Goal: Task Accomplishment & Management: Manage account settings

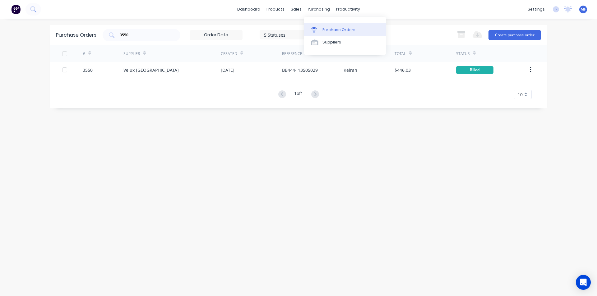
click at [328, 26] on link "Purchase Orders" at bounding box center [345, 29] width 82 height 12
click at [140, 36] on input "3550" at bounding box center [145, 35] width 52 height 6
click at [135, 34] on input "3550" at bounding box center [145, 35] width 52 height 6
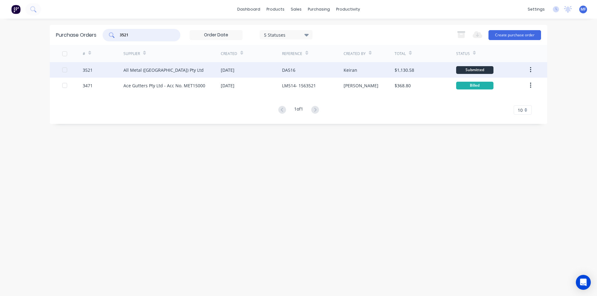
type input "3521"
click at [144, 70] on div "All Metal (Australia) Pty Ltd" at bounding box center [163, 70] width 80 height 7
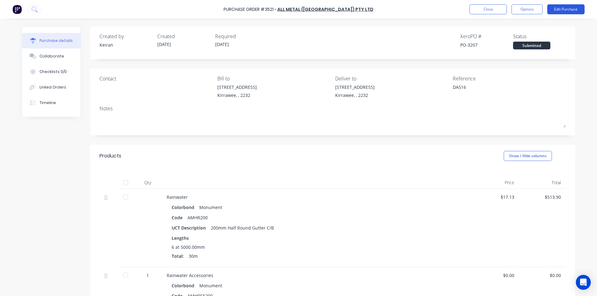
click at [563, 8] on button "Edit Purchase" at bounding box center [565, 9] width 37 height 10
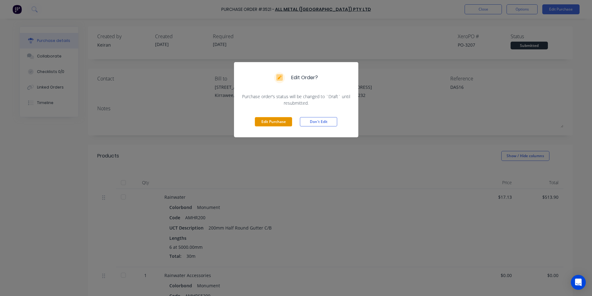
click at [277, 123] on button "Edit Purchase" at bounding box center [273, 121] width 37 height 9
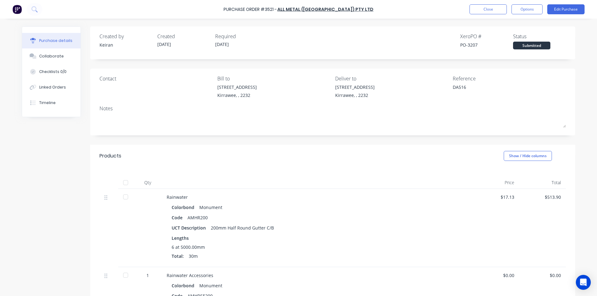
type textarea "x"
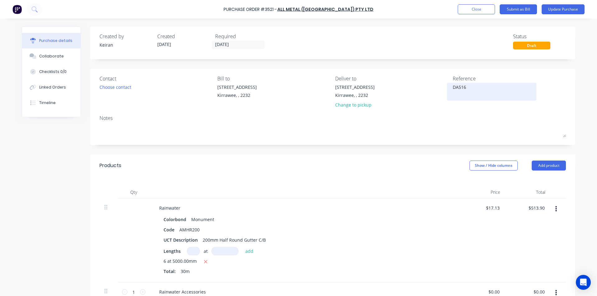
click at [481, 89] on textarea "DA516" at bounding box center [491, 91] width 78 height 14
type textarea "DA516- 3"
type textarea "x"
type textarea "DA516- 33"
type textarea "x"
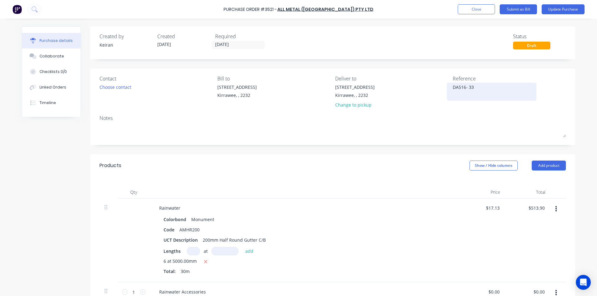
type textarea "DA516- 333"
type textarea "x"
type textarea "DA516- 3335"
type textarea "x"
type textarea "DA516- 33359"
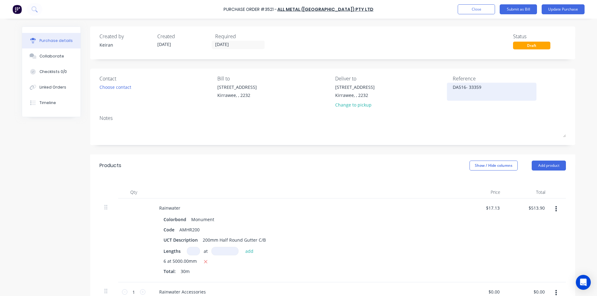
type textarea "x"
type textarea "DA516- 333594"
type textarea "x"
type textarea "DA516- 333594"
click at [506, 240] on div "$513.90 $513.90" at bounding box center [527, 241] width 45 height 84
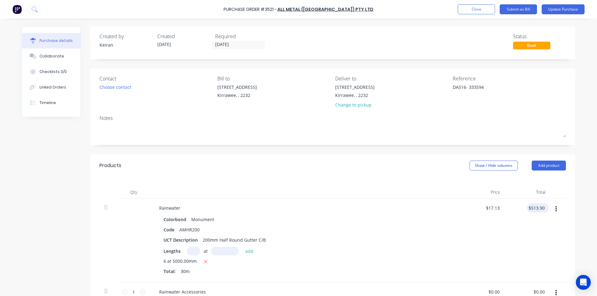
type textarea "x"
type input "513.90"
click at [535, 208] on input "513.90" at bounding box center [535, 208] width 19 height 9
type textarea "x"
click at [535, 208] on input "513.90" at bounding box center [537, 208] width 17 height 9
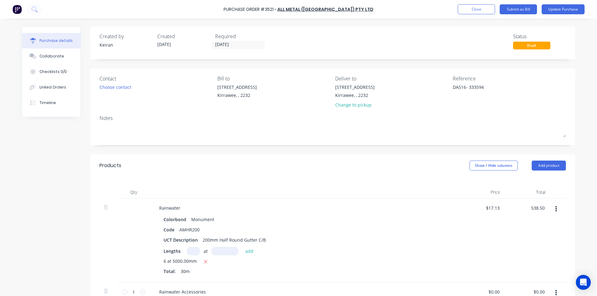
type input "538.50"
type textarea "x"
type input "$17.95"
type input "$538.50"
click at [517, 225] on div "$538.50 538.50" at bounding box center [527, 241] width 45 height 84
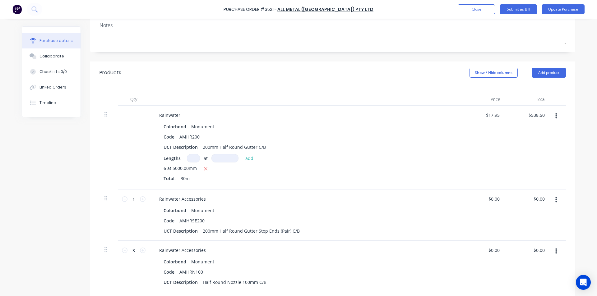
scroll to position [93, 0]
type textarea "x"
type input "0.00"
click at [534, 199] on input "0.00" at bounding box center [538, 198] width 14 height 9
click at [534, 199] on input "0.00" at bounding box center [540, 198] width 12 height 9
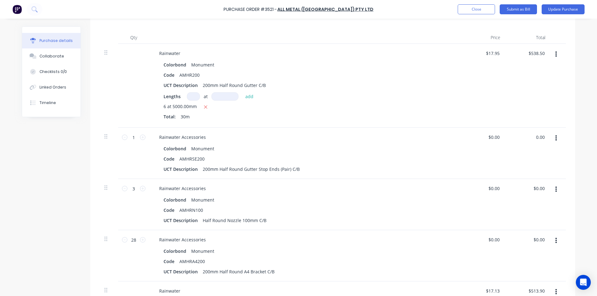
scroll to position [155, 0]
type textarea "x"
type input "0.00"
click at [537, 134] on input "0.00" at bounding box center [540, 136] width 12 height 9
type textarea "x"
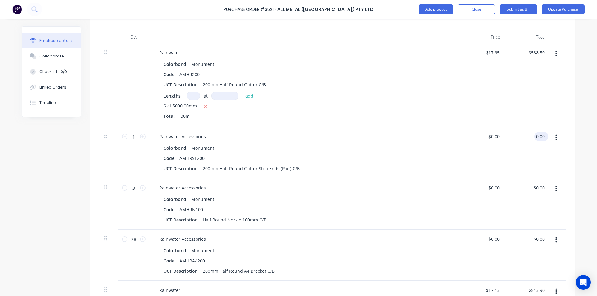
click at [537, 133] on input "0.00" at bounding box center [540, 136] width 12 height 9
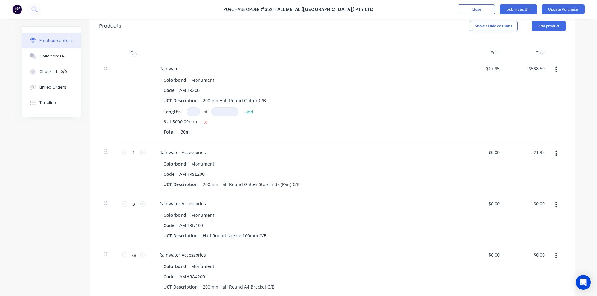
scroll to position [124, 0]
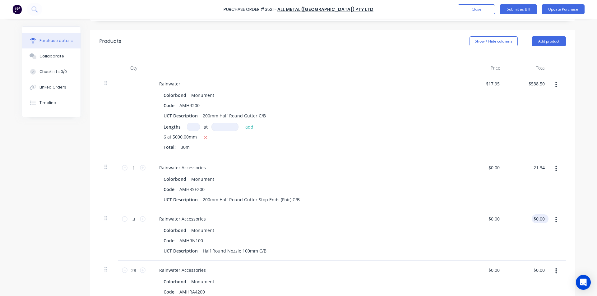
type input "21.34"
type textarea "x"
type input "$21.34"
type input "0.00"
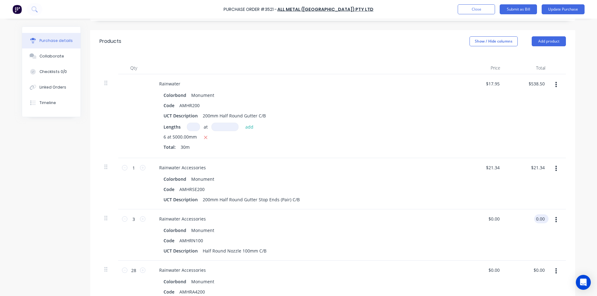
click at [540, 222] on input "0.00" at bounding box center [540, 218] width 12 height 9
type textarea "x"
click at [539, 222] on input "0.00" at bounding box center [540, 218] width 12 height 9
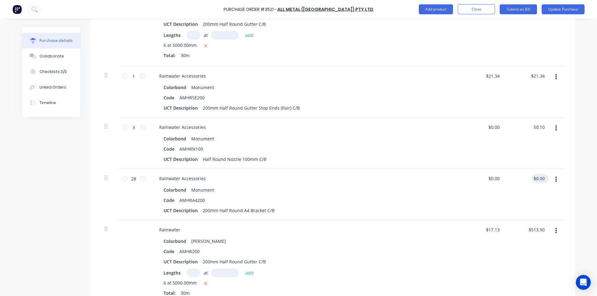
scroll to position [218, 0]
type input "50.10"
type textarea "x"
type input "$16.70"
type input "$50.10"
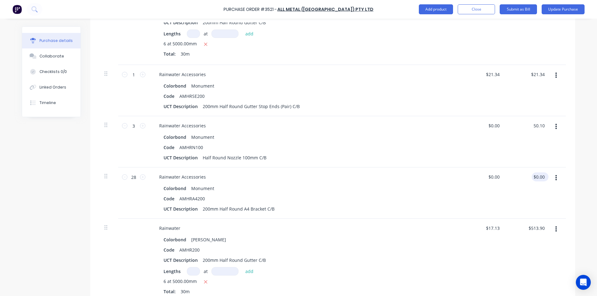
type input "0.00"
click at [540, 175] on input "0.00" at bounding box center [538, 176] width 14 height 9
type textarea "x"
click at [540, 175] on input "0.00" at bounding box center [540, 176] width 12 height 9
type input "650.16"
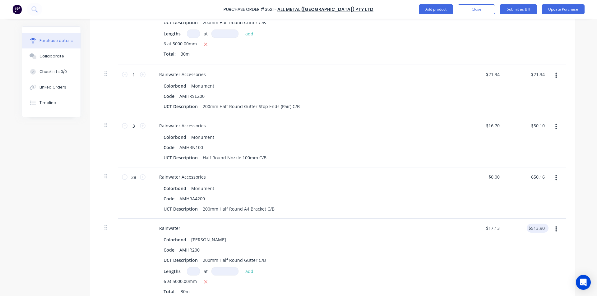
type textarea "x"
type input "$23.22"
type input "$650.16"
type input "513.90"
click at [539, 228] on input "513.90" at bounding box center [535, 228] width 19 height 9
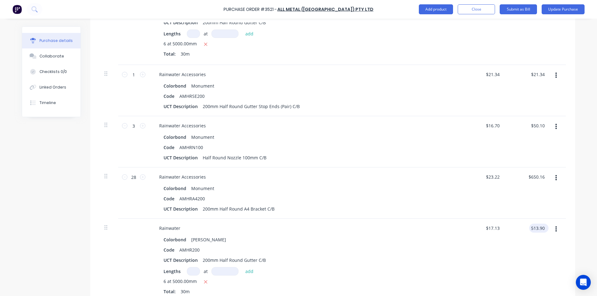
click at [540, 227] on input "513.90" at bounding box center [537, 228] width 17 height 9
type textarea "x"
type input "$513.90"
click at [545, 227] on div "$513.90 $513.90" at bounding box center [537, 228] width 22 height 9
click at [545, 226] on div "$513.90 $513.90" at bounding box center [537, 228] width 22 height 9
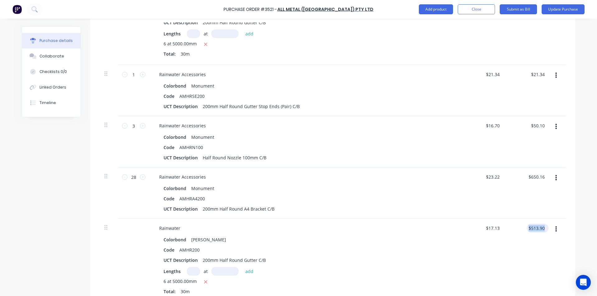
type textarea "x"
type input "513.90"
click at [539, 225] on input "513.90" at bounding box center [535, 228] width 19 height 9
type textarea "x"
click at [539, 225] on input "513.90" at bounding box center [537, 228] width 17 height 9
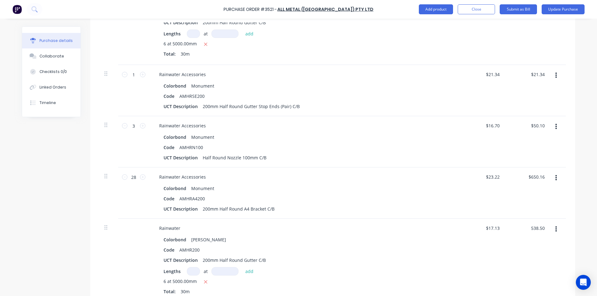
type input "538.50"
type textarea "x"
type input "$17.95"
type input "$538.50"
click at [536, 240] on div "$538.50 $538.50" at bounding box center [527, 261] width 45 height 84
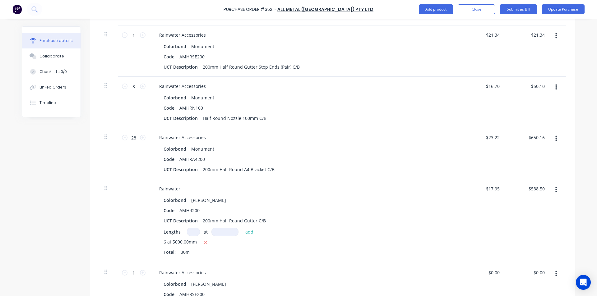
scroll to position [373, 0]
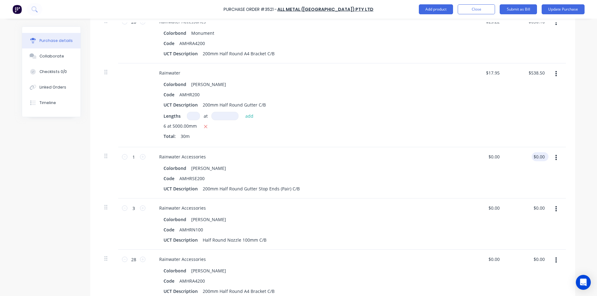
type textarea "x"
type input "0.00"
click at [542, 160] on input "0.00" at bounding box center [540, 156] width 12 height 9
type textarea "x"
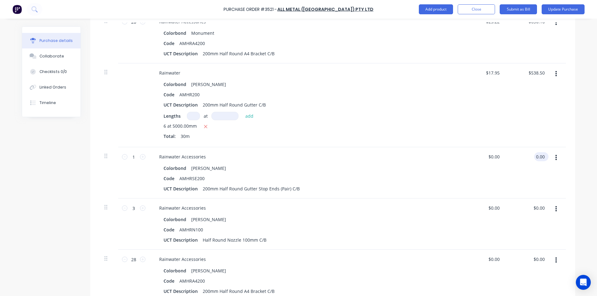
type input "$0.00"
click at [542, 160] on div "$0.00 $0.00" at bounding box center [538, 156] width 14 height 9
type textarea "x"
type input "0.00"
click at [537, 159] on input "0.00" at bounding box center [538, 156] width 14 height 9
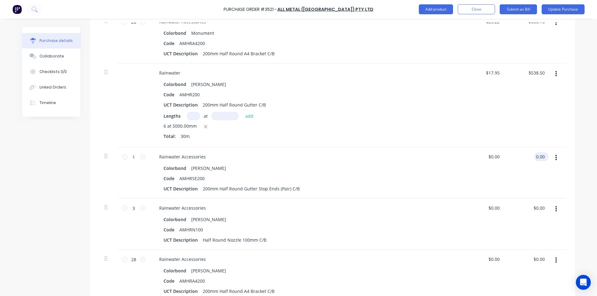
type textarea "x"
click at [537, 159] on input "0.00" at bounding box center [540, 156] width 12 height 9
type input "21.34"
type textarea "x"
type input "$21.34"
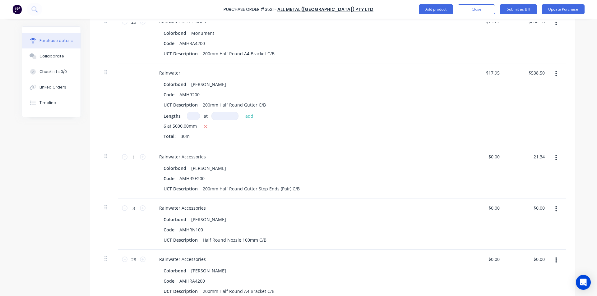
type input "$21.34"
click at [494, 164] on div "$21.34 $0.00" at bounding box center [482, 172] width 45 height 51
type textarea "x"
type input "0.00"
click at [540, 209] on input "0.00" at bounding box center [540, 208] width 12 height 9
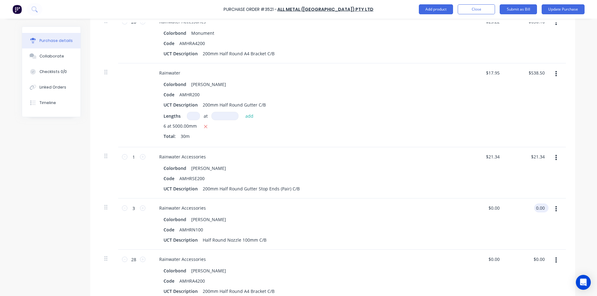
type textarea "x"
click at [540, 209] on input "0.00" at bounding box center [540, 208] width 12 height 9
type input "50.10"
type textarea "x"
type input "$16.70"
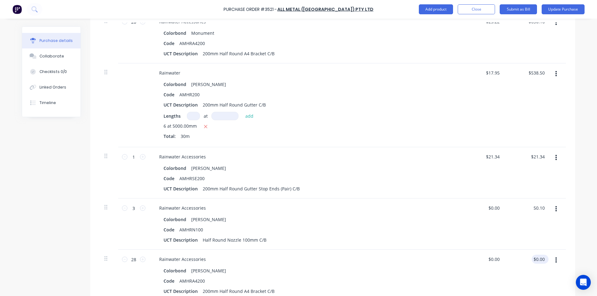
type input "$50.10"
type input "0.00"
click at [536, 259] on input "0.00" at bounding box center [540, 259] width 12 height 9
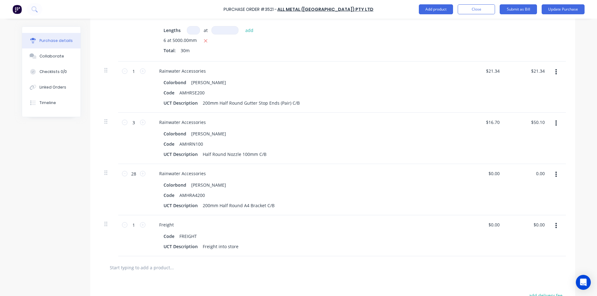
scroll to position [466, 0]
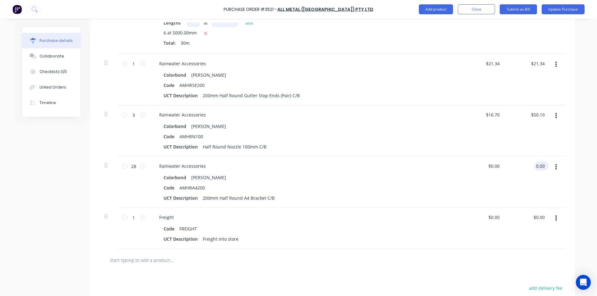
click at [540, 165] on input "0.00" at bounding box center [540, 166] width 12 height 9
type textarea "x"
click at [540, 165] on input "0.00" at bounding box center [540, 166] width 12 height 9
type input "6"
type input "650.16"
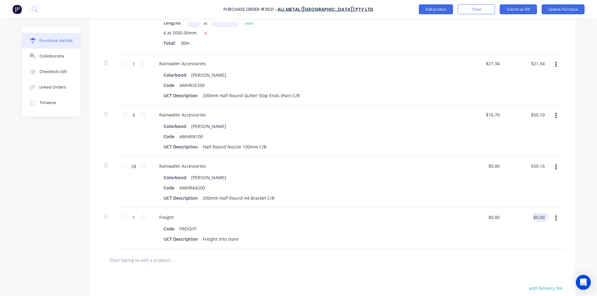
type textarea "x"
type input "$23.22"
type input "$650.16"
type input "0.00"
click at [539, 218] on input "0.00" at bounding box center [540, 217] width 12 height 9
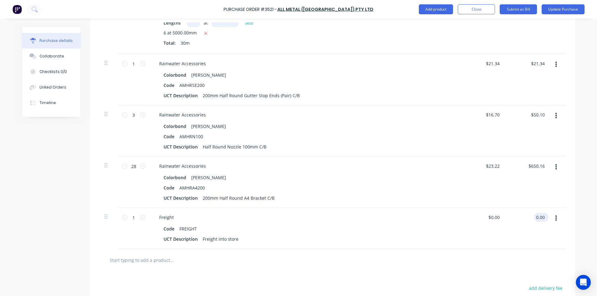
click at [539, 218] on input "0.00" at bounding box center [540, 217] width 12 height 9
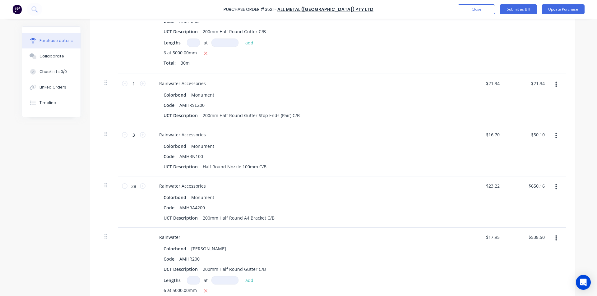
scroll to position [84, 0]
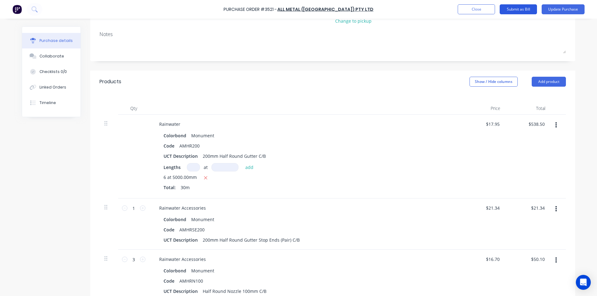
type textarea "x"
type input "$0.00"
click at [522, 7] on button "Submit as Bill" at bounding box center [517, 9] width 37 height 10
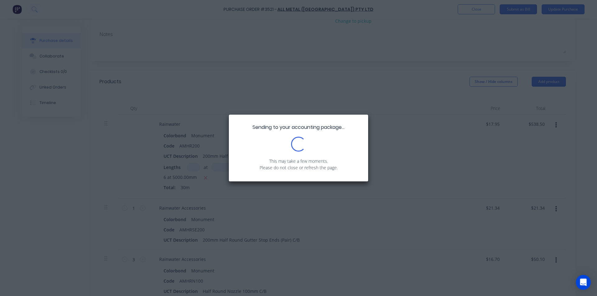
scroll to position [0, 0]
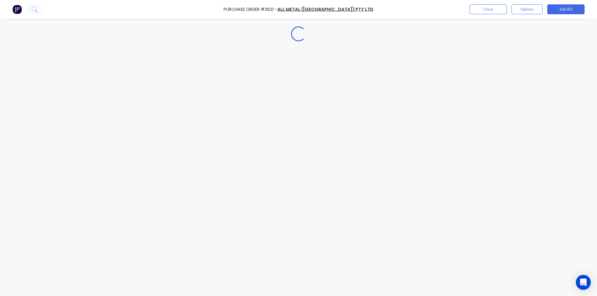
type textarea "x"
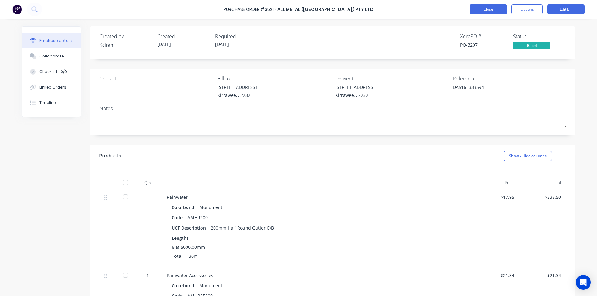
click at [496, 9] on button "Close" at bounding box center [487, 9] width 37 height 10
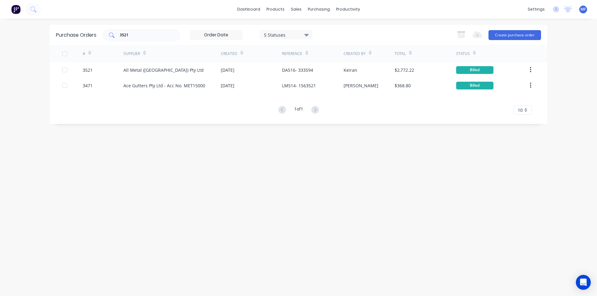
click at [140, 32] on input "3521" at bounding box center [145, 35] width 52 height 6
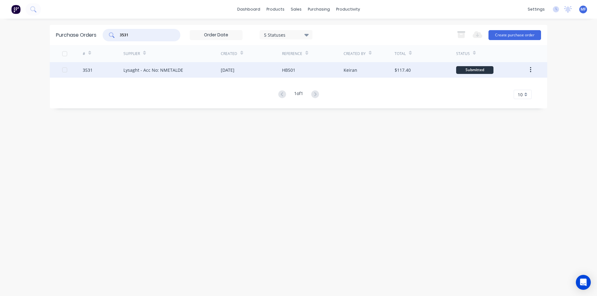
type input "3531"
click at [163, 69] on div "Lysaght - Acc No: NMETALDE" at bounding box center [153, 70] width 60 height 7
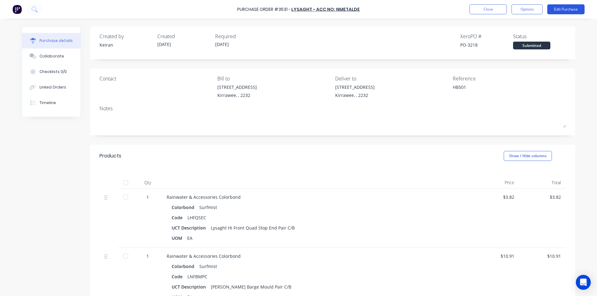
click at [570, 10] on button "Edit Purchase" at bounding box center [565, 9] width 37 height 10
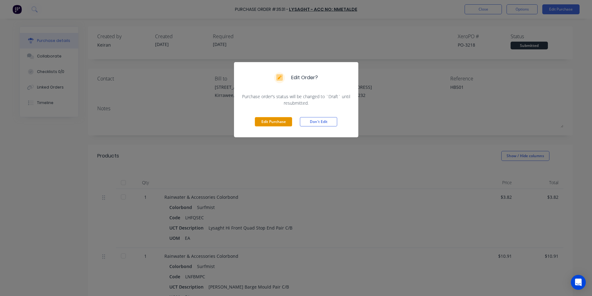
click at [279, 121] on button "Edit Purchase" at bounding box center [273, 121] width 37 height 9
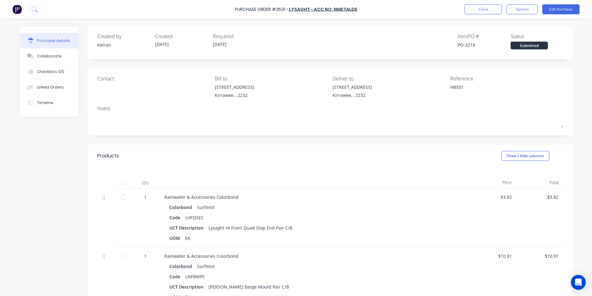
type textarea "x"
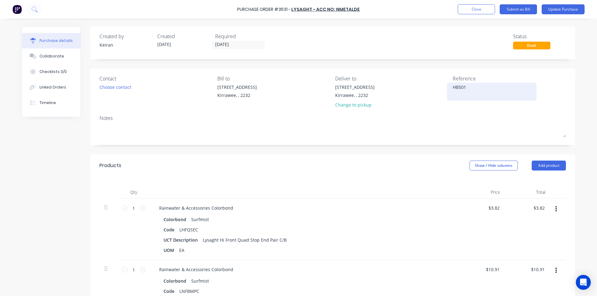
click at [472, 91] on textarea "HB501" at bounding box center [491, 91] width 78 height 14
type textarea "HB501- 67469/01"
type textarea "x"
type textarea "HB501- 67469/01"
click at [392, 229] on div "Code LHFQSEC" at bounding box center [303, 229] width 285 height 9
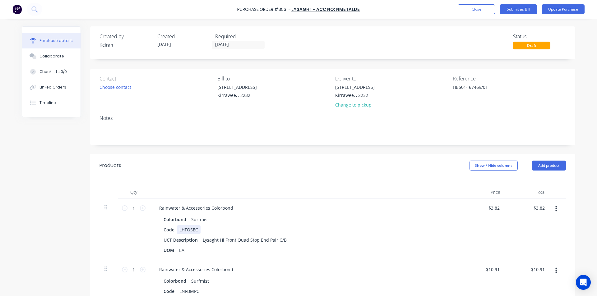
scroll to position [31, 0]
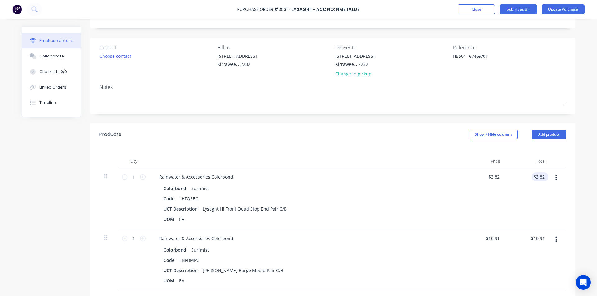
type textarea "x"
type input "3.82"
click at [536, 174] on input "3.82" at bounding box center [540, 176] width 12 height 9
type textarea "x"
click at [536, 174] on input "3.82" at bounding box center [540, 176] width 12 height 9
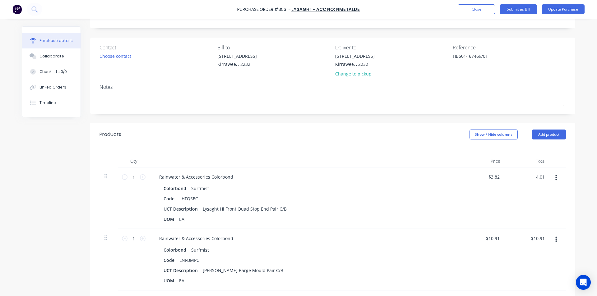
type input "4.01"
type textarea "x"
type input "$4.01"
click at [543, 245] on div "$10.91 $10.91" at bounding box center [527, 260] width 45 height 62
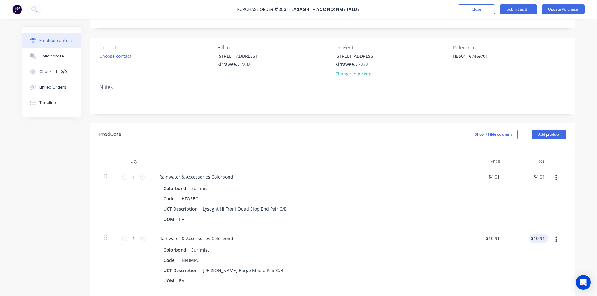
type textarea "x"
type input "10.91"
click at [539, 241] on input "10.91" at bounding box center [537, 238] width 17 height 9
click at [539, 241] on input "10.91" at bounding box center [538, 238] width 14 height 9
type textarea "x"
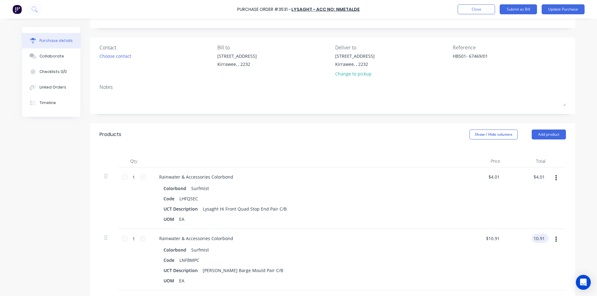
type input "$10.91"
click at [544, 239] on div "$10.91 10.91" at bounding box center [539, 238] width 17 height 9
type textarea "x"
type input "10.91"
click at [541, 238] on input "10.91" at bounding box center [538, 238] width 14 height 9
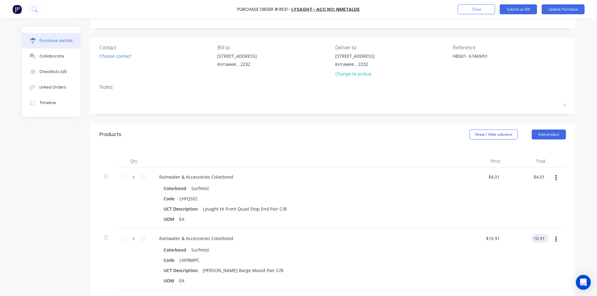
type textarea "x"
click at [541, 238] on input "10.91" at bounding box center [538, 238] width 14 height 9
type input "11.44"
type textarea "x"
type input "$11.44"
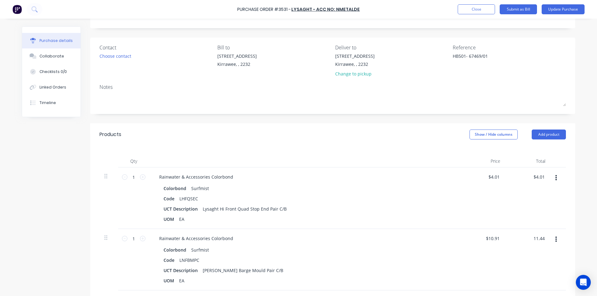
type input "$11.44"
click at [539, 255] on div "$11.44 11.44" at bounding box center [527, 260] width 45 height 62
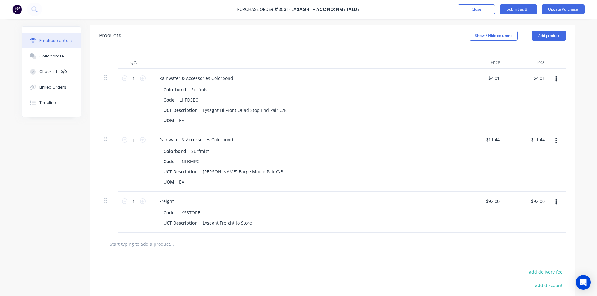
scroll to position [155, 0]
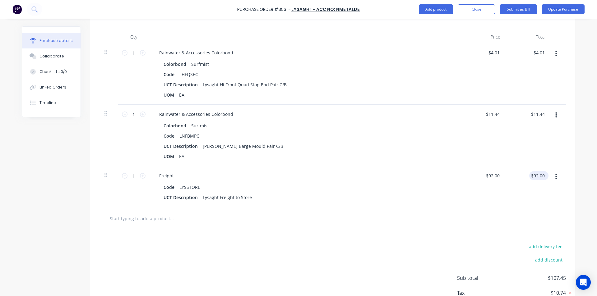
type textarea "x"
type input "92.00"
click at [536, 177] on input "92.00" at bounding box center [537, 175] width 17 height 9
type textarea "x"
click at [536, 178] on input "92.00" at bounding box center [538, 175] width 14 height 9
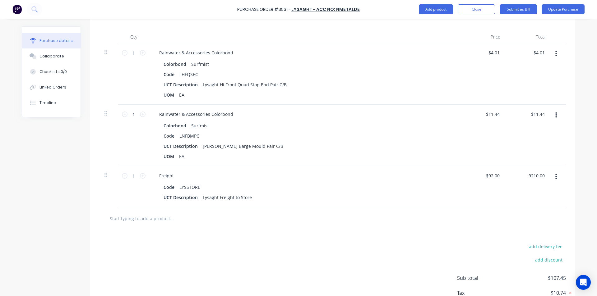
type input "92107.00"
click at [530, 174] on input "92107.00" at bounding box center [535, 175] width 22 height 9
type textarea "x"
click at [530, 174] on input "92107.00" at bounding box center [535, 175] width 22 height 9
type input "107"
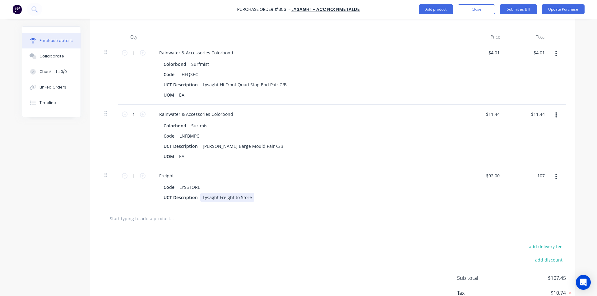
type textarea "x"
type input "$107.00"
click at [385, 205] on div "Freight Code LYSSTORE UCT Description Lysaght Freight to Store" at bounding box center [304, 186] width 311 height 41
click at [175, 222] on input "text" at bounding box center [171, 218] width 124 height 12
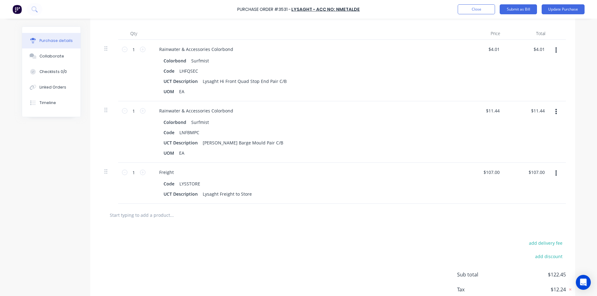
scroll to position [73, 0]
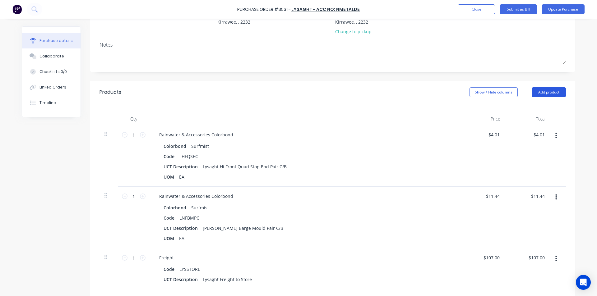
click at [547, 93] on button "Add product" at bounding box center [548, 92] width 34 height 10
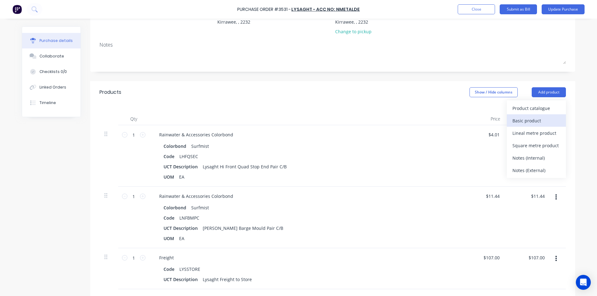
click at [522, 121] on div "Basic product" at bounding box center [536, 120] width 48 height 9
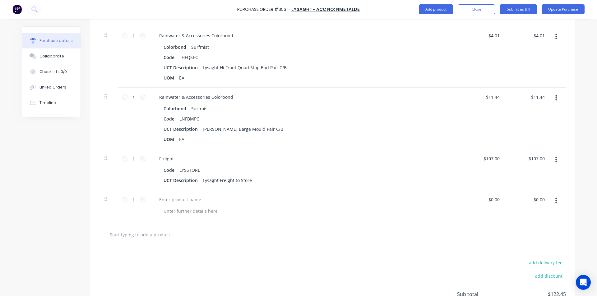
scroll to position [231, 0]
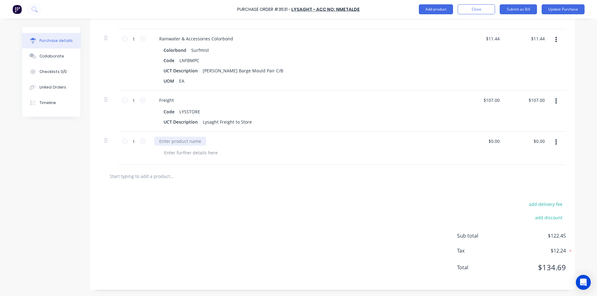
type textarea "x"
click at [177, 140] on div at bounding box center [180, 141] width 52 height 9
type textarea "x"
type input "0.00"
click at [491, 142] on input "0.00" at bounding box center [495, 141] width 12 height 9
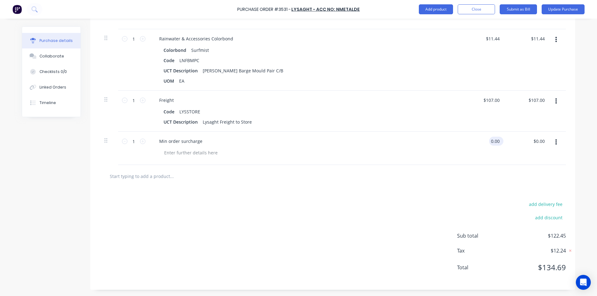
type textarea "x"
click at [491, 142] on input "0.00" at bounding box center [495, 141] width 12 height 9
type input "1.54"
type textarea "x"
type input "$1.54"
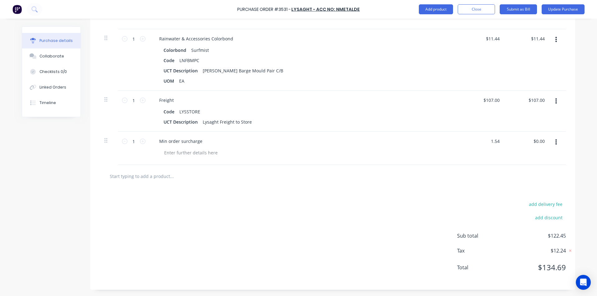
type input "$1.54"
click at [468, 190] on div "add delivery fee add discount Sub total $123.99 Tax $12.39 Total $136.38" at bounding box center [332, 239] width 485 height 102
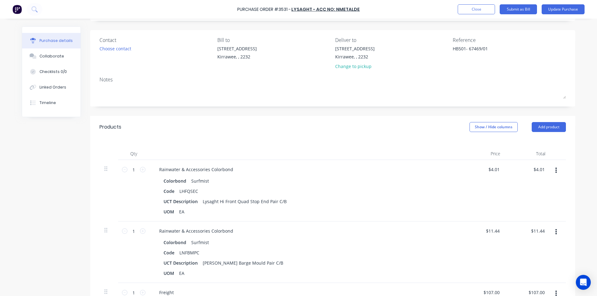
scroll to position [0, 0]
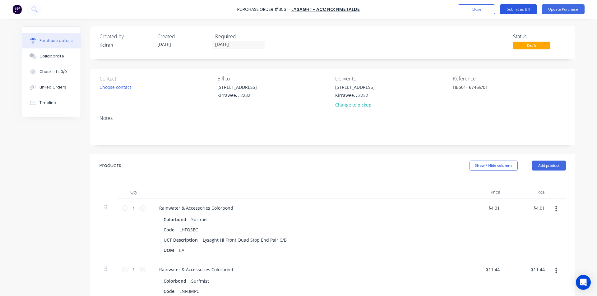
click at [521, 8] on button "Submit as Bill" at bounding box center [517, 9] width 37 height 10
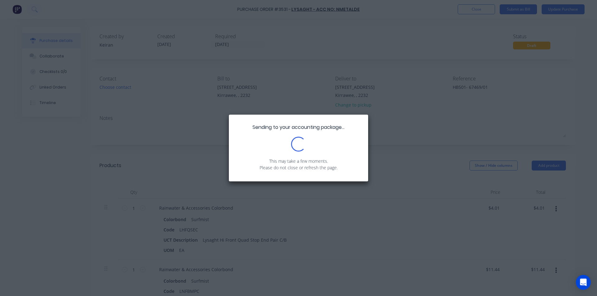
type textarea "x"
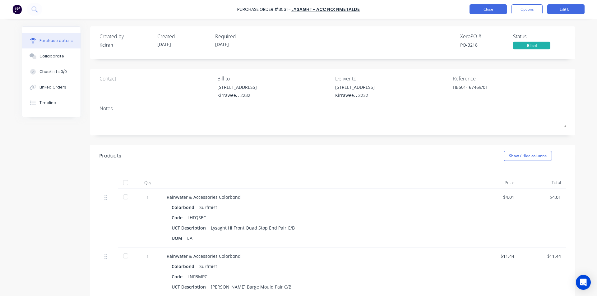
click at [486, 10] on button "Close" at bounding box center [487, 9] width 37 height 10
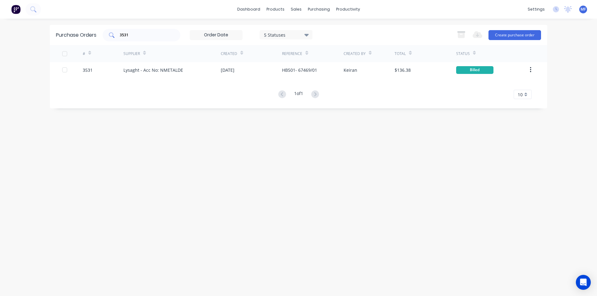
click at [141, 34] on input "3531" at bounding box center [145, 35] width 52 height 6
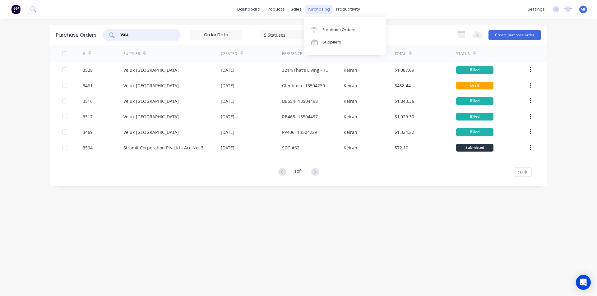
type input "3504"
click at [316, 9] on div "purchasing" at bounding box center [319, 9] width 28 height 9
click at [328, 30] on div "Purchase Orders" at bounding box center [338, 30] width 33 height 6
click at [133, 35] on input "3504" at bounding box center [145, 35] width 52 height 6
click at [134, 34] on input "3504" at bounding box center [145, 35] width 52 height 6
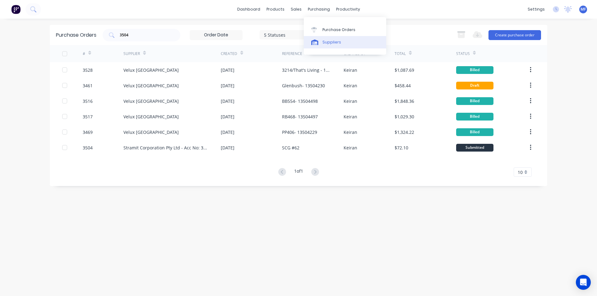
click at [327, 42] on div "Suppliers" at bounding box center [331, 42] width 19 height 6
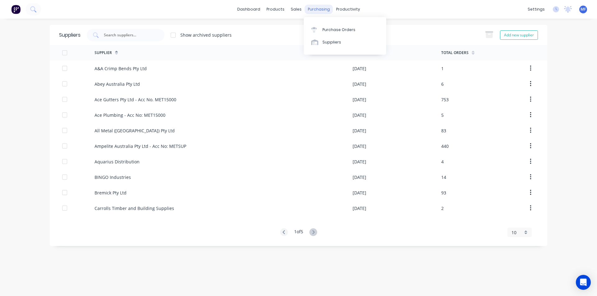
click at [327, 9] on div "purchasing" at bounding box center [319, 9] width 28 height 9
click at [327, 28] on div "Purchase Orders" at bounding box center [338, 30] width 33 height 6
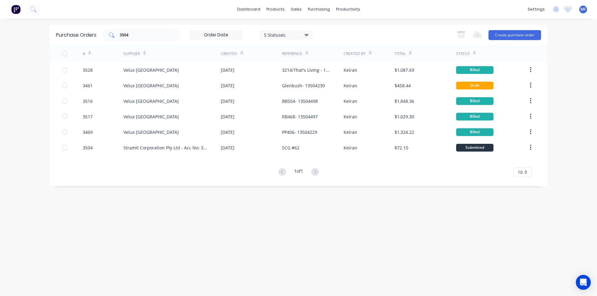
click at [144, 39] on div "3504" at bounding box center [142, 35] width 78 height 12
click at [145, 37] on input "3504" at bounding box center [145, 35] width 52 height 6
type input "3504"
click at [157, 36] on input "3504" at bounding box center [145, 35] width 52 height 6
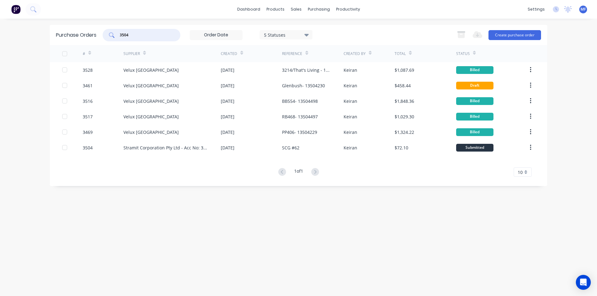
click at [157, 36] on input "3504" at bounding box center [145, 35] width 52 height 6
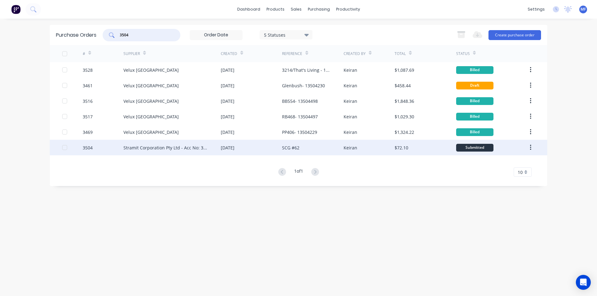
click at [315, 145] on div "SCG #62" at bounding box center [312, 148] width 61 height 16
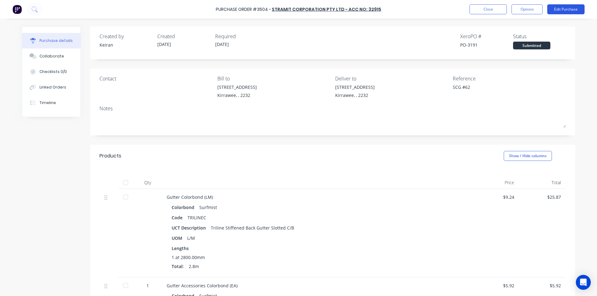
click at [571, 10] on button "Edit Purchase" at bounding box center [565, 9] width 37 height 10
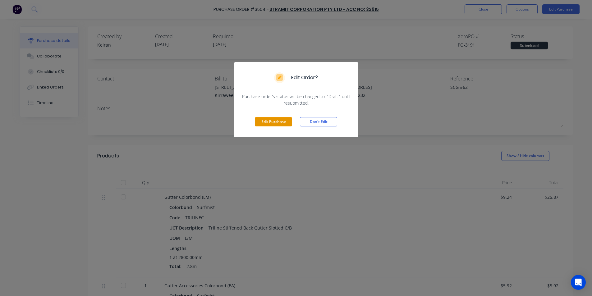
click at [270, 121] on button "Edit Purchase" at bounding box center [273, 121] width 37 height 9
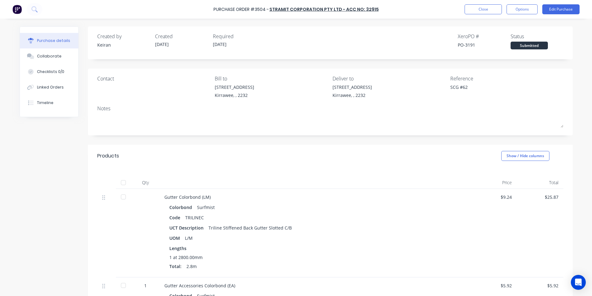
type textarea "x"
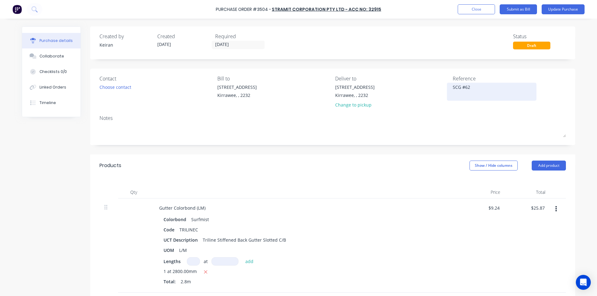
click at [479, 86] on textarea "SCG #62" at bounding box center [491, 91] width 78 height 14
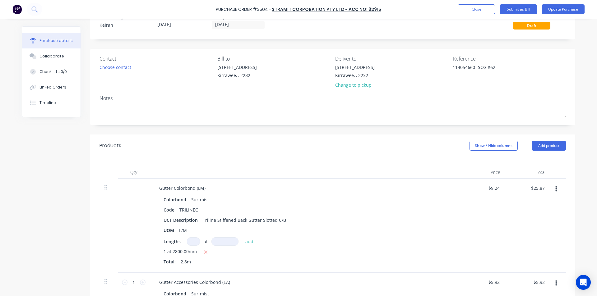
scroll to position [31, 0]
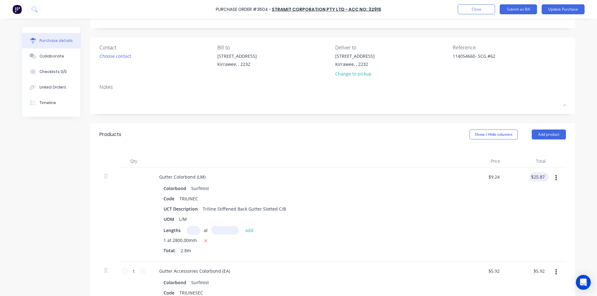
type textarea "114054660- SCG #62"
type textarea "x"
type textarea "114054660- SCG #62"
type input "25.87"
click at [535, 174] on input "25.87" at bounding box center [537, 176] width 17 height 9
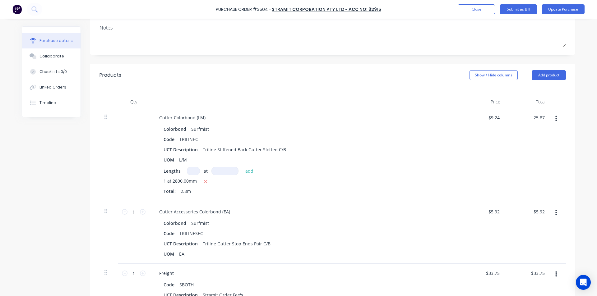
scroll to position [93, 0]
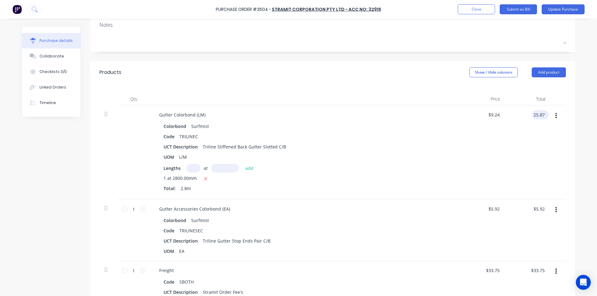
click at [537, 117] on input "25.87" at bounding box center [538, 114] width 14 height 9
type textarea "x"
click at [537, 117] on input "25.87" at bounding box center [538, 114] width 14 height 9
type input "27.10"
type textarea "x"
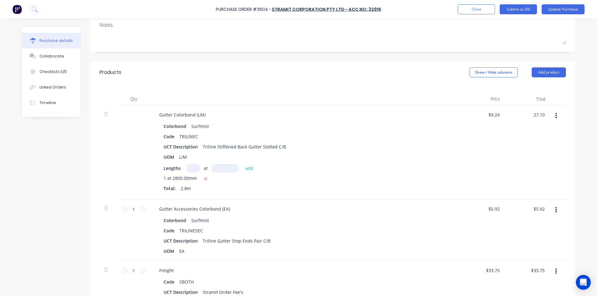
type input "$9.6786"
type input "$27.10"
click at [532, 127] on div "$27.10 $27.10" at bounding box center [527, 152] width 45 height 94
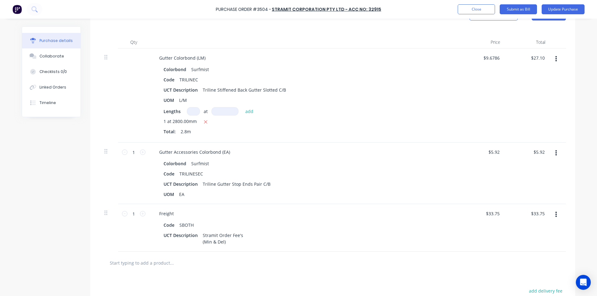
scroll to position [155, 0]
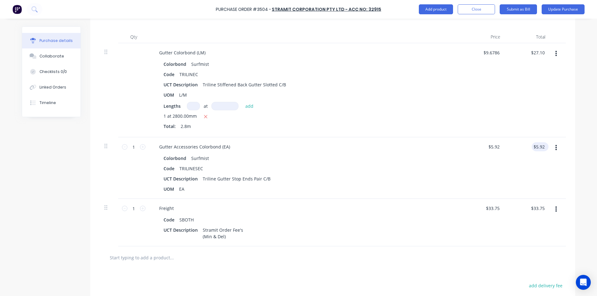
type textarea "x"
type input "5.92"
click at [538, 145] on input "5.92" at bounding box center [538, 146] width 14 height 9
type textarea "x"
click at [538, 145] on input "5.92" at bounding box center [540, 146] width 12 height 9
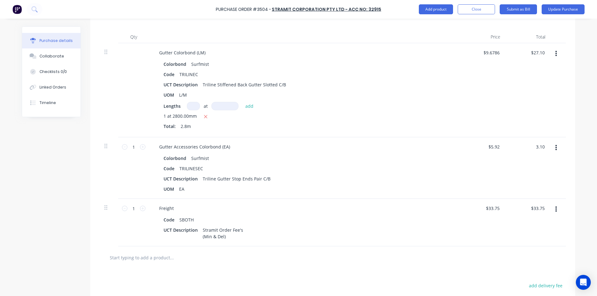
type input "3.10"
type textarea "x"
type input "$3.10"
click at [513, 148] on div "$3.10 3.10" at bounding box center [527, 168] width 45 height 62
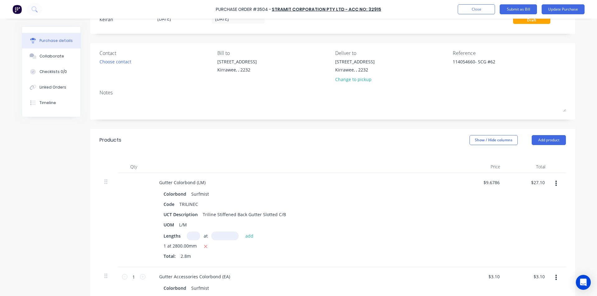
scroll to position [0, 0]
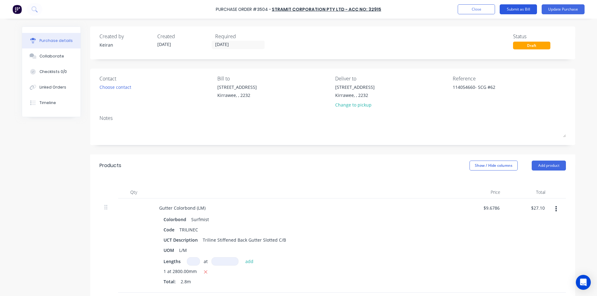
click at [524, 6] on button "Submit as Bill" at bounding box center [517, 9] width 37 height 10
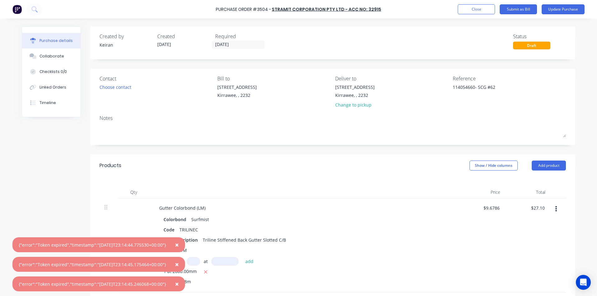
click at [520, 4] on div "Purchase Order #3504 - Stramit Corporation Pty Ltd - Acc No: 32915 Add product …" at bounding box center [298, 9] width 597 height 19
click at [520, 6] on button "Submit as Bill" at bounding box center [517, 9] width 37 height 10
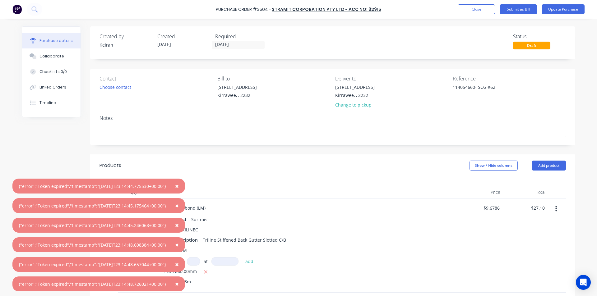
click at [179, 284] on span "×" at bounding box center [177, 284] width 4 height 9
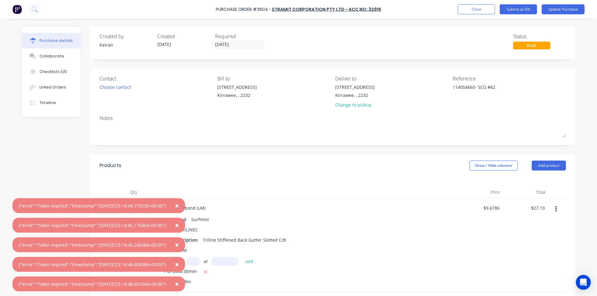
click at [179, 284] on span "×" at bounding box center [177, 284] width 4 height 9
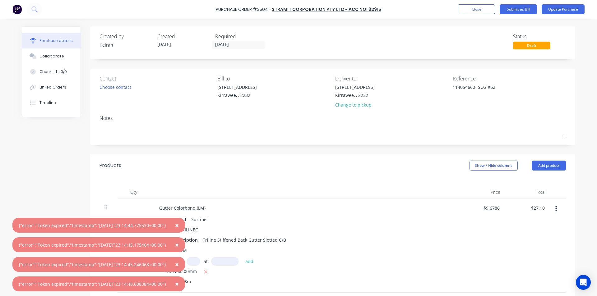
click at [179, 284] on span "×" at bounding box center [177, 284] width 4 height 9
click at [179, 269] on span "×" at bounding box center [177, 264] width 4 height 9
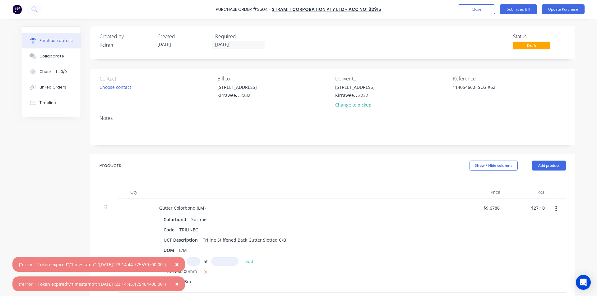
click at [179, 284] on span "×" at bounding box center [177, 284] width 4 height 9
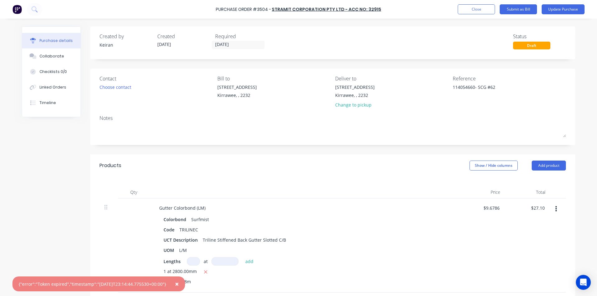
click at [179, 284] on span "×" at bounding box center [177, 284] width 4 height 9
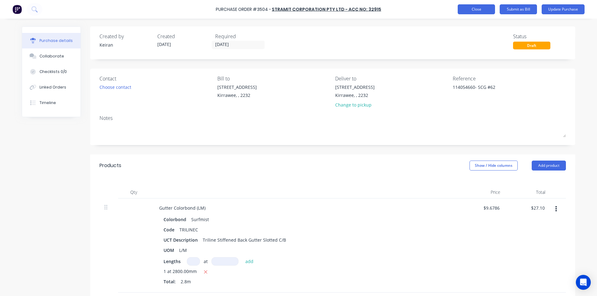
click at [488, 8] on button "Close" at bounding box center [475, 9] width 37 height 10
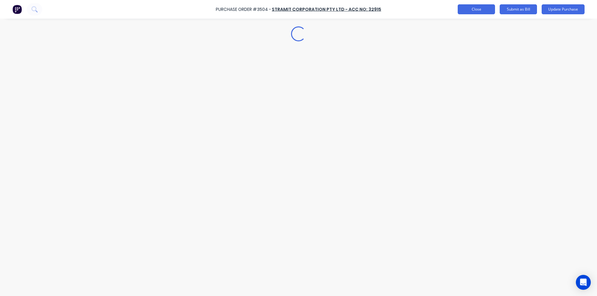
type textarea "x"
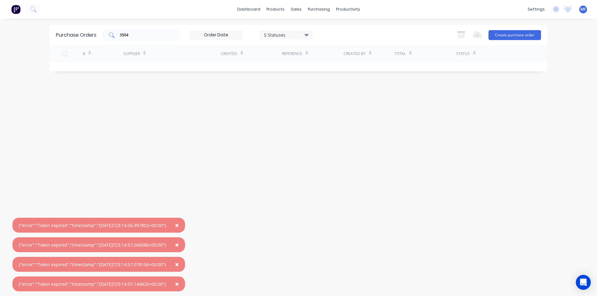
click at [134, 34] on input "3504" at bounding box center [145, 35] width 52 height 6
click at [134, 35] on input "3504" at bounding box center [145, 35] width 52 height 6
drag, startPoint x: 265, startPoint y: 184, endPoint x: 232, endPoint y: 208, distance: 41.0
click at [265, 184] on div "Purchase Orders 3504 5 Statuses 5 Statuses Export to Excel (XLSX) Create purcha…" at bounding box center [298, 157] width 497 height 265
click at [179, 285] on span "×" at bounding box center [177, 284] width 4 height 9
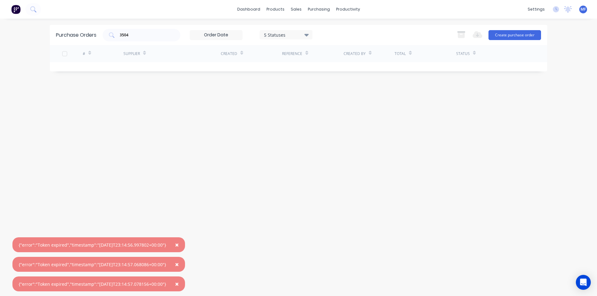
click at [179, 285] on span "×" at bounding box center [177, 284] width 4 height 9
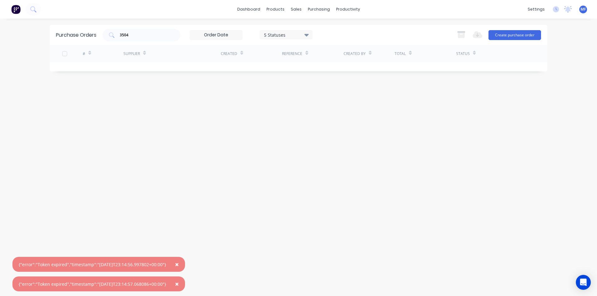
click at [179, 285] on span "×" at bounding box center [177, 284] width 4 height 9
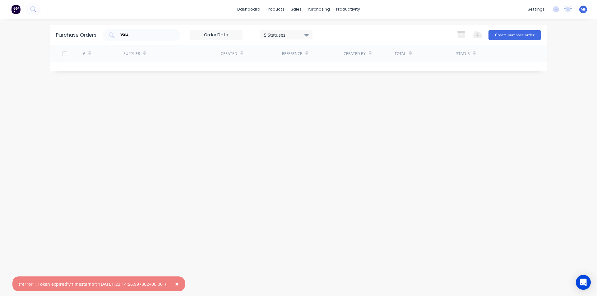
click at [179, 286] on span "×" at bounding box center [177, 284] width 4 height 9
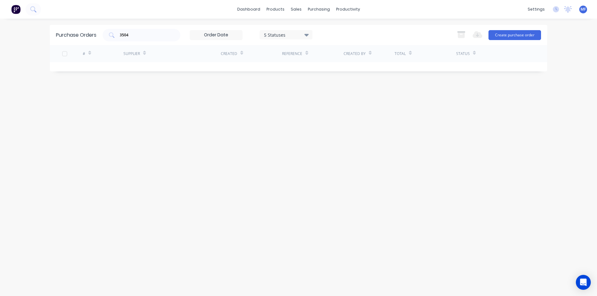
click at [340, 130] on div "Purchase Orders 3504 5 Statuses 5 Statuses Export to Excel (XLSX) Create purcha…" at bounding box center [298, 157] width 497 height 265
click at [315, 7] on div "purchasing" at bounding box center [319, 9] width 28 height 9
click at [323, 27] on div "Purchase Orders" at bounding box center [338, 30] width 33 height 6
click at [132, 40] on div "3504" at bounding box center [142, 35] width 78 height 12
click at [135, 33] on input "3504" at bounding box center [145, 35] width 52 height 6
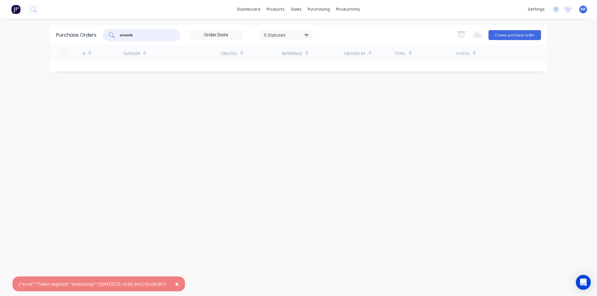
type input "stramit"
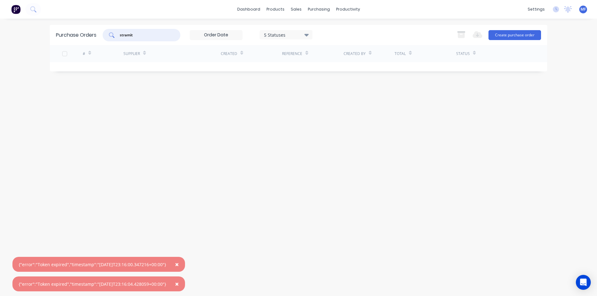
click at [179, 283] on span "×" at bounding box center [177, 284] width 4 height 9
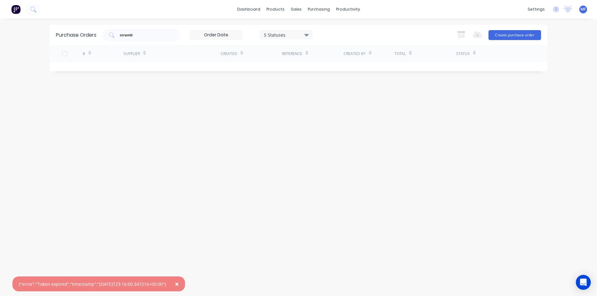
click at [179, 283] on span "×" at bounding box center [177, 284] width 4 height 9
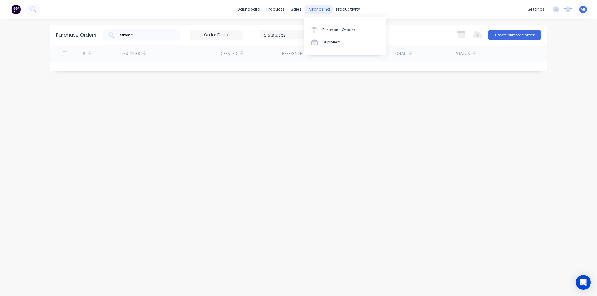
click at [315, 10] on div "purchasing" at bounding box center [319, 9] width 28 height 9
click at [339, 23] on div "Purchase Orders Suppliers" at bounding box center [345, 36] width 82 height 38
click at [329, 45] on link "Suppliers" at bounding box center [345, 42] width 82 height 12
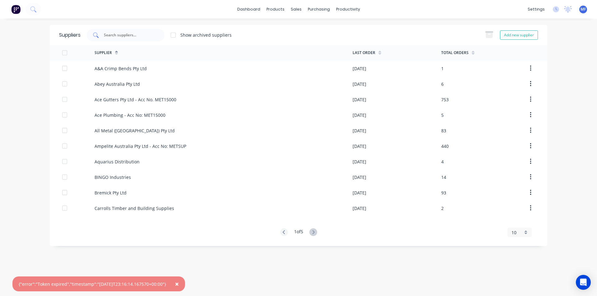
click at [115, 37] on input "text" at bounding box center [129, 35] width 52 height 6
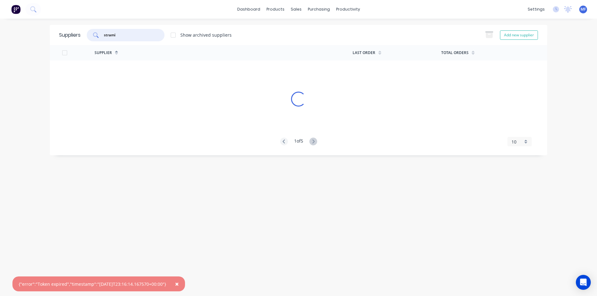
type input "stramit"
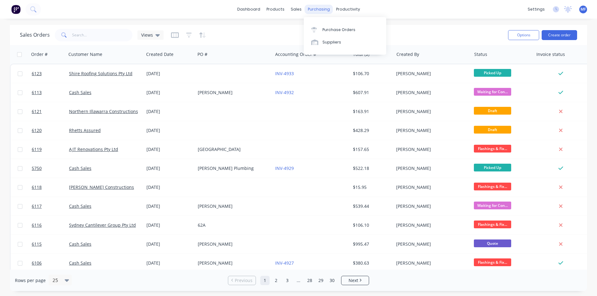
click at [319, 9] on div "purchasing" at bounding box center [319, 9] width 28 height 9
click at [339, 28] on div "Purchase Orders" at bounding box center [338, 30] width 33 height 6
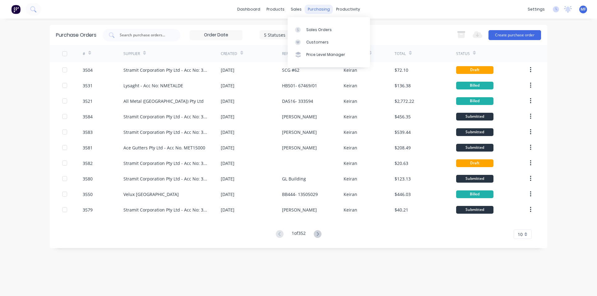
click at [309, 7] on div "purchasing" at bounding box center [319, 9] width 28 height 9
click at [141, 36] on input "text" at bounding box center [145, 35] width 52 height 6
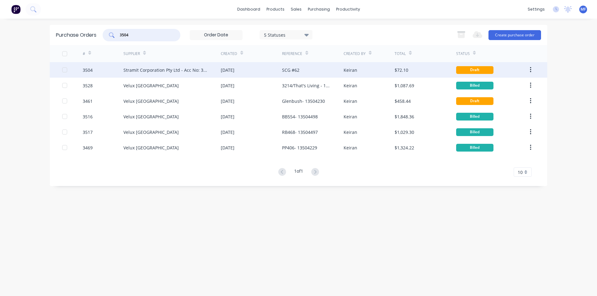
type input "3504"
click at [172, 68] on div "Stramit Corporation Pty Ltd - Acc No: 32915" at bounding box center [165, 70] width 85 height 7
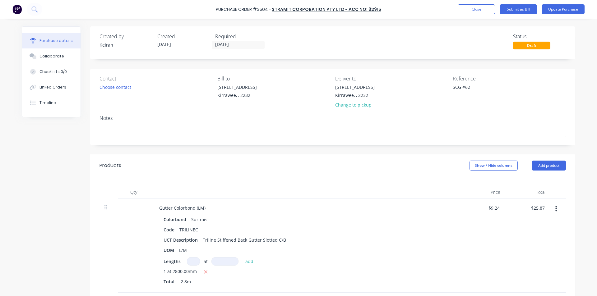
type textarea "x"
click at [472, 86] on textarea "SCG #62" at bounding box center [491, 91] width 78 height 14
type textarea "114054660SCG #62"
type textarea "x"
type textarea "114054660 SCG #62"
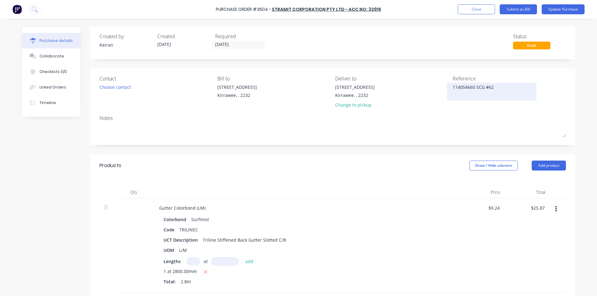
type textarea "x"
type textarea "114054660 -SCG #62"
type textarea "x"
type textarea "114054660 - SCG #62"
type textarea "x"
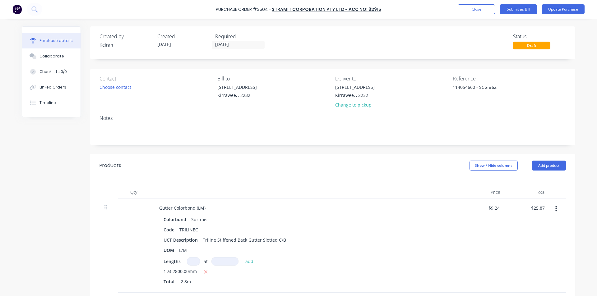
type textarea "114054660 - SCG #62"
click at [488, 115] on div "Notes" at bounding box center [332, 117] width 466 height 7
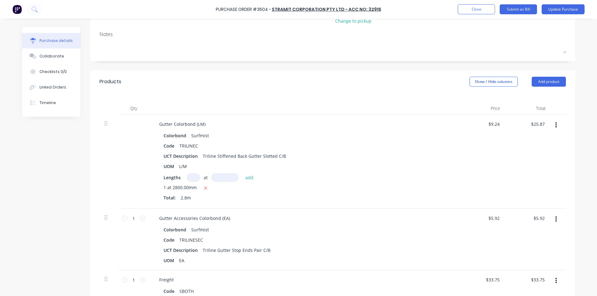
scroll to position [93, 0]
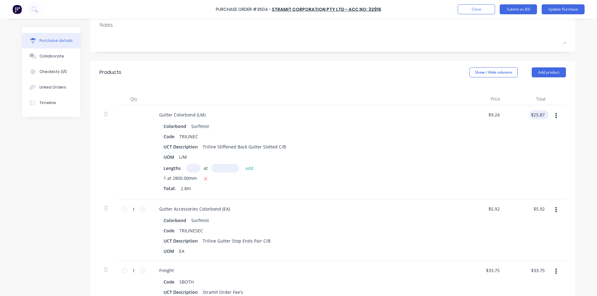
type textarea "x"
type input "25.87"
click at [534, 114] on input "25.87" at bounding box center [538, 114] width 14 height 9
type textarea "x"
click at [534, 114] on input "25.87" at bounding box center [538, 114] width 14 height 9
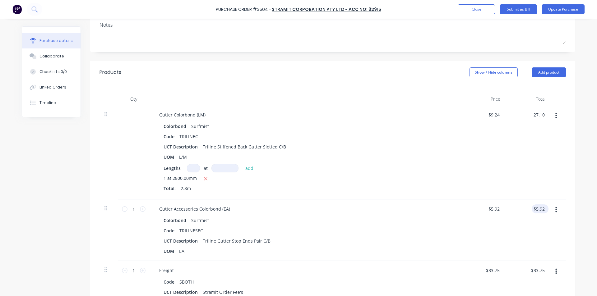
type input "27.10"
type textarea "x"
type input "$9.6786"
type input "$27.10"
type input "5.92"
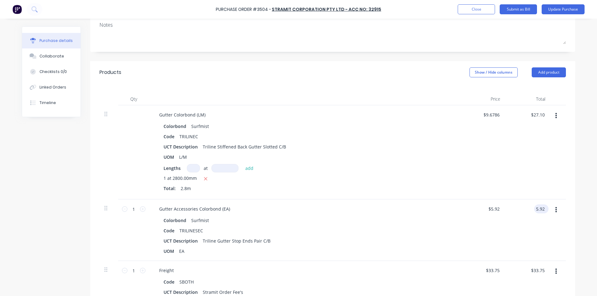
click at [538, 210] on input "5.92" at bounding box center [540, 208] width 12 height 9
click at [540, 209] on input "5.92" at bounding box center [540, 208] width 12 height 9
type textarea "x"
click at [540, 209] on input "5.92" at bounding box center [540, 208] width 12 height 9
type input "3.10"
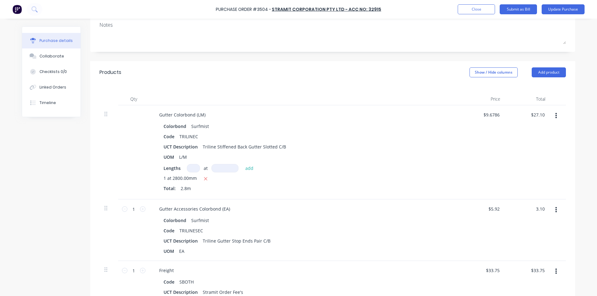
type textarea "x"
type input "$3.10"
click at [372, 204] on div "Gutter Accessories Colorbond (EA) Colorbond Surfmist Code TRILINESEC UCT Descri…" at bounding box center [304, 230] width 311 height 62
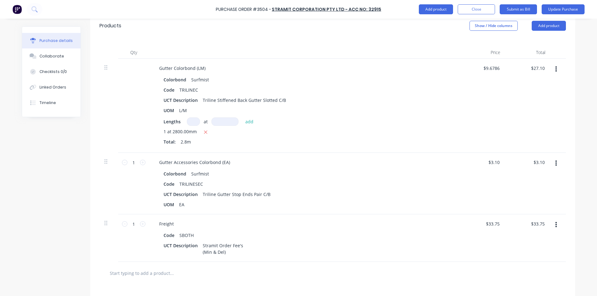
scroll to position [19, 0]
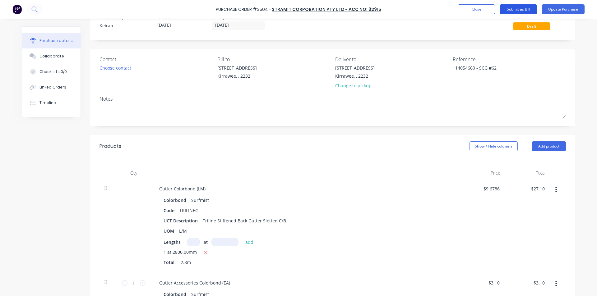
click at [525, 7] on button "Submit as Bill" at bounding box center [517, 9] width 37 height 10
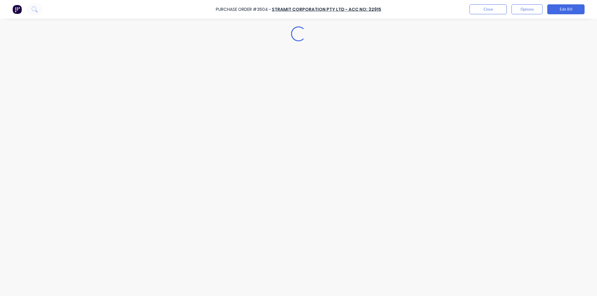
scroll to position [0, 0]
type textarea "x"
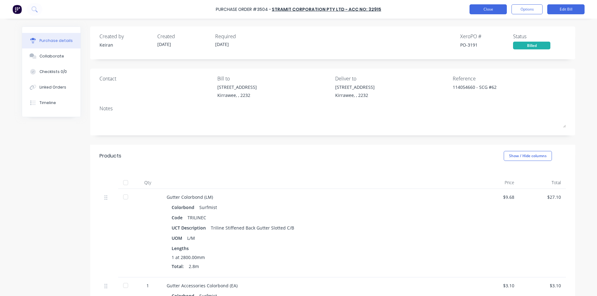
click at [479, 10] on button "Close" at bounding box center [487, 9] width 37 height 10
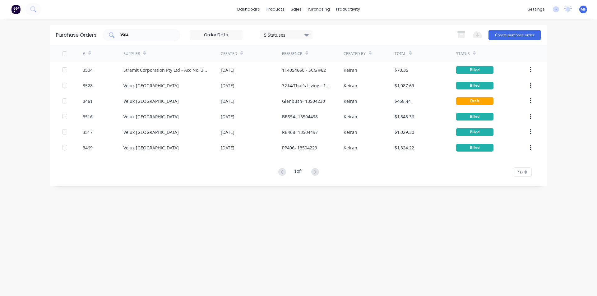
click at [136, 35] on input "3504" at bounding box center [145, 35] width 52 height 6
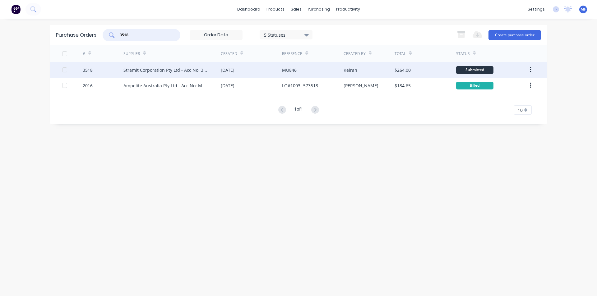
type input "3518"
click at [186, 72] on div "Stramit Corporation Pty Ltd - Acc No: 32915" at bounding box center [165, 70] width 85 height 7
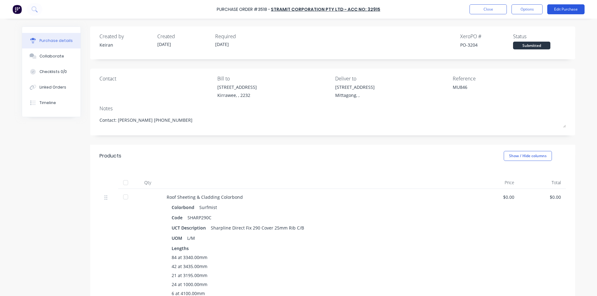
click at [559, 9] on button "Edit Purchase" at bounding box center [565, 9] width 37 height 10
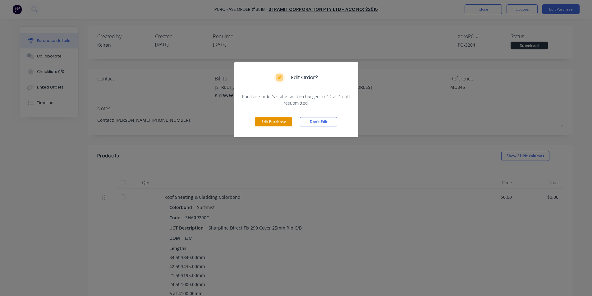
drag, startPoint x: 268, startPoint y: 119, endPoint x: 274, endPoint y: 118, distance: 5.4
click at [269, 119] on button "Edit Purchase" at bounding box center [273, 121] width 37 height 9
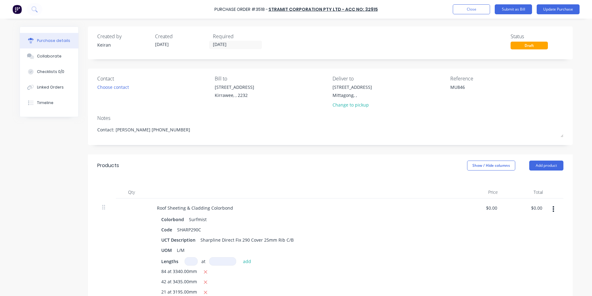
type textarea "x"
click at [476, 88] on textarea "MU846" at bounding box center [491, 91] width 78 height 14
type textarea "114054694MU846"
type textarea "x"
type textarea "114054694 MU846"
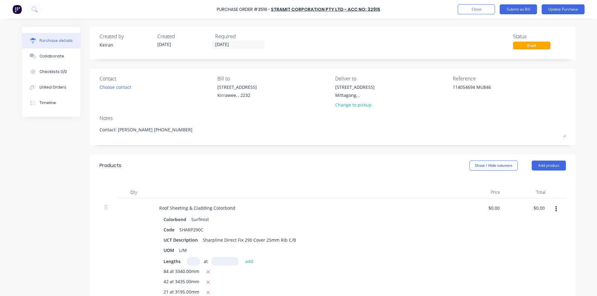
type textarea "x"
type textarea "114054694 -MU846"
type textarea "x"
type textarea "114054694 - MU846"
type textarea "x"
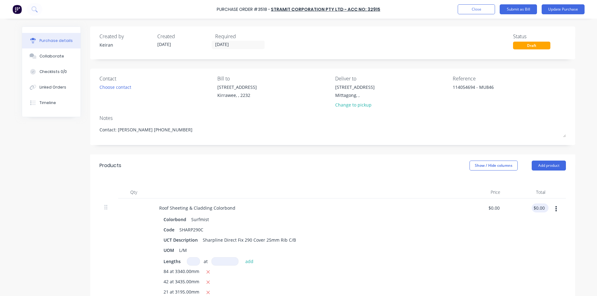
type textarea "114054694 - MU846"
type input "0.00"
click at [531, 207] on div "0.00 $0.00" at bounding box center [538, 208] width 14 height 9
click at [542, 207] on input "0.00" at bounding box center [540, 208] width 12 height 9
type textarea "x"
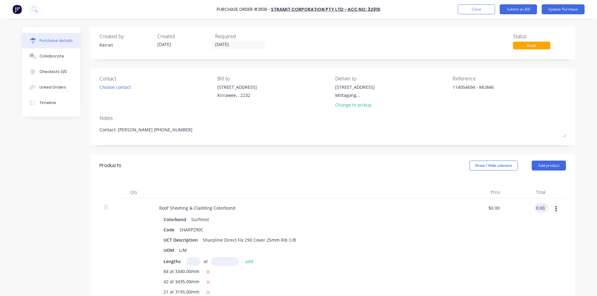
click at [542, 207] on input "0.00" at bounding box center [540, 208] width 12 height 9
type input "1024415"
type textarea "x"
type input "$1,624.2895"
type input "$1,024,415.00"
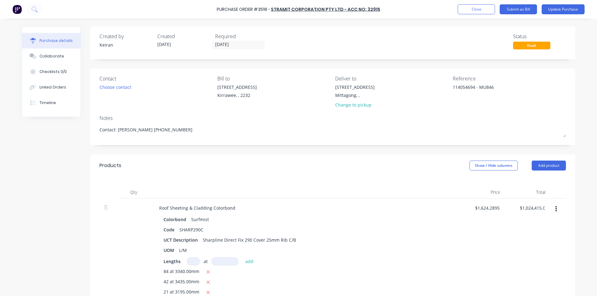
click at [491, 237] on div "$1,624.2895 $1,624.2895" at bounding box center [482, 282] width 45 height 166
type textarea "x"
type input "1024415.00"
click at [536, 208] on input "1024415.00" at bounding box center [531, 208] width 27 height 9
click at [536, 208] on input "1024415.00" at bounding box center [532, 208] width 27 height 9
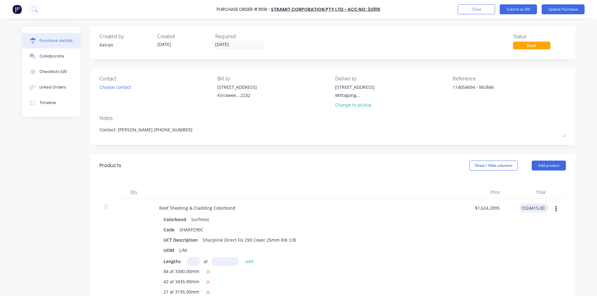
type textarea "x"
click at [536, 208] on input "1024415.00" at bounding box center [532, 208] width 27 height 9
type input "10244.15"
type textarea "x"
type input "$16.2429"
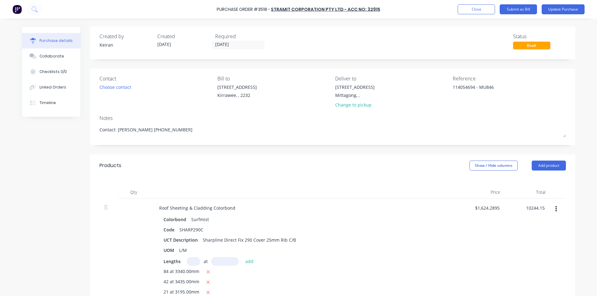
type input "$10,244.15"
click at [527, 229] on div "$10,244.15 $10,244.15" at bounding box center [527, 282] width 45 height 166
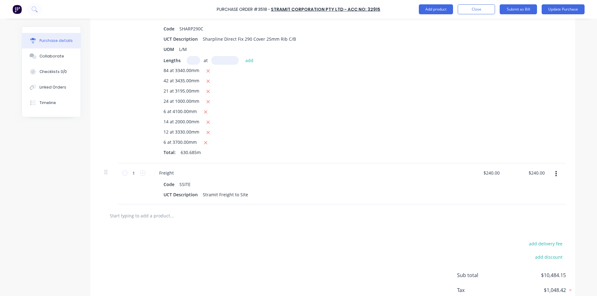
scroll to position [85, 0]
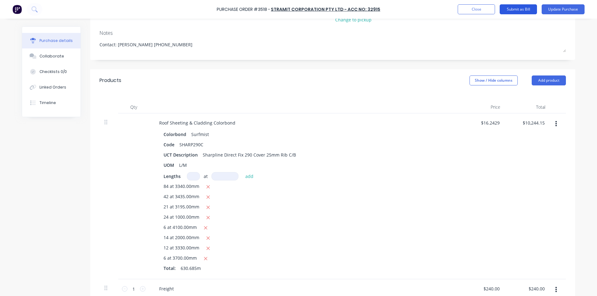
click at [525, 11] on button "Submit as Bill" at bounding box center [517, 9] width 37 height 10
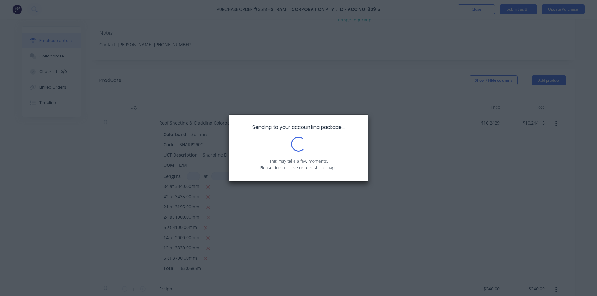
type textarea "x"
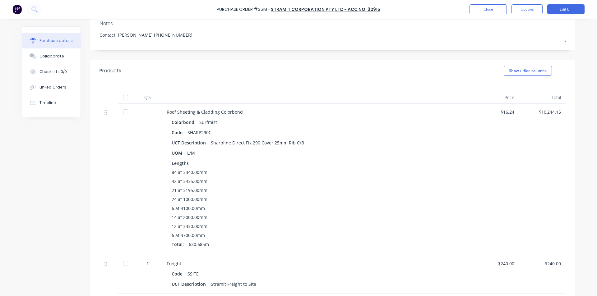
scroll to position [0, 0]
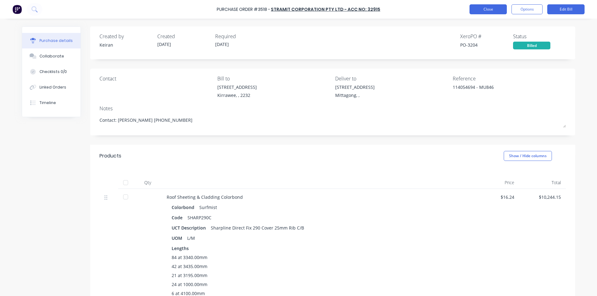
click at [484, 6] on button "Close" at bounding box center [487, 9] width 37 height 10
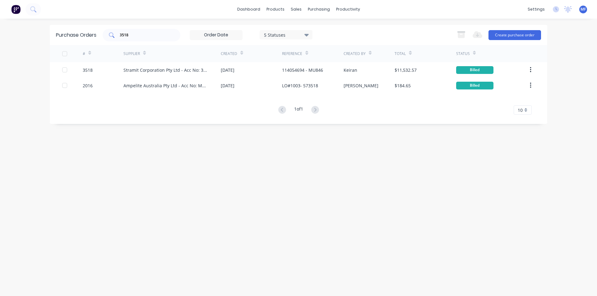
click at [136, 32] on input "3518" at bounding box center [145, 35] width 52 height 6
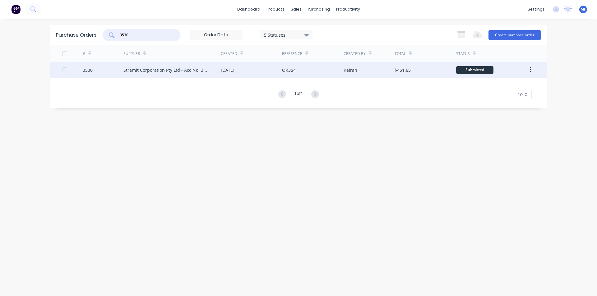
type input "3530"
click at [164, 70] on div "Stramit Corporation Pty Ltd - Acc No: 32915" at bounding box center [165, 70] width 85 height 7
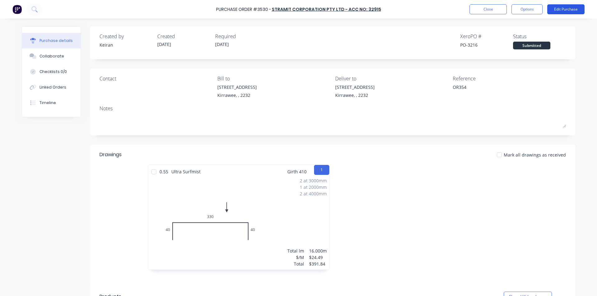
click at [565, 9] on button "Edit Purchase" at bounding box center [565, 9] width 37 height 10
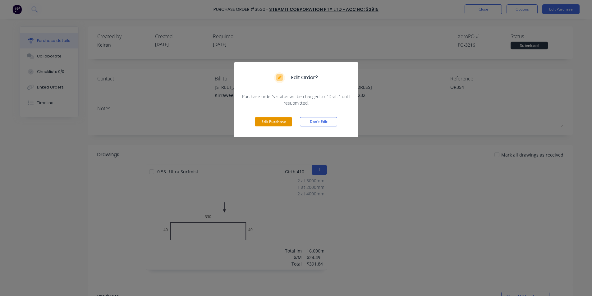
click at [274, 124] on button "Edit Purchase" at bounding box center [273, 121] width 37 height 9
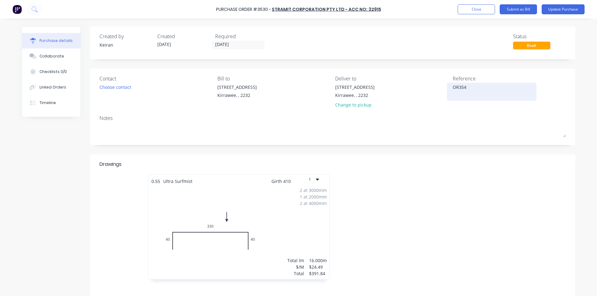
click at [470, 88] on textarea "OR354" at bounding box center [491, 91] width 78 height 14
type textarea "x"
click at [452, 89] on textarea "OR354" at bounding box center [491, 91] width 78 height 14
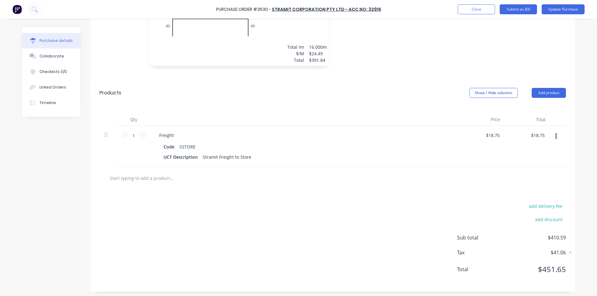
scroll to position [215, 0]
type textarea "114054789 -OR354"
type textarea "x"
type textarea "114054789 -OR354"
click at [558, 88] on button "Add product" at bounding box center [548, 91] width 34 height 10
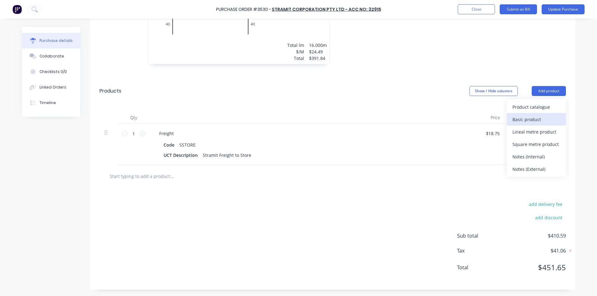
click at [529, 116] on div "Basic product" at bounding box center [536, 119] width 48 height 9
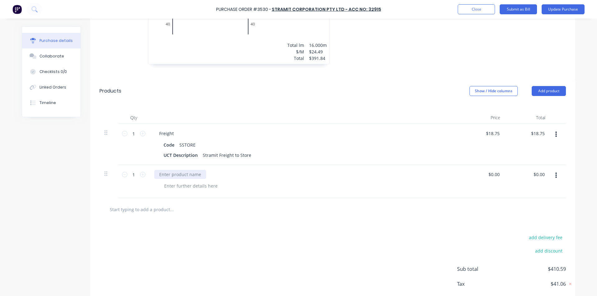
type textarea "x"
click at [167, 172] on div at bounding box center [180, 174] width 52 height 9
type textarea "x"
type input "0.00"
type textarea "x"
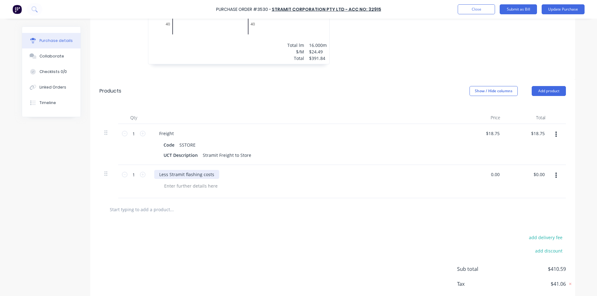
type input "$0.00"
type input "0"
type input "-52.72"
type textarea "x"
type input "$-52.72"
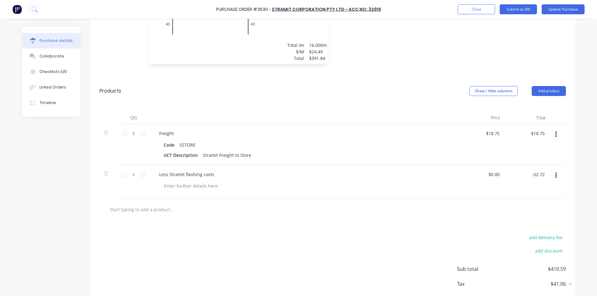
type input "$-52.72"
click at [214, 195] on div "Less Stramit flashing costs" at bounding box center [304, 181] width 311 height 33
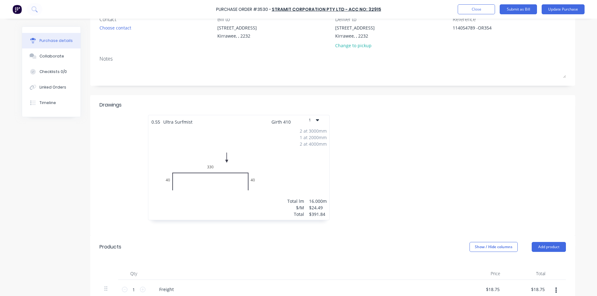
scroll to position [0, 0]
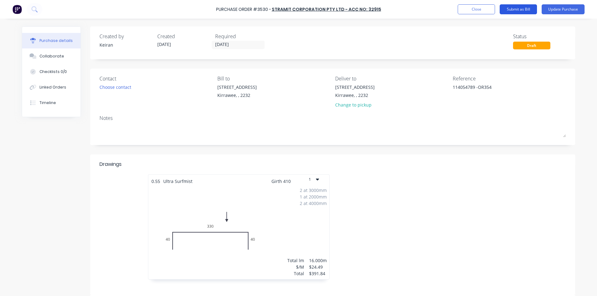
click at [524, 9] on button "Submit as Bill" at bounding box center [517, 9] width 37 height 10
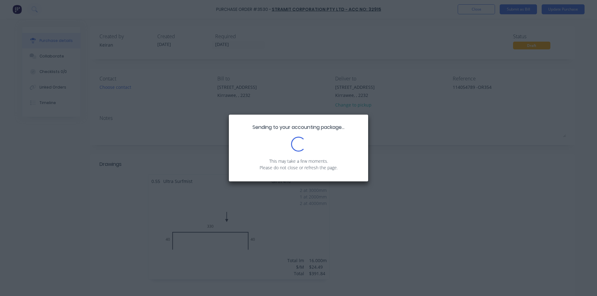
type textarea "x"
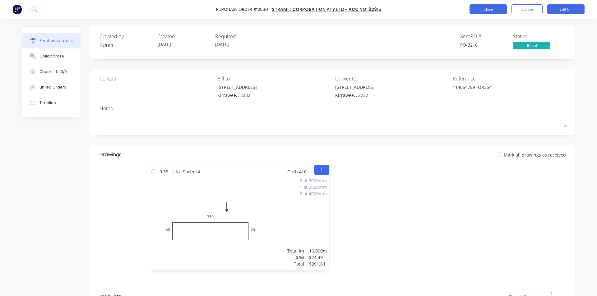
click at [476, 9] on button "Close" at bounding box center [487, 9] width 37 height 10
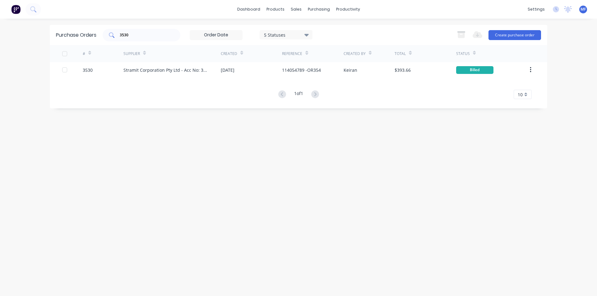
click at [134, 39] on div "3530" at bounding box center [142, 35] width 78 height 12
click at [131, 35] on input "3530" at bounding box center [145, 35] width 52 height 6
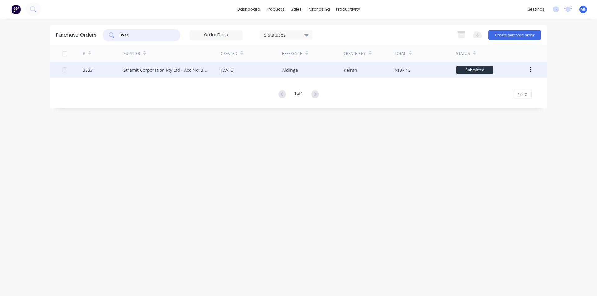
type input "3533"
click at [144, 67] on div "Stramit Corporation Pty Ltd - Acc No: 32915" at bounding box center [165, 70] width 85 height 7
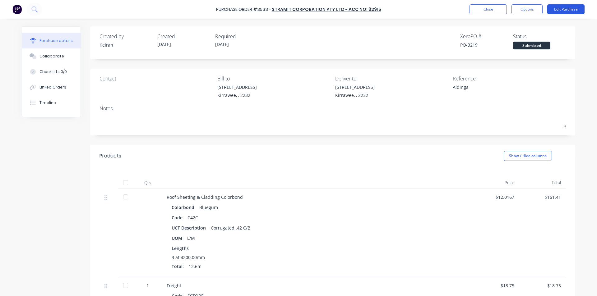
click at [558, 10] on button "Edit Purchase" at bounding box center [565, 9] width 37 height 10
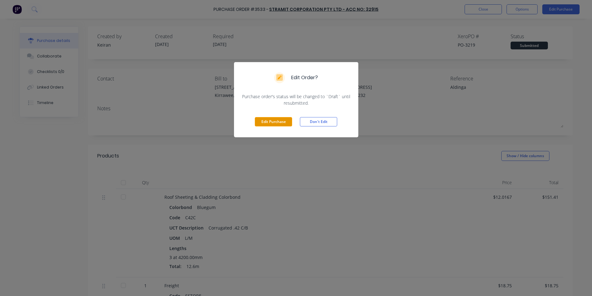
click at [270, 118] on button "Edit Purchase" at bounding box center [273, 121] width 37 height 9
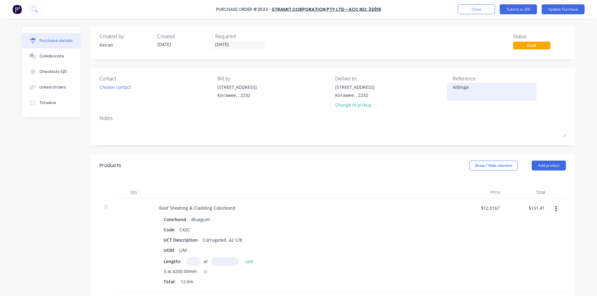
click at [452, 89] on div "Aldinga" at bounding box center [491, 92] width 78 height 16
type textarea "x"
click at [452, 89] on div "Aldinga" at bounding box center [491, 92] width 78 height 16
click at [453, 89] on textarea "Aldinga" at bounding box center [491, 91] width 78 height 14
type textarea "114054793Aldinga"
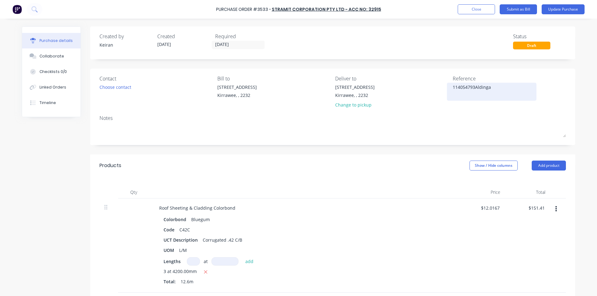
type textarea "x"
type textarea "114054793 Aldinga"
type textarea "x"
type textarea "114054793 -Aldinga"
type textarea "x"
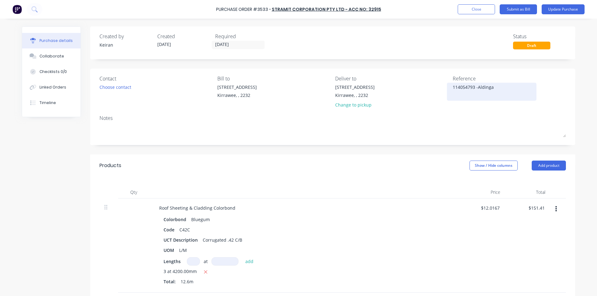
type textarea "114054793 - Aldinga"
type textarea "x"
type textarea "114054793 - Aldinga"
type textarea "x"
type textarea "114054793 - Aldinga"
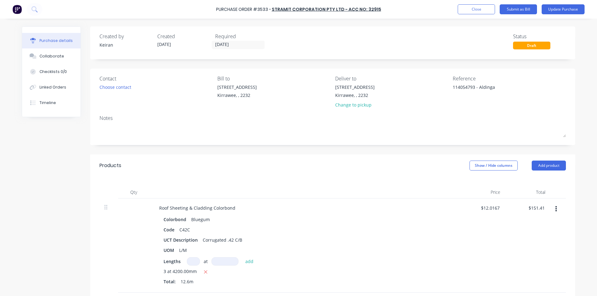
type textarea "x"
type textarea "114054793 - Aldinga"
click at [447, 153] on div "Created by Keiran Created 24/09/25 Required 26/09/25 Status Draft Contact Choos…" at bounding box center [332, 242] width 485 height 432
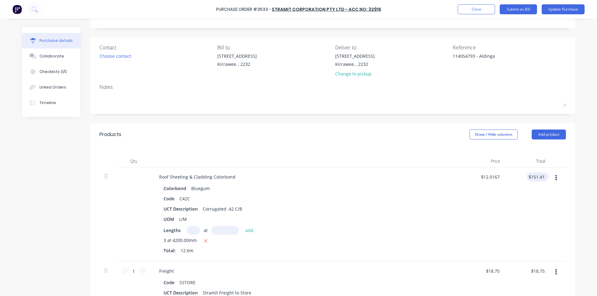
type textarea "x"
type input "151.41"
click at [532, 177] on input "151.41" at bounding box center [535, 176] width 19 height 9
click at [532, 177] on input "151.41" at bounding box center [537, 176] width 17 height 9
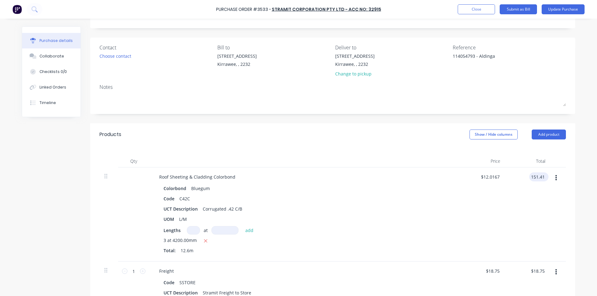
type textarea "x"
click at [532, 177] on input "151.41" at bounding box center [537, 176] width 17 height 9
type input "158.71"
type textarea "x"
type input "$12.596"
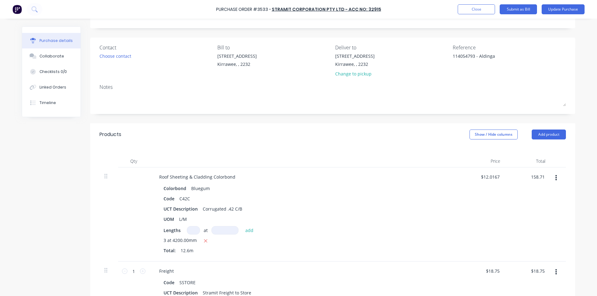
type input "$158.71"
click at [522, 212] on div "$158.71 158.71" at bounding box center [527, 214] width 45 height 94
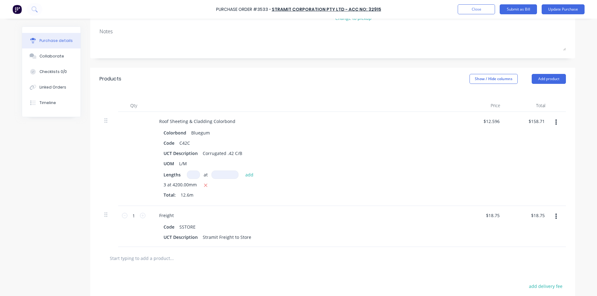
scroll to position [76, 0]
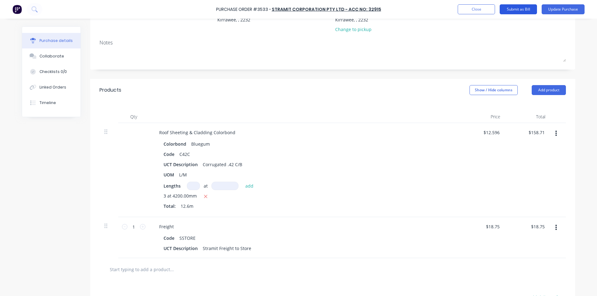
click at [520, 8] on button "Submit as Bill" at bounding box center [517, 9] width 37 height 10
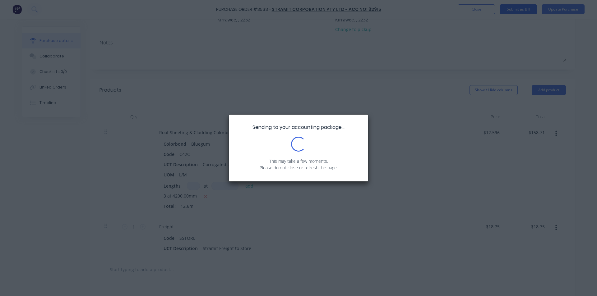
scroll to position [0, 0]
type textarea "x"
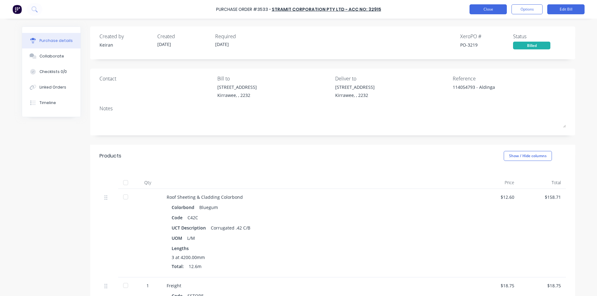
click at [489, 7] on button "Close" at bounding box center [487, 9] width 37 height 10
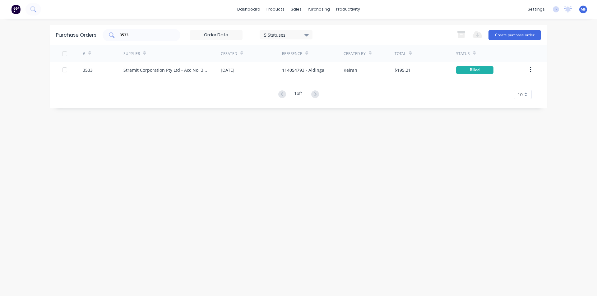
click at [146, 39] on div "3533" at bounding box center [142, 35] width 78 height 12
click at [141, 34] on input "3533" at bounding box center [145, 35] width 52 height 6
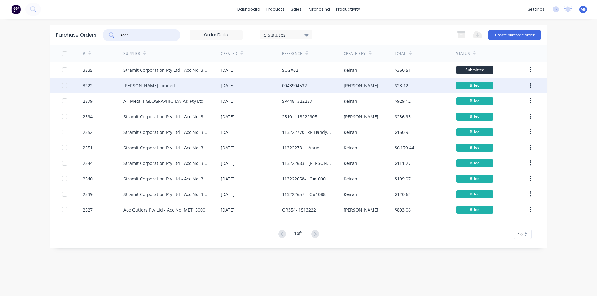
type input "3222"
click at [139, 85] on div "Elgas Limited" at bounding box center [149, 85] width 52 height 7
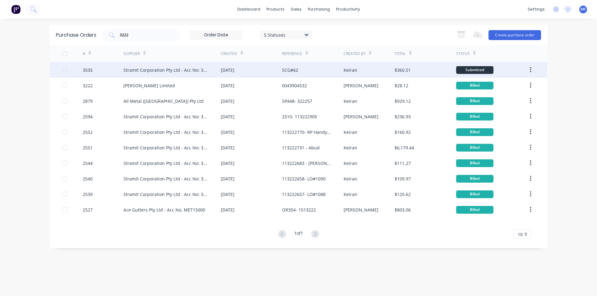
click at [168, 71] on div "Stramit Corporation Pty Ltd - Acc No: 32915" at bounding box center [165, 70] width 85 height 7
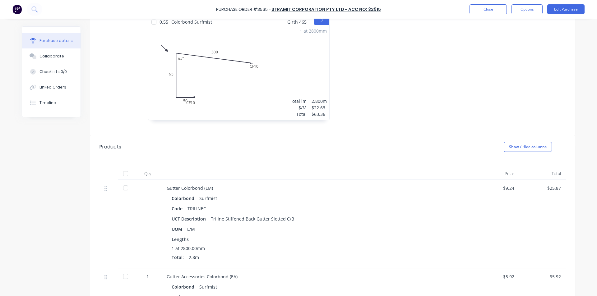
scroll to position [280, 0]
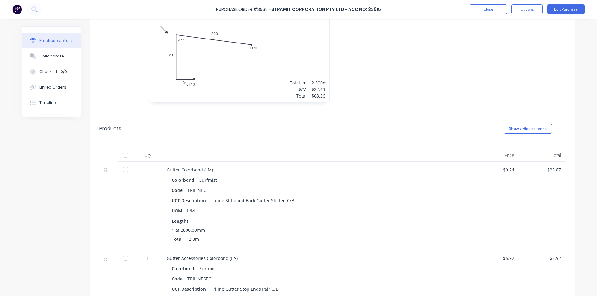
click at [549, 170] on div "$25.87" at bounding box center [542, 170] width 37 height 7
click at [549, 167] on div "$25.87" at bounding box center [542, 170] width 37 height 7
click at [581, 9] on button "Edit Purchase" at bounding box center [565, 9] width 37 height 10
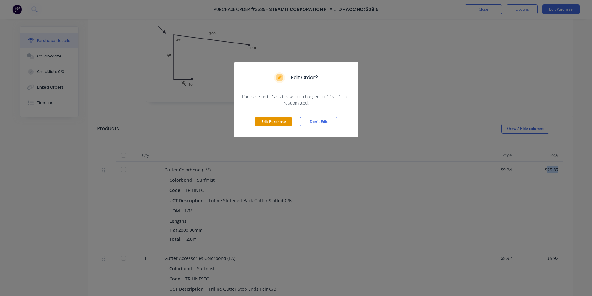
click at [270, 123] on button "Edit Purchase" at bounding box center [273, 121] width 37 height 9
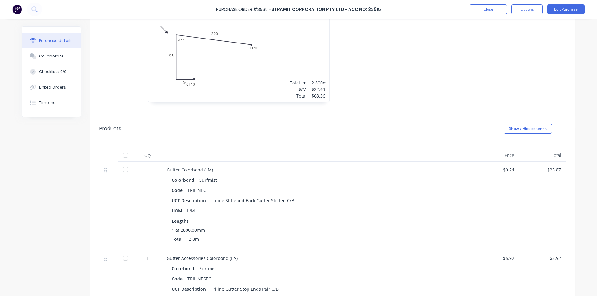
scroll to position [289, 0]
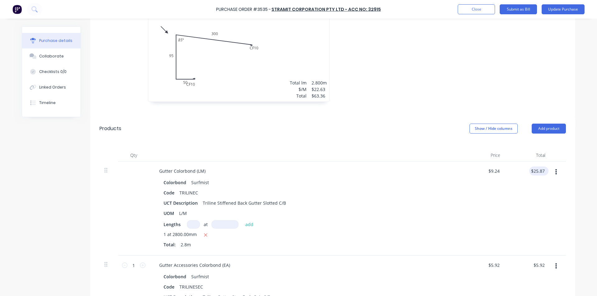
type textarea "x"
type input "25.87"
click at [540, 171] on input "25.87" at bounding box center [537, 171] width 17 height 9
type textarea "x"
click at [540, 171] on input "25.87" at bounding box center [538, 171] width 14 height 9
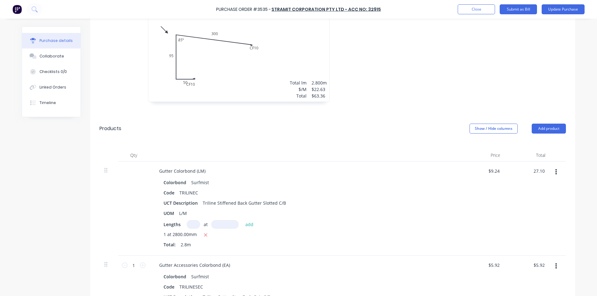
type input "27.10"
type textarea "x"
type input "$9.6786"
type input "$27.10"
click at [530, 236] on div "$27.10 27.10" at bounding box center [527, 209] width 45 height 94
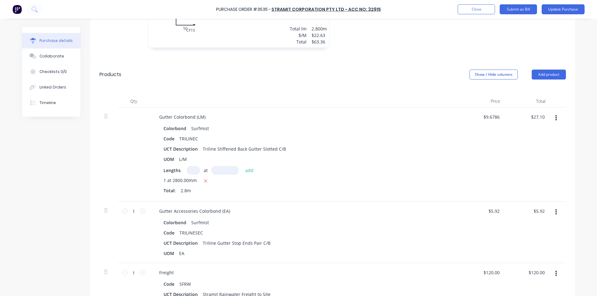
scroll to position [351, 0]
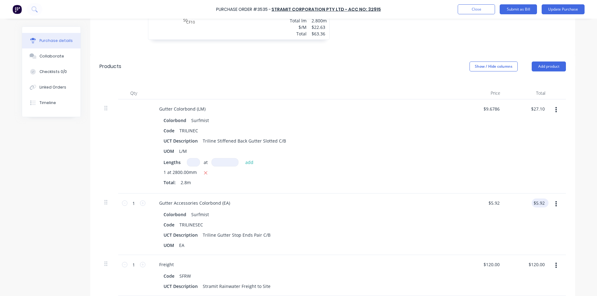
type textarea "x"
type input "5.92"
click at [541, 200] on input "5.92" at bounding box center [540, 203] width 12 height 9
type textarea "x"
click at [541, 200] on input "5.92" at bounding box center [540, 203] width 12 height 9
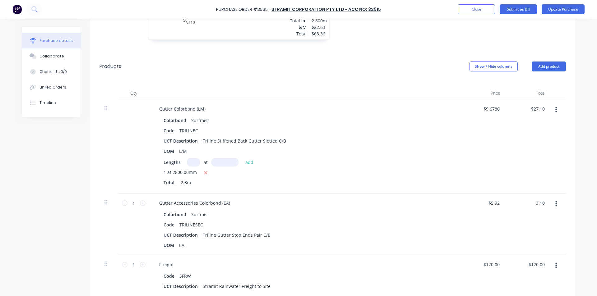
type input "3.10"
type textarea "x"
type input "$3.10"
click at [508, 232] on div "$3.10 $3.10" at bounding box center [527, 225] width 45 height 62
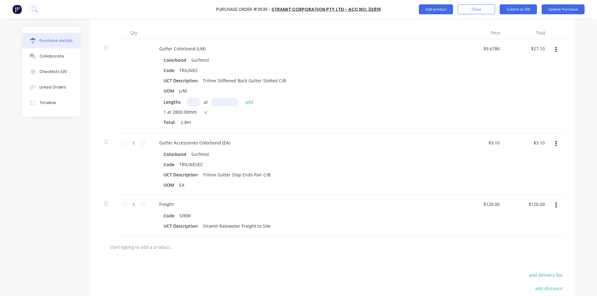
scroll to position [414, 0]
click at [508, 233] on div "$120.00 $120.00" at bounding box center [527, 213] width 45 height 41
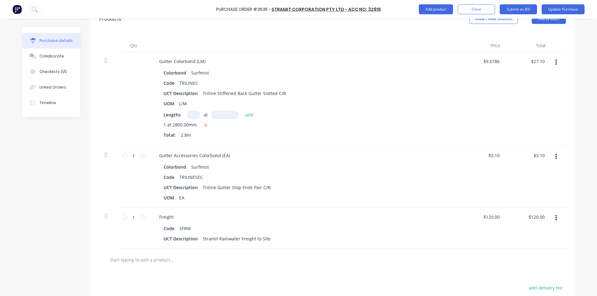
scroll to position [383, 0]
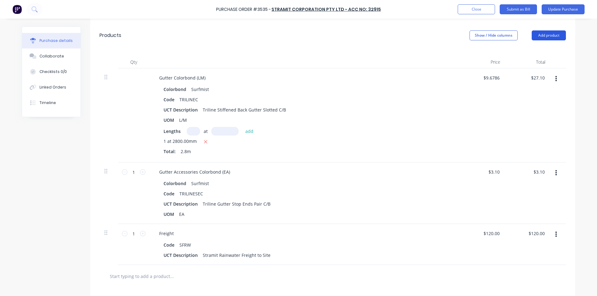
click at [549, 34] on button "Add product" at bounding box center [548, 35] width 34 height 10
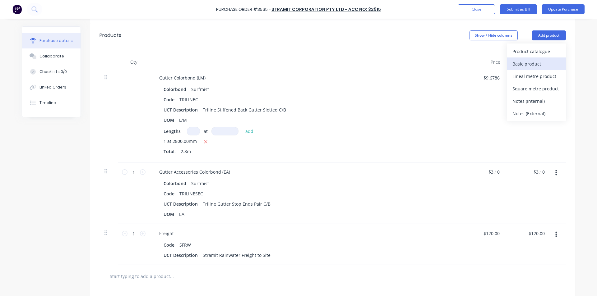
click at [533, 62] on div "Basic product" at bounding box center [536, 63] width 48 height 9
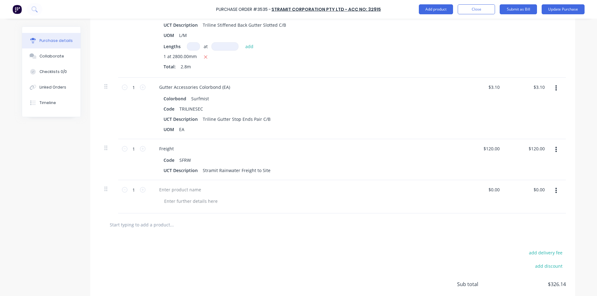
scroll to position [476, 0]
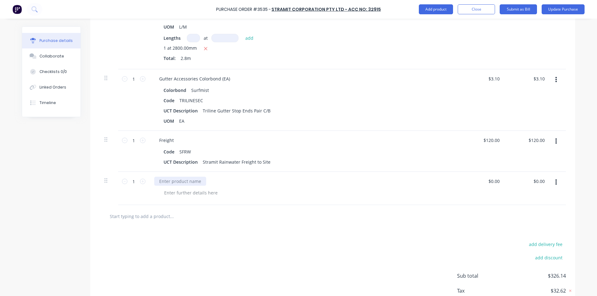
click at [159, 180] on div at bounding box center [180, 181] width 52 height 9
click at [164, 185] on div at bounding box center [180, 181] width 52 height 9
type textarea "x"
click at [164, 179] on div at bounding box center [180, 181] width 52 height 9
click at [166, 181] on div "LessStramit flashing" at bounding box center [180, 181] width 52 height 9
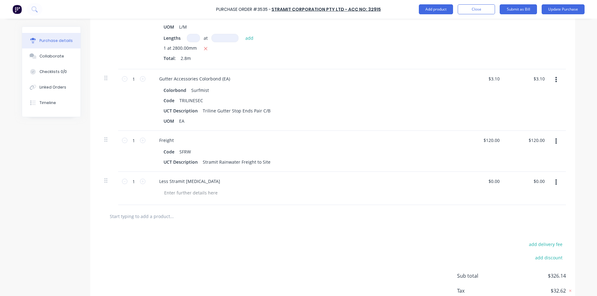
click at [199, 186] on div "Less Stramit flashing" at bounding box center [304, 188] width 311 height 33
click at [201, 182] on div "Less Stramit flashing" at bounding box center [189, 181] width 71 height 9
type textarea "x"
type input "0.00"
type textarea "x"
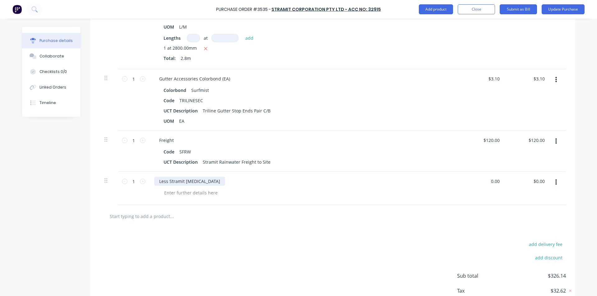
type input "$0.00"
type input "0.00"
click at [539, 184] on input "0.00" at bounding box center [540, 181] width 12 height 9
type textarea "x"
click at [539, 184] on input "0.00" at bounding box center [540, 181] width 12 height 9
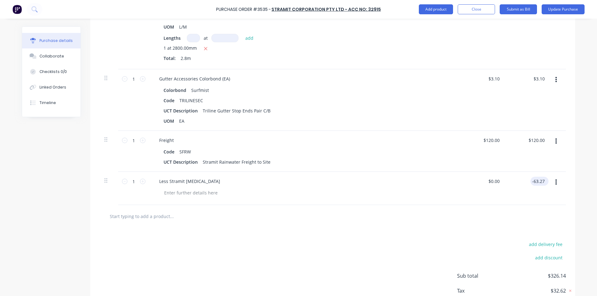
type input "-63.27"
type textarea "x"
type input "$-63.27"
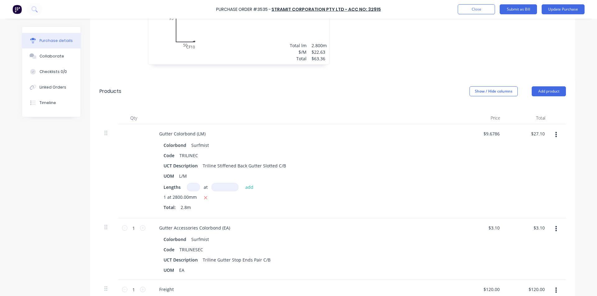
scroll to position [267, 0]
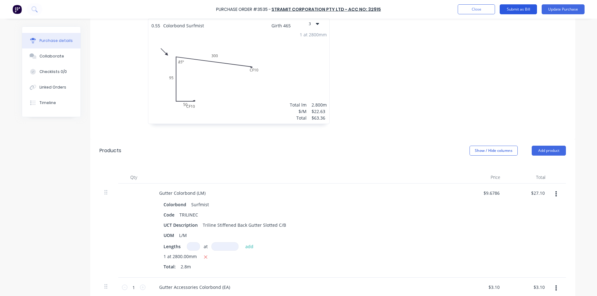
click at [520, 12] on button "Submit as Bill" at bounding box center [517, 9] width 37 height 10
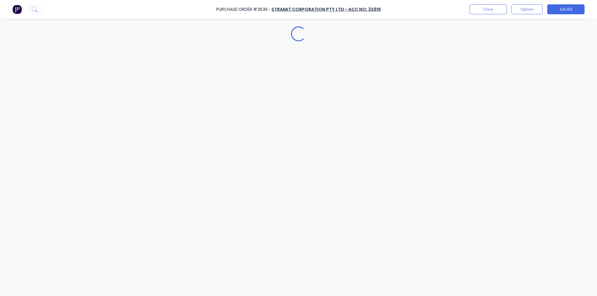
scroll to position [0, 0]
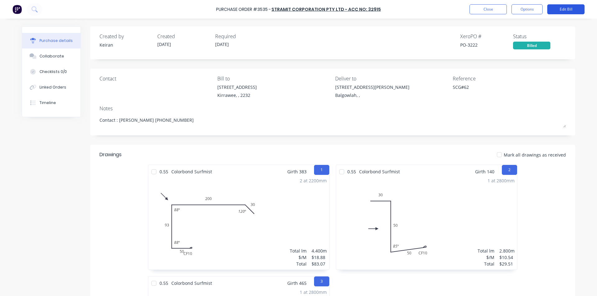
click at [551, 5] on button "Edit Bill" at bounding box center [565, 9] width 37 height 10
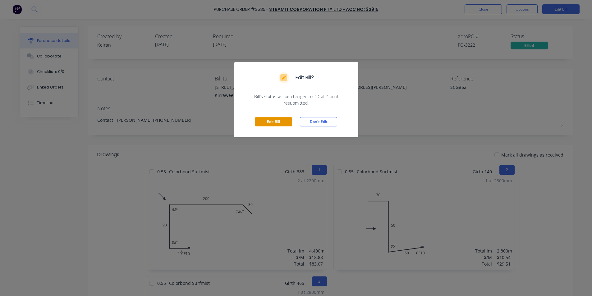
click at [285, 123] on button "Edit Bill" at bounding box center [273, 121] width 37 height 9
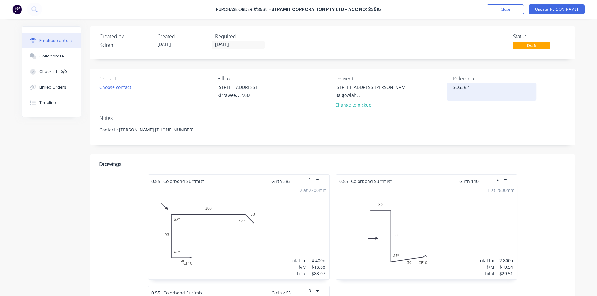
type textarea "x"
click at [479, 87] on textarea "SCG#62" at bounding box center [491, 91] width 78 height 14
type textarea "114054818- SCG#62"
type textarea "x"
type textarea "114054818- SCG#62"
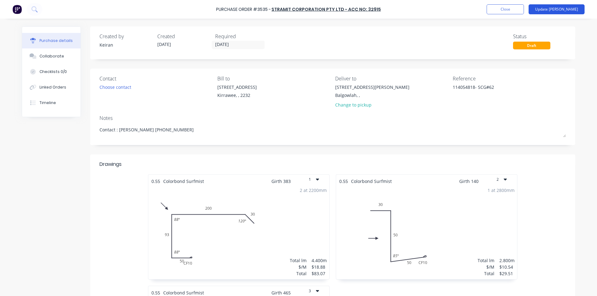
click at [562, 9] on button "Update Bill" at bounding box center [556, 9] width 56 height 10
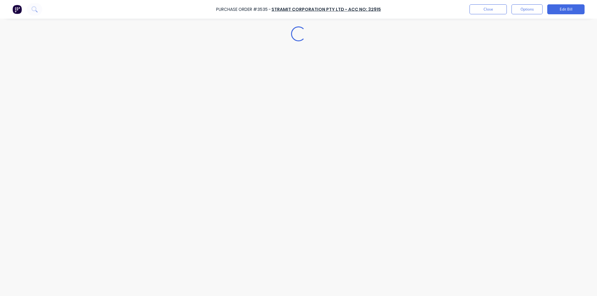
type textarea "x"
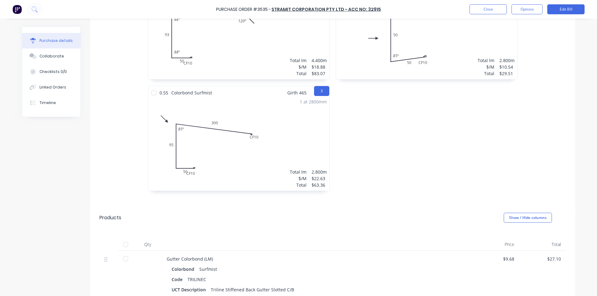
scroll to position [4, 0]
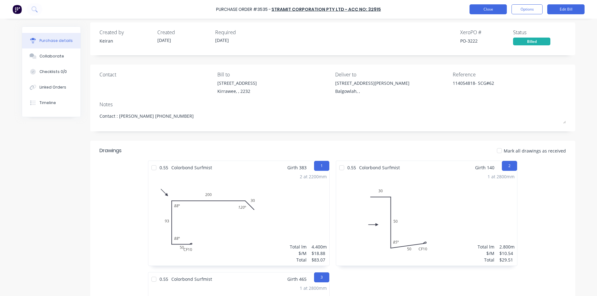
click at [479, 8] on button "Close" at bounding box center [487, 9] width 37 height 10
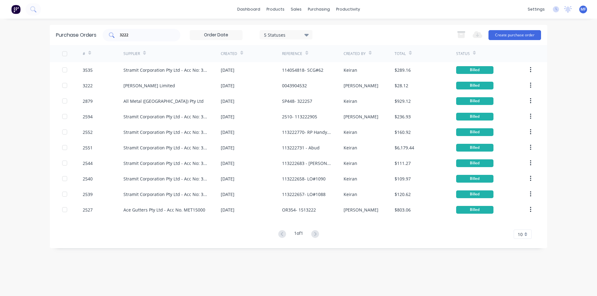
click at [134, 34] on input "3222" at bounding box center [145, 35] width 52 height 6
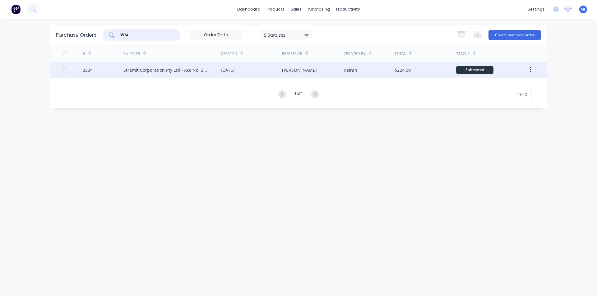
type input "3534"
click at [146, 71] on div "Stramit Corporation Pty Ltd - Acc No: 32915" at bounding box center [165, 70] width 85 height 7
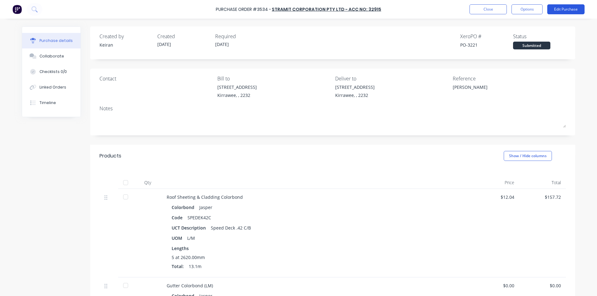
click at [559, 9] on button "Edit Purchase" at bounding box center [565, 9] width 37 height 10
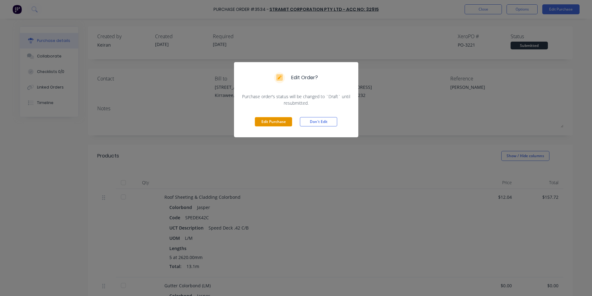
click at [273, 124] on button "Edit Purchase" at bounding box center [273, 121] width 37 height 9
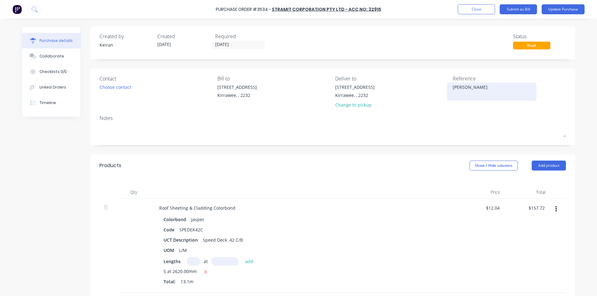
drag, startPoint x: 485, startPoint y: 87, endPoint x: 463, endPoint y: 84, distance: 22.0
click at [485, 87] on textarea "Dave Patterson" at bounding box center [491, 91] width 78 height 14
type textarea "x"
click at [452, 88] on textarea "Dave Patterson" at bounding box center [491, 91] width 78 height 14
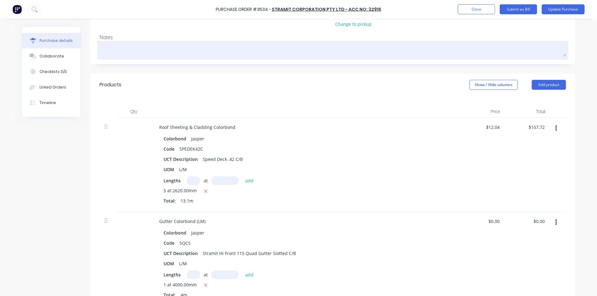
scroll to position [93, 0]
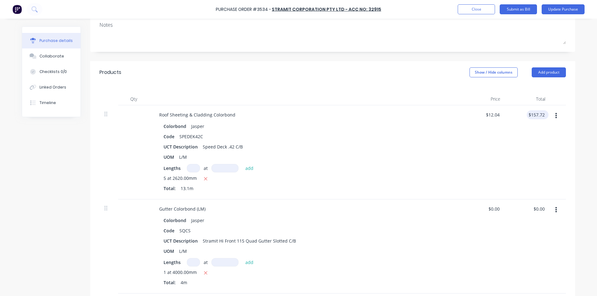
type textarea "114054821 - Dave Patterson"
type textarea "x"
type textarea "114054821 - Dave Patterson"
type input "157.72"
click at [530, 116] on input "157.72" at bounding box center [535, 114] width 19 height 9
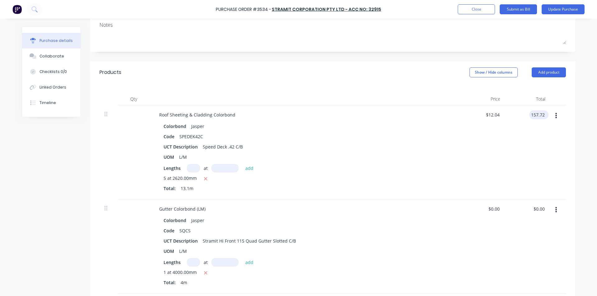
click at [533, 113] on input "157.72" at bounding box center [537, 114] width 17 height 9
type textarea "x"
click at [533, 113] on input "157.72" at bounding box center [537, 114] width 17 height 9
type input "165.34"
type textarea "x"
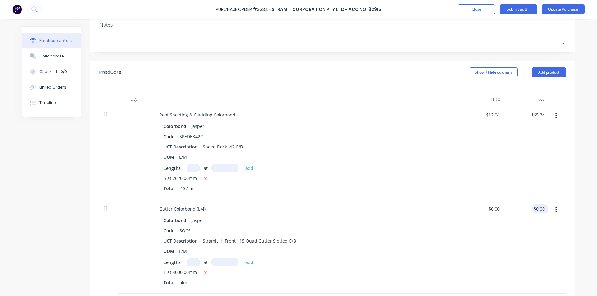
type input "$12.6214"
type input "$165.34"
type input "0.00"
click at [534, 208] on input "0.00" at bounding box center [540, 208] width 12 height 9
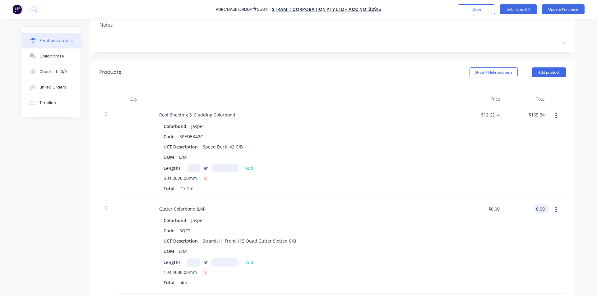
type textarea "x"
click at [534, 208] on input "0.00" at bounding box center [540, 208] width 12 height 9
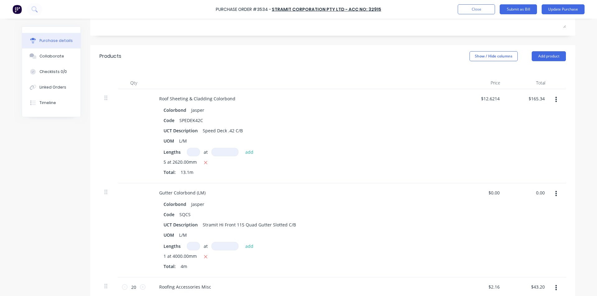
scroll to position [124, 0]
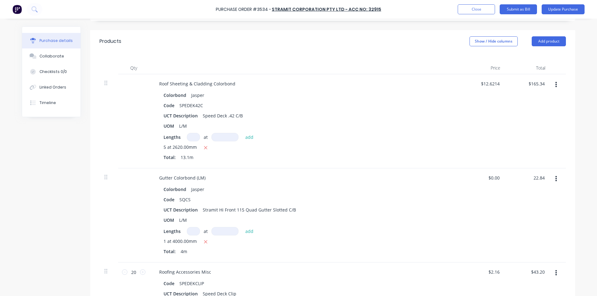
type input "22.84"
type textarea "x"
type input "$5.71"
type input "$22.84"
click at [531, 206] on div "$22.84 22.84" at bounding box center [527, 215] width 45 height 94
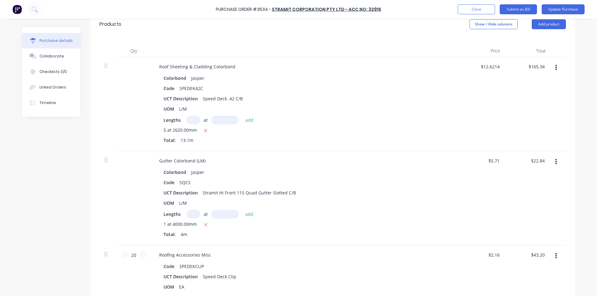
scroll to position [155, 0]
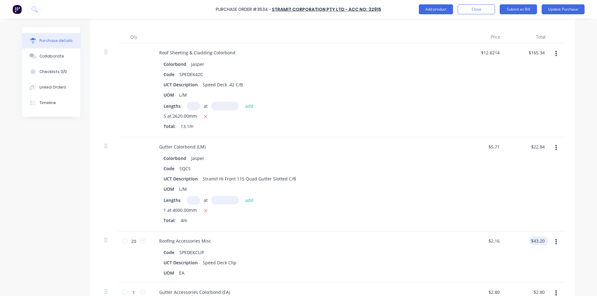
type textarea "x"
type input "43.20"
click at [541, 243] on input "43.20" at bounding box center [538, 240] width 14 height 9
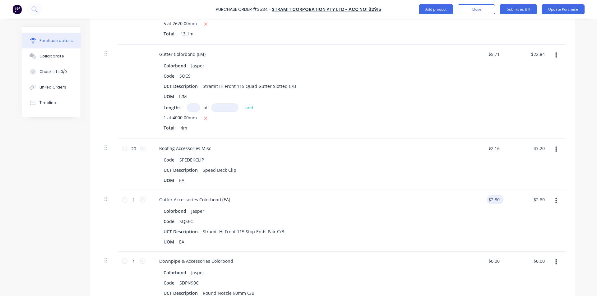
scroll to position [249, 0]
type textarea "x"
type input "$43.20"
click at [537, 204] on div "$2.80 $2.80" at bounding box center [527, 221] width 45 height 62
type textarea "x"
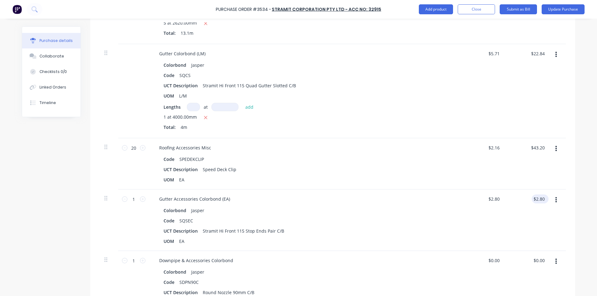
type input "2.80"
click at [540, 198] on input "2.80" at bounding box center [538, 199] width 14 height 9
type textarea "x"
click at [540, 198] on input "2.80" at bounding box center [540, 199] width 12 height 9
type input "3.54"
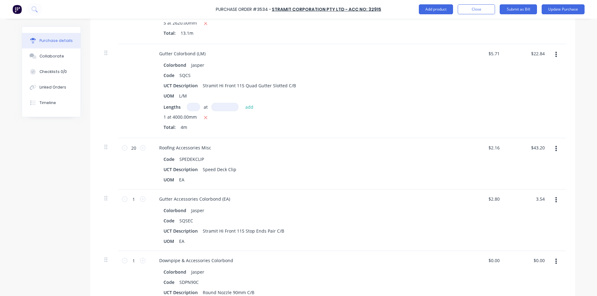
type textarea "x"
type input "$3.54"
click at [239, 101] on div "Colorbond Jasper Code SQCS UCT Description Stramit Hi Front 115 Quad Gutter Slo…" at bounding box center [304, 97] width 301 height 72
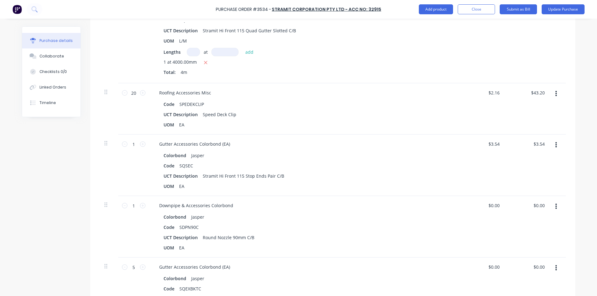
scroll to position [311, 0]
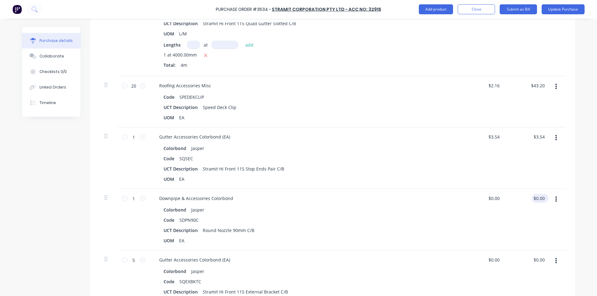
type textarea "x"
type input "0.00"
click at [541, 197] on input "0.00" at bounding box center [540, 198] width 12 height 9
type textarea "x"
click at [541, 197] on input "0.00" at bounding box center [540, 198] width 12 height 9
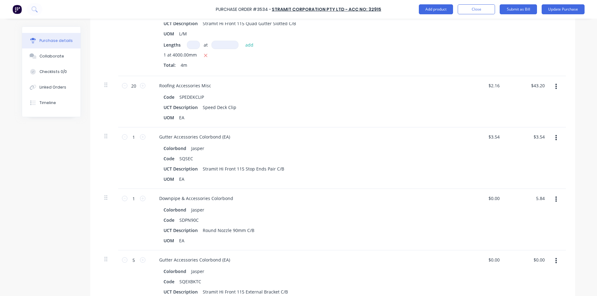
type input "5.84"
type textarea "x"
type input "$5.84"
click at [530, 208] on div "$5.84 5.84" at bounding box center [527, 220] width 45 height 62
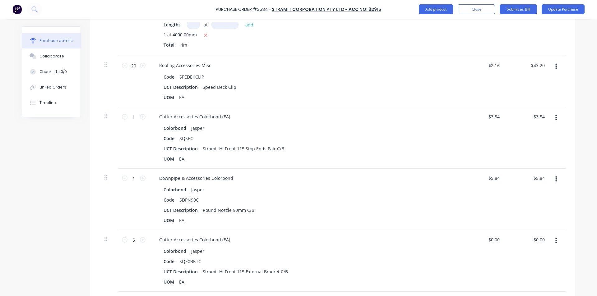
scroll to position [342, 0]
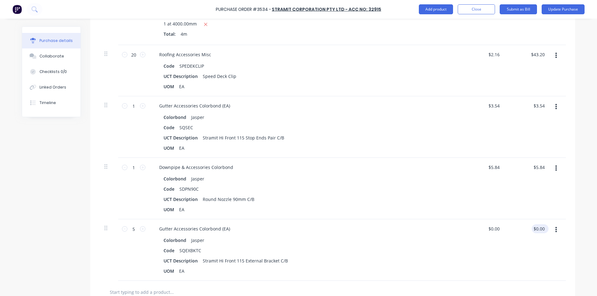
type textarea "x"
type input "0.00"
click at [540, 233] on input "0.00" at bounding box center [540, 228] width 12 height 9
click at [538, 232] on input "0.00" at bounding box center [540, 228] width 12 height 9
type textarea "x"
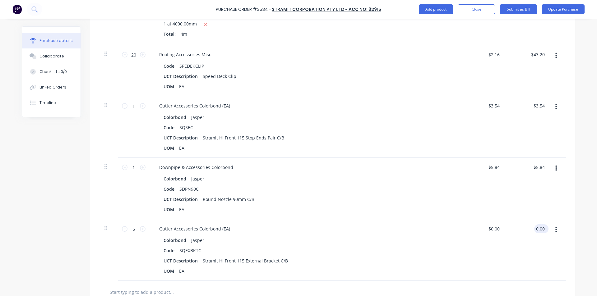
click at [538, 232] on input "0.00" at bounding box center [540, 228] width 12 height 9
type input "10.30"
type textarea "x"
type input "$2.06"
type input "$10.30"
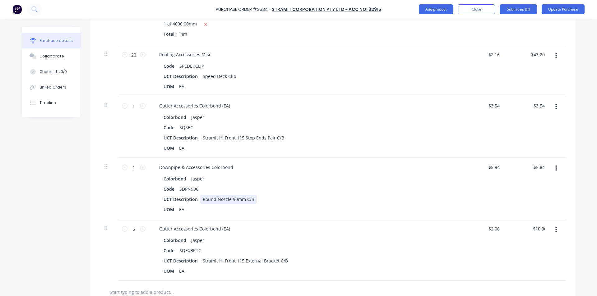
click at [356, 198] on div "UCT Description Round Nozzle 90mm C/B" at bounding box center [303, 199] width 285 height 9
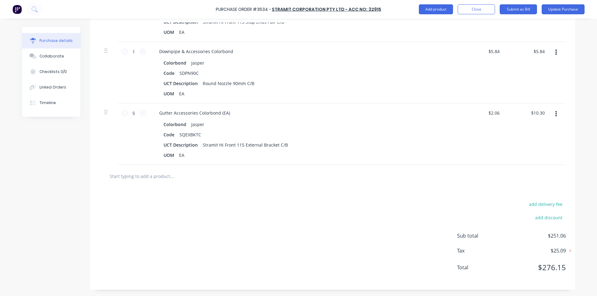
click at [274, 218] on div "add delivery fee add discount Sub total $251.06 Tax $25.09 Total $276.15" at bounding box center [332, 239] width 485 height 102
click at [162, 178] on input "text" at bounding box center [171, 176] width 124 height 12
type textarea "x"
type input "s"
type textarea "x"
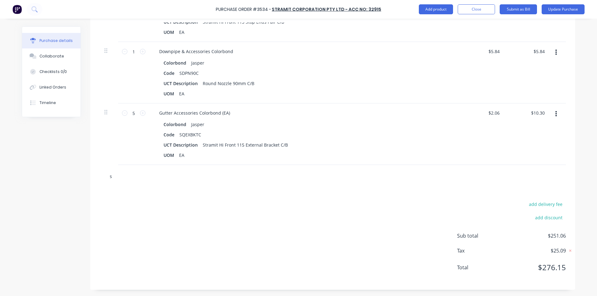
type input "st"
type textarea "x"
type input "str"
type textarea "x"
type input "stra"
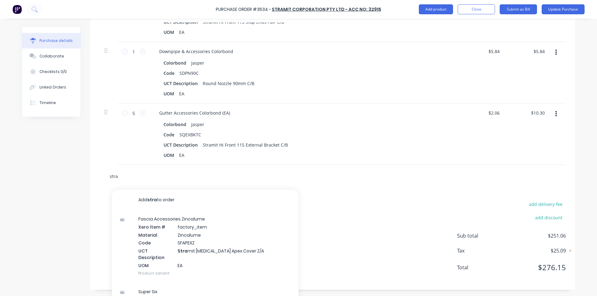
type textarea "x"
type input "stram"
type textarea "x"
type input "strami"
type textarea "x"
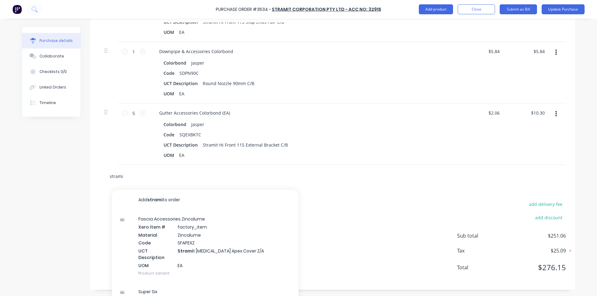
type input "stramit"
type textarea "x"
type input "stramit"
type textarea "x"
type input "stramit f"
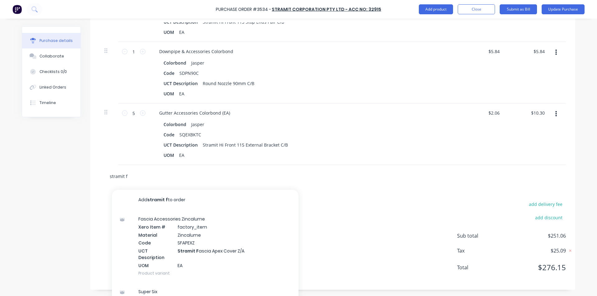
type textarea "x"
type input "stramit fr"
type textarea "x"
type input "stramit fre"
type textarea "x"
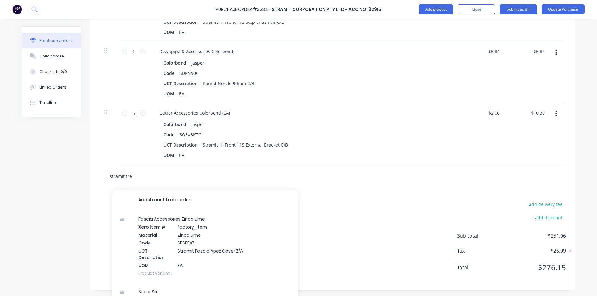
type input "stramit frei"
type textarea "x"
type input "stramit freig"
type textarea "x"
type input "stramit freigh"
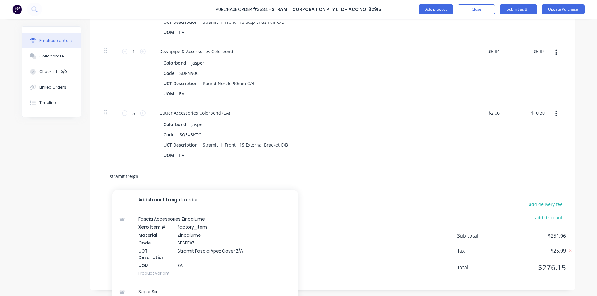
type textarea "x"
type input "stramit freight"
type textarea "x"
type input "stramit freight"
type textarea "x"
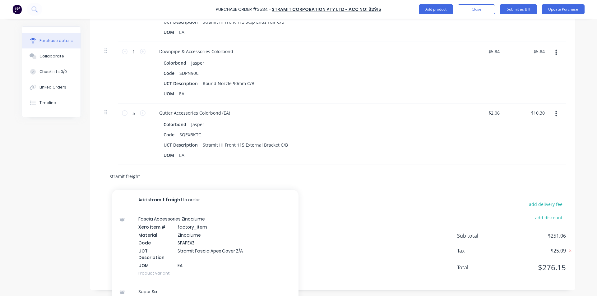
type input "stramit freight t"
type textarea "x"
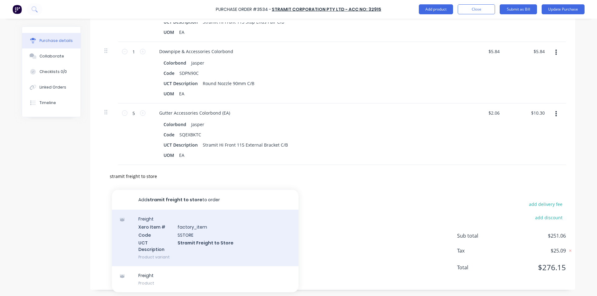
click at [184, 236] on div "Freight Xero Item # factory_item Code SSTORE UCT Description Stramit Freight to…" at bounding box center [205, 238] width 186 height 57
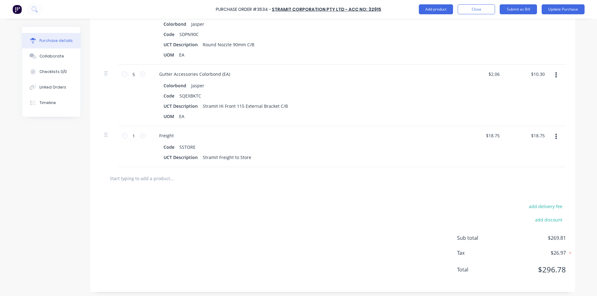
scroll to position [499, 0]
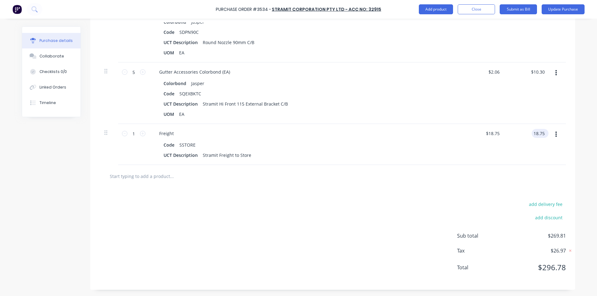
click at [538, 137] on input "18.75" at bounding box center [538, 133] width 14 height 9
click at [481, 190] on div "add delivery fee add discount Sub total $269.81 Tax $26.97 Total $296.78" at bounding box center [332, 239] width 485 height 102
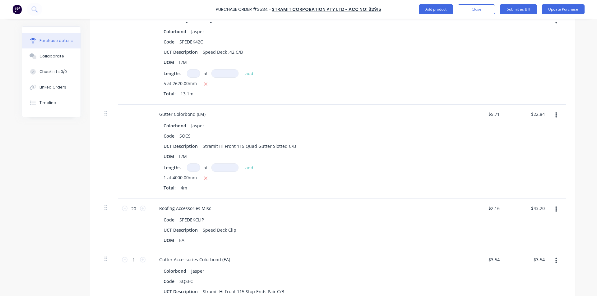
scroll to position [2, 0]
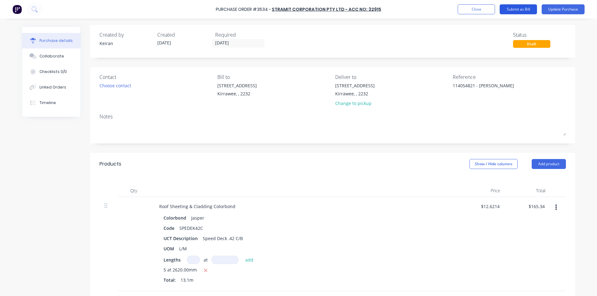
click at [510, 11] on button "Submit as Bill" at bounding box center [517, 9] width 37 height 10
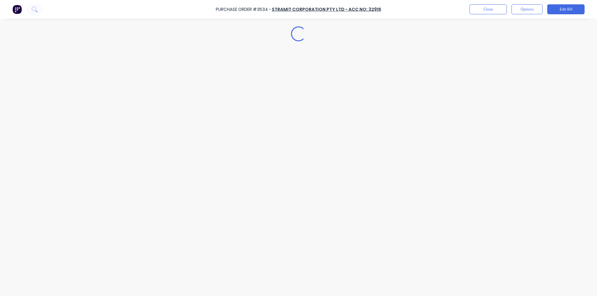
scroll to position [0, 0]
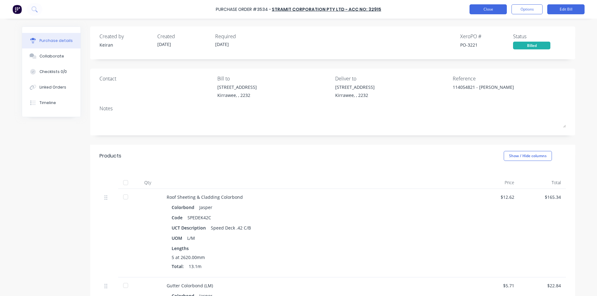
click at [493, 13] on button "Close" at bounding box center [487, 9] width 37 height 10
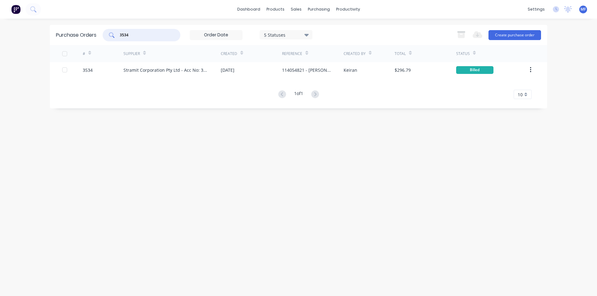
click at [134, 32] on input "3534" at bounding box center [145, 35] width 52 height 6
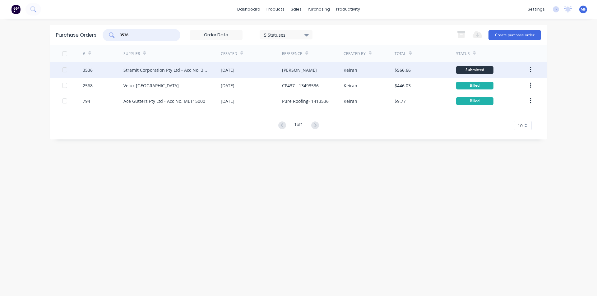
click at [112, 67] on div "3536" at bounding box center [103, 70] width 41 height 16
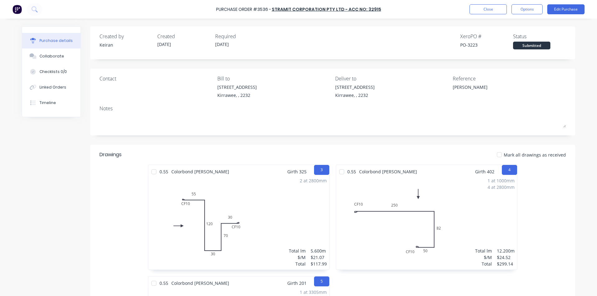
click at [572, 4] on div "Purchase Order #3536 - Stramit Corporation Pty Ltd - Acc No: 32915 Close Option…" at bounding box center [298, 9] width 597 height 19
click at [571, 8] on button "Edit Purchase" at bounding box center [565, 9] width 37 height 10
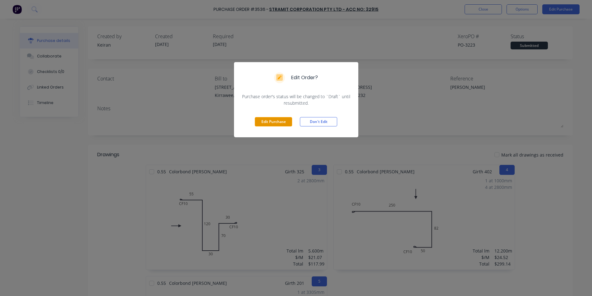
click at [268, 121] on button "Edit Purchase" at bounding box center [273, 121] width 37 height 9
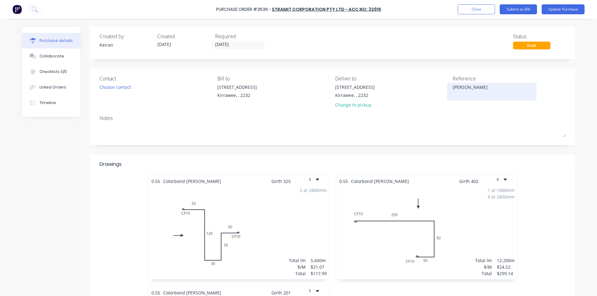
click at [465, 85] on textarea "Jake" at bounding box center [491, 91] width 78 height 14
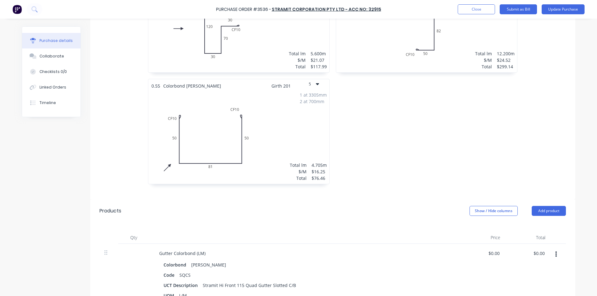
scroll to position [280, 0]
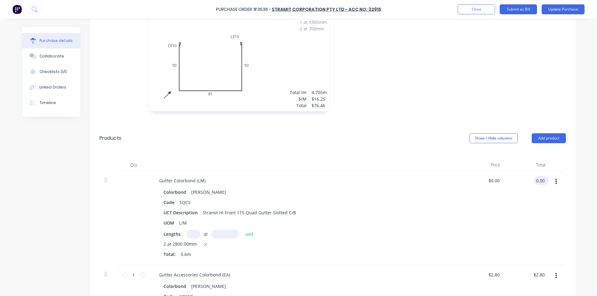
click at [538, 178] on input "0.00" at bounding box center [540, 180] width 12 height 9
click at [542, 182] on input "0.00" at bounding box center [540, 180] width 12 height 9
click at [550, 225] on div at bounding box center [558, 218] width 16 height 94
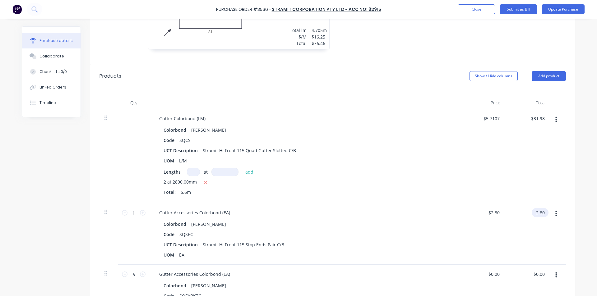
click at [537, 214] on input "2.80" at bounding box center [538, 212] width 14 height 9
click at [537, 214] on input "2.80" at bounding box center [540, 212] width 12 height 9
click at [538, 211] on input "2.80" at bounding box center [540, 212] width 12 height 9
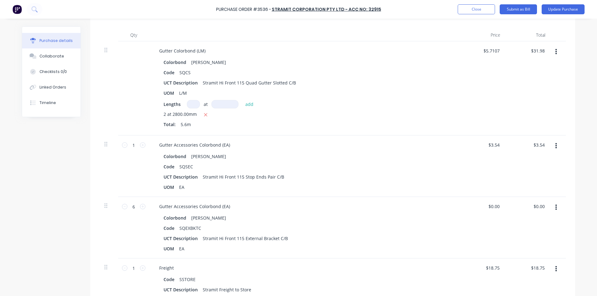
scroll to position [435, 0]
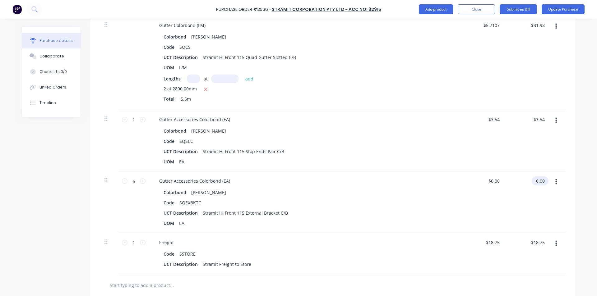
click at [540, 178] on input "0.00" at bounding box center [538, 181] width 14 height 9
click at [539, 178] on input "0.00" at bounding box center [540, 181] width 12 height 9
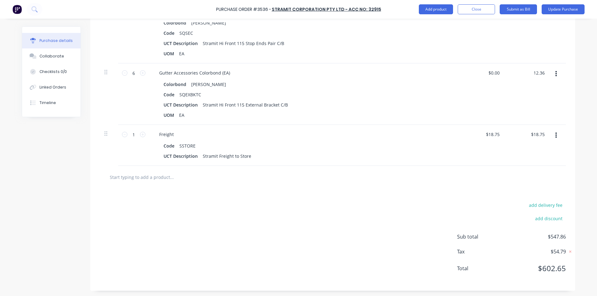
scroll to position [544, 0]
click at [465, 228] on div "add delivery fee add discount" at bounding box center [511, 214] width 109 height 29
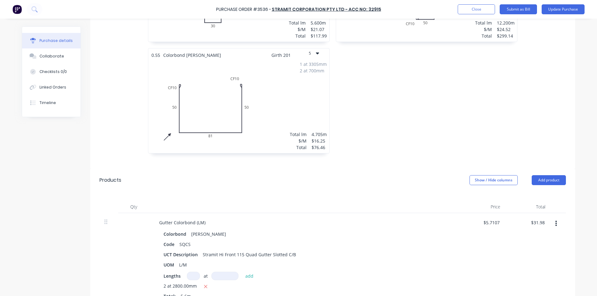
scroll to position [233, 0]
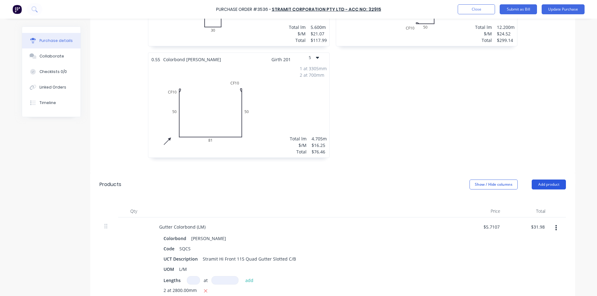
click at [548, 184] on button "Add product" at bounding box center [548, 185] width 34 height 10
drag, startPoint x: 520, startPoint y: 213, endPoint x: 516, endPoint y: 213, distance: 4.1
click at [520, 212] on div "Basic product" at bounding box center [536, 213] width 48 height 9
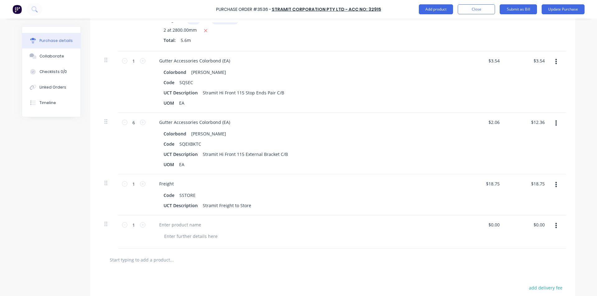
scroll to position [577, 0]
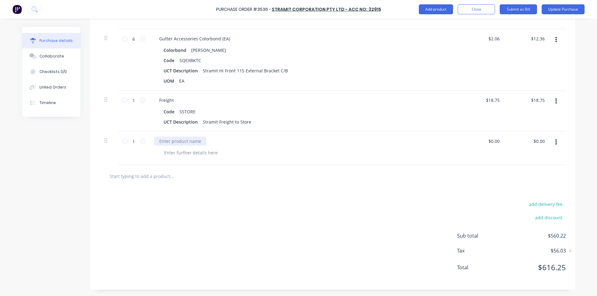
click at [183, 140] on div at bounding box center [180, 141] width 52 height 9
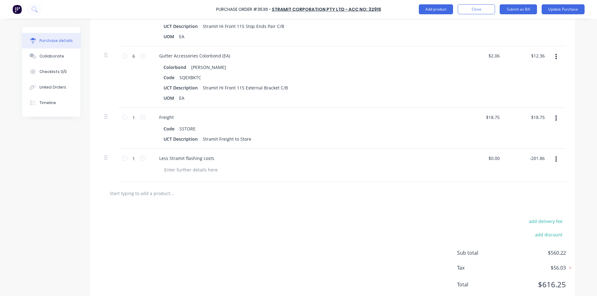
scroll to position [546, 0]
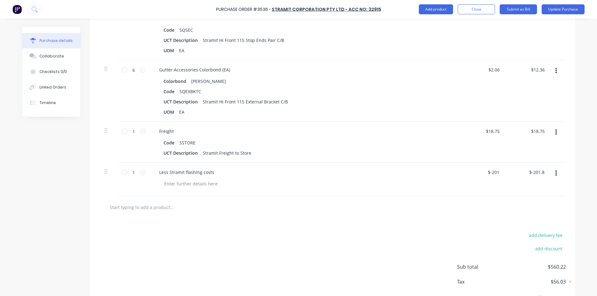
drag, startPoint x: 254, startPoint y: 190, endPoint x: 255, endPoint y: 185, distance: 5.0
click at [255, 185] on div "Less Stramit flashing costs" at bounding box center [304, 179] width 311 height 33
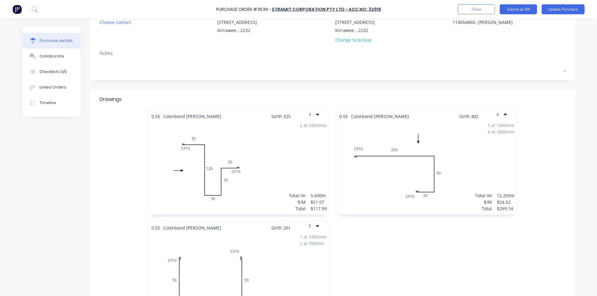
scroll to position [0, 0]
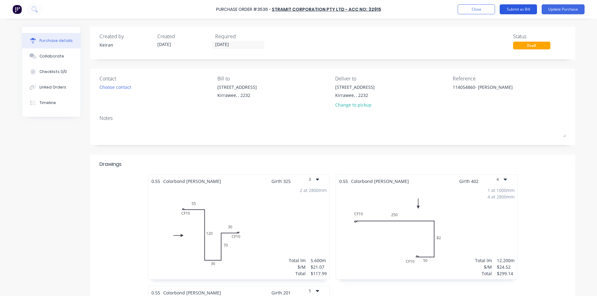
click at [529, 10] on button "Submit as Bill" at bounding box center [517, 9] width 37 height 10
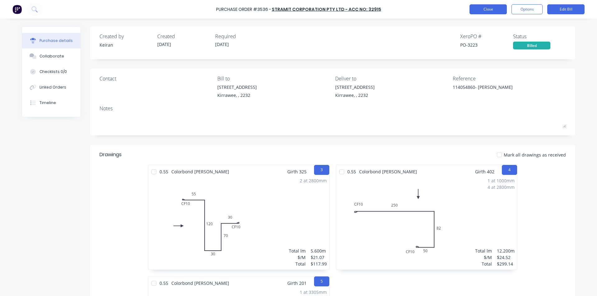
click at [485, 9] on button "Close" at bounding box center [487, 9] width 37 height 10
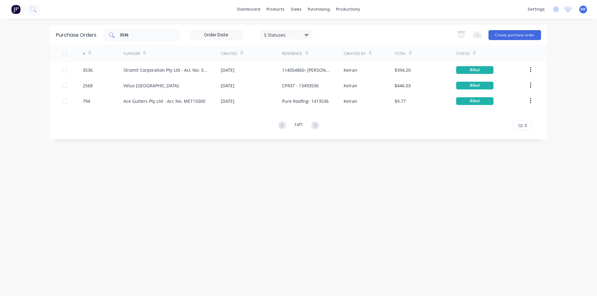
click at [131, 34] on input "3536" at bounding box center [145, 35] width 52 height 6
click at [131, 33] on input "3536" at bounding box center [145, 35] width 52 height 6
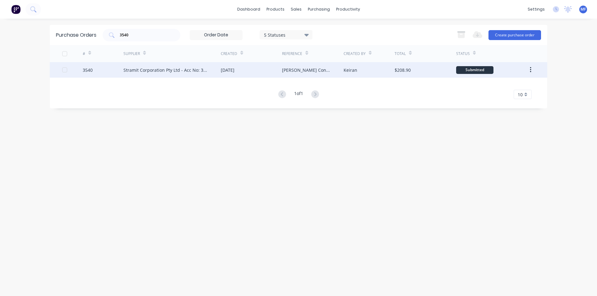
click at [145, 70] on div "Stramit Corporation Pty Ltd - Acc No: 32915" at bounding box center [165, 70] width 85 height 7
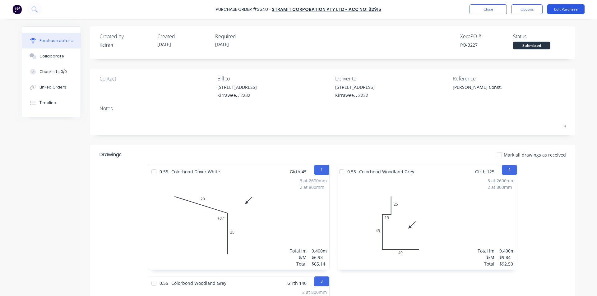
click at [573, 10] on button "Edit Purchase" at bounding box center [565, 9] width 37 height 10
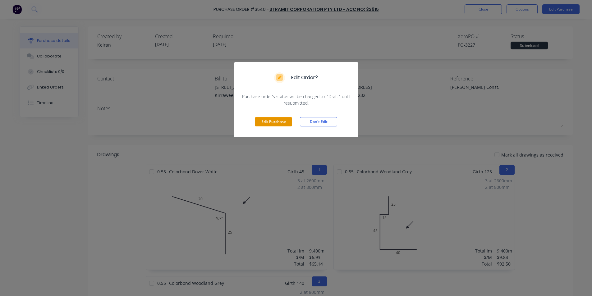
click at [265, 121] on button "Edit Purchase" at bounding box center [273, 121] width 37 height 9
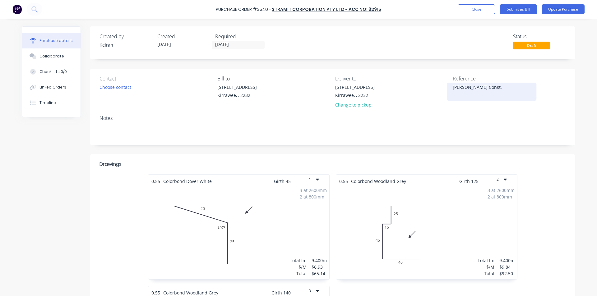
click at [521, 90] on textarea "Paul Cootes Const." at bounding box center [491, 91] width 78 height 14
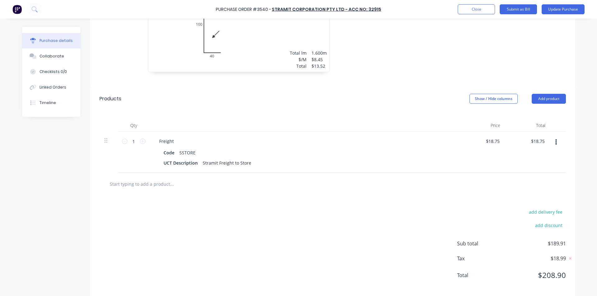
scroll to position [327, 0]
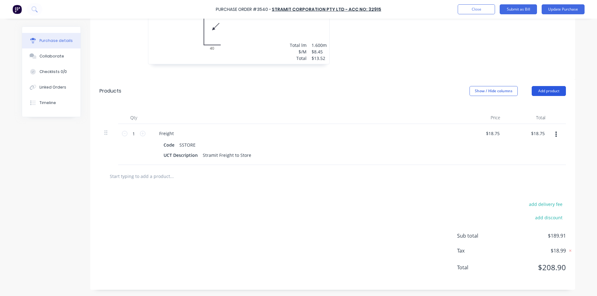
click at [548, 89] on button "Add product" at bounding box center [548, 91] width 34 height 10
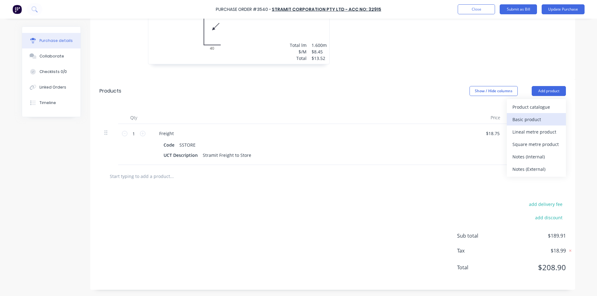
click at [540, 118] on div "Basic product" at bounding box center [536, 119] width 48 height 9
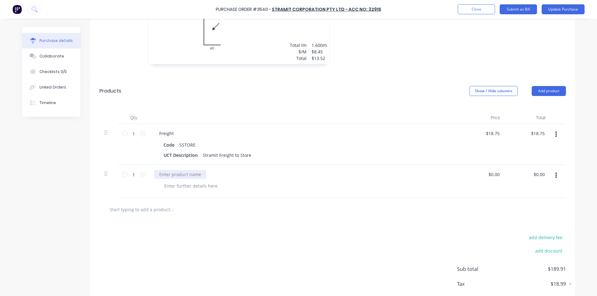
click at [177, 176] on div at bounding box center [180, 174] width 52 height 9
click at [534, 177] on input "0.00" at bounding box center [540, 174] width 12 height 9
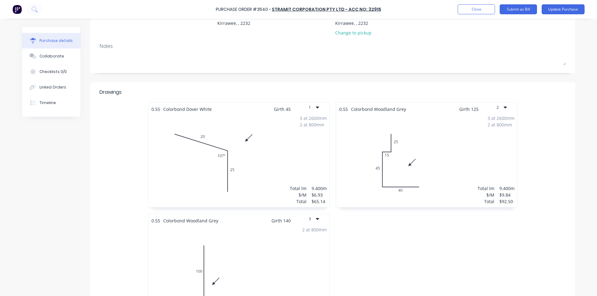
scroll to position [0, 0]
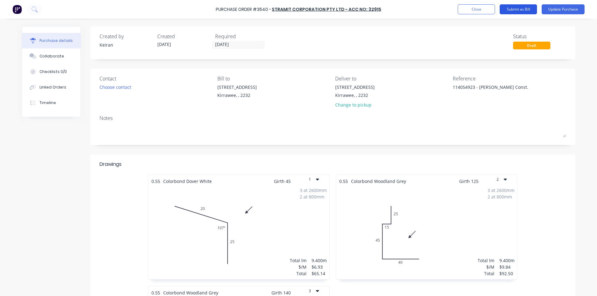
click at [522, 10] on button "Submit as Bill" at bounding box center [517, 9] width 37 height 10
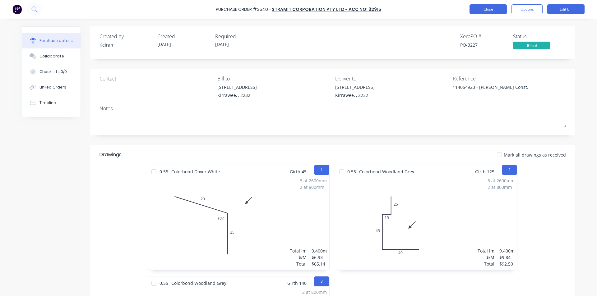
click at [479, 10] on button "Close" at bounding box center [487, 9] width 37 height 10
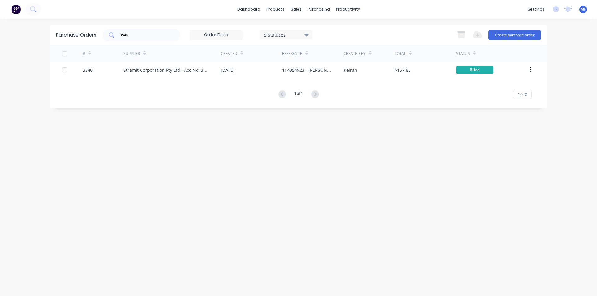
click at [129, 35] on input "3540" at bounding box center [145, 35] width 52 height 6
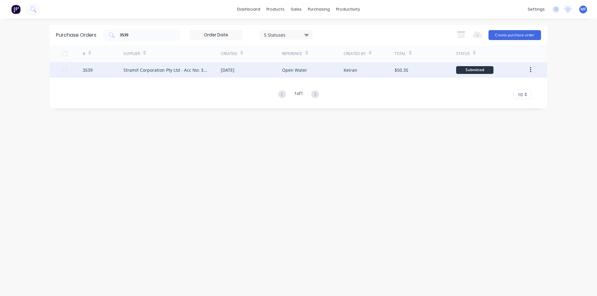
click at [146, 66] on div "Stramit Corporation Pty Ltd - Acc No: 32915" at bounding box center [171, 70] width 97 height 16
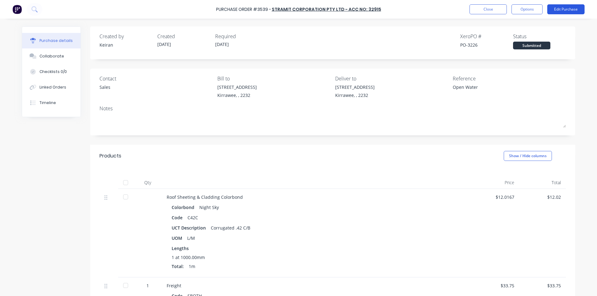
click at [571, 12] on button "Edit Purchase" at bounding box center [565, 9] width 37 height 10
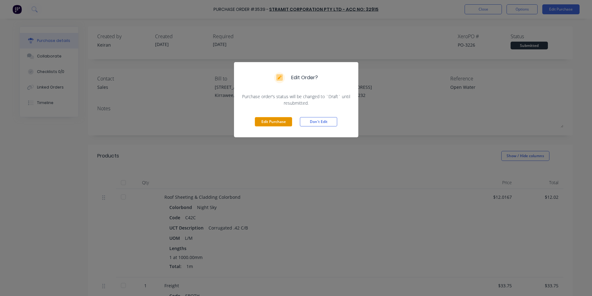
click at [261, 118] on button "Edit Purchase" at bounding box center [273, 121] width 37 height 9
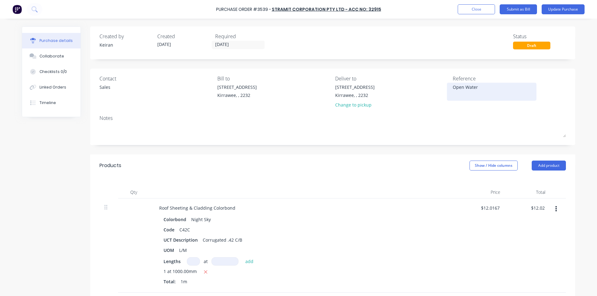
click at [482, 89] on textarea "Open Water" at bounding box center [491, 91] width 78 height 14
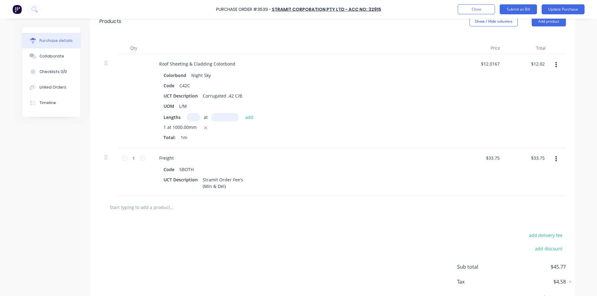
scroll to position [113, 0]
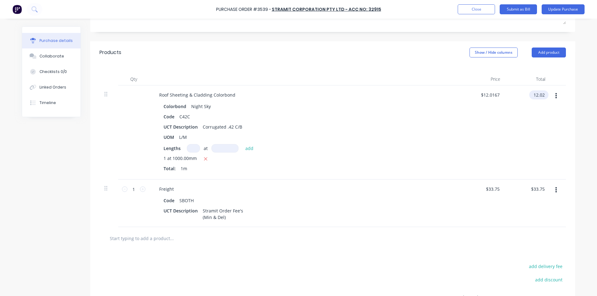
click at [533, 97] on input "12.02" at bounding box center [537, 94] width 17 height 9
click at [533, 97] on input "12.02" at bounding box center [538, 94] width 14 height 9
click at [528, 149] on div "$12.60 $12.60" at bounding box center [527, 132] width 45 height 94
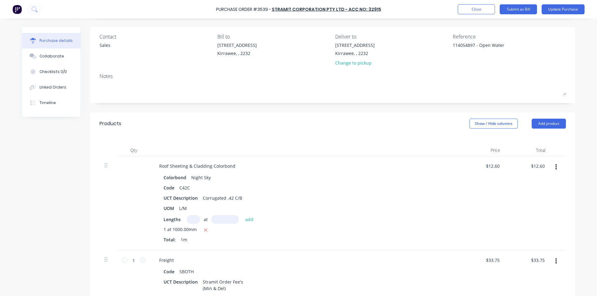
scroll to position [0, 0]
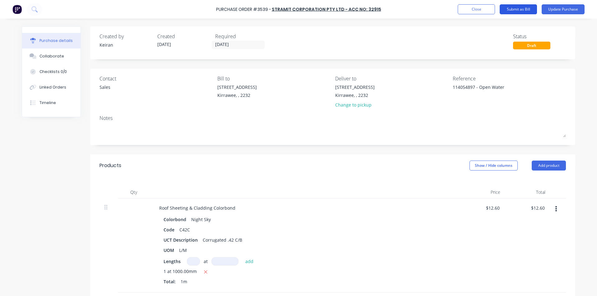
click at [521, 10] on button "Submit as Bill" at bounding box center [517, 9] width 37 height 10
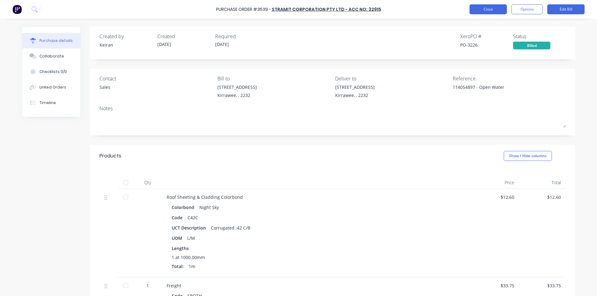
click at [474, 10] on button "Close" at bounding box center [487, 9] width 37 height 10
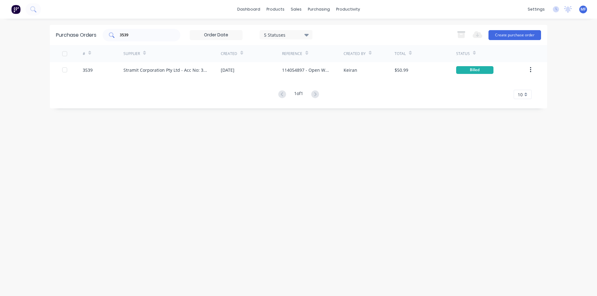
click at [155, 36] on input "3539" at bounding box center [145, 35] width 52 height 6
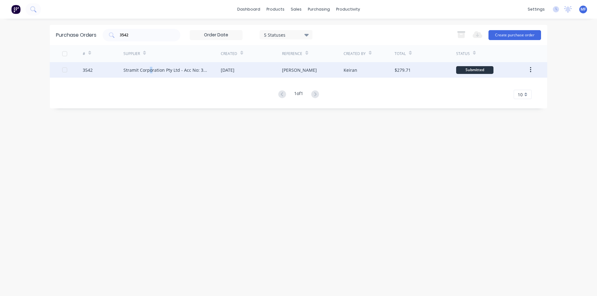
click at [151, 67] on div "Stramit Corporation Pty Ltd - Acc No: 32915" at bounding box center [165, 70] width 85 height 7
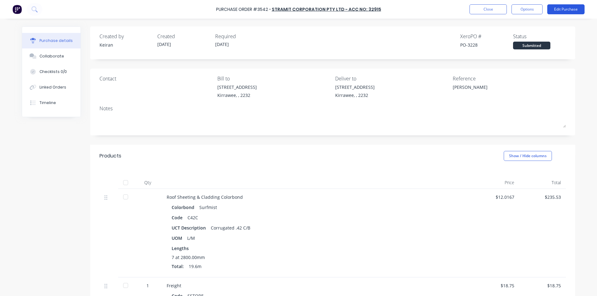
click at [564, 7] on button "Edit Purchase" at bounding box center [565, 9] width 37 height 10
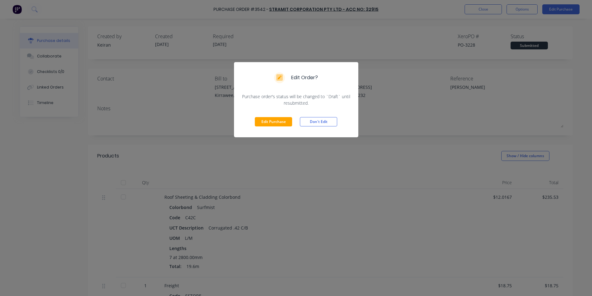
drag, startPoint x: 267, startPoint y: 121, endPoint x: 289, endPoint y: 119, distance: 22.5
click at [267, 121] on button "Edit Purchase" at bounding box center [273, 121] width 37 height 9
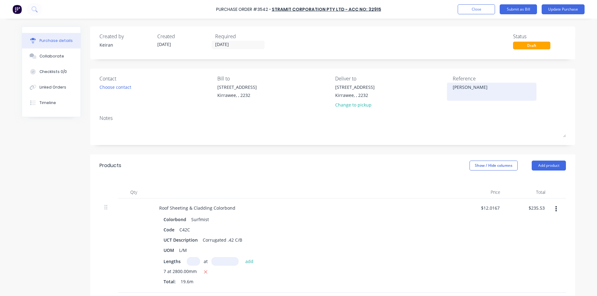
click at [508, 88] on textarea "Geoff Chester" at bounding box center [491, 91] width 78 height 14
click at [535, 208] on input "235.53" at bounding box center [537, 208] width 17 height 9
click at [535, 207] on input "235.53" at bounding box center [537, 208] width 17 height 9
click at [522, 234] on div "$246.88 246.88" at bounding box center [527, 246] width 45 height 94
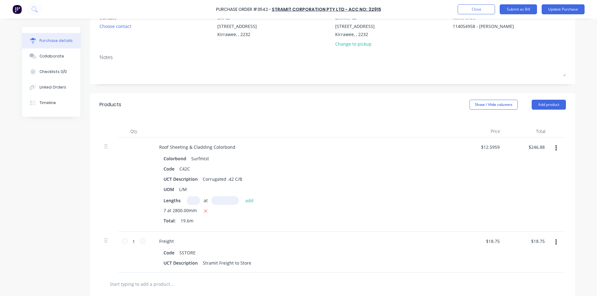
scroll to position [62, 0]
click at [535, 240] on input "18.75" at bounding box center [538, 240] width 14 height 9
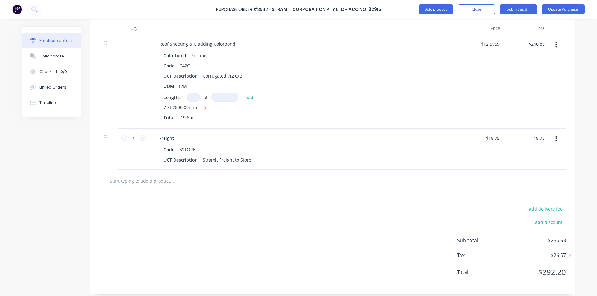
scroll to position [169, 0]
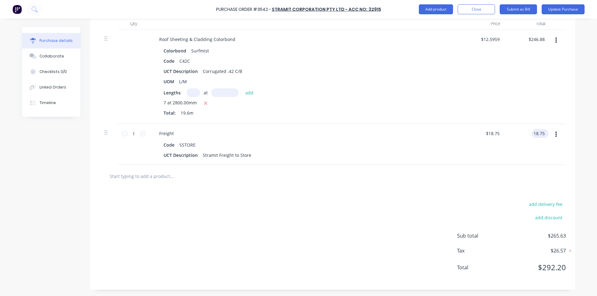
click at [541, 133] on input "18.75" at bounding box center [538, 133] width 14 height 9
click at [495, 149] on div "$18.76 $18.76" at bounding box center [482, 144] width 45 height 41
click at [533, 135] on input "18.76" at bounding box center [538, 133] width 14 height 9
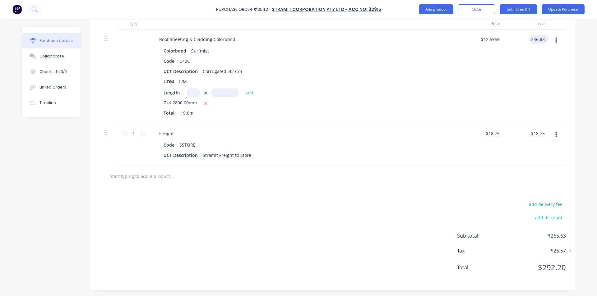
click at [538, 39] on input "246.88" at bounding box center [537, 39] width 17 height 9
click at [542, 39] on input "246.88" at bounding box center [537, 39] width 17 height 9
click at [521, 83] on div "$246.87 $246.87" at bounding box center [527, 77] width 45 height 94
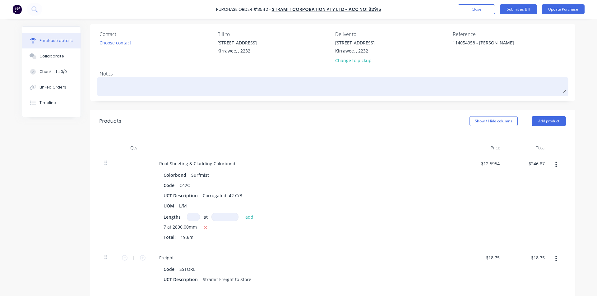
scroll to position [0, 0]
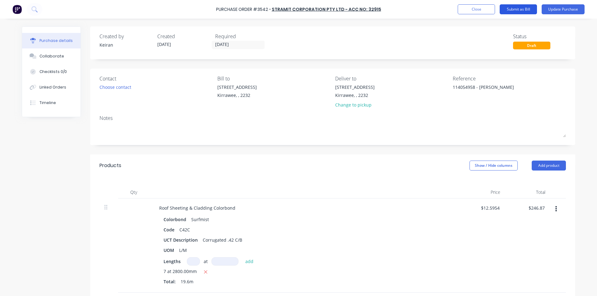
click at [516, 9] on button "Submit as Bill" at bounding box center [517, 9] width 37 height 10
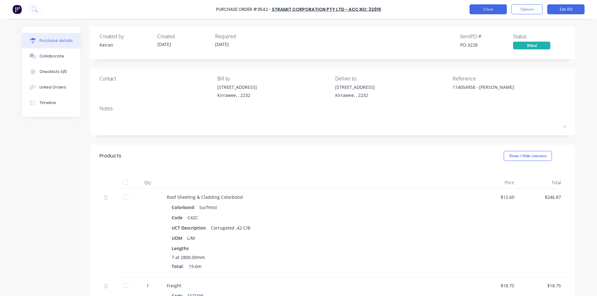
click at [487, 11] on button "Close" at bounding box center [487, 9] width 37 height 10
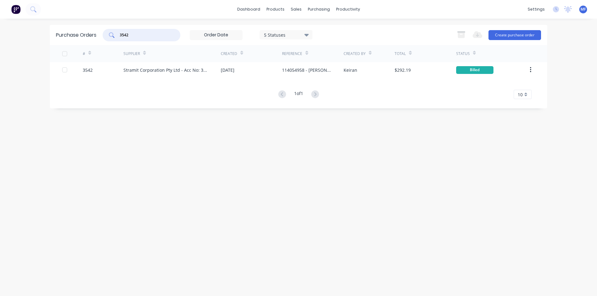
click at [134, 35] on input "3542" at bounding box center [145, 35] width 52 height 6
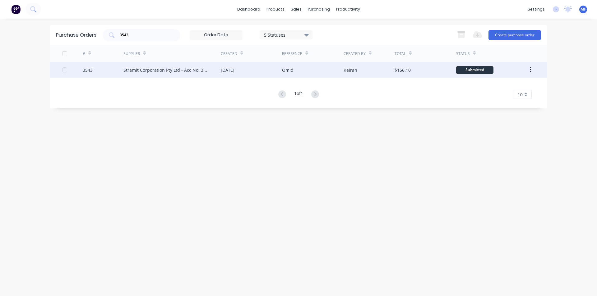
click at [138, 68] on div "Stramit Corporation Pty Ltd - Acc No: 32915" at bounding box center [165, 70] width 85 height 7
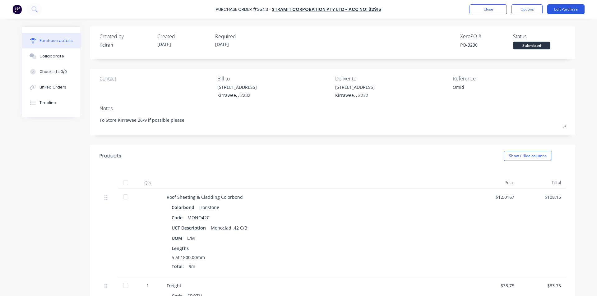
click at [562, 8] on button "Edit Purchase" at bounding box center [565, 9] width 37 height 10
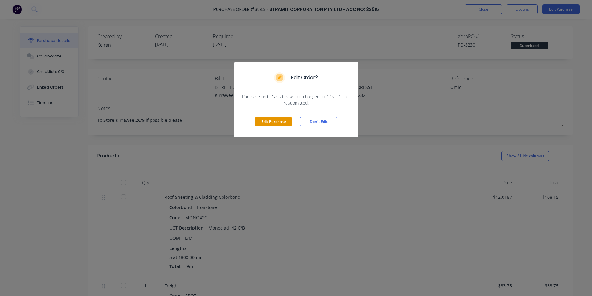
click at [277, 121] on button "Edit Purchase" at bounding box center [273, 121] width 37 height 9
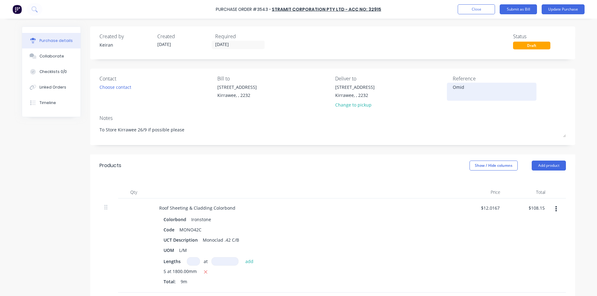
click at [452, 86] on textarea "Omid" at bounding box center [491, 91] width 78 height 14
click at [534, 207] on input "108.15" at bounding box center [535, 208] width 19 height 9
click at [534, 207] on input "108.15" at bounding box center [537, 208] width 17 height 9
click at [493, 242] on div "$12.5956 $12.0167" at bounding box center [482, 246] width 45 height 94
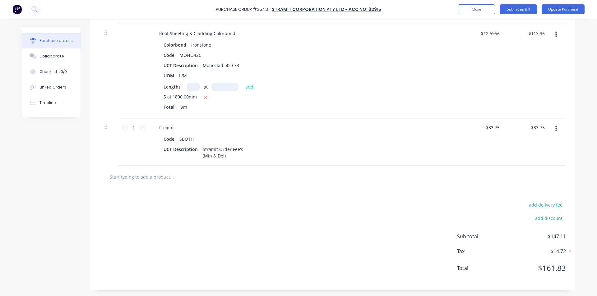
scroll to position [175, 0]
click at [540, 33] on input "113.36" at bounding box center [535, 32] width 19 height 9
click at [540, 31] on input "113.36" at bounding box center [537, 32] width 17 height 9
click at [535, 33] on input "113.36" at bounding box center [537, 32] width 17 height 9
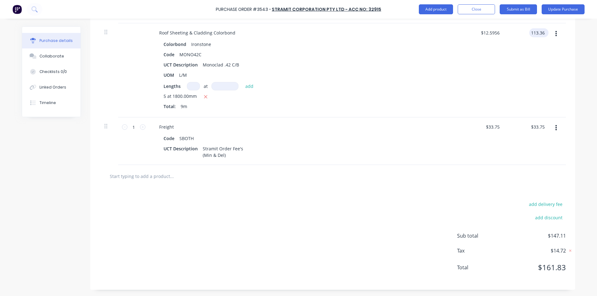
click at [535, 33] on input "113.36" at bounding box center [537, 32] width 17 height 9
click at [530, 59] on div "$113.35 113.35" at bounding box center [527, 70] width 45 height 94
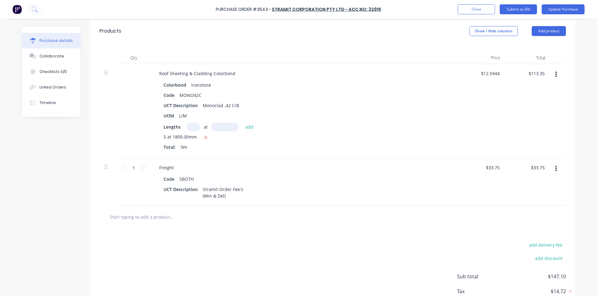
scroll to position [51, 0]
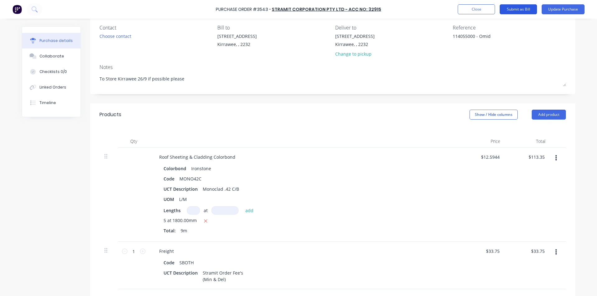
click at [510, 10] on button "Submit as Bill" at bounding box center [517, 9] width 37 height 10
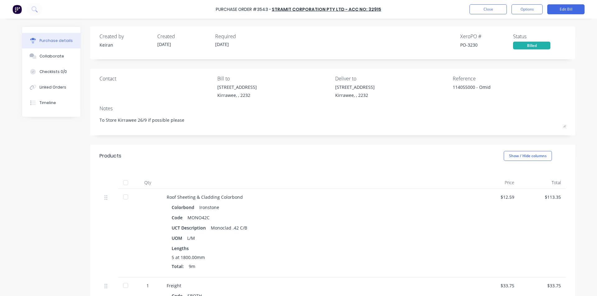
scroll to position [115, 0]
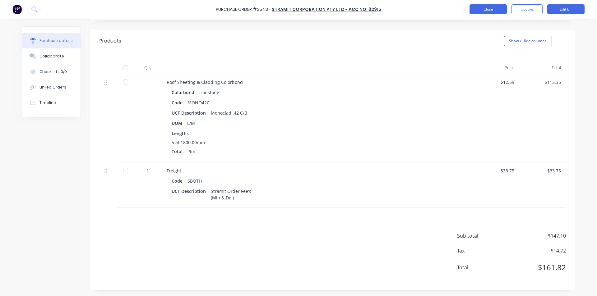
click at [471, 11] on button "Close" at bounding box center [487, 9] width 37 height 10
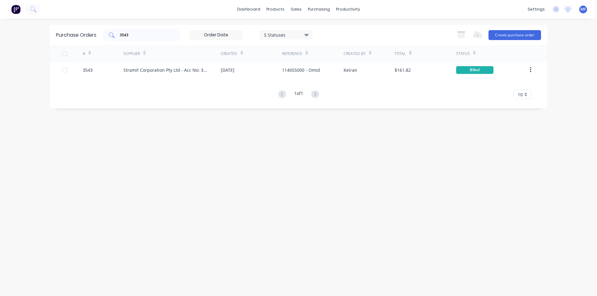
click at [137, 36] on input "3543" at bounding box center [145, 35] width 52 height 6
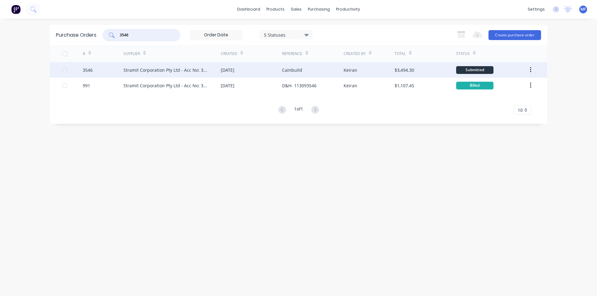
click at [167, 70] on div "Stramit Corporation Pty Ltd - Acc No: 32915" at bounding box center [165, 70] width 85 height 7
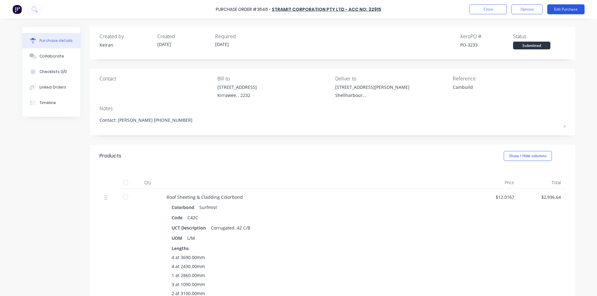
click at [566, 11] on button "Edit Purchase" at bounding box center [565, 9] width 37 height 10
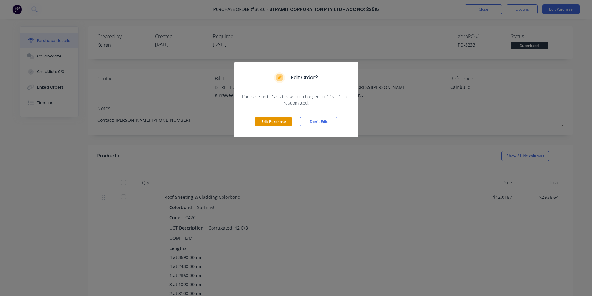
click at [260, 121] on button "Edit Purchase" at bounding box center [273, 121] width 37 height 9
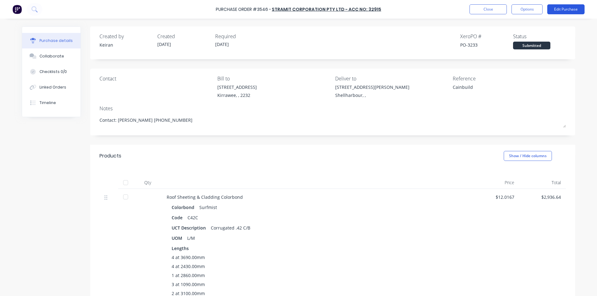
click at [577, 11] on button "Edit Purchase" at bounding box center [565, 9] width 37 height 10
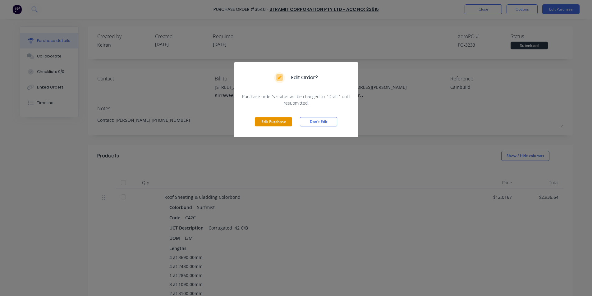
click at [268, 120] on button "Edit Purchase" at bounding box center [273, 121] width 37 height 9
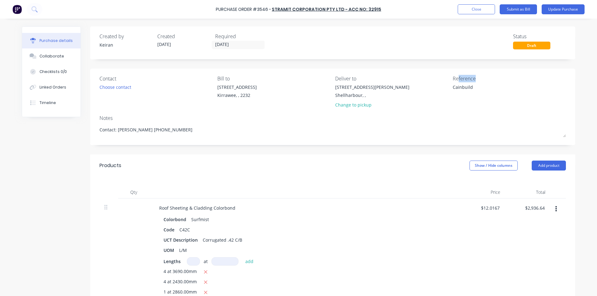
click at [455, 82] on div "Reference Cainbuild" at bounding box center [508, 93] width 113 height 36
click at [454, 89] on textarea "Cainbuild" at bounding box center [491, 91] width 78 height 14
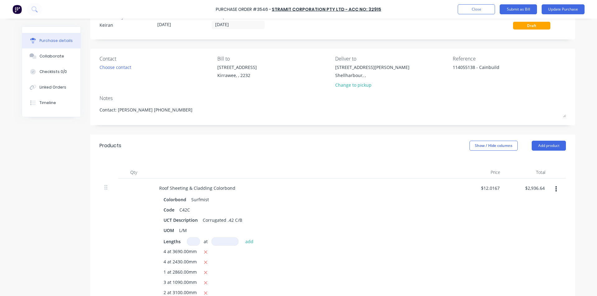
scroll to position [31, 0]
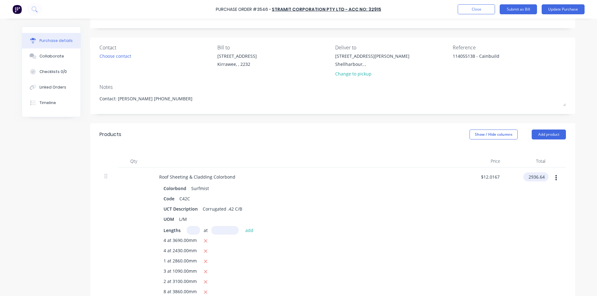
click at [535, 176] on input "2936.64" at bounding box center [534, 176] width 23 height 9
click at [535, 176] on input "2936.64" at bounding box center [535, 176] width 19 height 9
click at [535, 175] on input "2936.64" at bounding box center [535, 176] width 19 height 9
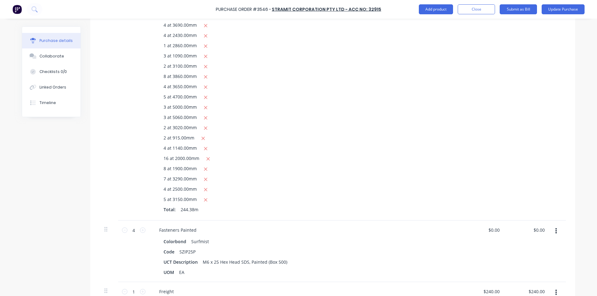
scroll to position [249, 0]
click at [537, 226] on input "0.00" at bounding box center [540, 227] width 12 height 9
click at [537, 225] on input "0.00" at bounding box center [540, 227] width 12 height 9
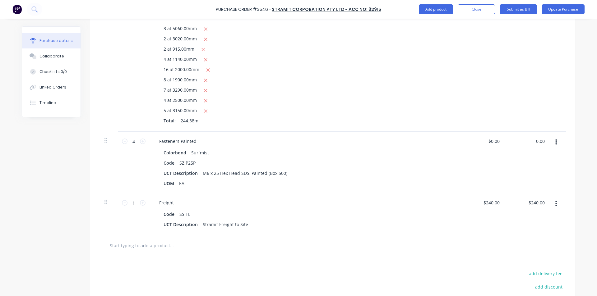
scroll to position [342, 0]
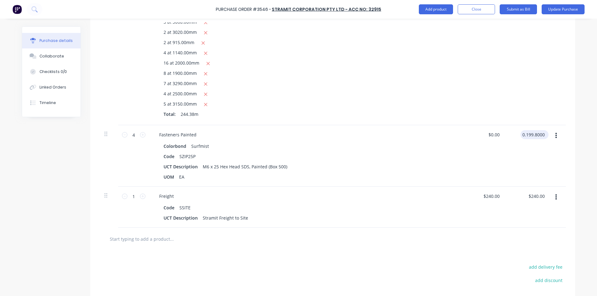
click at [535, 138] on input "0.199.8000" at bounding box center [532, 134] width 25 height 9
click at [535, 137] on input "0.199.8000" at bounding box center [532, 134] width 25 height 9
click at [480, 139] on div "$49.95 $0.00" at bounding box center [482, 156] width 45 height 62
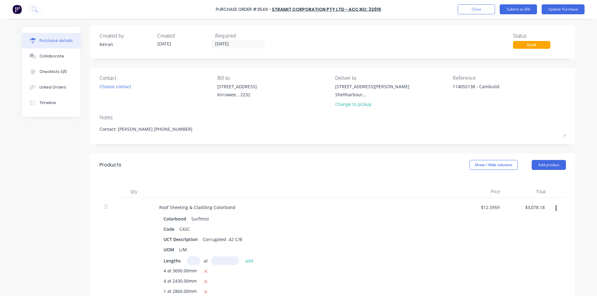
scroll to position [0, 0]
click at [511, 10] on button "Submit as Bill" at bounding box center [517, 9] width 37 height 10
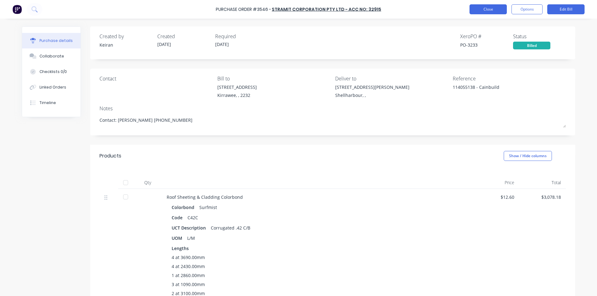
click at [482, 12] on button "Close" at bounding box center [487, 9] width 37 height 10
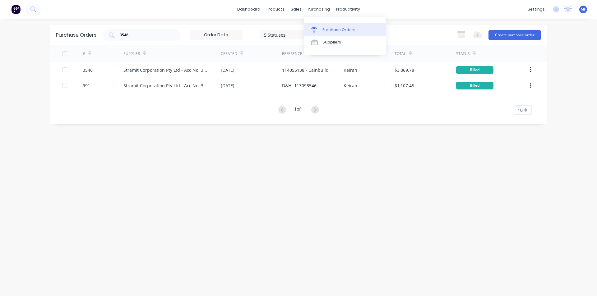
click at [323, 25] on link "Purchase Orders" at bounding box center [345, 29] width 82 height 12
click at [157, 37] on input "3546" at bounding box center [145, 35] width 52 height 6
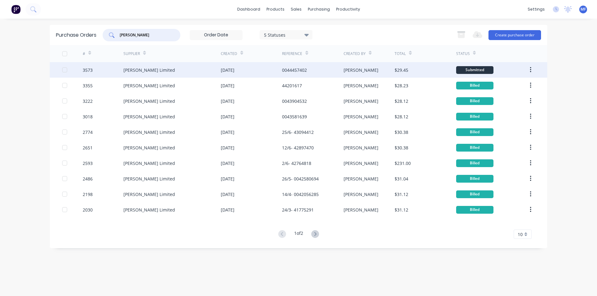
click at [144, 68] on div "Elgas Limited" at bounding box center [149, 70] width 52 height 7
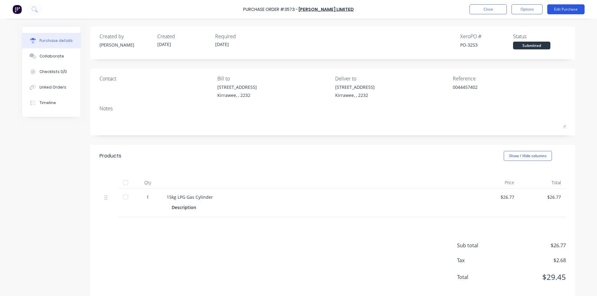
click at [560, 10] on button "Edit Purchase" at bounding box center [565, 9] width 37 height 10
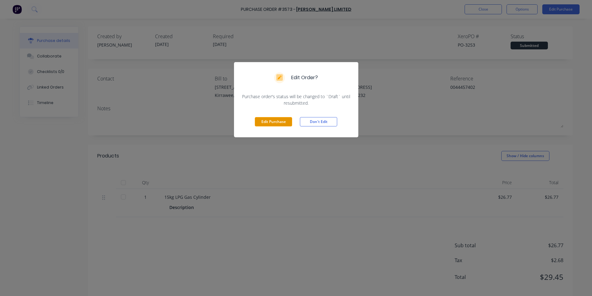
click at [274, 121] on button "Edit Purchase" at bounding box center [273, 121] width 37 height 9
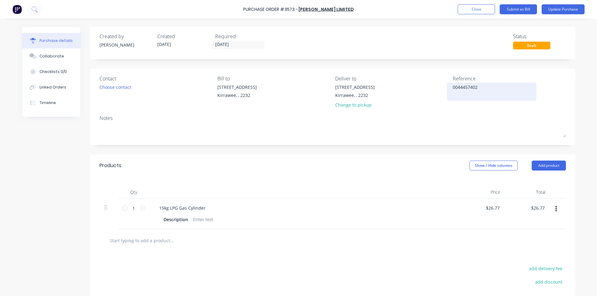
click at [495, 94] on textarea "0044457402" at bounding box center [491, 91] width 78 height 14
click at [455, 86] on textarea "0044457402" at bounding box center [491, 91] width 78 height 14
click at [412, 181] on div "Qty Price Total 1 1 15kg LPG Gas Cylinder Description $26.77 $26.77 $26.77 $26.…" at bounding box center [332, 203] width 485 height 53
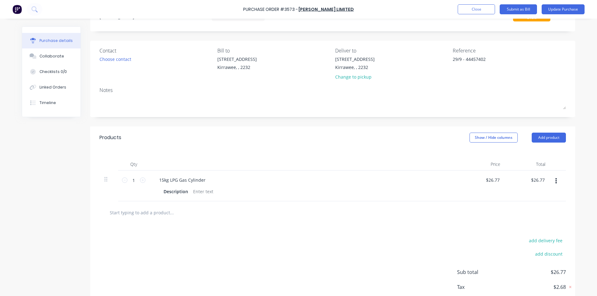
scroll to position [64, 0]
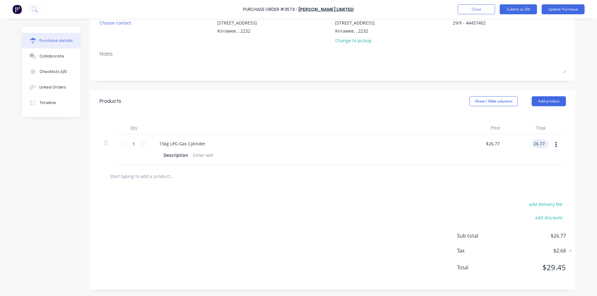
click at [536, 142] on input "26.77" at bounding box center [538, 143] width 14 height 9
click at [277, 197] on div "add delivery fee add discount Sub total $25.66 Tax $2.57 Total $28.23" at bounding box center [332, 239] width 485 height 102
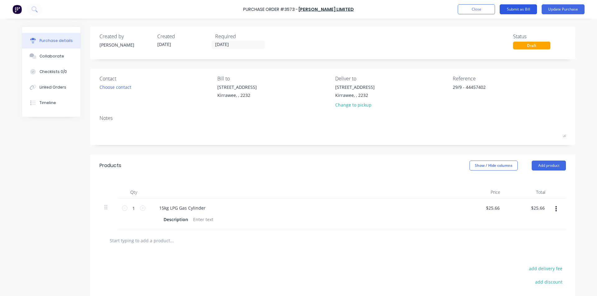
click at [525, 8] on button "Submit as Bill" at bounding box center [517, 9] width 37 height 10
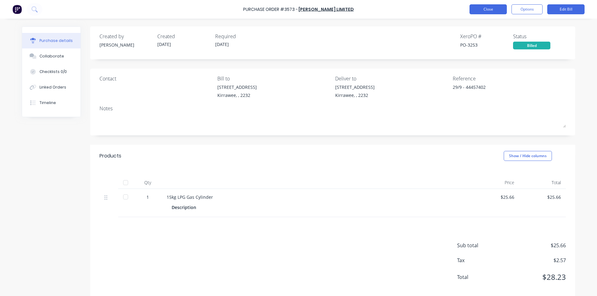
click at [483, 9] on button "Close" at bounding box center [487, 9] width 37 height 10
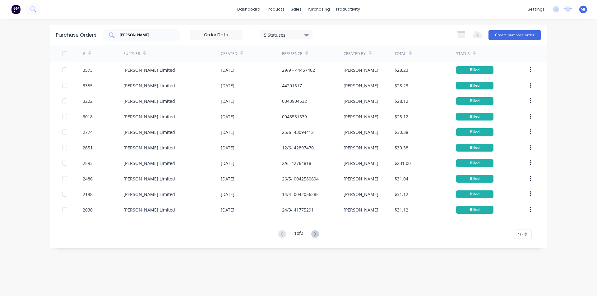
click at [138, 37] on input "elgas" at bounding box center [145, 35] width 52 height 6
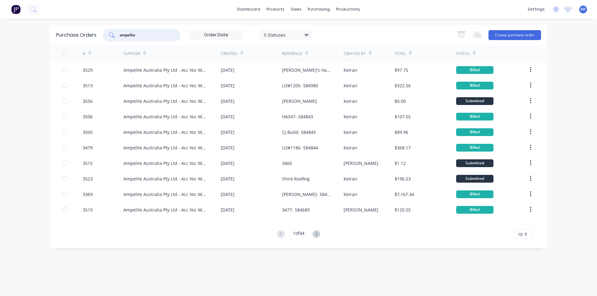
click at [142, 37] on input "ampelite" at bounding box center [145, 35] width 52 height 6
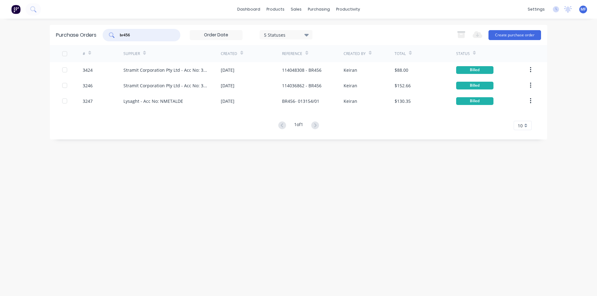
click at [144, 36] on input "br456" at bounding box center [145, 35] width 52 height 6
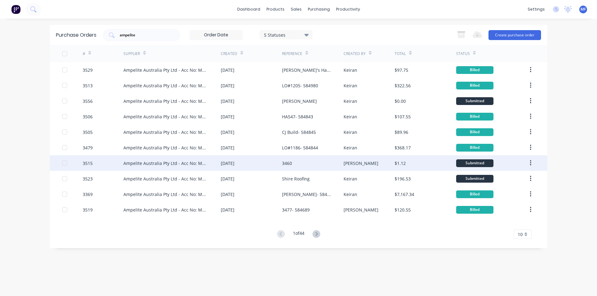
click at [234, 163] on div "[DATE]" at bounding box center [228, 163] width 14 height 7
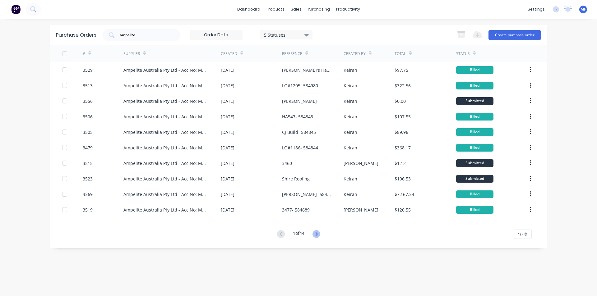
click at [317, 233] on icon at bounding box center [316, 234] width 8 height 8
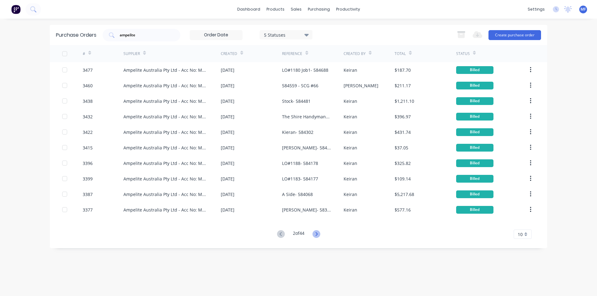
click at [316, 233] on icon at bounding box center [316, 234] width 8 height 8
click at [282, 231] on icon at bounding box center [281, 234] width 8 height 8
click at [280, 232] on icon at bounding box center [281, 234] width 8 height 8
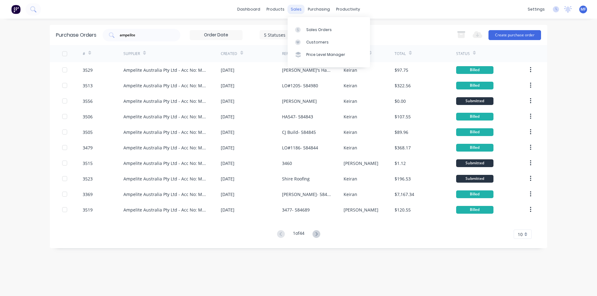
click at [292, 7] on div "sales" at bounding box center [295, 9] width 17 height 9
click at [306, 42] on div "Customers" at bounding box center [317, 42] width 22 height 6
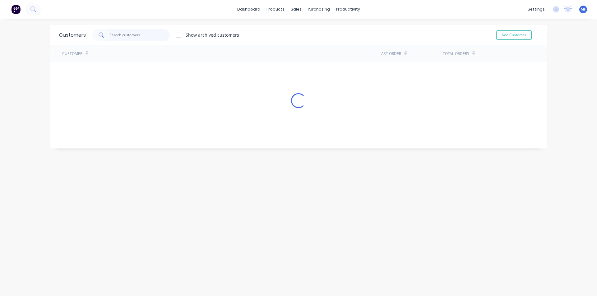
drag, startPoint x: 142, startPoint y: 34, endPoint x: 139, endPoint y: 35, distance: 3.5
click at [141, 34] on input "text" at bounding box center [139, 35] width 61 height 12
drag, startPoint x: 292, startPoint y: 10, endPoint x: 297, endPoint y: 17, distance: 8.9
click at [293, 10] on div "sales" at bounding box center [295, 9] width 17 height 9
click at [305, 30] on div "Sales Orders" at bounding box center [316, 30] width 25 height 6
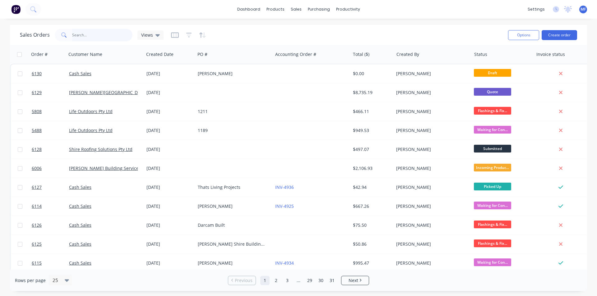
click at [121, 34] on input "text" at bounding box center [102, 35] width 61 height 12
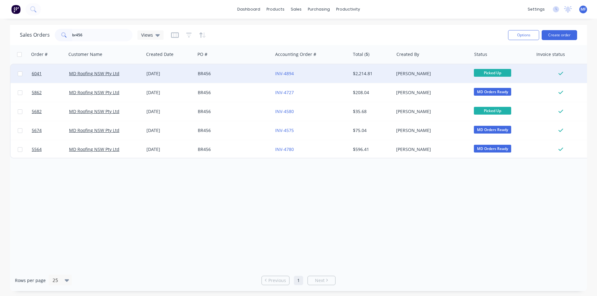
click at [203, 74] on div "BR456" at bounding box center [232, 74] width 69 height 6
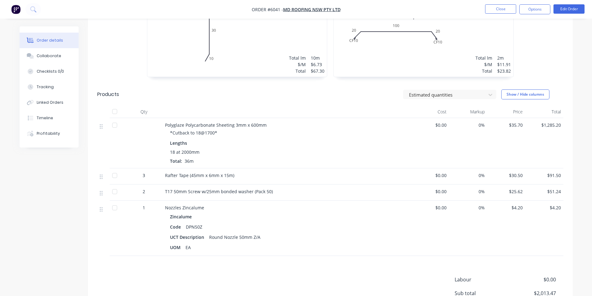
scroll to position [670, 0]
click at [53, 103] on div "Linked Orders" at bounding box center [50, 103] width 27 height 6
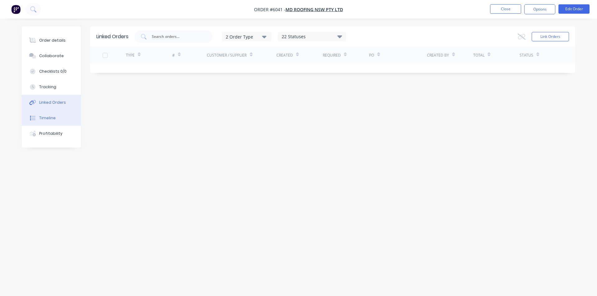
click at [51, 120] on div "Timeline" at bounding box center [47, 118] width 16 height 6
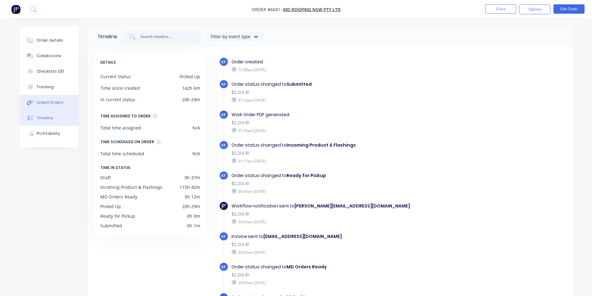
click at [53, 102] on div "Linked Orders" at bounding box center [50, 103] width 27 height 6
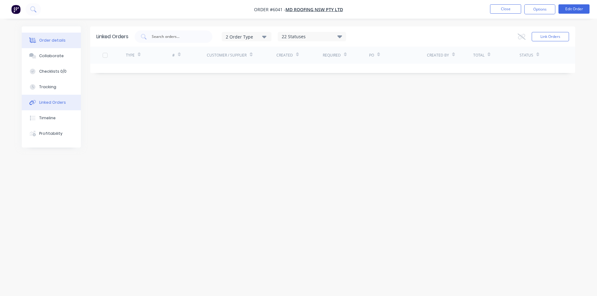
click at [52, 44] on button "Order details" at bounding box center [51, 41] width 59 height 16
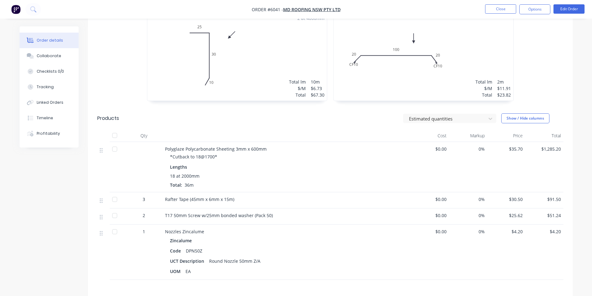
scroll to position [653, 0]
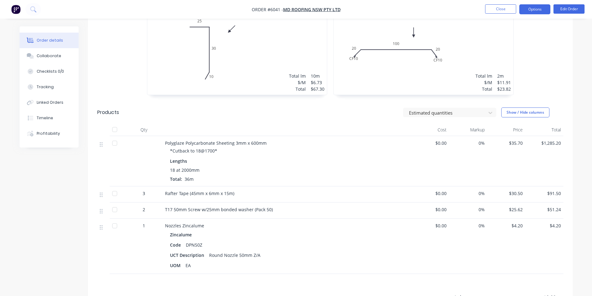
click at [540, 12] on button "Options" at bounding box center [534, 9] width 31 height 10
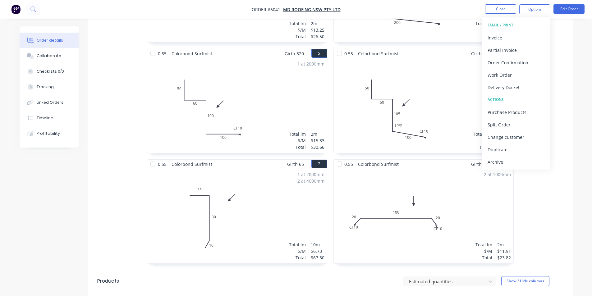
scroll to position [297, 0]
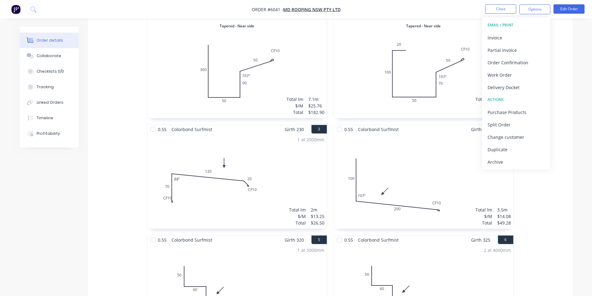
click at [578, 158] on div "Order details Collaborate Checklists 0/0 Tracking Linked Orders Timeline Profit…" at bounding box center [296, 234] width 566 height 1011
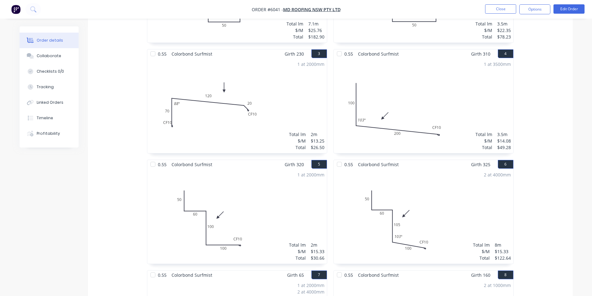
scroll to position [621, 0]
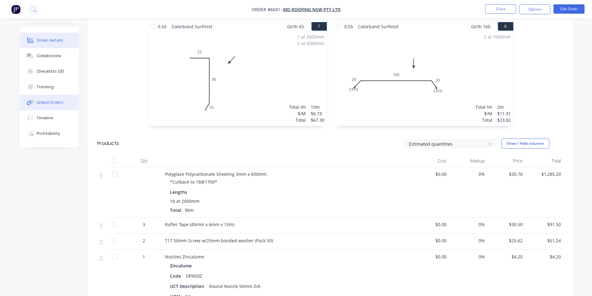
click at [60, 103] on div "Linked Orders" at bounding box center [50, 103] width 27 height 6
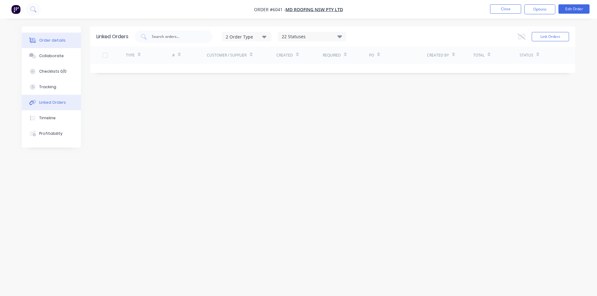
click at [60, 41] on div "Order details" at bounding box center [52, 41] width 26 height 6
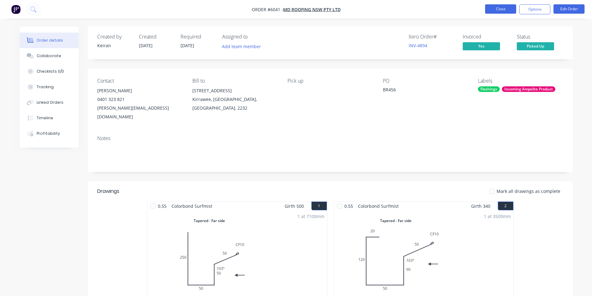
click at [501, 10] on button "Close" at bounding box center [500, 8] width 31 height 9
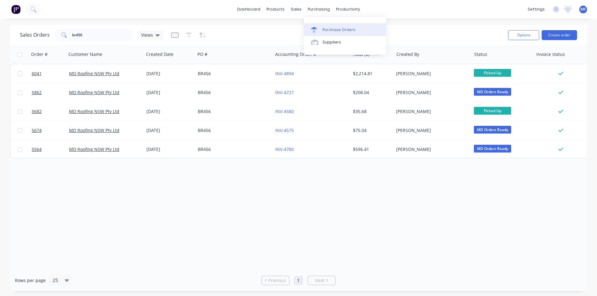
click at [329, 27] on div "Purchase Orders" at bounding box center [338, 30] width 33 height 6
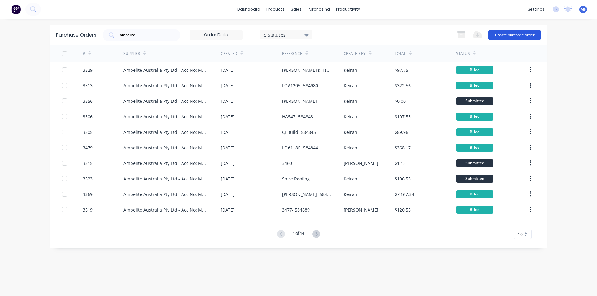
click at [505, 33] on button "Create purchase order" at bounding box center [514, 35] width 53 height 10
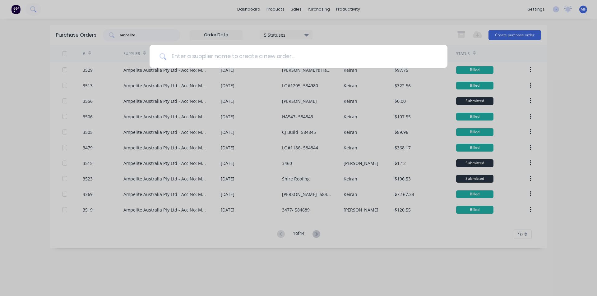
click at [279, 58] on input at bounding box center [301, 56] width 271 height 23
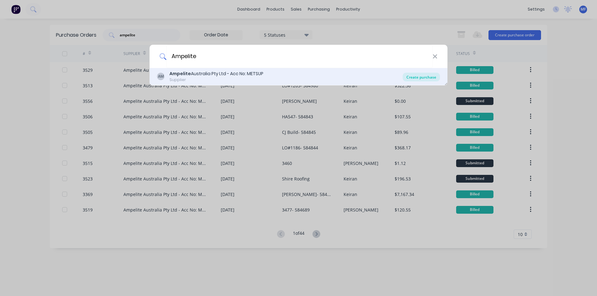
click at [413, 76] on div "Create purchase" at bounding box center [420, 77] width 37 height 9
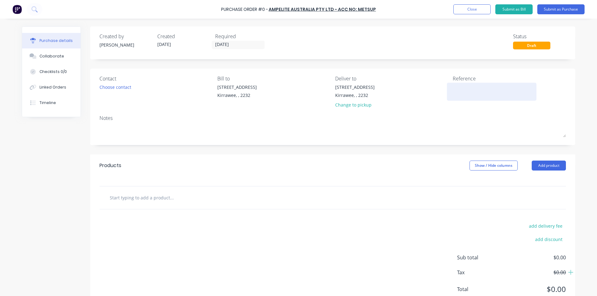
click at [487, 93] on textarea at bounding box center [491, 91] width 78 height 14
click at [131, 198] on input "text" at bounding box center [171, 197] width 124 height 12
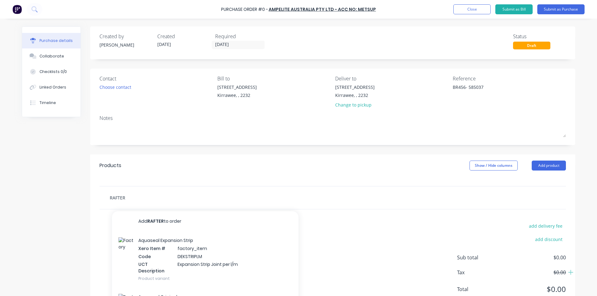
click at [131, 197] on input "RAFTER" at bounding box center [171, 197] width 124 height 12
click at [114, 193] on input "RAFTER" at bounding box center [171, 197] width 124 height 12
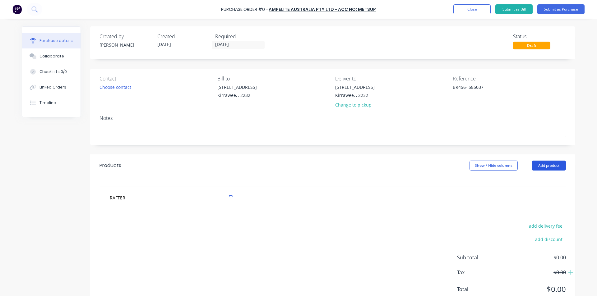
click at [552, 168] on button "Add product" at bounding box center [548, 166] width 34 height 10
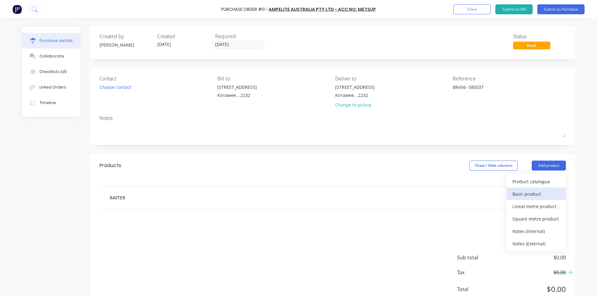
click at [524, 194] on div "Basic product" at bounding box center [536, 194] width 48 height 9
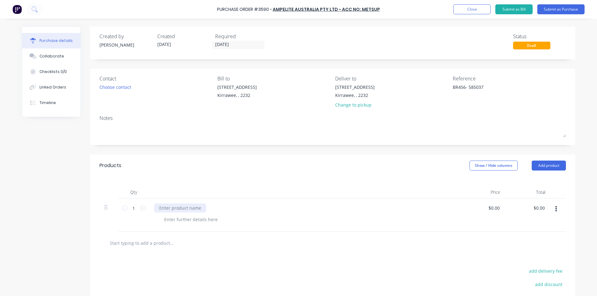
click at [188, 207] on div at bounding box center [180, 208] width 52 height 9
click at [536, 209] on input "0.00" at bounding box center [540, 208] width 12 height 9
click at [548, 164] on button "Add product" at bounding box center [548, 166] width 34 height 10
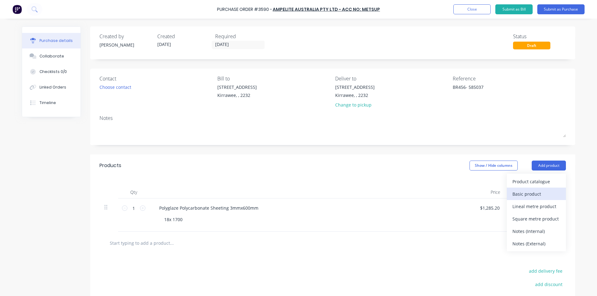
click at [522, 191] on div "Basic product" at bounding box center [536, 194] width 48 height 9
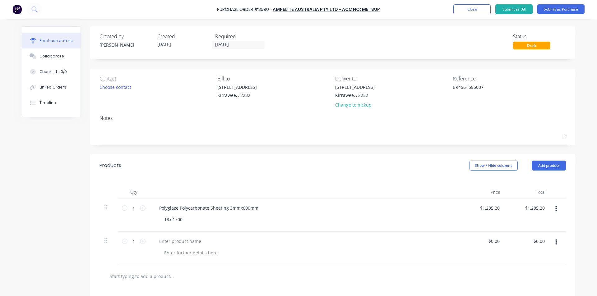
click at [192, 247] on div at bounding box center [304, 248] width 311 height 33
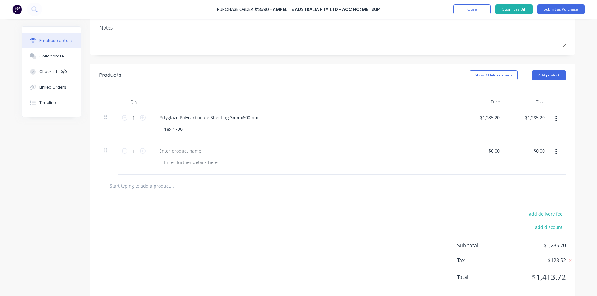
scroll to position [100, 0]
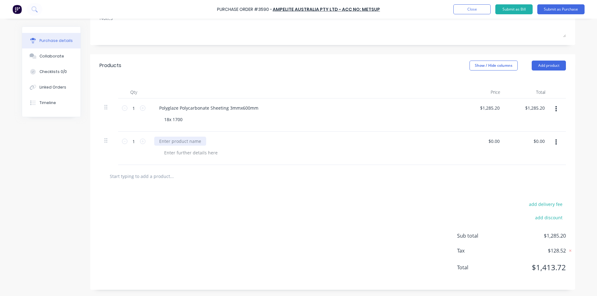
click at [168, 144] on div at bounding box center [180, 141] width 52 height 9
click at [136, 144] on input "1" at bounding box center [133, 141] width 12 height 9
click at [142, 140] on icon at bounding box center [143, 142] width 6 height 6
click at [540, 144] on input "0.00" at bounding box center [540, 141] width 12 height 9
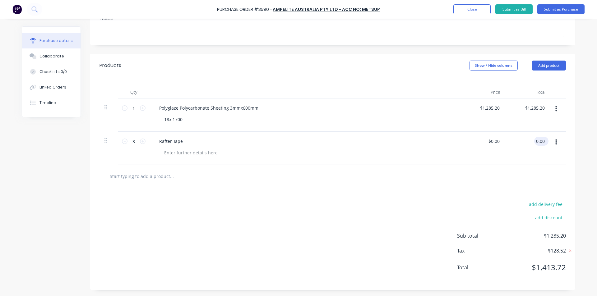
click at [540, 143] on input "0.00" at bounding box center [540, 141] width 12 height 9
click at [540, 142] on input "0.00" at bounding box center [540, 141] width 12 height 9
click at [404, 201] on div "add delivery fee add discount Sub total $1,285.20 Tax $128.52 Total $1,413.72" at bounding box center [332, 239] width 485 height 102
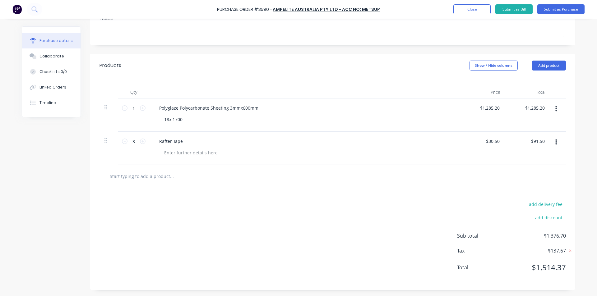
click at [153, 181] on input "text" at bounding box center [171, 176] width 124 height 12
click at [537, 67] on button "Add product" at bounding box center [548, 66] width 34 height 10
click at [521, 93] on div "Basic product" at bounding box center [536, 93] width 48 height 9
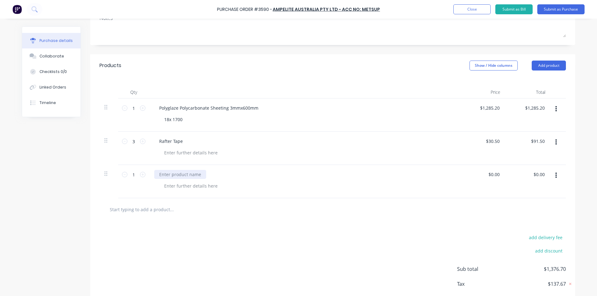
click at [173, 172] on div at bounding box center [180, 174] width 52 height 9
click at [192, 176] on div "Polycarrbonate Seealant" at bounding box center [184, 174] width 61 height 9
click at [186, 210] on input "text" at bounding box center [171, 209] width 124 height 12
click at [173, 174] on div "Polycarrbonate Sealant" at bounding box center [183, 174] width 58 height 9
click at [160, 211] on input "text" at bounding box center [171, 209] width 124 height 12
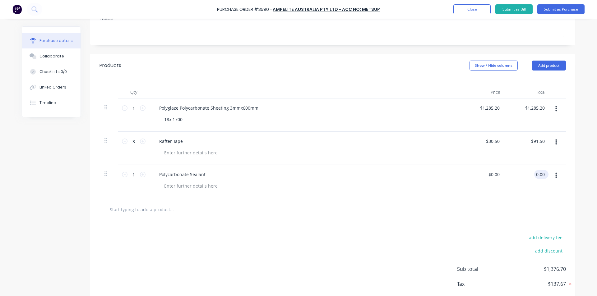
click at [543, 173] on input "0.00" at bounding box center [540, 174] width 12 height 9
click at [536, 110] on input "1285.20" at bounding box center [534, 107] width 23 height 9
click at [536, 110] on input "1285.20" at bounding box center [535, 107] width 19 height 9
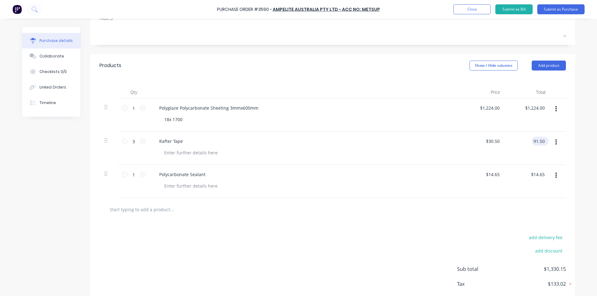
click at [540, 140] on input "91.50" at bounding box center [538, 141] width 14 height 9
click at [536, 141] on input "91.50" at bounding box center [538, 141] width 14 height 9
click at [491, 187] on div "$14.65 $14.65" at bounding box center [482, 181] width 45 height 33
click at [536, 64] on button "Add product" at bounding box center [548, 66] width 34 height 10
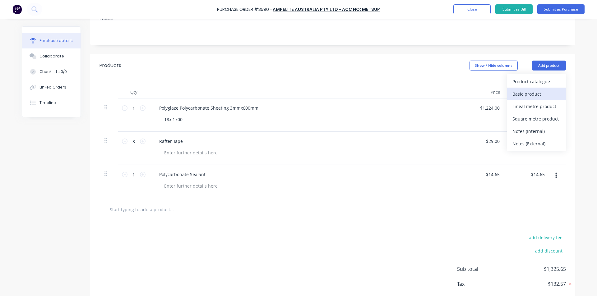
click at [522, 94] on div "Basic product" at bounding box center [536, 93] width 48 height 9
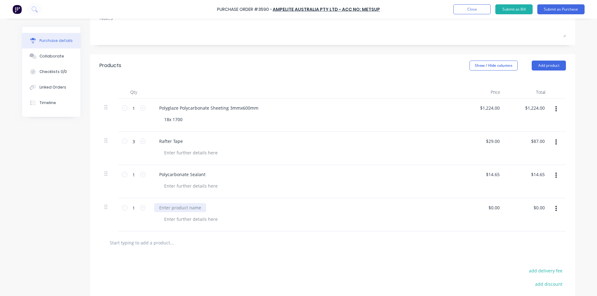
click at [180, 208] on div at bounding box center [180, 207] width 52 height 9
click at [539, 209] on input "0.00" at bounding box center [540, 207] width 12 height 9
click at [318, 250] on div at bounding box center [332, 243] width 466 height 23
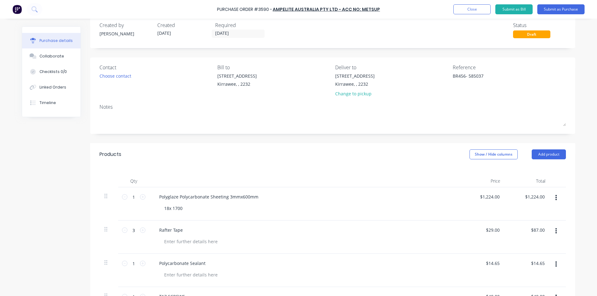
scroll to position [0, 0]
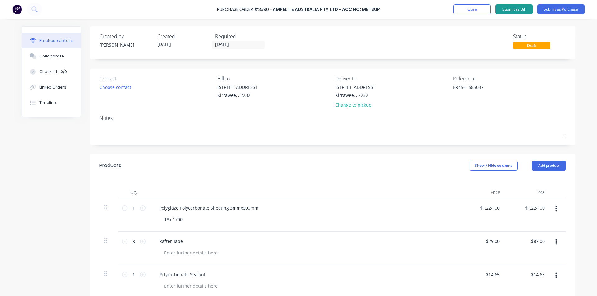
click at [515, 12] on button "Submit as Bill" at bounding box center [513, 9] width 37 height 10
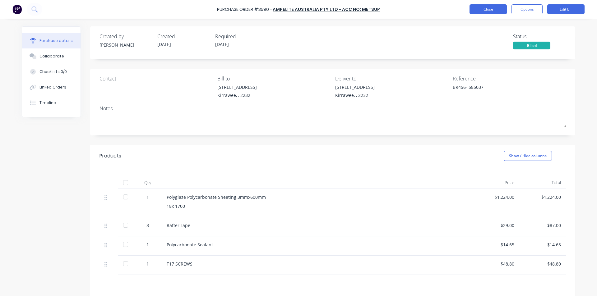
click at [497, 12] on button "Close" at bounding box center [487, 9] width 37 height 10
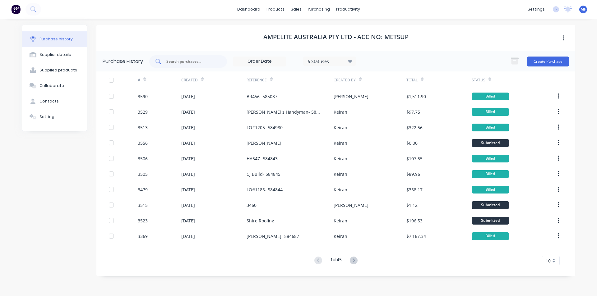
click at [193, 62] on input "text" at bounding box center [192, 61] width 52 height 6
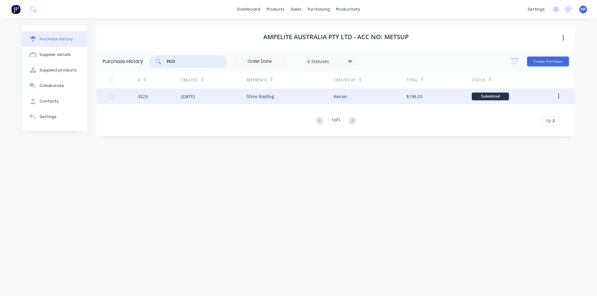
click at [195, 93] on div "[DATE]" at bounding box center [188, 96] width 14 height 7
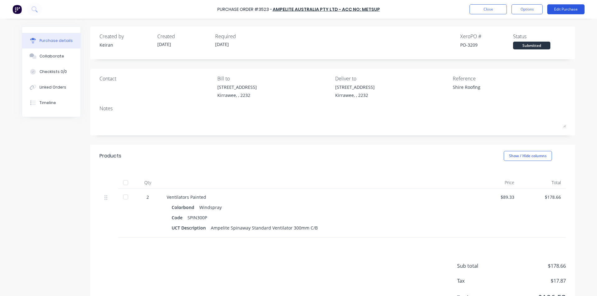
click at [555, 6] on button "Edit Purchase" at bounding box center [565, 9] width 37 height 10
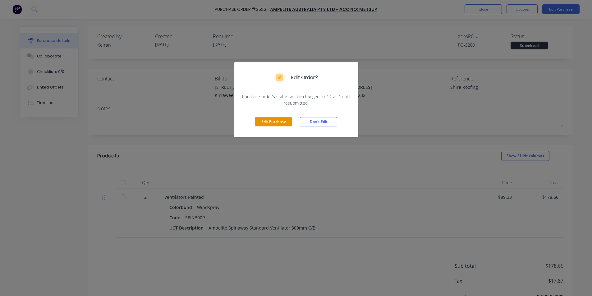
click at [260, 119] on button "Edit Purchase" at bounding box center [273, 121] width 37 height 9
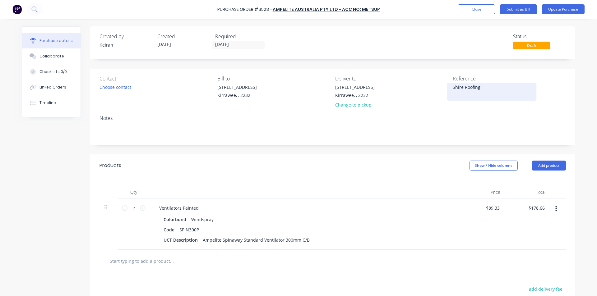
click at [509, 87] on textarea "Shire Roofing" at bounding box center [491, 91] width 78 height 14
click at [376, 233] on div "Code SPIN300P" at bounding box center [303, 229] width 285 height 9
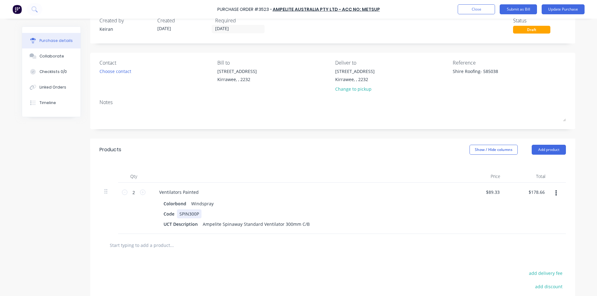
scroll to position [31, 0]
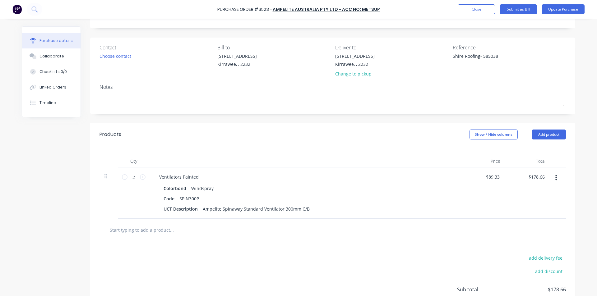
click at [539, 182] on div "$178.66 $178.66" at bounding box center [527, 192] width 45 height 51
click at [534, 179] on input "178.66" at bounding box center [535, 176] width 19 height 9
click at [534, 178] on input "178.66" at bounding box center [537, 176] width 17 height 9
click at [378, 203] on div "Code SPIN300P" at bounding box center [303, 198] width 285 height 9
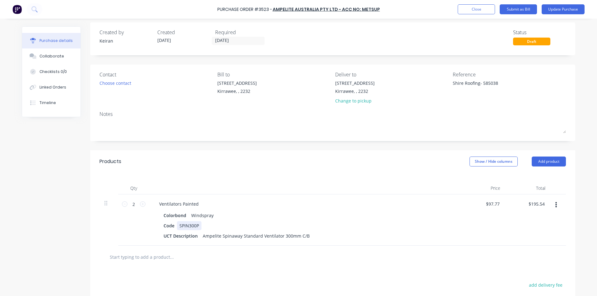
scroll to position [0, 0]
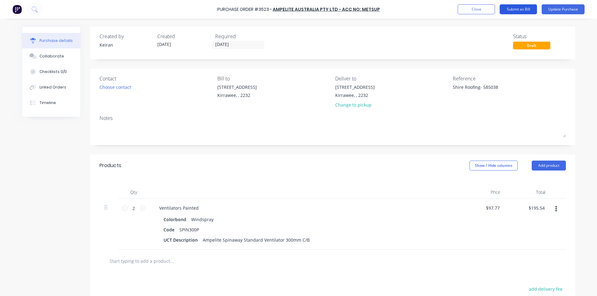
click at [519, 11] on button "Submit as Bill" at bounding box center [517, 9] width 37 height 10
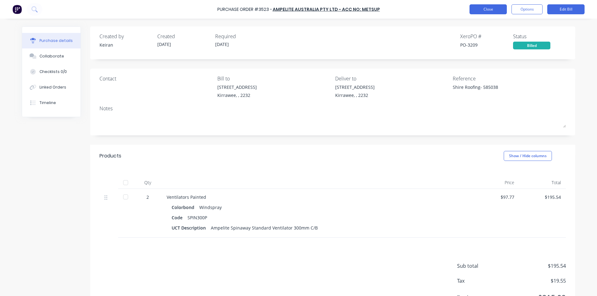
click at [485, 10] on button "Close" at bounding box center [487, 9] width 37 height 10
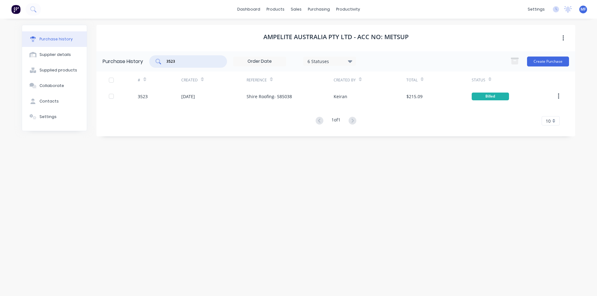
click at [196, 64] on input "3523" at bounding box center [192, 61] width 52 height 6
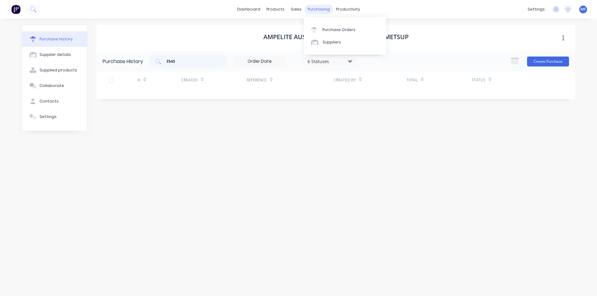
click at [318, 7] on div "purchasing" at bounding box center [319, 9] width 28 height 9
click at [318, 26] on link "Purchase Orders" at bounding box center [345, 29] width 82 height 12
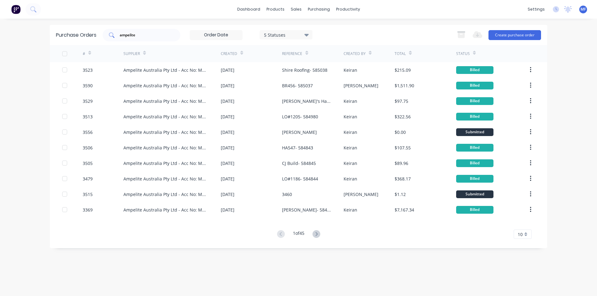
click at [144, 36] on input "ampelite" at bounding box center [145, 35] width 52 height 6
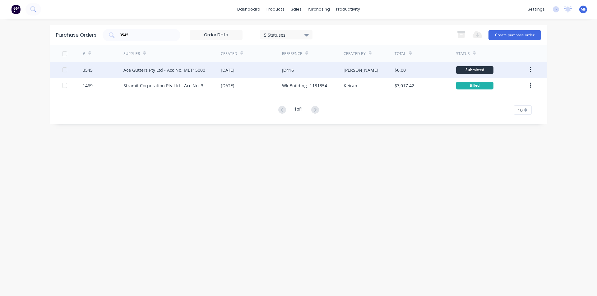
click at [158, 73] on div "Ace Gutters Pty Ltd - Acc No. MET15000" at bounding box center [164, 70] width 82 height 7
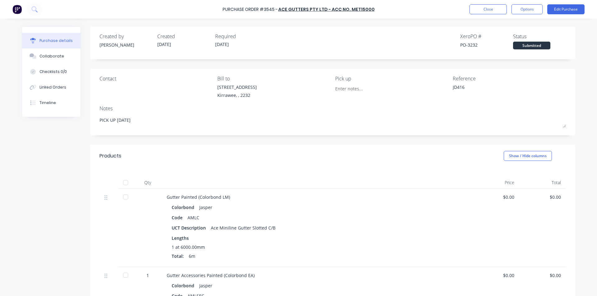
click at [516, 99] on div "JD416" at bounding box center [491, 92] width 78 height 16
click at [568, 8] on button "Edit Purchase" at bounding box center [565, 9] width 37 height 10
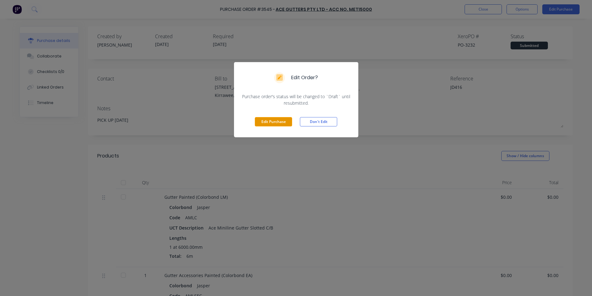
click at [270, 121] on button "Edit Purchase" at bounding box center [273, 121] width 37 height 9
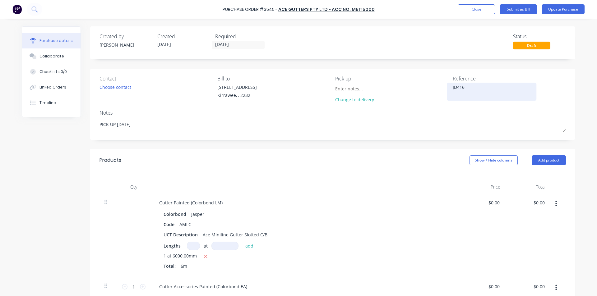
click at [484, 87] on textarea "JD416" at bounding box center [491, 91] width 78 height 14
click at [385, 209] on div "Gutter Painted (Colorbond LM) Colorbond Jasper Code AMLC UCT Description Ace Mi…" at bounding box center [304, 235] width 311 height 84
click at [538, 207] on div "$0.00 $0.00" at bounding box center [527, 235] width 45 height 84
click at [538, 206] on input "0.00" at bounding box center [538, 202] width 14 height 9
click at [538, 206] on input "0.00" at bounding box center [540, 202] width 12 height 9
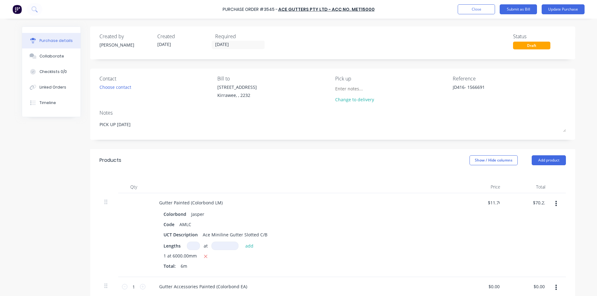
click at [456, 214] on div "Gutter Painted (Colorbond LM) Colorbond Jasper Code AMLC UCT Description Ace Mi…" at bounding box center [304, 235] width 311 height 84
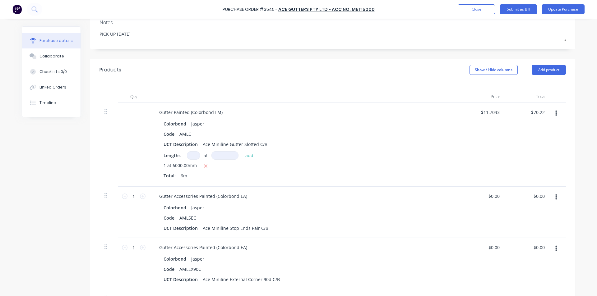
scroll to position [93, 0]
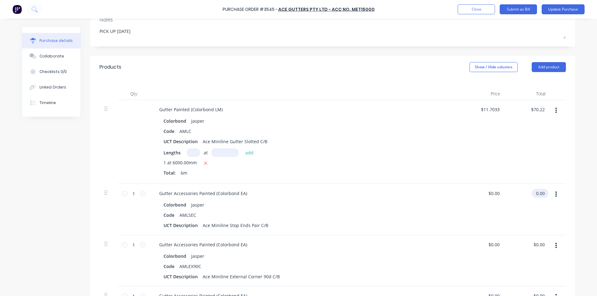
click at [534, 195] on input "0.00" at bounding box center [538, 193] width 14 height 9
click at [534, 195] on input "0.00" at bounding box center [540, 193] width 12 height 9
click at [501, 217] on div "$6.03 $6.03" at bounding box center [482, 209] width 45 height 51
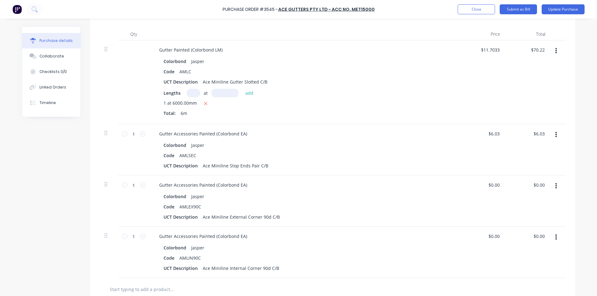
scroll to position [155, 0]
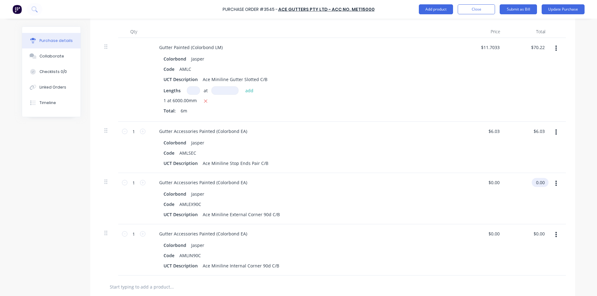
click at [541, 180] on input "0.00" at bounding box center [538, 182] width 14 height 9
click at [541, 179] on input "0.00" at bounding box center [540, 182] width 12 height 9
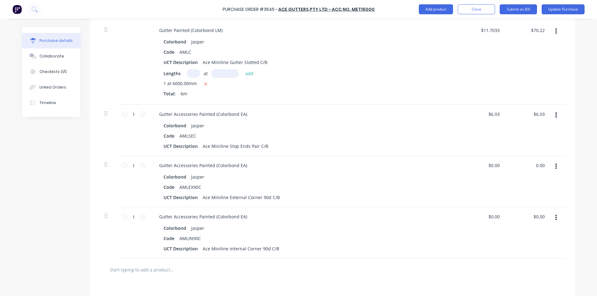
scroll to position [186, 0]
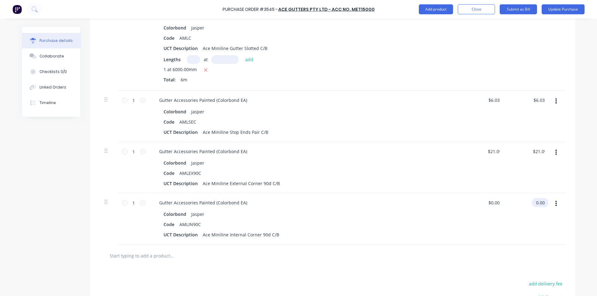
click at [537, 205] on input "0.00" at bounding box center [538, 202] width 14 height 9
click at [537, 205] on input "0.00" at bounding box center [540, 202] width 12 height 9
click at [471, 210] on div "$21.09 $21.09" at bounding box center [482, 218] width 45 height 51
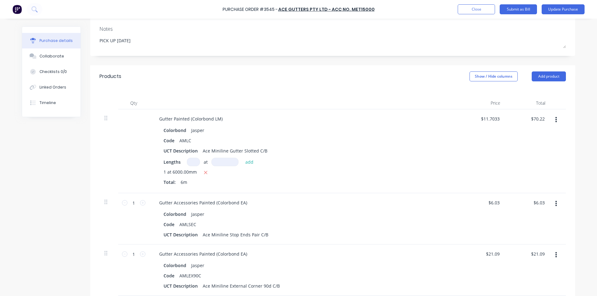
scroll to position [0, 0]
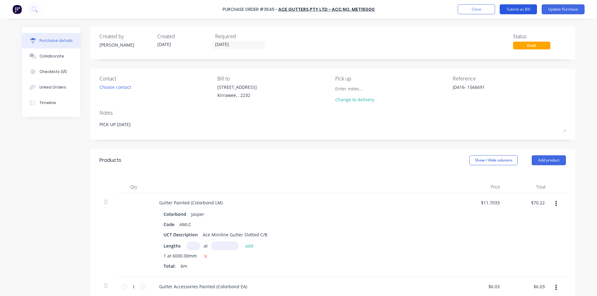
click at [520, 10] on button "Submit as Bill" at bounding box center [517, 9] width 37 height 10
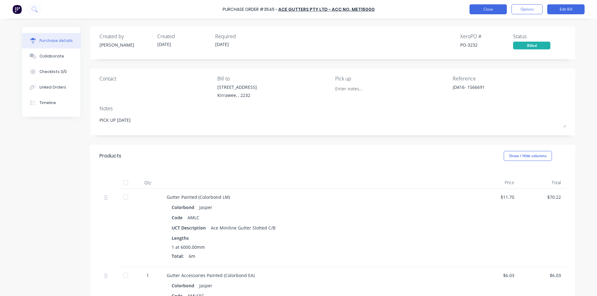
click at [483, 10] on button "Close" at bounding box center [487, 9] width 37 height 10
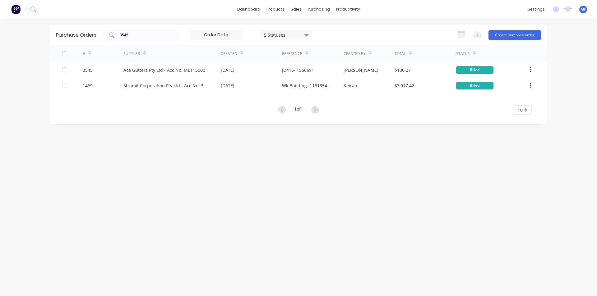
click at [140, 40] on div "3545" at bounding box center [142, 35] width 78 height 12
click at [137, 37] on input "3545" at bounding box center [145, 35] width 52 height 6
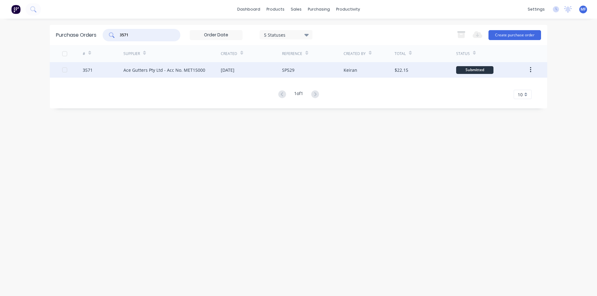
click at [170, 70] on div "Ace Gutters Pty Ltd - Acc No. MET15000" at bounding box center [164, 70] width 82 height 7
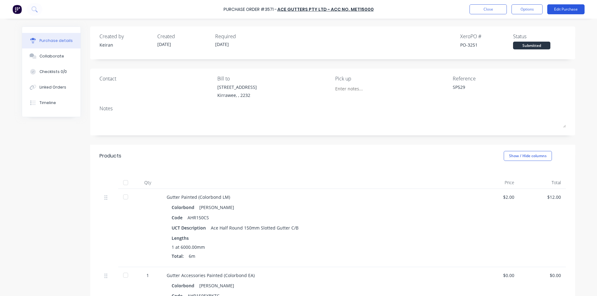
click at [558, 7] on button "Edit Purchase" at bounding box center [565, 9] width 37 height 10
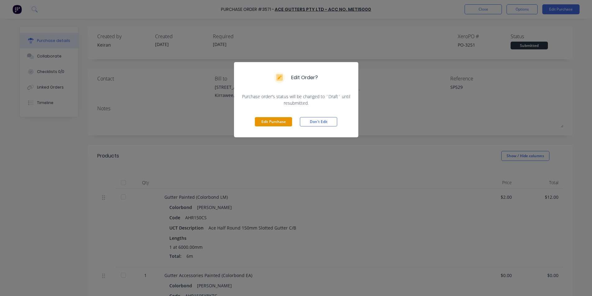
click at [279, 120] on button "Edit Purchase" at bounding box center [273, 121] width 37 height 9
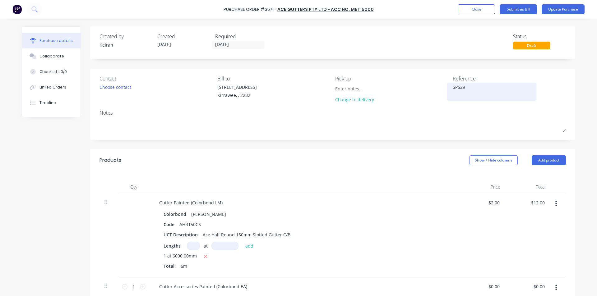
click at [483, 96] on textarea "SP529" at bounding box center [491, 91] width 78 height 14
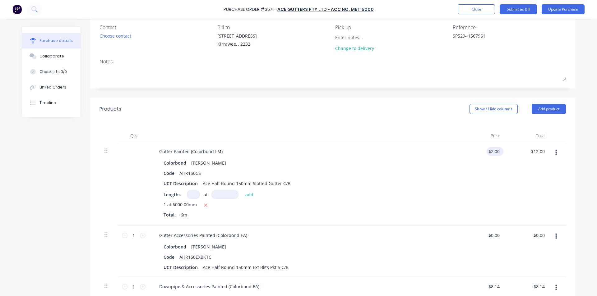
scroll to position [62, 0]
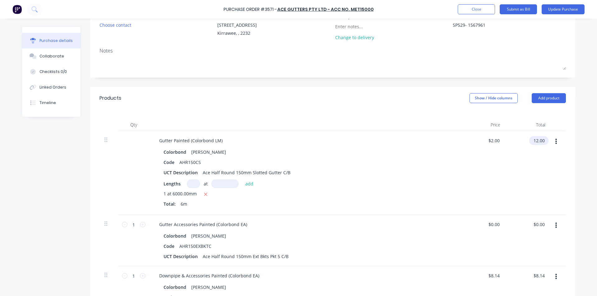
click at [533, 138] on input "12.00" at bounding box center [537, 140] width 17 height 9
click at [533, 139] on input "12.00" at bounding box center [538, 140] width 14 height 9
click at [533, 138] on input "12.00" at bounding box center [538, 140] width 14 height 9
click at [540, 225] on input "0.00" at bounding box center [538, 224] width 14 height 9
click at [540, 225] on input "0.00" at bounding box center [540, 224] width 12 height 9
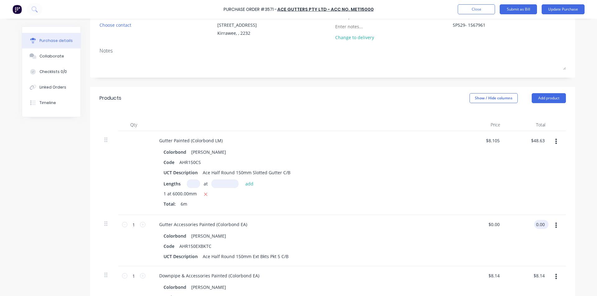
click at [540, 225] on input "0.00" at bounding box center [540, 224] width 12 height 9
click at [532, 273] on div "8.14 $8.14" at bounding box center [538, 275] width 14 height 9
click at [534, 273] on input "8.14" at bounding box center [540, 275] width 12 height 9
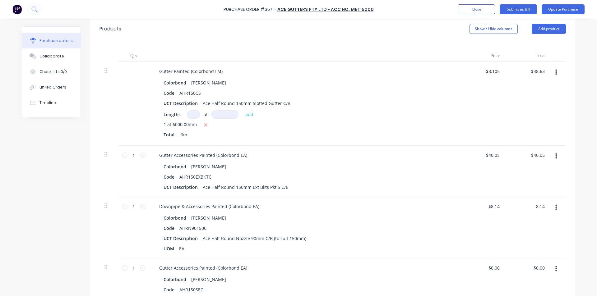
scroll to position [155, 0]
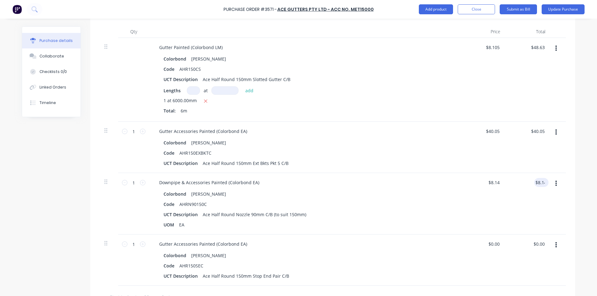
click at [541, 178] on div "$8.14 8.14" at bounding box center [540, 182] width 12 height 9
click at [541, 178] on div "$8.14 $8.14" at bounding box center [538, 182] width 14 height 9
click at [540, 185] on input "8.14" at bounding box center [540, 182] width 12 height 9
click at [540, 183] on input "8.14" at bounding box center [540, 182] width 12 height 9
click at [538, 245] on input "0.00" at bounding box center [538, 244] width 14 height 9
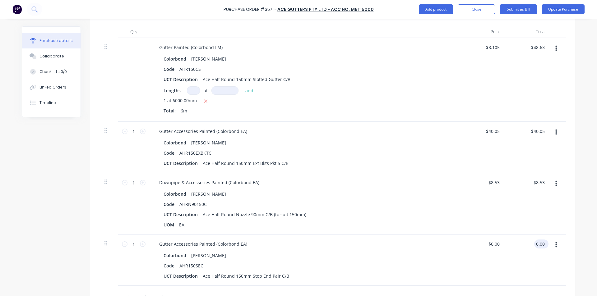
click at [538, 245] on input "0.00" at bounding box center [540, 244] width 12 height 9
click at [425, 206] on div "Code AHRN90150C" at bounding box center [303, 204] width 285 height 9
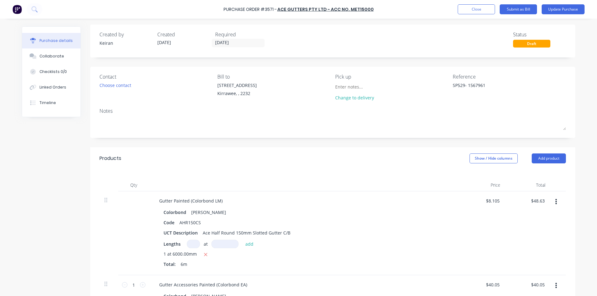
scroll to position [0, 0]
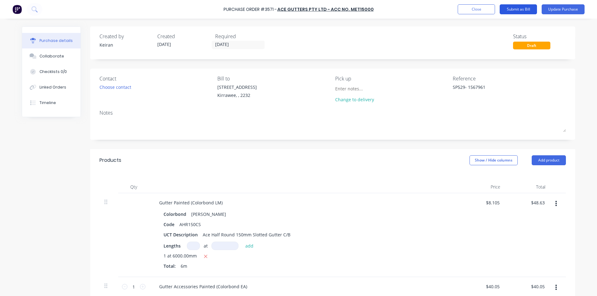
click at [526, 8] on button "Submit as Bill" at bounding box center [517, 9] width 37 height 10
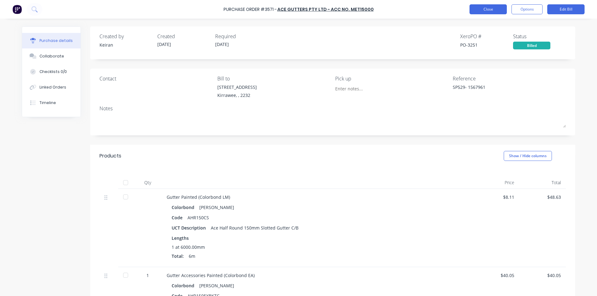
click at [481, 9] on button "Close" at bounding box center [487, 9] width 37 height 10
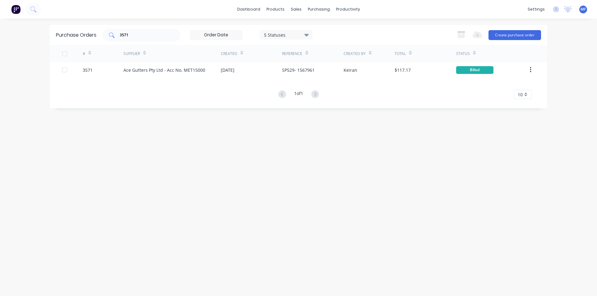
click at [130, 32] on input "3571" at bounding box center [145, 35] width 52 height 6
click at [136, 34] on input "3571" at bounding box center [145, 35] width 52 height 6
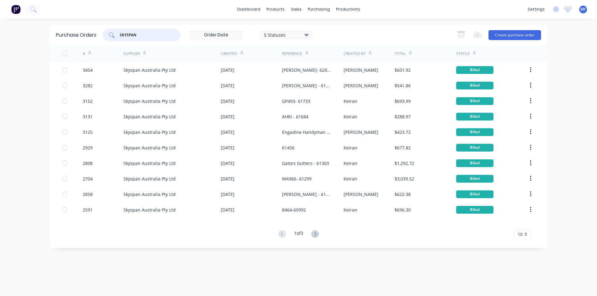
click at [143, 37] on input "SKYSPAN" at bounding box center [145, 35] width 52 height 6
click at [505, 33] on button "Create purchase order" at bounding box center [514, 35] width 53 height 10
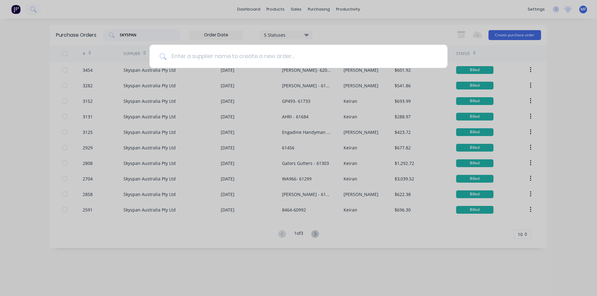
click at [241, 56] on input at bounding box center [301, 56] width 271 height 23
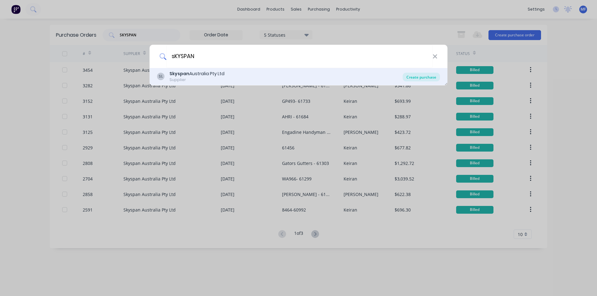
click at [416, 78] on div "Create purchase" at bounding box center [420, 77] width 37 height 9
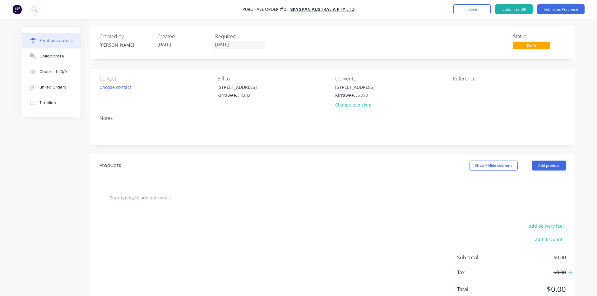
drag, startPoint x: 467, startPoint y: 89, endPoint x: 374, endPoint y: 73, distance: 94.2
click at [469, 87] on textarea at bounding box center [491, 91] width 78 height 14
click at [282, 189] on div at bounding box center [332, 197] width 466 height 23
click at [552, 168] on button "Add product" at bounding box center [548, 166] width 34 height 10
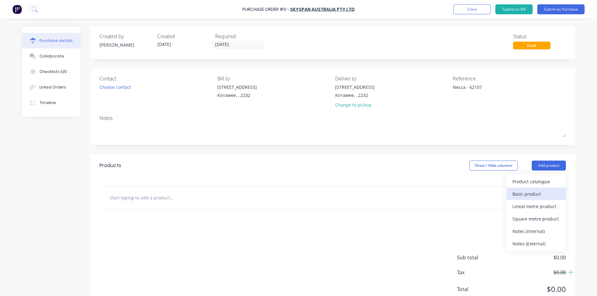
click at [515, 195] on div "Basic product" at bounding box center [536, 194] width 48 height 9
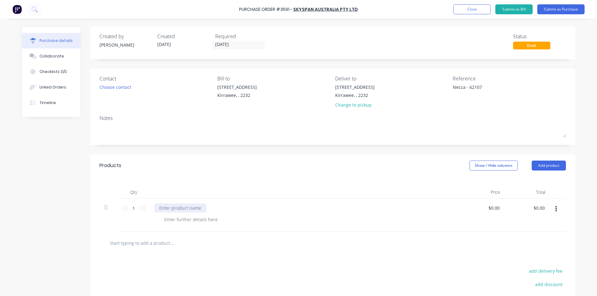
click at [177, 209] on div at bounding box center [180, 208] width 52 height 9
click at [541, 206] on input "0.00" at bounding box center [538, 208] width 14 height 9
click at [541, 208] on input "0.00" at bounding box center [540, 208] width 12 height 9
click at [540, 208] on input "0.00" at bounding box center [540, 208] width 12 height 9
click at [549, 165] on button "Add product" at bounding box center [548, 166] width 34 height 10
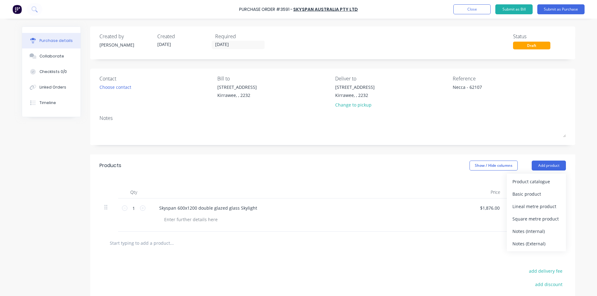
click at [244, 232] on div at bounding box center [332, 243] width 466 height 23
click at [279, 252] on div at bounding box center [332, 243] width 466 height 23
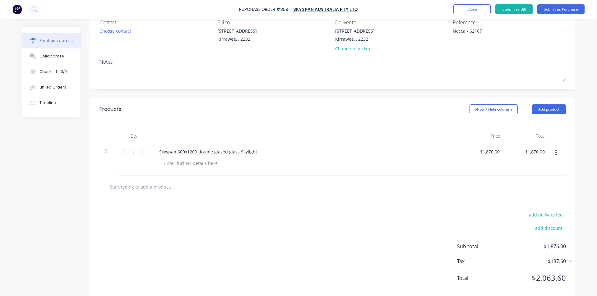
scroll to position [62, 0]
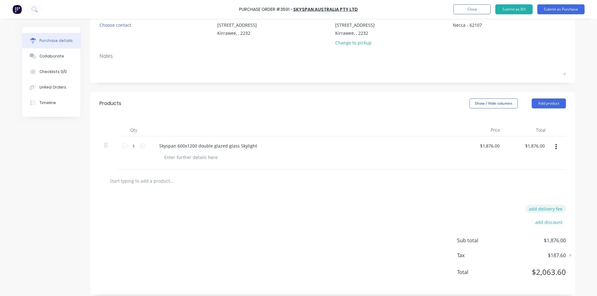
click at [549, 207] on button "add delivery fee" at bounding box center [545, 209] width 41 height 8
click at [386, 189] on div at bounding box center [332, 181] width 466 height 23
click at [182, 174] on div at bounding box center [332, 181] width 466 height 23
click at [264, 224] on div "Delivery fee $45.00 add discount Sub total $1,921.00 Tax $192.10 Total $2,113.10" at bounding box center [332, 243] width 485 height 103
click at [135, 185] on input "text" at bounding box center [171, 181] width 124 height 12
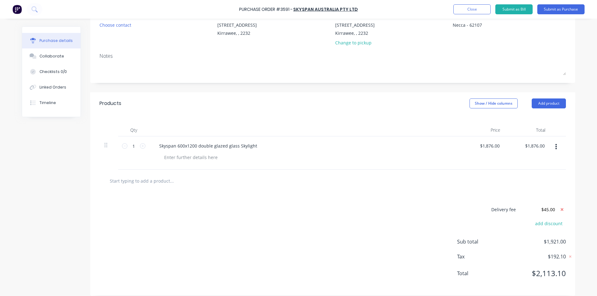
click at [145, 180] on input "text" at bounding box center [171, 181] width 124 height 12
click at [541, 103] on button "Add product" at bounding box center [548, 104] width 34 height 10
drag, startPoint x: 522, startPoint y: 130, endPoint x: 502, endPoint y: 134, distance: 20.9
click at [522, 130] on div "Basic product" at bounding box center [536, 131] width 48 height 9
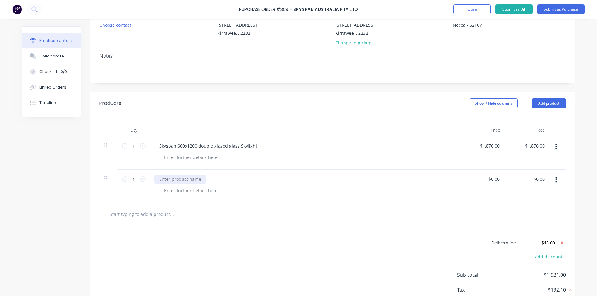
click at [194, 179] on div at bounding box center [180, 179] width 52 height 9
click at [541, 181] on input "0.00" at bounding box center [540, 179] width 12 height 9
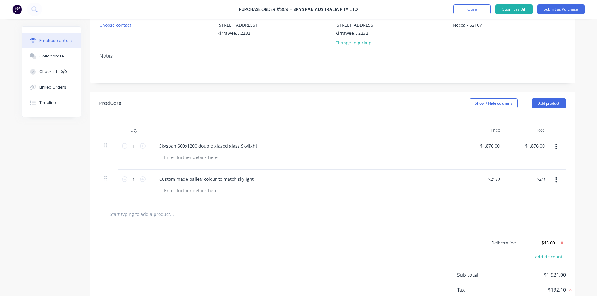
click at [300, 220] on div at bounding box center [332, 214] width 466 height 23
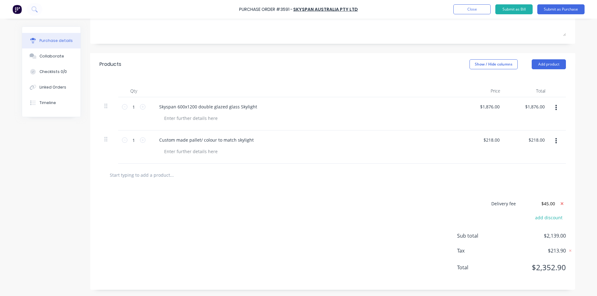
scroll to position [0, 0]
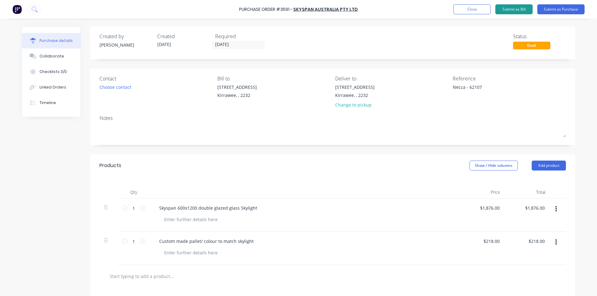
click at [514, 9] on button "Submit as Bill" at bounding box center [513, 9] width 37 height 10
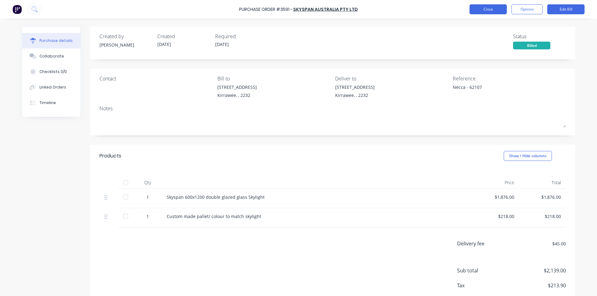
click at [492, 11] on button "Close" at bounding box center [487, 9] width 37 height 10
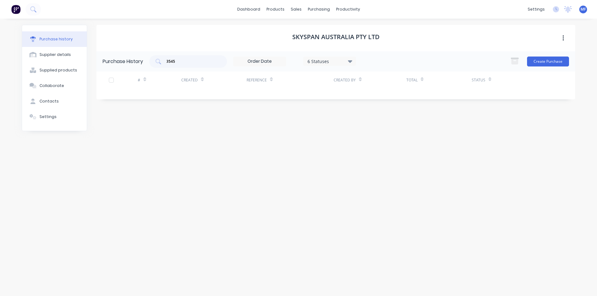
click at [187, 70] on div "Purchase History 3545 6 Statuses 6 Statuses Create Purchase" at bounding box center [335, 61] width 479 height 20
click at [186, 63] on input "3545" at bounding box center [192, 61] width 52 height 6
click at [186, 64] on input "3545" at bounding box center [192, 61] width 52 height 6
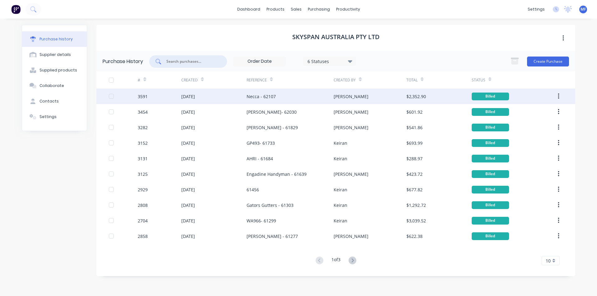
click at [339, 100] on div "Melanie" at bounding box center [369, 97] width 72 height 16
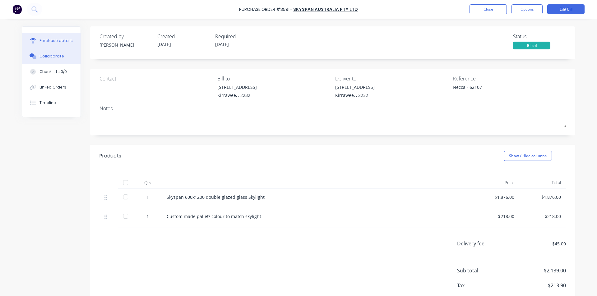
click at [53, 57] on div "Collaborate" at bounding box center [51, 56] width 25 height 6
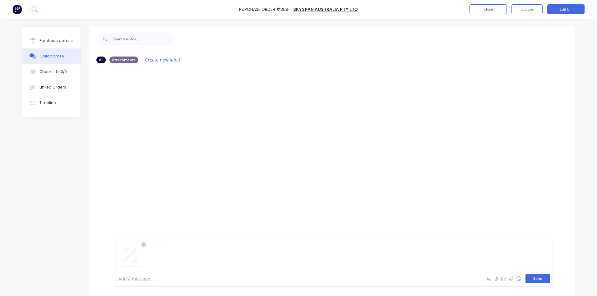
click at [541, 277] on button "Send" at bounding box center [537, 278] width 25 height 9
click at [295, 86] on div "You 11:32am 30/09/25 4022_001.pdf Labels Download Delete" at bounding box center [212, 106] width 194 height 56
drag, startPoint x: 486, startPoint y: 14, endPoint x: 485, endPoint y: 8, distance: 6.3
click at [486, 12] on div "Purchase Order #3591 - Skyspan Australia Pty Ltd Close Options Edit Bill" at bounding box center [298, 9] width 597 height 19
click at [491, 10] on button "Close" at bounding box center [487, 9] width 37 height 10
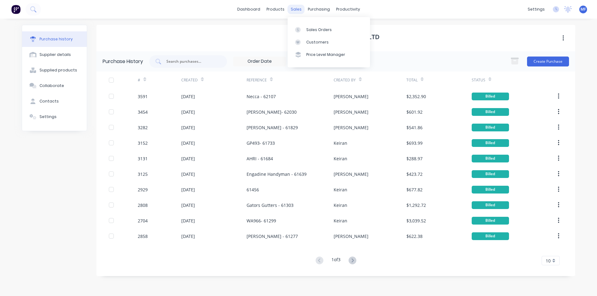
click at [298, 10] on div "sales" at bounding box center [295, 9] width 17 height 9
click at [306, 37] on link "Customers" at bounding box center [328, 42] width 82 height 12
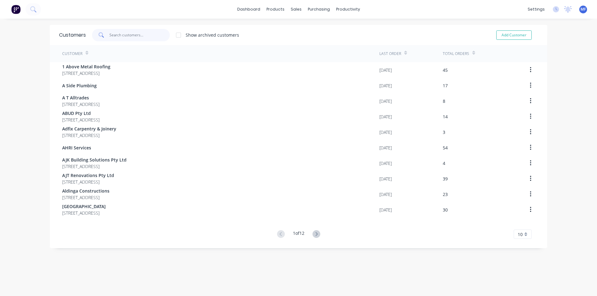
click at [116, 40] on input "text" at bounding box center [139, 35] width 61 height 12
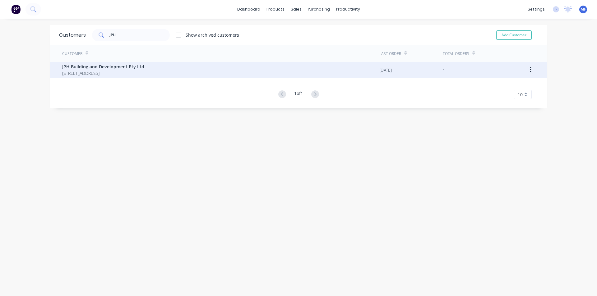
click at [118, 73] on span "69 Scarborough Street Bundeena New South Wales Australia 2230" at bounding box center [103, 73] width 82 height 7
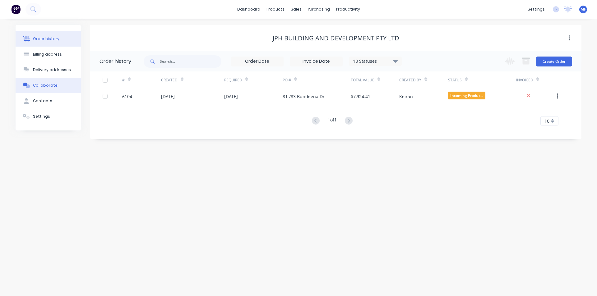
click at [40, 87] on div "Collaborate" at bounding box center [45, 86] width 25 height 6
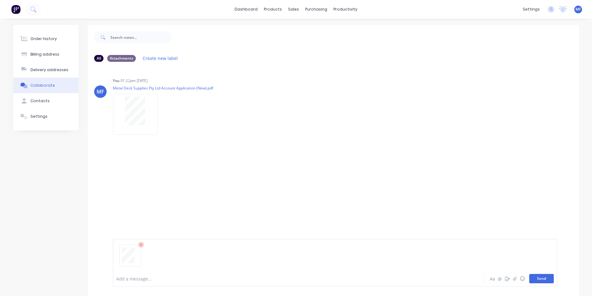
click at [548, 281] on button "Send" at bounding box center [541, 278] width 25 height 9
click at [336, 184] on div "MF You 11:36am 30/09/25 Metal Deck Supplies Pty Ltd Personal Guarantee (New).pd…" at bounding box center [333, 169] width 491 height 56
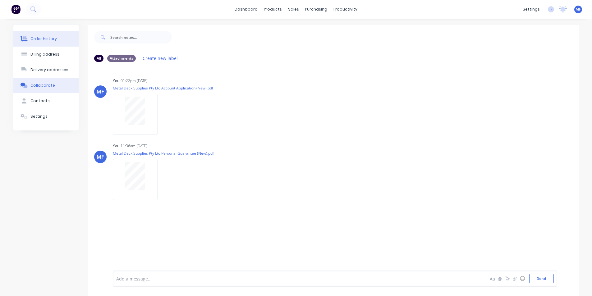
click at [43, 43] on button "Order history" at bounding box center [45, 39] width 65 height 16
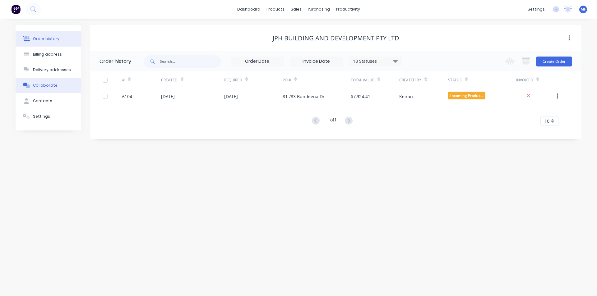
click at [56, 88] on button "Collaborate" at bounding box center [48, 86] width 65 height 16
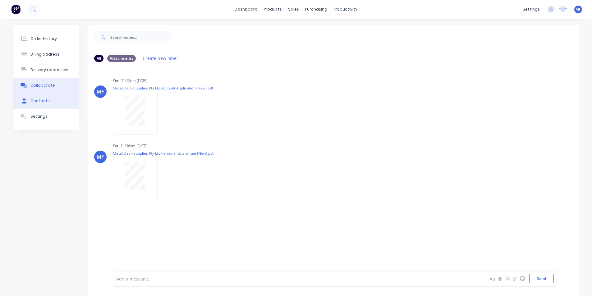
click at [44, 102] on div "Contacts" at bounding box center [39, 101] width 19 height 6
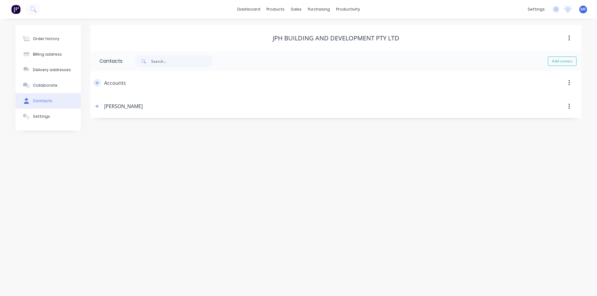
click at [98, 85] on button "button" at bounding box center [97, 83] width 8 height 8
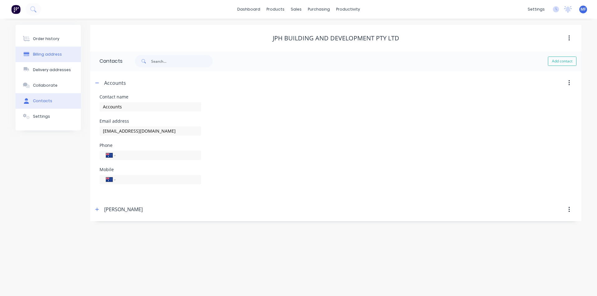
click at [55, 51] on button "Billing address" at bounding box center [48, 55] width 65 height 16
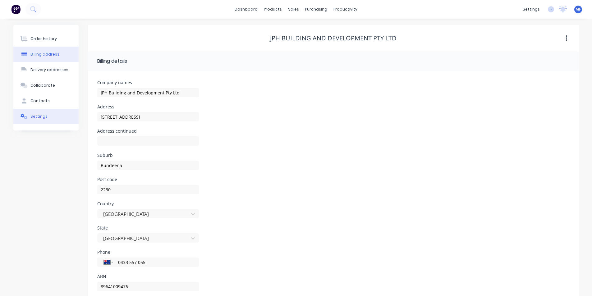
click at [37, 117] on div "Settings" at bounding box center [38, 117] width 17 height 6
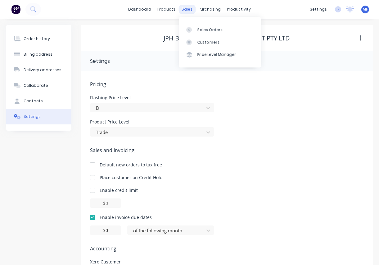
click at [184, 13] on div "sales" at bounding box center [187, 9] width 17 height 9
click at [201, 46] on link "Customers" at bounding box center [220, 42] width 82 height 12
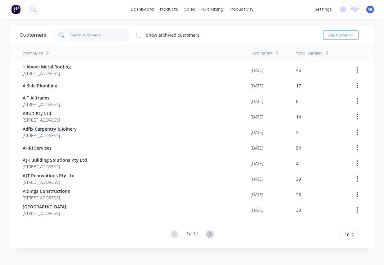
click at [81, 40] on input "text" at bounding box center [100, 35] width 61 height 12
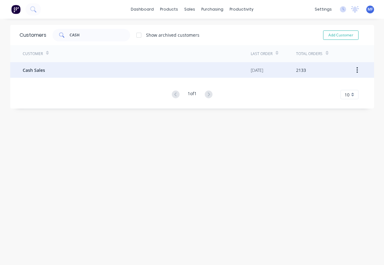
click at [25, 67] on span "Cash Sales" at bounding box center [34, 70] width 22 height 7
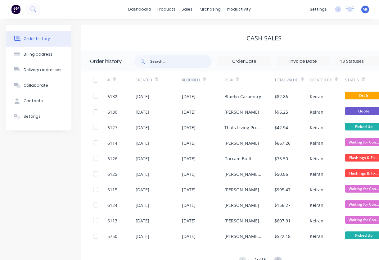
click at [172, 58] on input "text" at bounding box center [181, 61] width 62 height 12
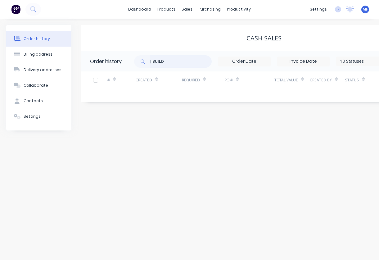
click at [172, 60] on input "J BUILD" at bounding box center [181, 61] width 62 height 12
click at [171, 60] on input "4723" at bounding box center [181, 61] width 62 height 12
click at [168, 59] on input "4723" at bounding box center [181, 61] width 62 height 12
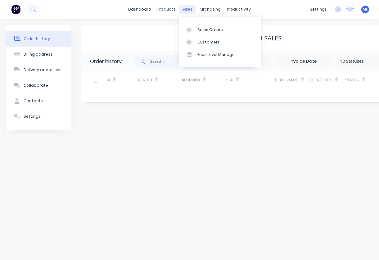
click at [193, 12] on div "sales" at bounding box center [187, 9] width 17 height 9
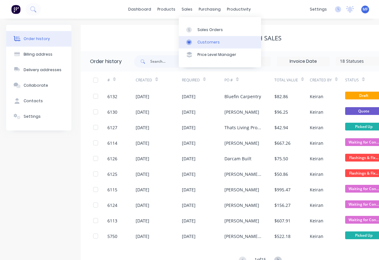
click at [199, 40] on div "Customers" at bounding box center [209, 42] width 22 height 6
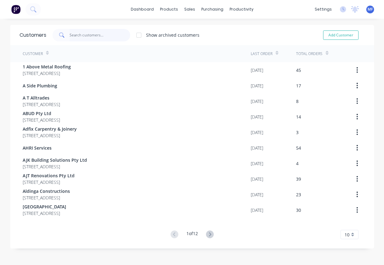
click at [77, 36] on input "text" at bounding box center [100, 35] width 61 height 12
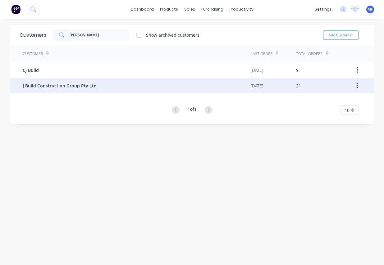
click at [57, 85] on span "J Build Construction Group Pty Ltd" at bounding box center [60, 85] width 74 height 7
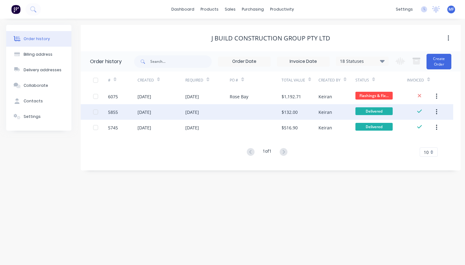
click at [281, 112] on div at bounding box center [256, 112] width 52 height 16
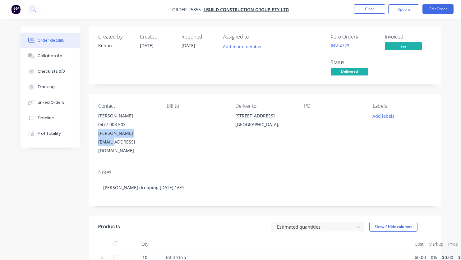
drag, startPoint x: 148, startPoint y: 132, endPoint x: 98, endPoint y: 131, distance: 49.7
click at [98, 131] on div "Adam@jbuildcg.com.au" at bounding box center [127, 142] width 59 height 26
copy div "Adam@jbuildcg.com.au"
click at [359, 7] on button "Close" at bounding box center [369, 8] width 31 height 9
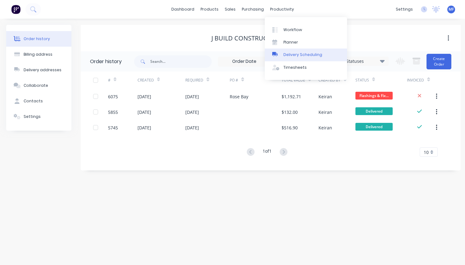
click at [298, 53] on div "Delivery Scheduling" at bounding box center [303, 55] width 39 height 6
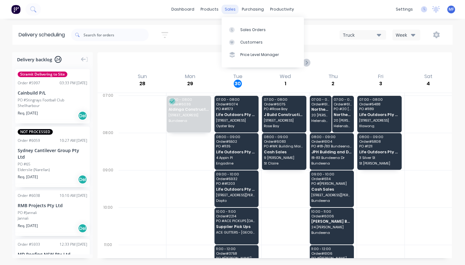
click at [231, 11] on div "sales" at bounding box center [230, 9] width 17 height 9
click at [255, 45] on link "Customers" at bounding box center [263, 42] width 82 height 12
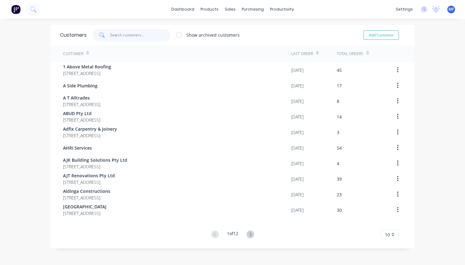
click at [114, 36] on input "text" at bounding box center [140, 35] width 61 height 12
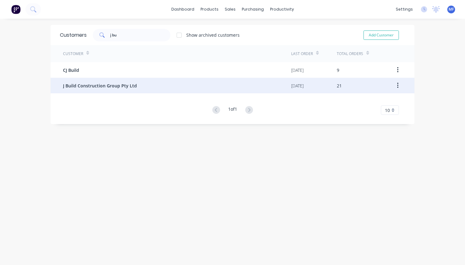
click at [107, 84] on span "J Build Construction Group Pty Ltd" at bounding box center [100, 85] width 74 height 7
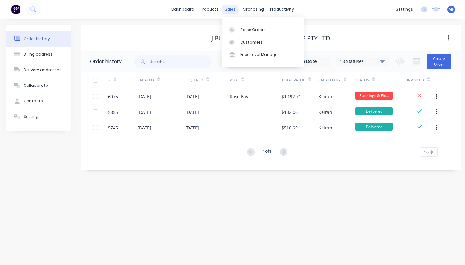
click at [234, 11] on div "sales" at bounding box center [230, 9] width 17 height 9
click at [251, 42] on div "Customers" at bounding box center [252, 42] width 22 height 6
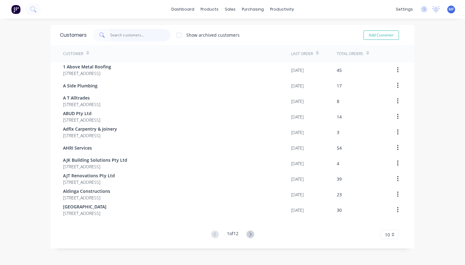
click at [155, 37] on input "text" at bounding box center [140, 35] width 61 height 12
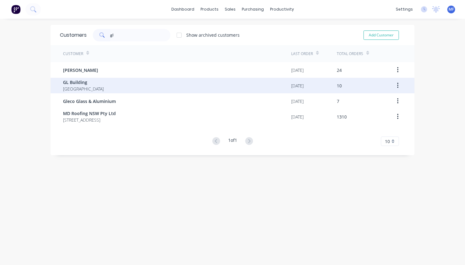
click at [107, 89] on div "GL Building Australia" at bounding box center [177, 86] width 228 height 16
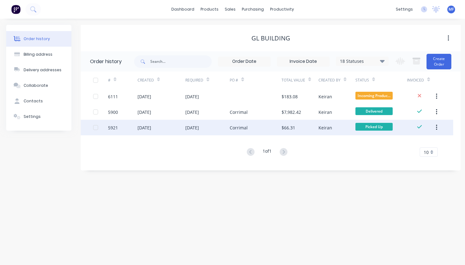
click at [317, 131] on div "$66.31" at bounding box center [300, 128] width 37 height 16
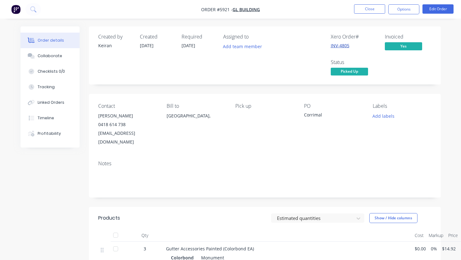
click at [340, 48] on link "INV-4805" at bounding box center [340, 46] width 19 height 6
click at [378, 8] on button "Close" at bounding box center [369, 8] width 31 height 9
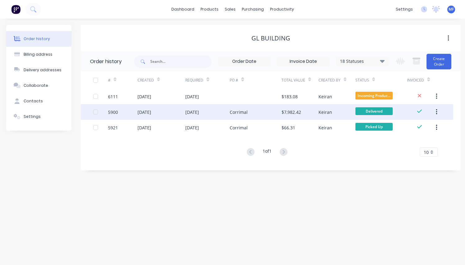
click at [310, 109] on div "$7,982.42" at bounding box center [300, 112] width 37 height 16
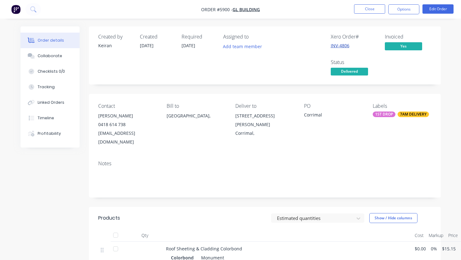
click at [339, 47] on link "INV-4806" at bounding box center [340, 46] width 19 height 6
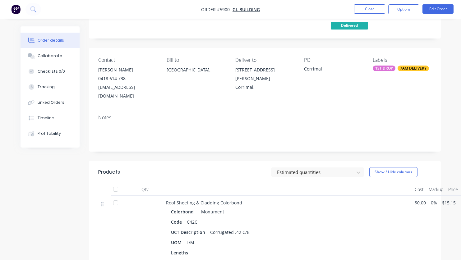
scroll to position [62, 0]
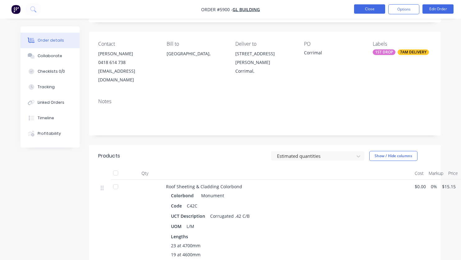
click at [361, 7] on button "Close" at bounding box center [369, 8] width 31 height 9
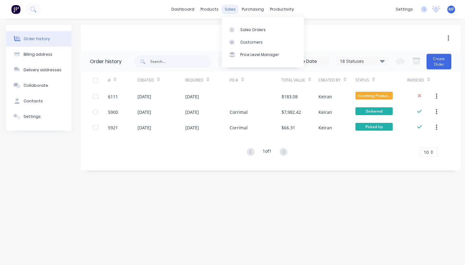
click at [233, 9] on div "sales" at bounding box center [230, 9] width 17 height 9
click at [234, 40] on icon at bounding box center [232, 42] width 6 height 6
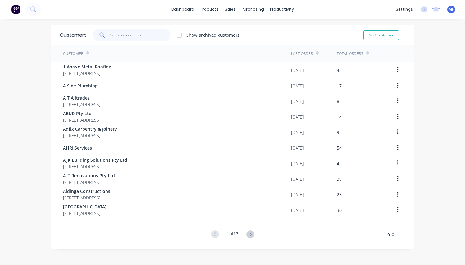
click at [153, 38] on input "text" at bounding box center [140, 35] width 61 height 12
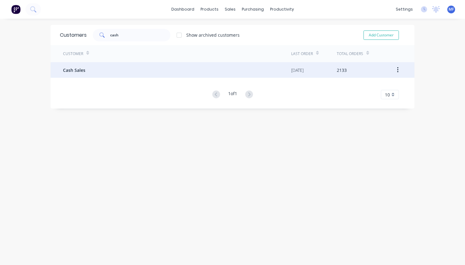
click at [69, 71] on span "Cash Sales" at bounding box center [74, 70] width 22 height 7
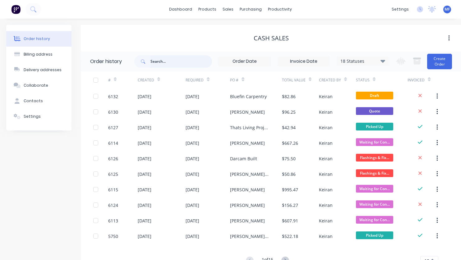
click at [159, 67] on input "text" at bounding box center [181, 61] width 62 height 12
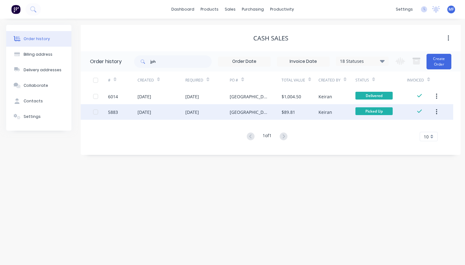
click at [436, 110] on button "button" at bounding box center [437, 111] width 15 height 11
click at [435, 128] on div "Archive" at bounding box center [415, 128] width 48 height 9
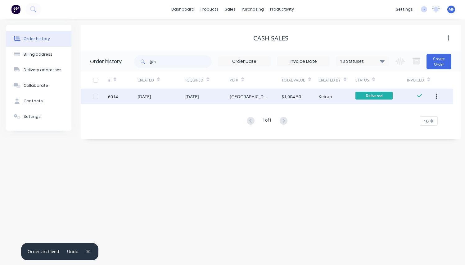
click at [438, 96] on icon "button" at bounding box center [437, 96] width 2 height 7
click at [415, 108] on div "Archive" at bounding box center [415, 112] width 48 height 9
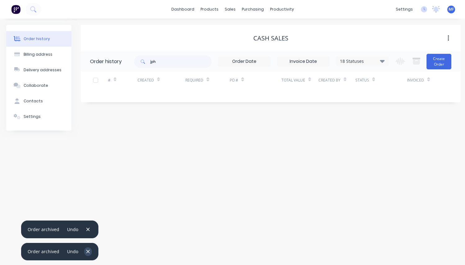
click at [86, 252] on icon "button" at bounding box center [88, 252] width 4 height 6
click at [86, 232] on icon "button" at bounding box center [88, 230] width 4 height 6
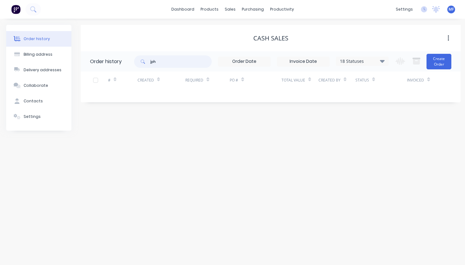
click at [176, 64] on input "jph" at bounding box center [181, 61] width 62 height 12
drag, startPoint x: 228, startPoint y: 10, endPoint x: 229, endPoint y: 16, distance: 6.0
click at [229, 10] on div "sales" at bounding box center [230, 9] width 17 height 9
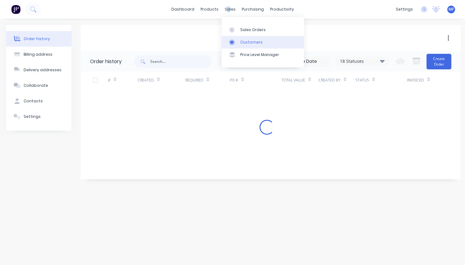
click at [237, 44] on div at bounding box center [233, 42] width 9 height 6
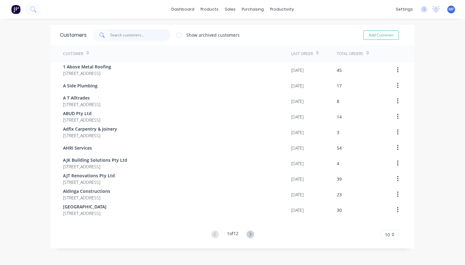
click at [113, 35] on input "text" at bounding box center [140, 35] width 61 height 12
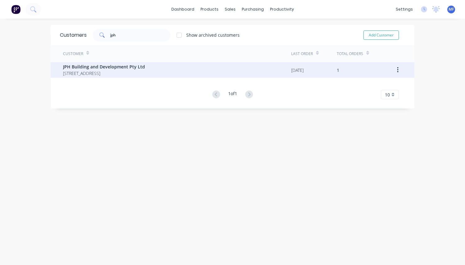
click at [130, 71] on span "69 Scarborough Street Bundeena New South Wales Australia 2230" at bounding box center [104, 73] width 82 height 7
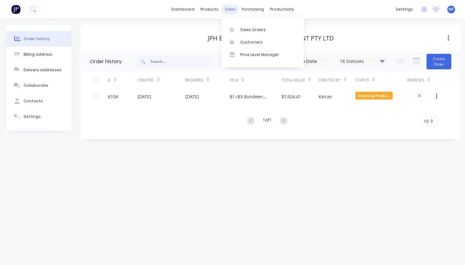
click at [229, 7] on div "sales" at bounding box center [230, 9] width 17 height 9
click at [247, 43] on div "Customers" at bounding box center [252, 42] width 22 height 6
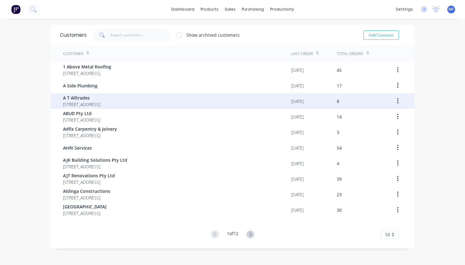
click at [100, 101] on span "A T Alltrades" at bounding box center [81, 97] width 37 height 7
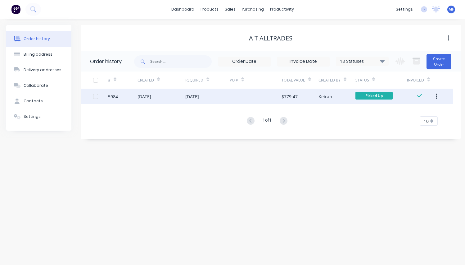
click at [299, 94] on div "$779.47" at bounding box center [300, 97] width 37 height 16
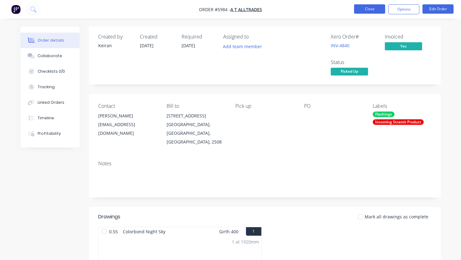
click at [367, 7] on button "Close" at bounding box center [369, 8] width 31 height 9
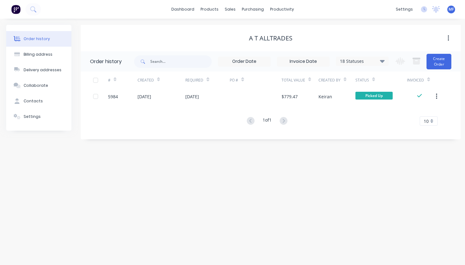
click at [383, 60] on icon at bounding box center [382, 61] width 5 height 3
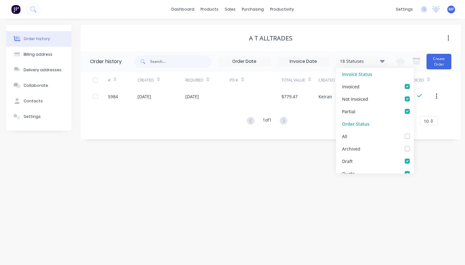
click at [414, 145] on label at bounding box center [414, 145] width 0 height 0
click at [414, 149] on input "checkbox" at bounding box center [416, 148] width 5 height 6
click at [300, 207] on div "Order history Billing address Delivery addresses Collaborate Contacts Settings …" at bounding box center [232, 142] width 465 height 246
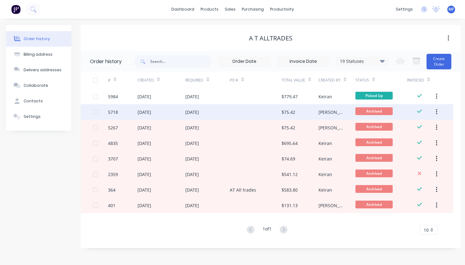
click at [211, 110] on div "06 Aug 2025" at bounding box center [208, 112] width 44 height 16
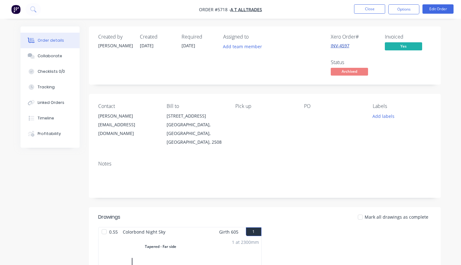
click at [342, 44] on link "INV-4597" at bounding box center [340, 46] width 19 height 6
click at [374, 10] on button "Close" at bounding box center [369, 8] width 31 height 9
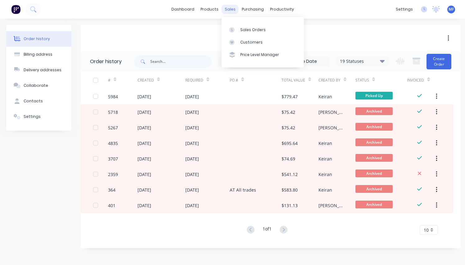
click at [232, 10] on div "sales" at bounding box center [230, 9] width 17 height 9
click at [245, 42] on div "Customers" at bounding box center [252, 42] width 22 height 6
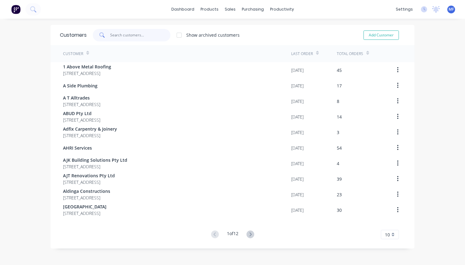
click at [113, 36] on input "text" at bounding box center [140, 35] width 61 height 12
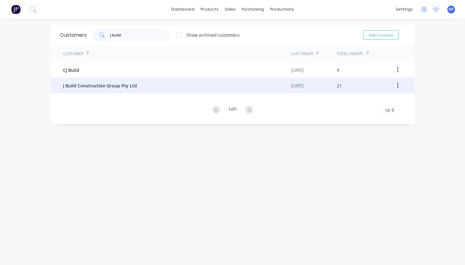
click at [96, 85] on span "J Build Construction Group Pty Ltd" at bounding box center [100, 85] width 74 height 7
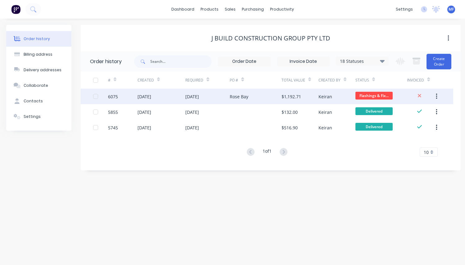
click at [273, 97] on div "Rose Bay" at bounding box center [256, 97] width 52 height 16
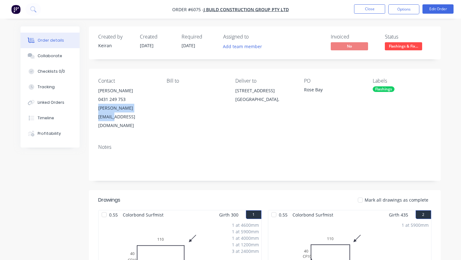
drag, startPoint x: 147, startPoint y: 109, endPoint x: 98, endPoint y: 111, distance: 49.8
click at [98, 111] on div "Contact John 0431 249 753 john@jbuildcg.com.au Bill to Deliver to 21 Victory St…" at bounding box center [265, 104] width 352 height 71
copy div "john@jbuildcg.com.au"
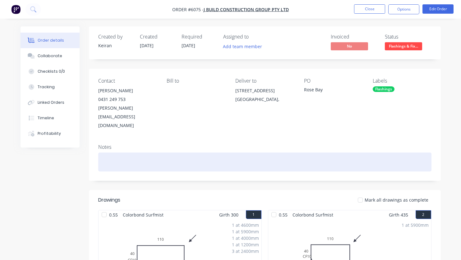
click at [321, 153] on div at bounding box center [264, 162] width 333 height 19
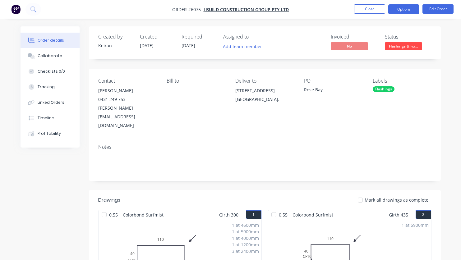
click at [403, 11] on button "Options" at bounding box center [403, 9] width 31 height 10
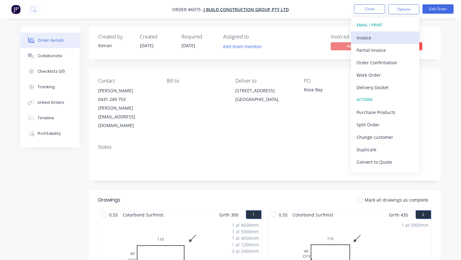
click at [381, 34] on div "Invoice" at bounding box center [384, 37] width 57 height 9
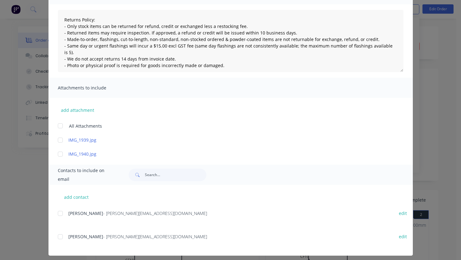
scroll to position [65, 0]
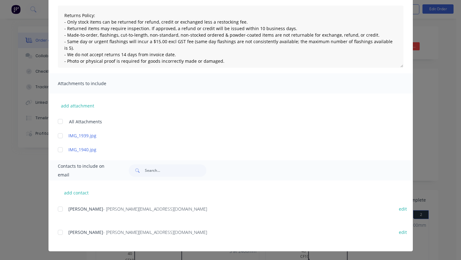
drag, startPoint x: 58, startPoint y: 209, endPoint x: 55, endPoint y: 223, distance: 14.4
click at [58, 212] on div at bounding box center [60, 209] width 12 height 12
click at [57, 233] on div at bounding box center [60, 232] width 12 height 12
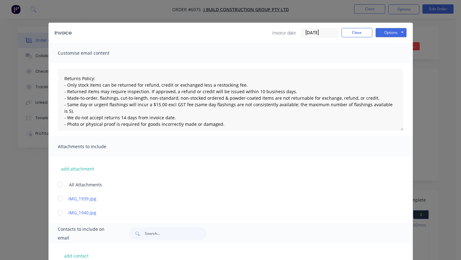
scroll to position [0, 0]
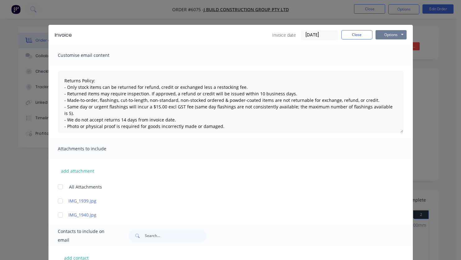
click at [383, 34] on button "Options" at bounding box center [390, 34] width 31 height 9
click at [396, 66] on button "Email" at bounding box center [395, 66] width 40 height 10
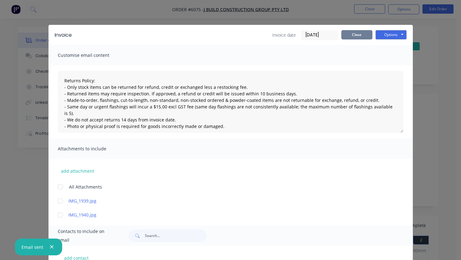
click at [353, 35] on button "Close" at bounding box center [356, 34] width 31 height 9
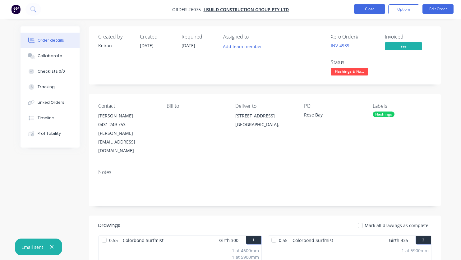
click at [369, 8] on button "Close" at bounding box center [369, 8] width 31 height 9
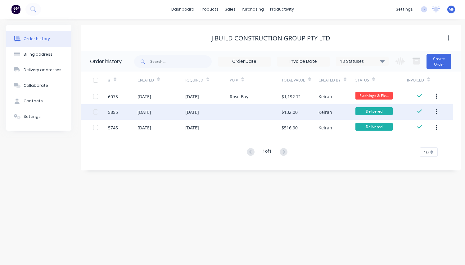
click at [336, 113] on div "Keiran" at bounding box center [337, 112] width 37 height 16
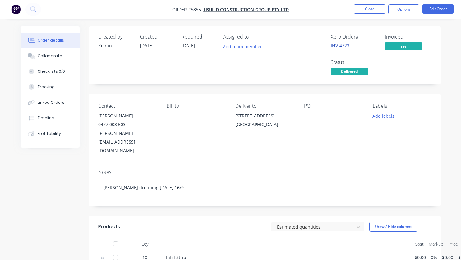
click at [342, 45] on link "INV-4723" at bounding box center [340, 46] width 19 height 6
click at [406, 9] on button "Options" at bounding box center [403, 9] width 31 height 10
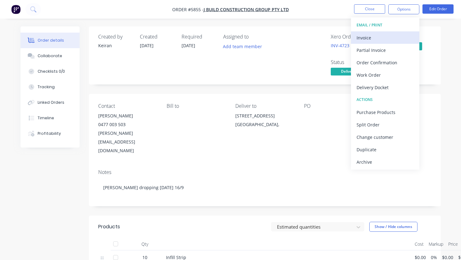
click at [376, 39] on div "Invoice" at bounding box center [384, 37] width 57 height 9
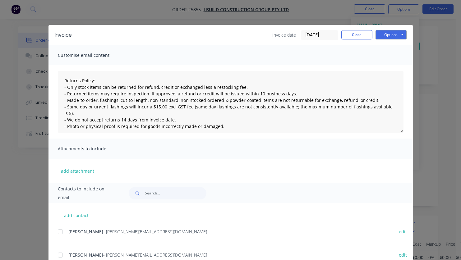
click at [57, 232] on div at bounding box center [60, 232] width 12 height 12
click at [58, 257] on div at bounding box center [60, 255] width 12 height 12
click at [384, 35] on button "Options" at bounding box center [390, 34] width 31 height 9
click at [390, 68] on button "Email" at bounding box center [395, 66] width 40 height 10
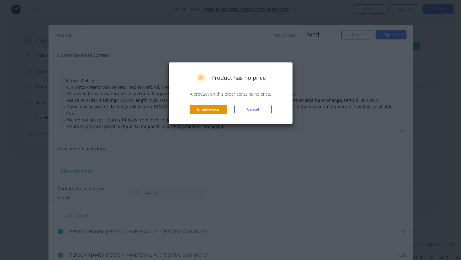
click at [212, 109] on button "Email invoice" at bounding box center [208, 109] width 37 height 9
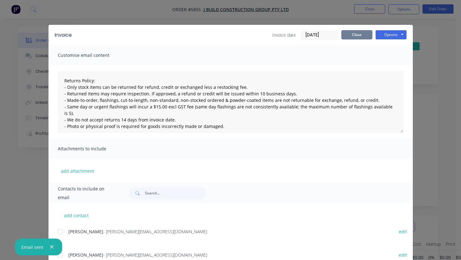
click at [354, 37] on button "Close" at bounding box center [356, 34] width 31 height 9
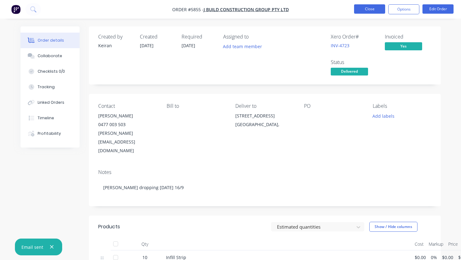
click at [370, 7] on button "Close" at bounding box center [369, 8] width 31 height 9
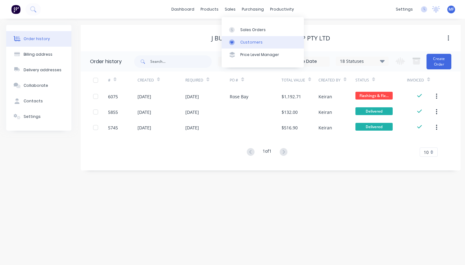
click at [241, 43] on div "Customers" at bounding box center [252, 42] width 22 height 6
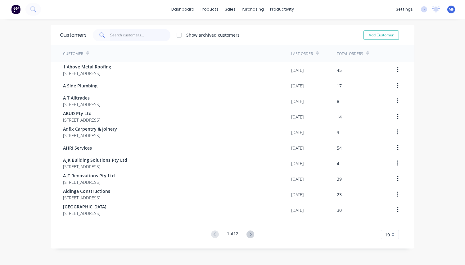
click at [132, 36] on input "text" at bounding box center [140, 35] width 61 height 12
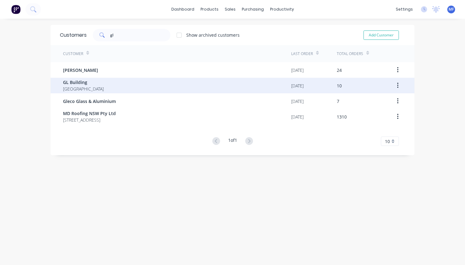
click at [89, 81] on div "GL Building Australia" at bounding box center [177, 86] width 228 height 16
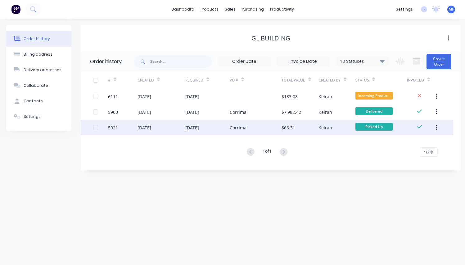
click at [327, 128] on div "Keiran" at bounding box center [326, 127] width 14 height 7
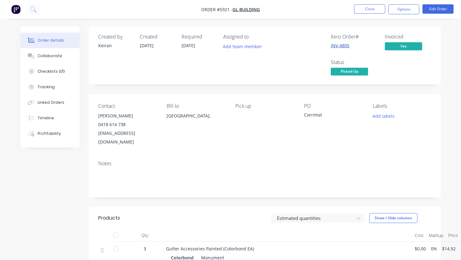
click at [344, 47] on link "INV-4805" at bounding box center [340, 46] width 19 height 6
click at [406, 9] on button "Options" at bounding box center [403, 9] width 31 height 10
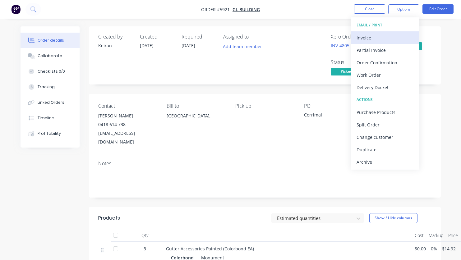
click at [390, 35] on div "Invoice" at bounding box center [384, 37] width 57 height 9
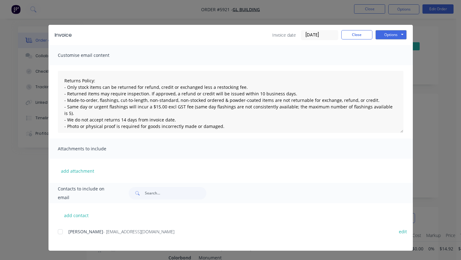
click at [61, 233] on div at bounding box center [60, 232] width 12 height 12
click at [397, 34] on button "Options" at bounding box center [390, 34] width 31 height 9
click at [389, 65] on button "Email" at bounding box center [395, 66] width 40 height 10
click at [357, 35] on button "Close" at bounding box center [356, 34] width 31 height 9
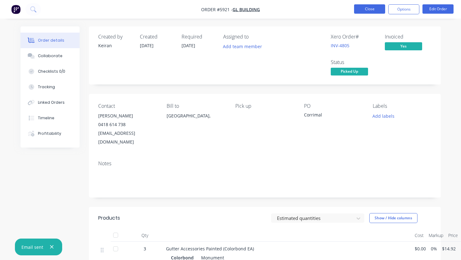
click at [372, 7] on button "Close" at bounding box center [369, 8] width 31 height 9
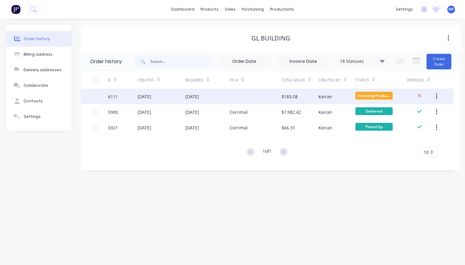
click at [333, 95] on div "Keiran" at bounding box center [337, 97] width 37 height 16
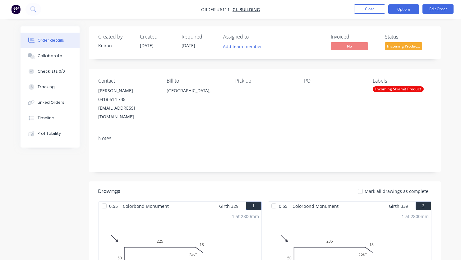
click at [398, 10] on button "Options" at bounding box center [403, 9] width 31 height 10
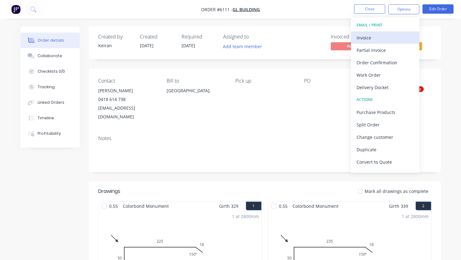
click at [366, 38] on div "Invoice" at bounding box center [384, 37] width 57 height 9
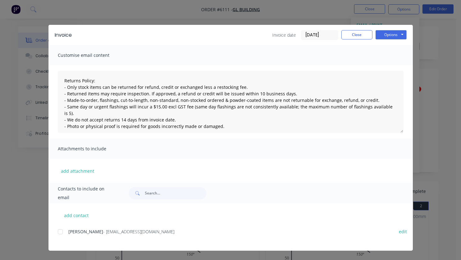
click at [60, 233] on div at bounding box center [60, 232] width 12 height 12
click at [396, 37] on button "Options" at bounding box center [390, 34] width 31 height 9
click at [398, 63] on button "Email" at bounding box center [395, 66] width 40 height 10
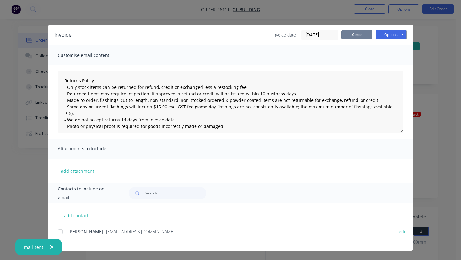
click at [358, 35] on button "Close" at bounding box center [356, 34] width 31 height 9
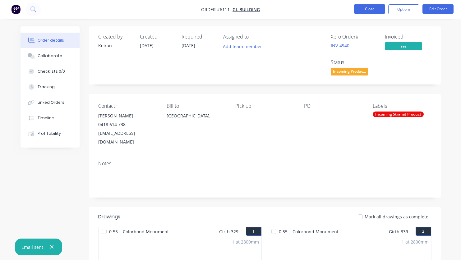
click at [371, 10] on button "Close" at bounding box center [369, 8] width 31 height 9
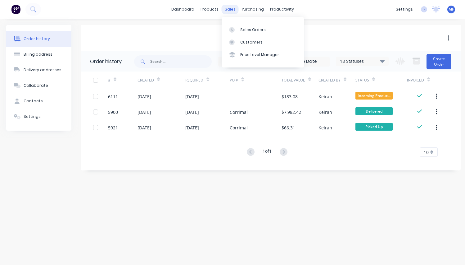
click at [232, 10] on div "sales" at bounding box center [230, 9] width 17 height 9
click at [242, 46] on link "Customers" at bounding box center [263, 42] width 82 height 12
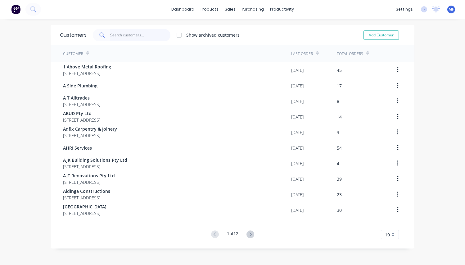
click at [138, 37] on input "text" at bounding box center [140, 35] width 61 height 12
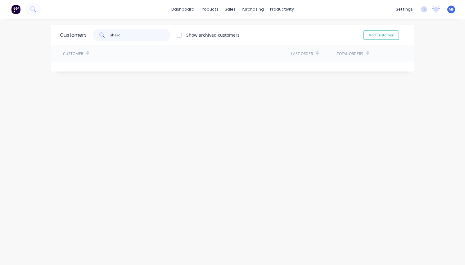
click at [134, 34] on input "sherc" at bounding box center [140, 35] width 61 height 12
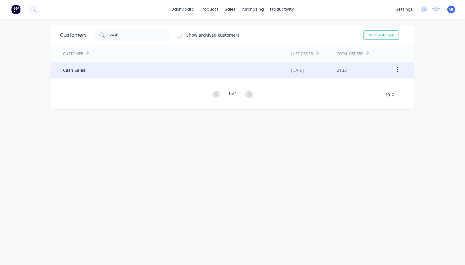
click at [82, 71] on span "Cash Sales" at bounding box center [74, 70] width 22 height 7
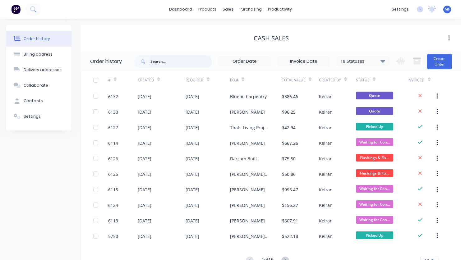
click at [176, 62] on input "text" at bounding box center [181, 61] width 62 height 12
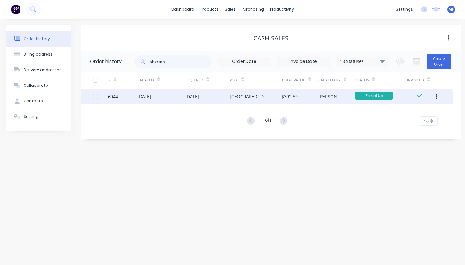
click at [337, 97] on div "Melanie" at bounding box center [337, 97] width 37 height 16
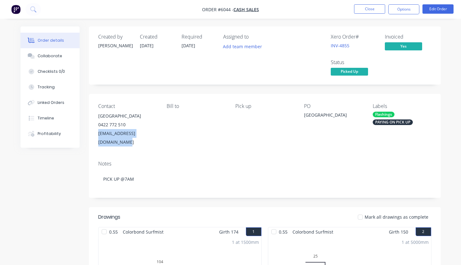
drag, startPoint x: 164, startPoint y: 135, endPoint x: 95, endPoint y: 135, distance: 68.7
click at [96, 135] on div "Contact Shercon Building 0422 772 510 sherconbuilding@outlook.com Bill to Pick …" at bounding box center [265, 125] width 352 height 62
copy div "sherconbuilding@outlook.com"
drag, startPoint x: 279, startPoint y: 142, endPoint x: 289, endPoint y: 144, distance: 10.3
click at [279, 142] on div "Contact Shercon Building 0422 772 510 sherconbuilding@outlook.com Bill to Pick …" at bounding box center [265, 125] width 352 height 62
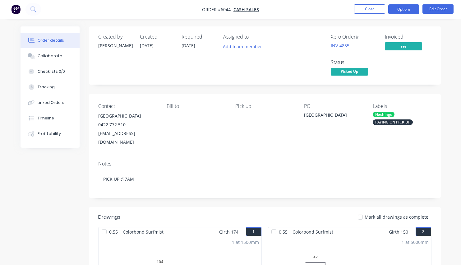
click at [411, 7] on button "Options" at bounding box center [403, 9] width 31 height 10
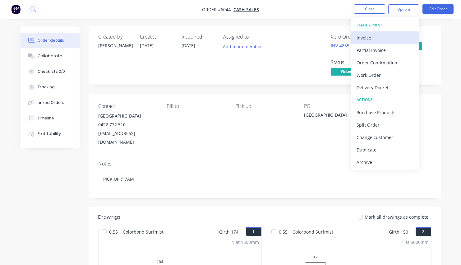
click at [368, 35] on div "Invoice" at bounding box center [384, 37] width 57 height 9
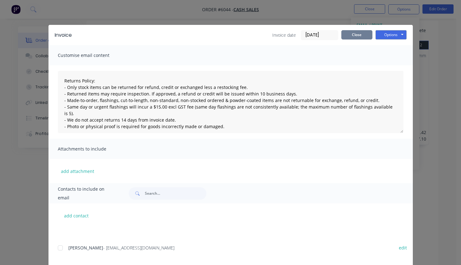
click at [351, 34] on button "Close" at bounding box center [356, 34] width 31 height 9
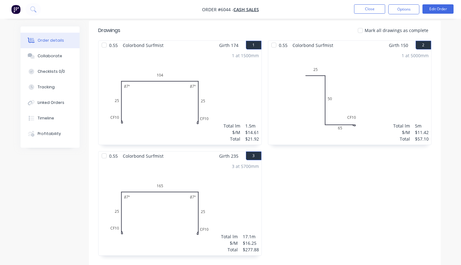
click at [354, 190] on div "0.55 Colorbond Surfmist Girth 150 2 0 25 50 CF 10 65 0 25 50 CF 10 65 1 at 5000…" at bounding box center [350, 150] width 170 height 221
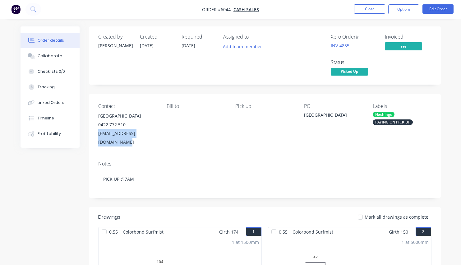
drag, startPoint x: 160, startPoint y: 133, endPoint x: 98, endPoint y: 135, distance: 61.9
click at [98, 135] on div "Contact Shercon Building 0422 772 510 sherconbuilding@outlook.com Bill to Pick …" at bounding box center [265, 125] width 352 height 62
copy div "sherconbuilding@outlook.com"
click at [373, 8] on button "Close" at bounding box center [369, 8] width 31 height 9
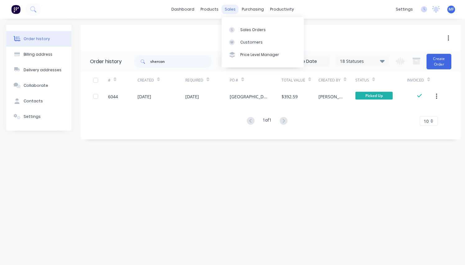
click at [228, 11] on div "sales" at bounding box center [230, 9] width 17 height 9
click at [244, 43] on div "Customers" at bounding box center [252, 42] width 22 height 6
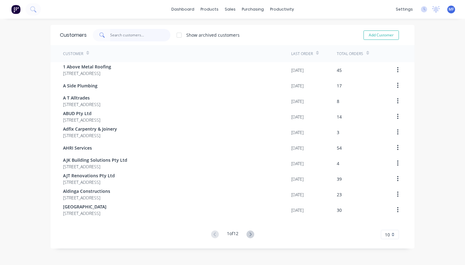
click at [117, 34] on input "text" at bounding box center [140, 35] width 61 height 12
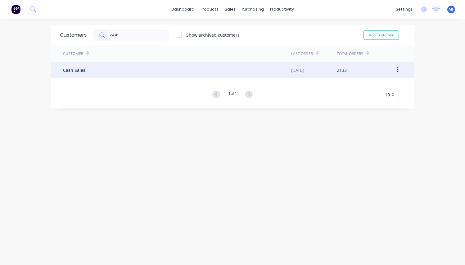
click at [83, 66] on div "Cash Sales" at bounding box center [177, 70] width 228 height 16
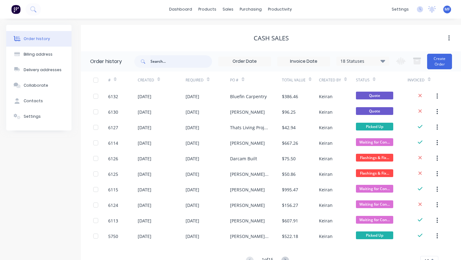
click at [165, 62] on input "text" at bounding box center [181, 61] width 62 height 12
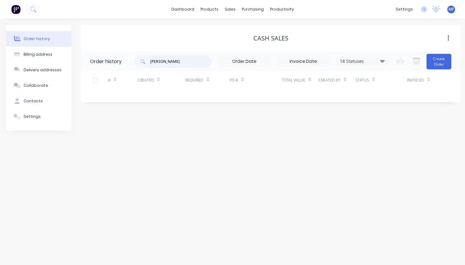
click at [173, 64] on input "ryan" at bounding box center [181, 61] width 62 height 12
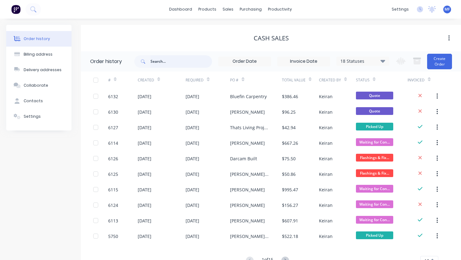
click at [170, 60] on input "text" at bounding box center [181, 61] width 62 height 12
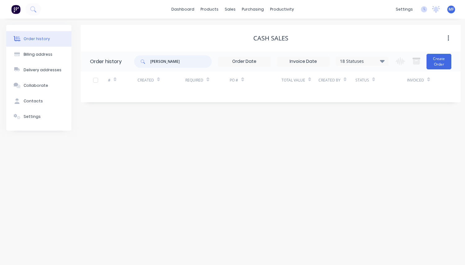
click at [170, 57] on input "ryan" at bounding box center [181, 61] width 62 height 12
click at [381, 61] on icon at bounding box center [382, 60] width 5 height 7
click at [414, 145] on label at bounding box center [414, 145] width 0 height 0
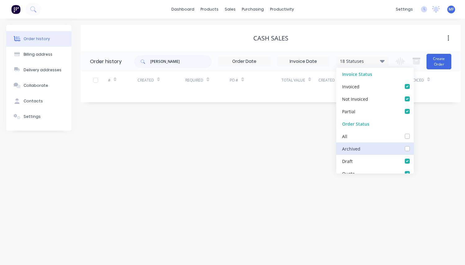
click at [414, 149] on input "checkbox" at bounding box center [416, 148] width 5 height 6
click at [286, 178] on div "Order history Billing address Delivery addresses Collaborate Contacts Settings …" at bounding box center [232, 142] width 465 height 246
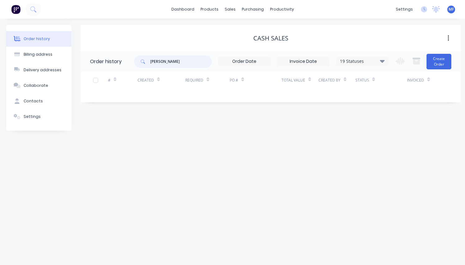
click at [197, 59] on input "ryan smith" at bounding box center [181, 61] width 62 height 12
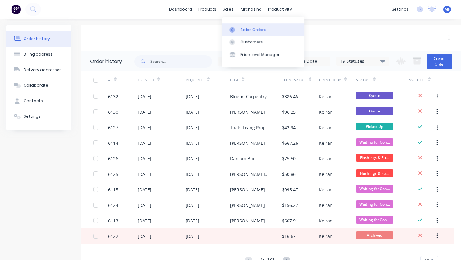
click at [251, 25] on link "Sales Orders" at bounding box center [263, 29] width 82 height 12
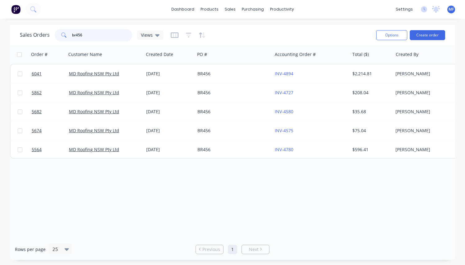
click at [90, 32] on input "br456" at bounding box center [102, 35] width 61 height 12
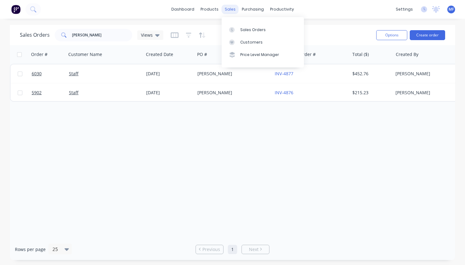
click at [233, 6] on div "sales" at bounding box center [230, 9] width 17 height 9
click at [250, 30] on div "Sales Orders" at bounding box center [253, 30] width 25 height 6
click at [94, 35] on input "ryan smith" at bounding box center [102, 35] width 61 height 12
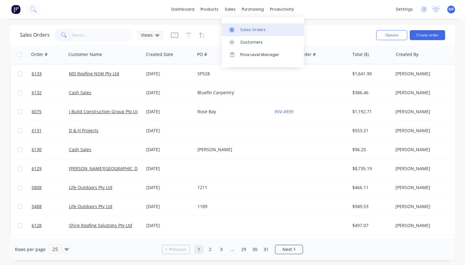
click at [236, 25] on link "Sales Orders" at bounding box center [263, 29] width 82 height 12
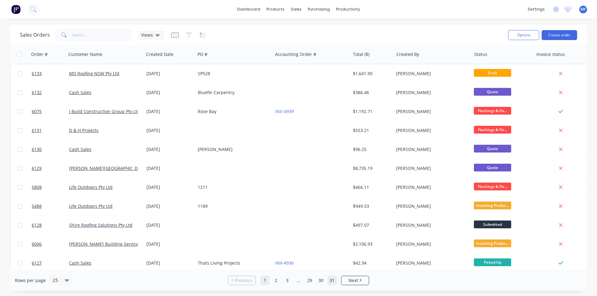
click at [332, 281] on link "31" at bounding box center [331, 280] width 9 height 9
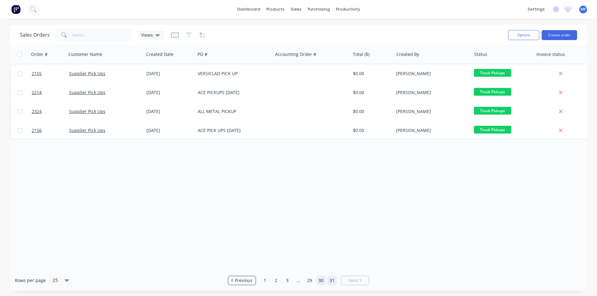
click at [321, 282] on link "30" at bounding box center [320, 280] width 9 height 9
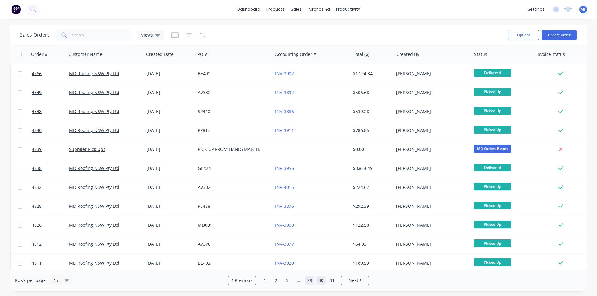
click at [307, 278] on link "29" at bounding box center [309, 280] width 9 height 9
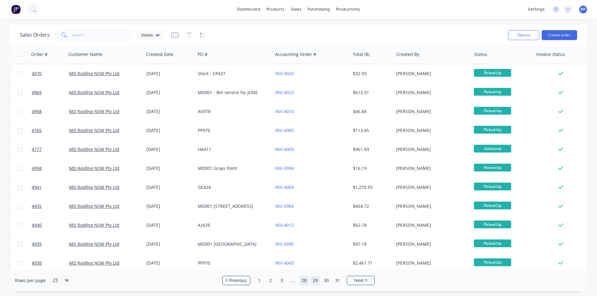
click at [305, 278] on link "28" at bounding box center [303, 280] width 9 height 9
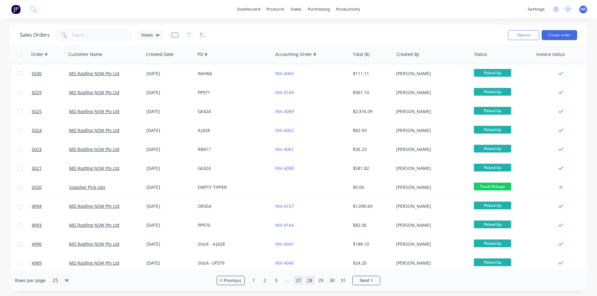
click at [301, 281] on link "27" at bounding box center [298, 280] width 9 height 9
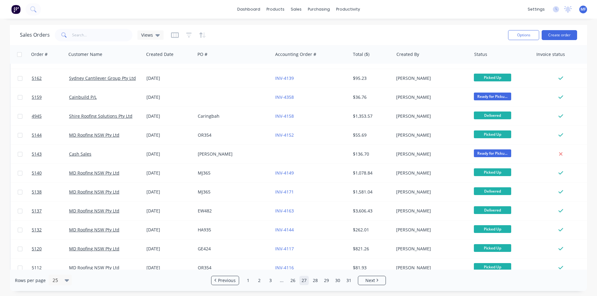
scroll to position [22, 0]
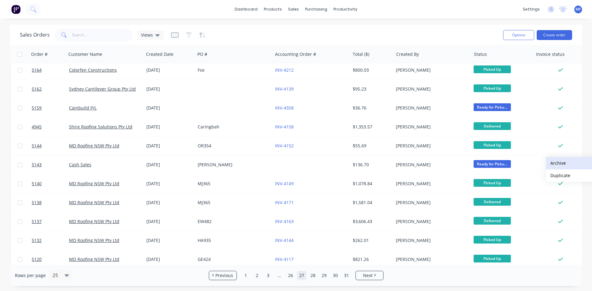
click at [557, 162] on button "Archive" at bounding box center [577, 163] width 62 height 12
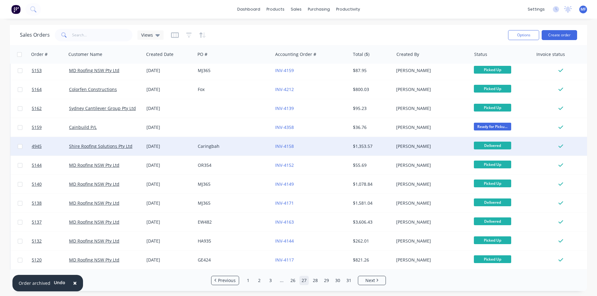
scroll to position [0, 0]
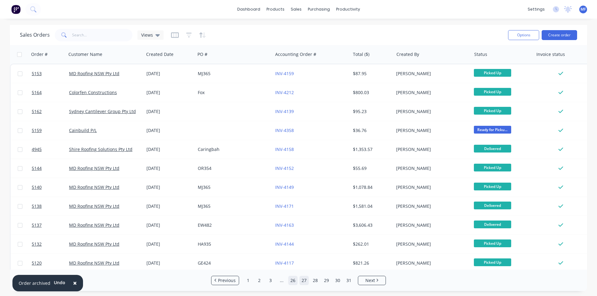
click at [290, 278] on link "26" at bounding box center [292, 280] width 9 height 9
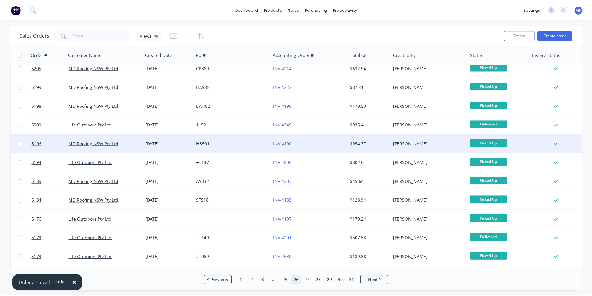
scroll to position [271, 0]
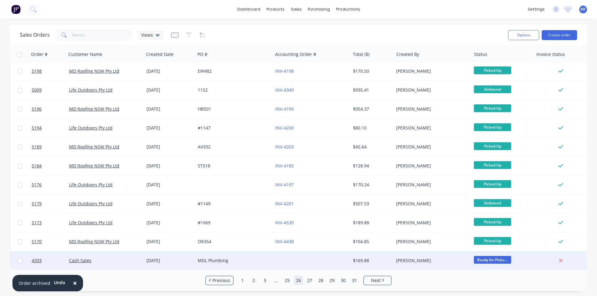
click at [529, 258] on div "Ready for Picku..." at bounding box center [502, 260] width 57 height 9
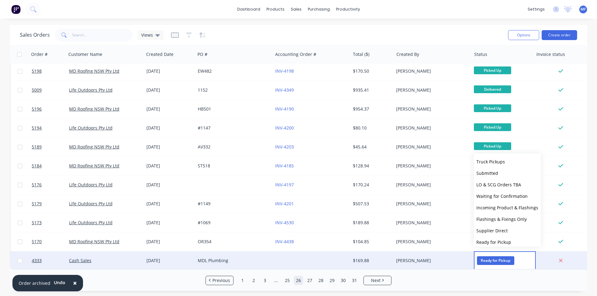
click at [563, 259] on div at bounding box center [560, 261] width 50 height 6
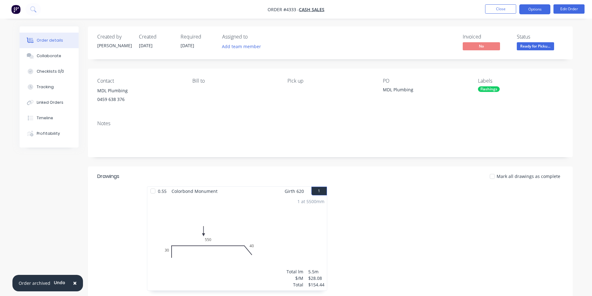
click at [544, 6] on button "Options" at bounding box center [534, 9] width 31 height 10
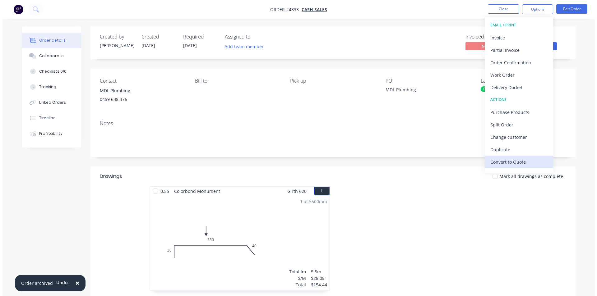
scroll to position [9, 0]
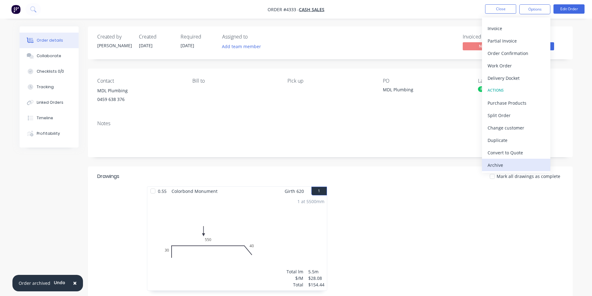
click at [506, 163] on div "Archive" at bounding box center [516, 165] width 57 height 9
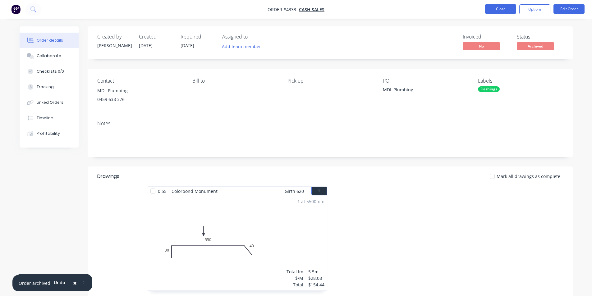
click at [510, 9] on button "Close" at bounding box center [500, 8] width 31 height 9
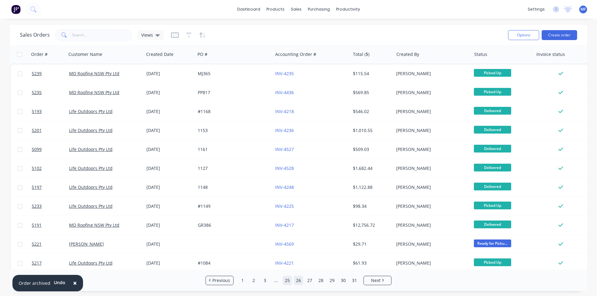
click at [288, 279] on link "25" at bounding box center [286, 280] width 9 height 9
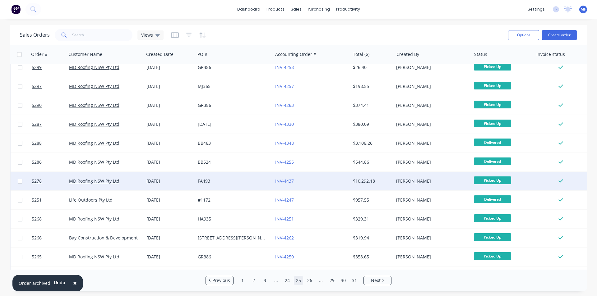
scroll to position [271, 0]
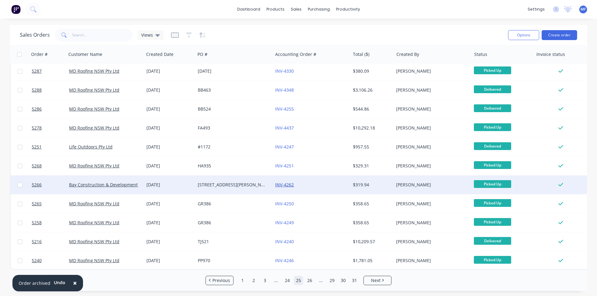
click at [289, 183] on link "INV-4262" at bounding box center [284, 185] width 19 height 6
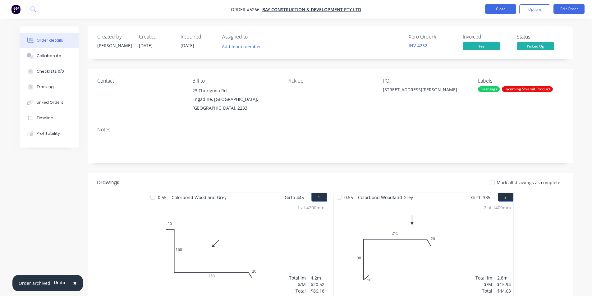
click at [493, 8] on button "Close" at bounding box center [500, 8] width 31 height 9
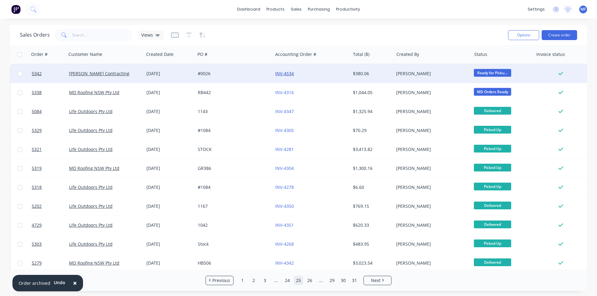
click at [281, 73] on link "INV-4534" at bounding box center [284, 74] width 19 height 6
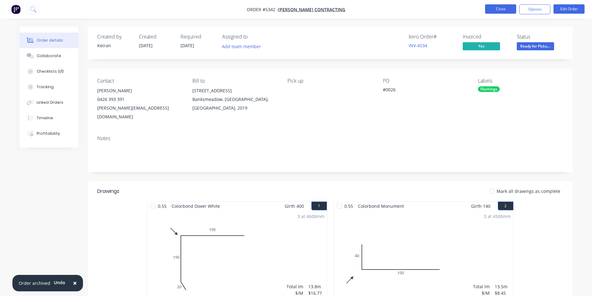
click at [505, 12] on button "Close" at bounding box center [500, 8] width 31 height 9
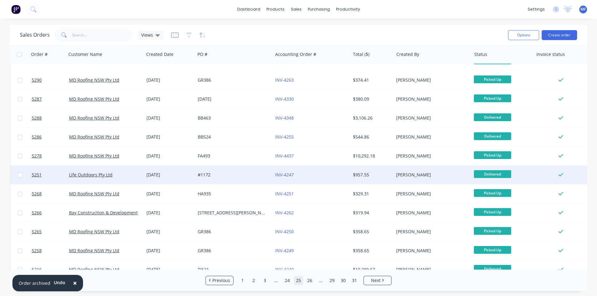
scroll to position [249, 0]
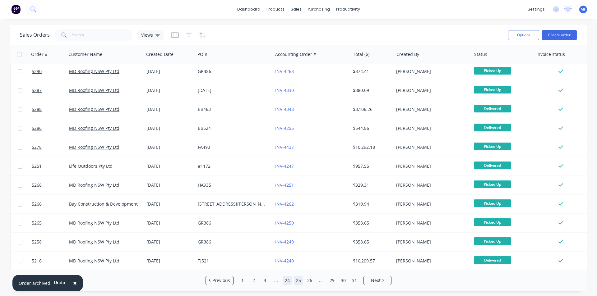
click at [287, 278] on link "24" at bounding box center [286, 280] width 9 height 9
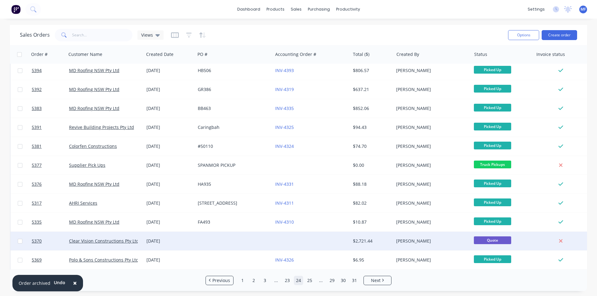
scroll to position [271, 0]
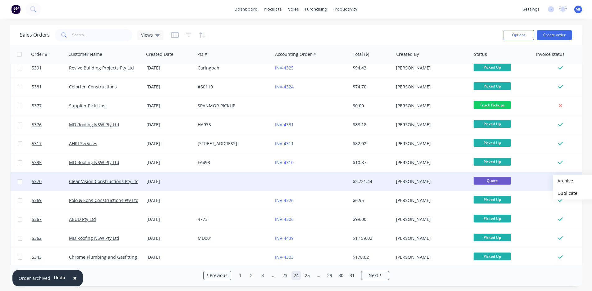
click at [563, 181] on button "Archive" at bounding box center [584, 181] width 62 height 12
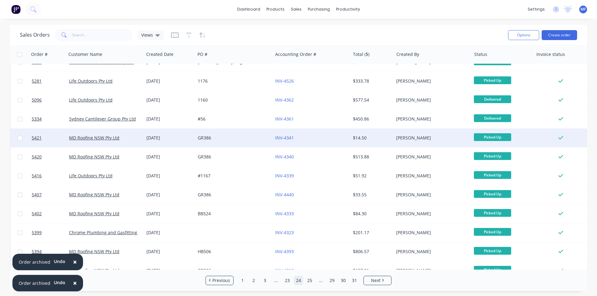
scroll to position [0, 0]
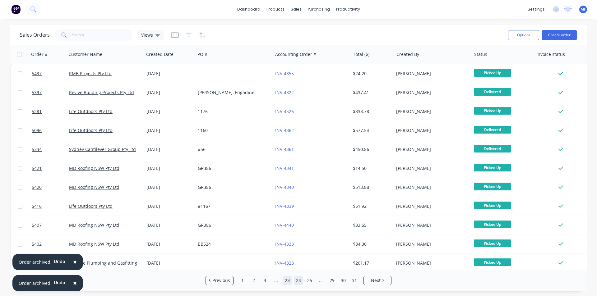
click at [287, 281] on link "23" at bounding box center [286, 280] width 9 height 9
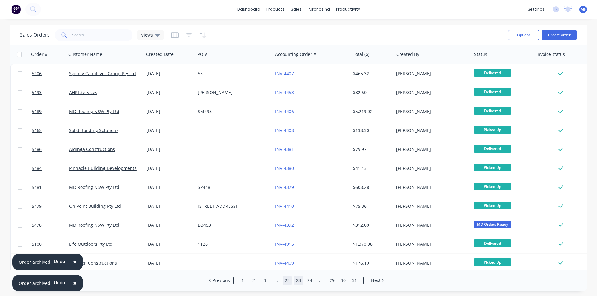
click at [286, 278] on link "22" at bounding box center [286, 280] width 9 height 9
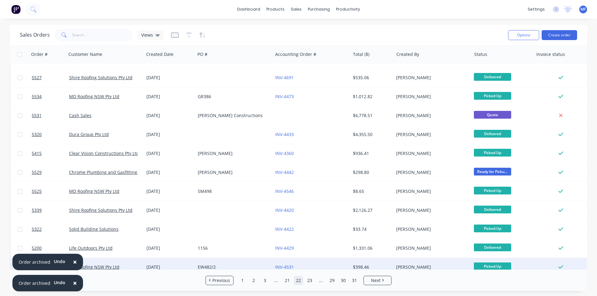
scroll to position [155, 0]
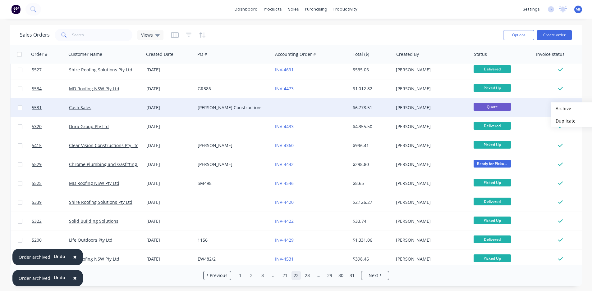
click at [561, 109] on button "Archive" at bounding box center [582, 109] width 62 height 12
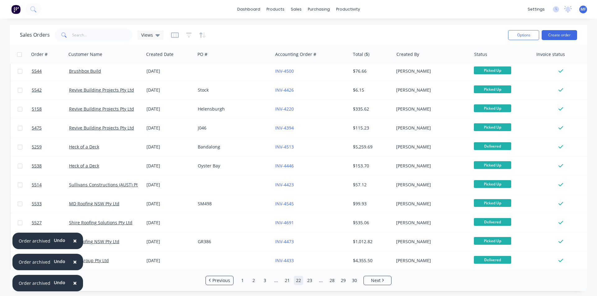
scroll to position [0, 0]
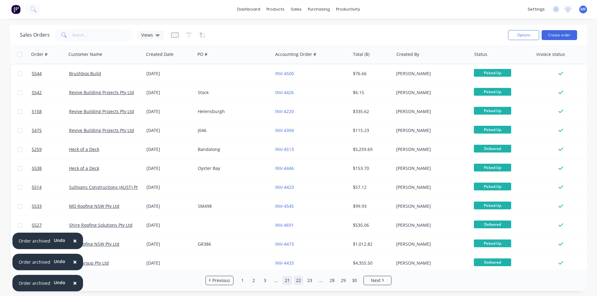
click at [286, 278] on link "21" at bounding box center [286, 280] width 9 height 9
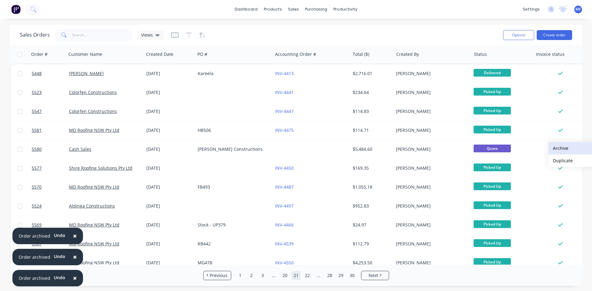
click at [576, 146] on button "Archive" at bounding box center [579, 148] width 62 height 12
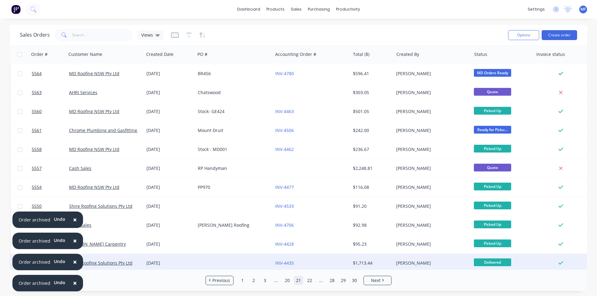
scroll to position [271, 0]
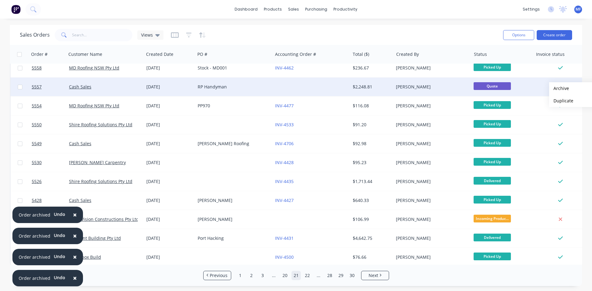
click at [559, 89] on button "Archive" at bounding box center [580, 88] width 62 height 12
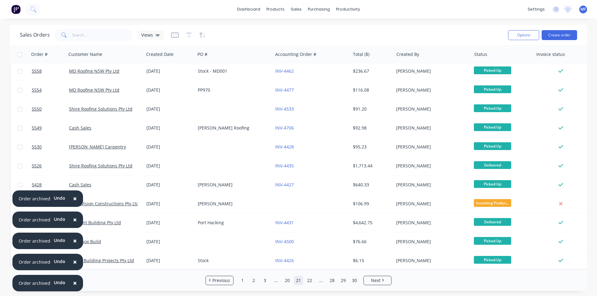
click at [73, 282] on span "×" at bounding box center [75, 283] width 4 height 9
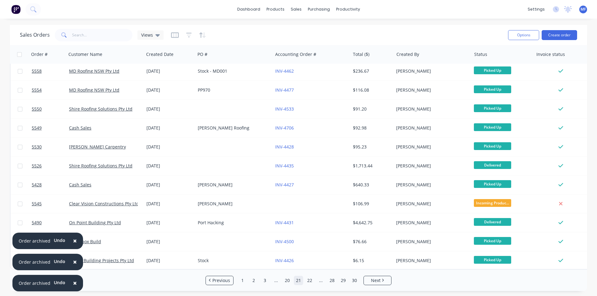
click at [73, 282] on span "×" at bounding box center [75, 283] width 4 height 9
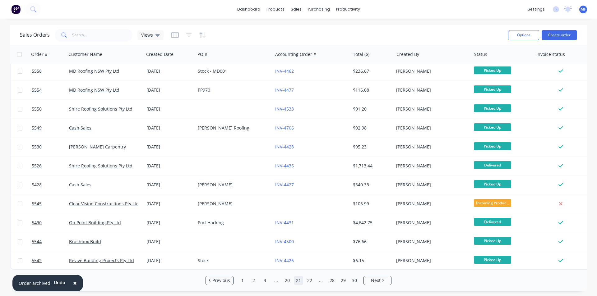
click at [73, 282] on span "×" at bounding box center [75, 283] width 4 height 9
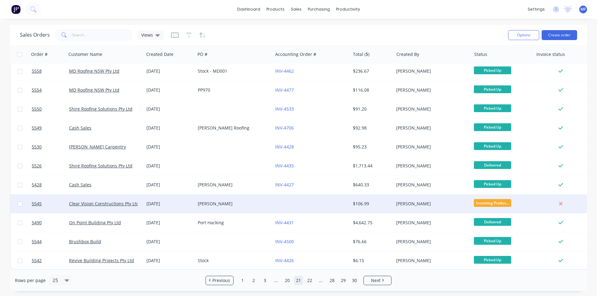
click at [187, 202] on div "25 Aug 2025" at bounding box center [169, 204] width 46 height 6
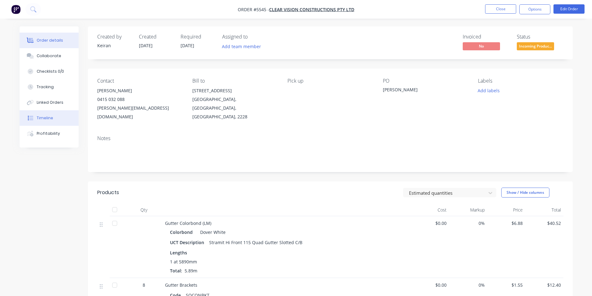
click at [50, 123] on button "Timeline" at bounding box center [49, 118] width 59 height 16
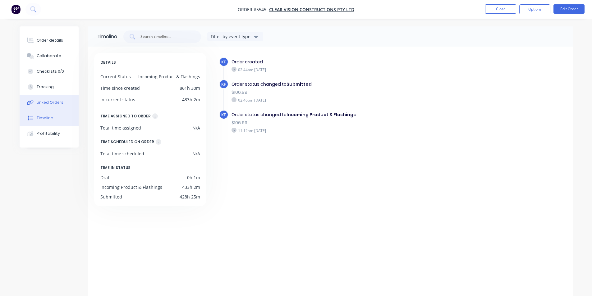
click at [46, 108] on button "Linked Orders" at bounding box center [49, 103] width 59 height 16
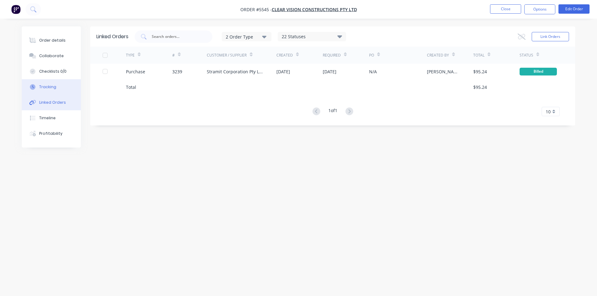
click at [62, 86] on button "Tracking" at bounding box center [51, 87] width 59 height 16
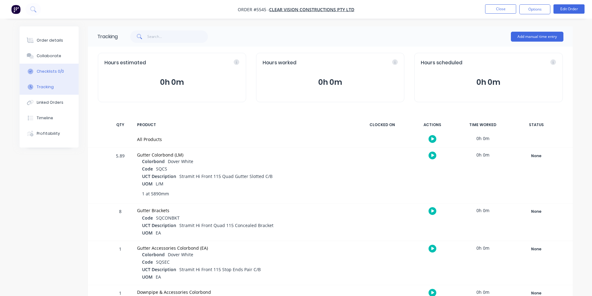
click at [54, 72] on div "Checklists 0/0" at bounding box center [50, 72] width 27 height 6
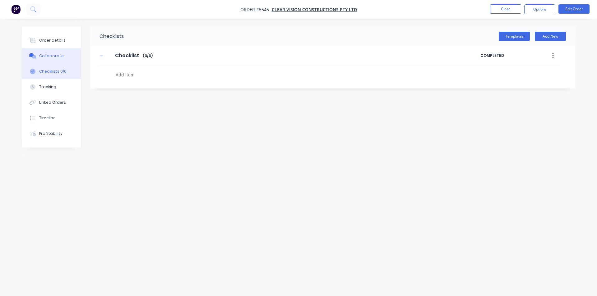
click at [50, 54] on div "Collaborate" at bounding box center [51, 56] width 25 height 6
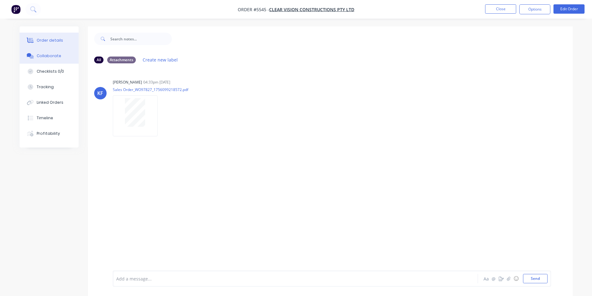
click at [54, 39] on div "Order details" at bounding box center [50, 41] width 26 height 6
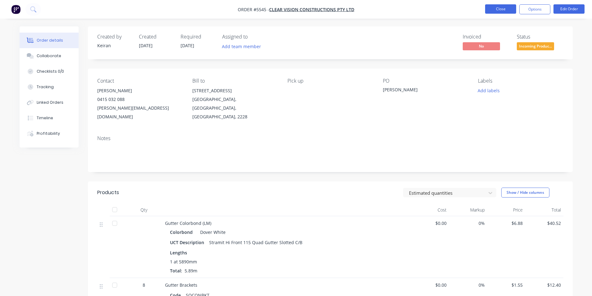
click at [492, 10] on button "Close" at bounding box center [500, 8] width 31 height 9
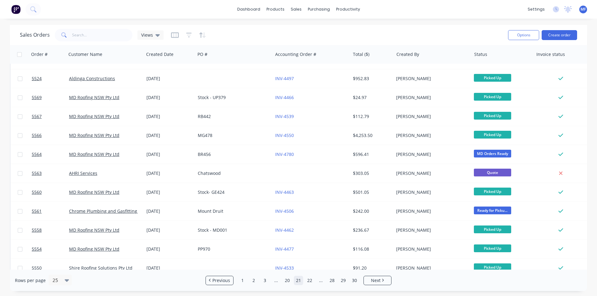
scroll to position [124, 0]
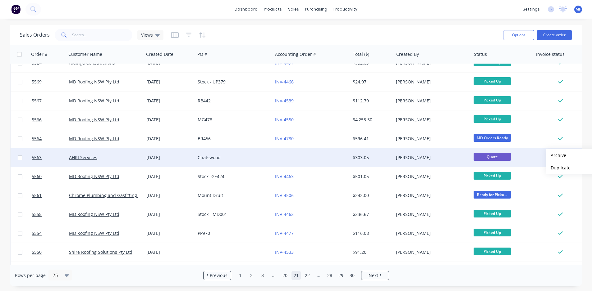
click at [556, 156] on button "Archive" at bounding box center [577, 155] width 62 height 12
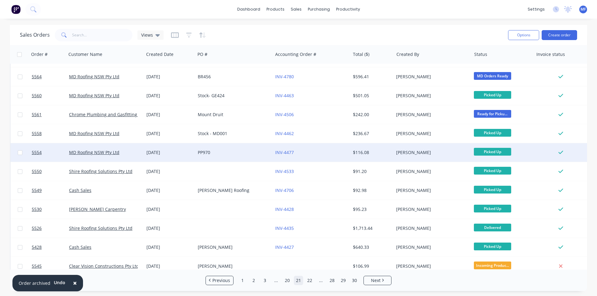
scroll to position [271, 0]
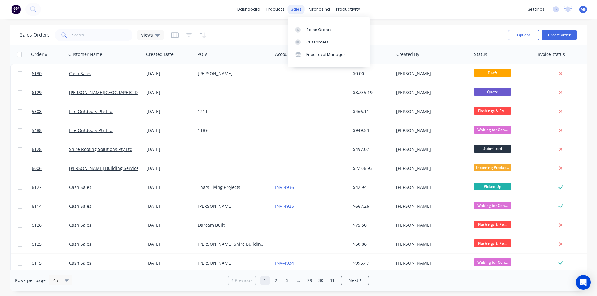
drag, startPoint x: 296, startPoint y: 9, endPoint x: 294, endPoint y: 11, distance: 3.5
click at [296, 8] on div "sales" at bounding box center [295, 9] width 17 height 9
click at [307, 31] on div "Sales Orders" at bounding box center [318, 30] width 25 height 6
click at [108, 35] on input "text" at bounding box center [102, 35] width 61 height 12
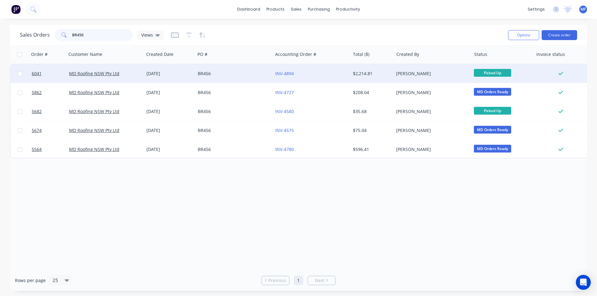
type input "BR456"
click at [195, 74] on div "[DATE]" at bounding box center [169, 73] width 51 height 19
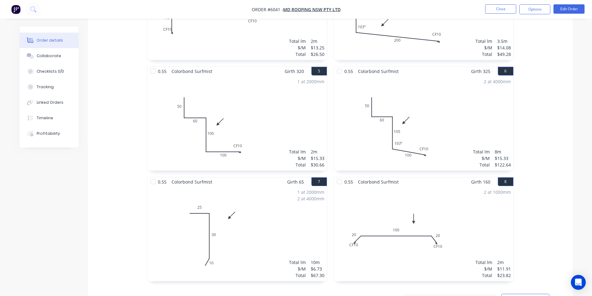
scroll to position [653, 0]
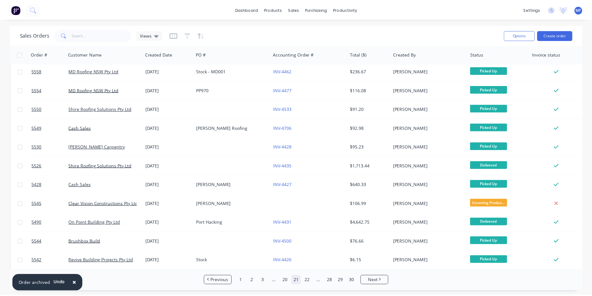
scroll to position [271, 0]
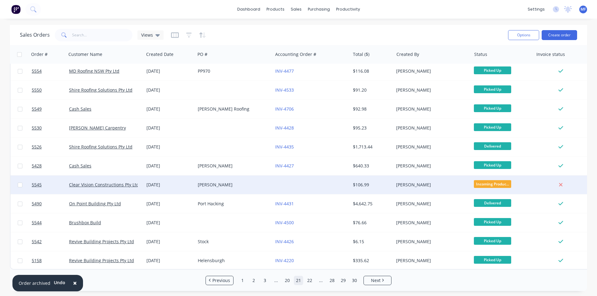
click at [396, 182] on div "[PERSON_NAME]" at bounding box center [430, 185] width 69 height 6
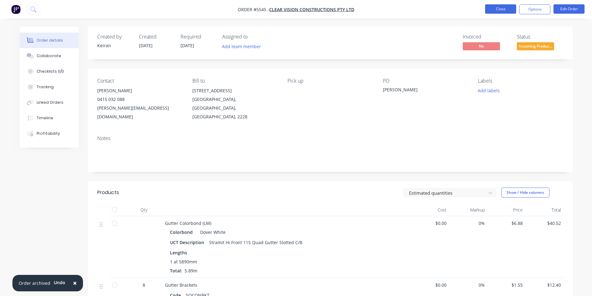
click at [492, 12] on button "Close" at bounding box center [500, 8] width 31 height 9
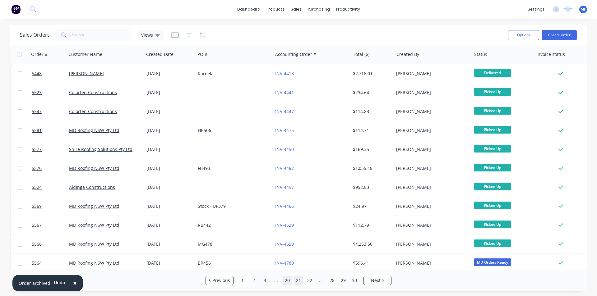
click at [283, 281] on link "20" at bounding box center [286, 280] width 9 height 9
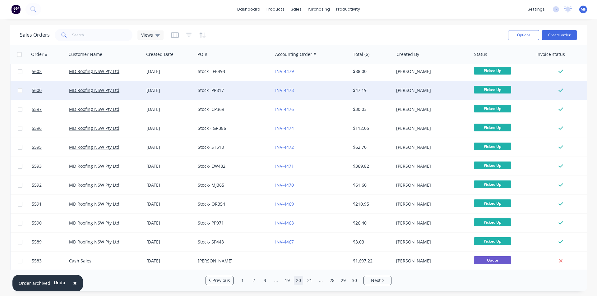
scroll to position [271, 0]
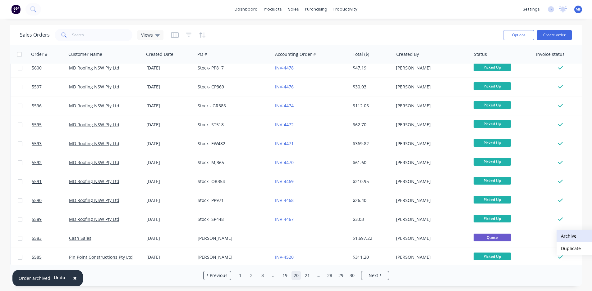
click at [569, 237] on button "Archive" at bounding box center [588, 236] width 62 height 12
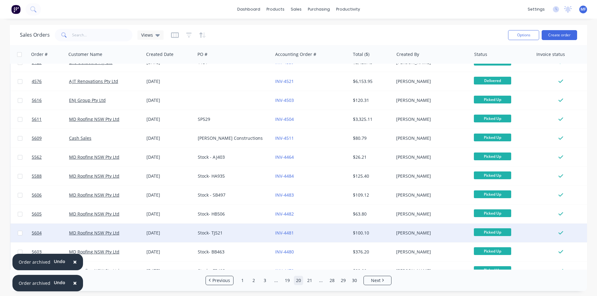
scroll to position [0, 0]
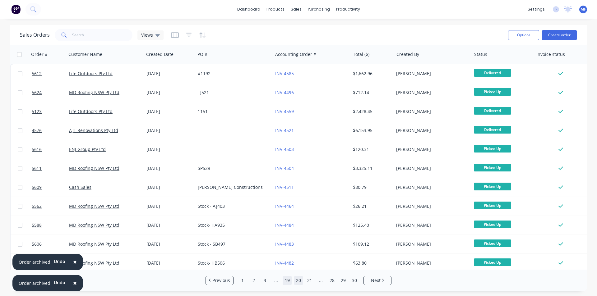
click at [287, 279] on link "19" at bounding box center [286, 280] width 9 height 9
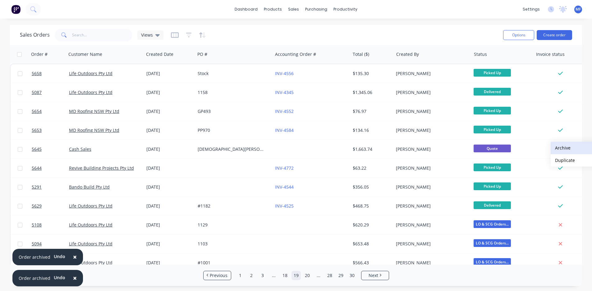
click at [562, 151] on button "Archive" at bounding box center [582, 148] width 62 height 12
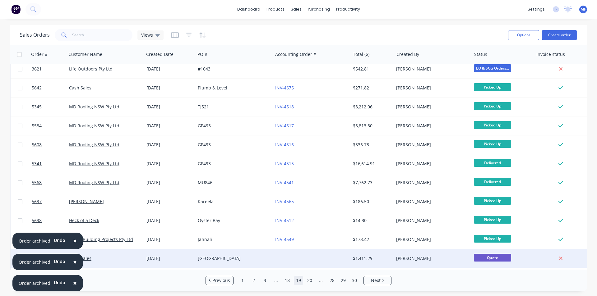
scroll to position [271, 0]
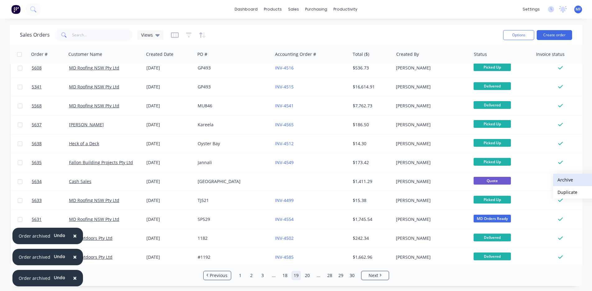
click at [557, 181] on button "Archive" at bounding box center [584, 180] width 62 height 12
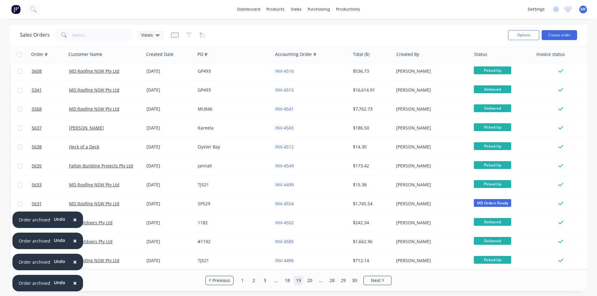
click at [73, 283] on span "×" at bounding box center [75, 283] width 4 height 9
click at [73, 266] on span "×" at bounding box center [75, 262] width 4 height 9
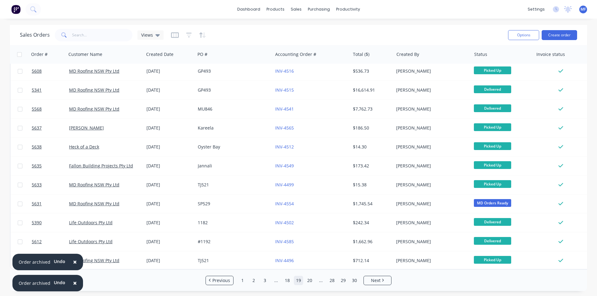
click at [73, 283] on span "×" at bounding box center [75, 283] width 4 height 9
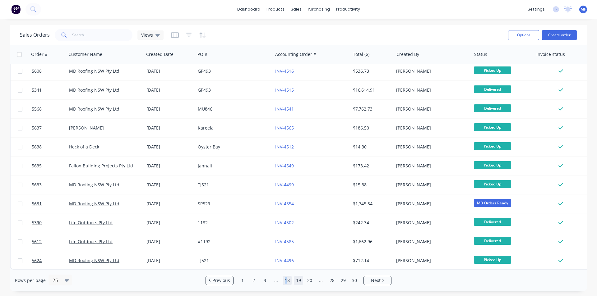
click at [286, 280] on link "18" at bounding box center [286, 280] width 9 height 9
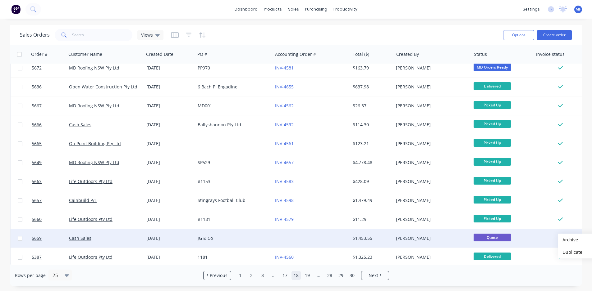
click at [568, 240] on button "Archive" at bounding box center [589, 240] width 62 height 12
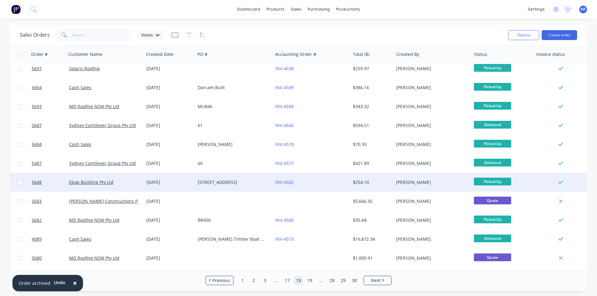
scroll to position [0, 0]
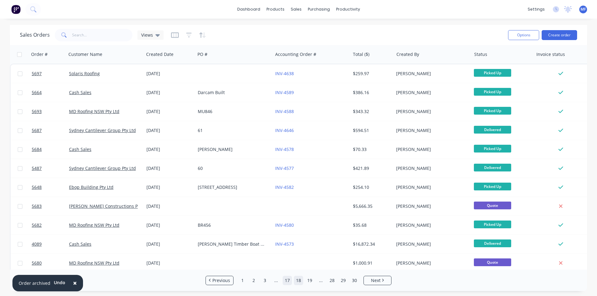
click at [288, 280] on link "17" at bounding box center [286, 280] width 9 height 9
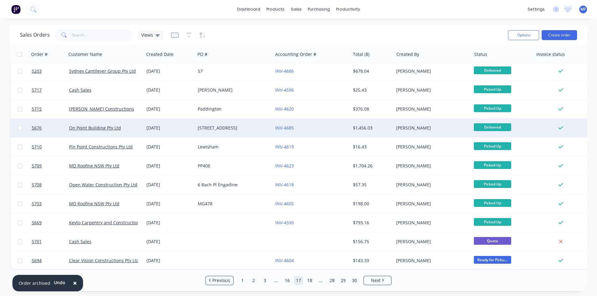
scroll to position [271, 0]
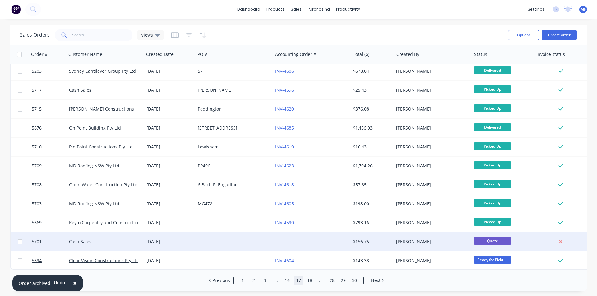
click at [565, 239] on div at bounding box center [560, 242] width 50 height 6
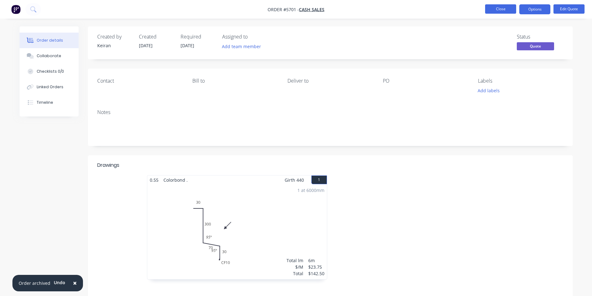
click at [502, 11] on button "Close" at bounding box center [500, 8] width 31 height 9
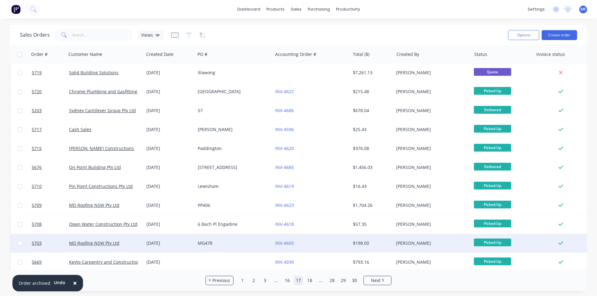
scroll to position [271, 0]
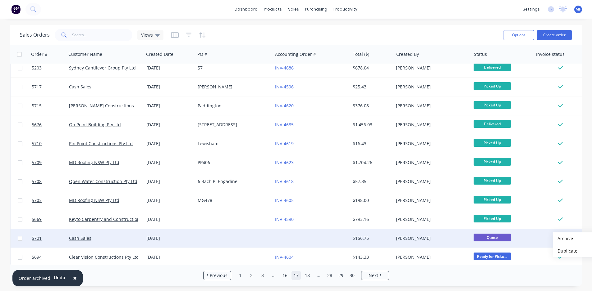
click at [563, 239] on button "Archive" at bounding box center [584, 239] width 62 height 12
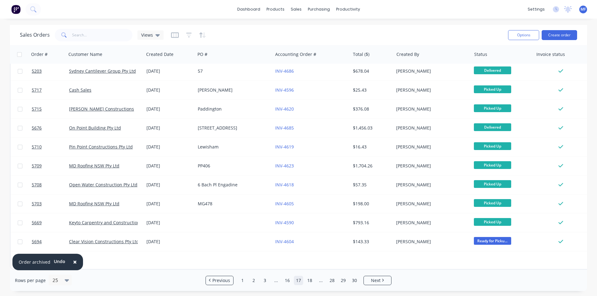
scroll to position [0, 0]
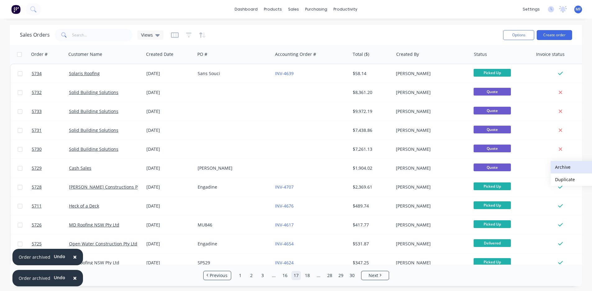
click at [561, 167] on button "Archive" at bounding box center [582, 167] width 62 height 12
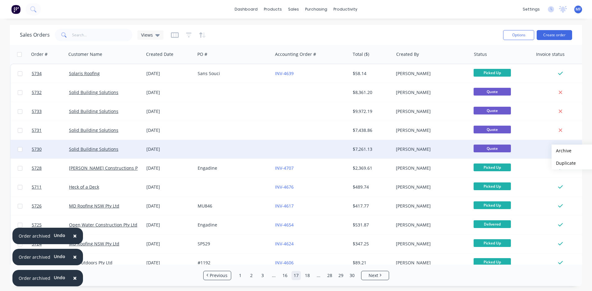
click at [562, 151] on button "Archive" at bounding box center [583, 151] width 62 height 12
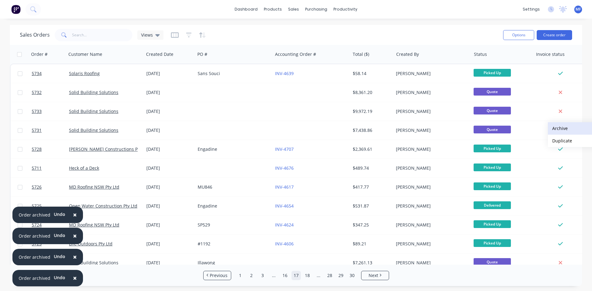
click at [560, 129] on button "Archive" at bounding box center [579, 128] width 62 height 12
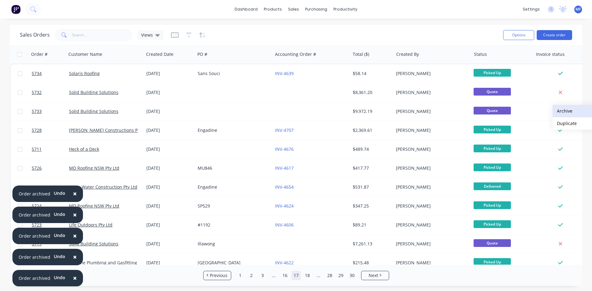
click at [565, 108] on button "Archive" at bounding box center [583, 111] width 62 height 12
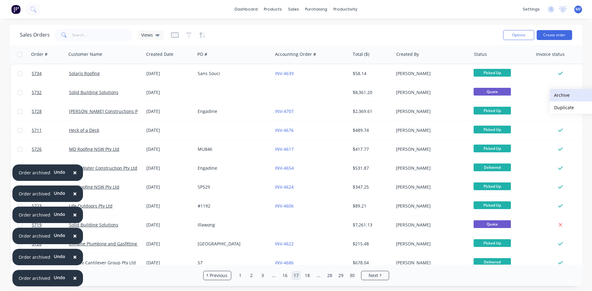
click at [561, 96] on button "Archive" at bounding box center [581, 95] width 62 height 12
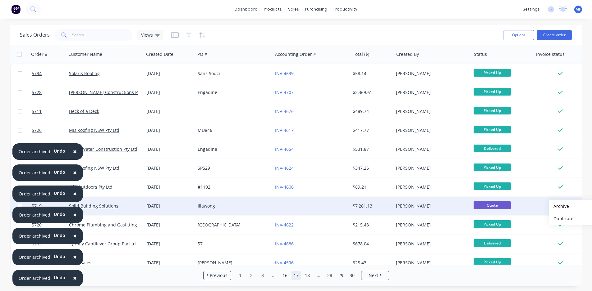
click at [559, 207] on button "Archive" at bounding box center [580, 206] width 62 height 12
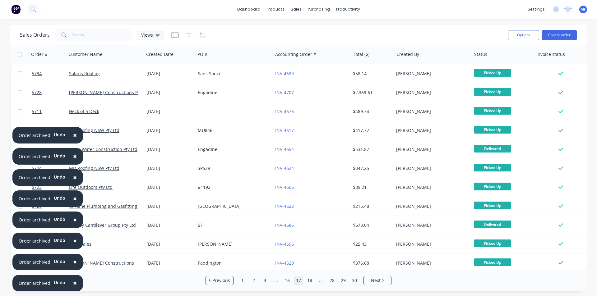
click at [73, 282] on span "×" at bounding box center [75, 283] width 4 height 9
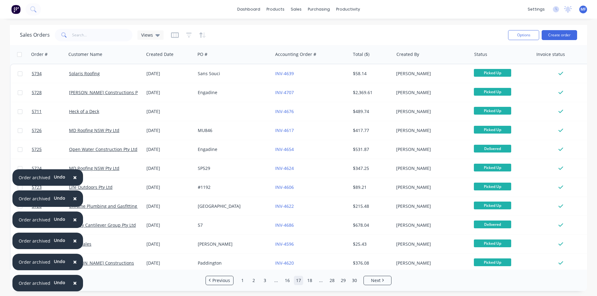
click at [73, 282] on span "×" at bounding box center [75, 283] width 4 height 9
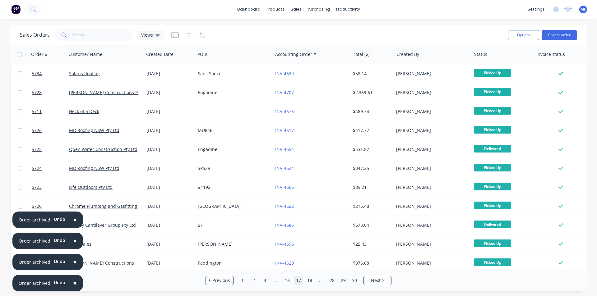
click at [73, 282] on span "×" at bounding box center [75, 283] width 4 height 9
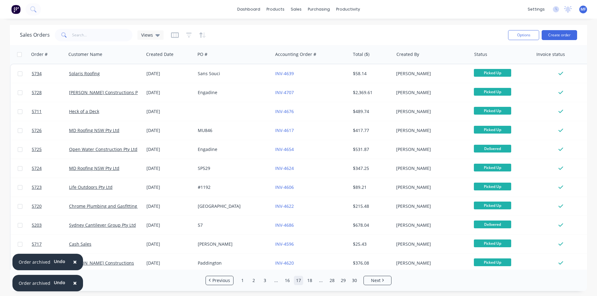
click at [73, 280] on span "×" at bounding box center [75, 283] width 4 height 9
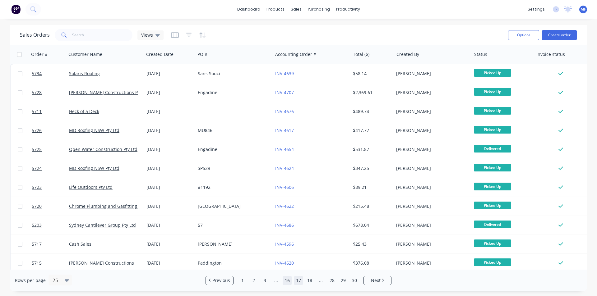
click at [289, 282] on link "16" at bounding box center [286, 280] width 9 height 9
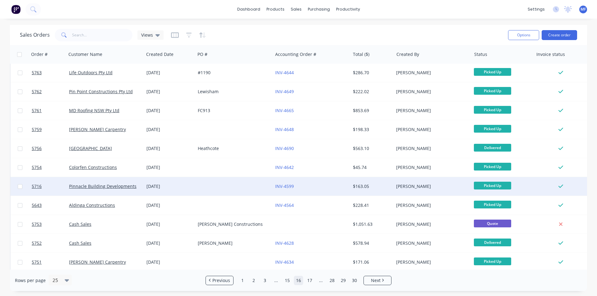
scroll to position [31, 0]
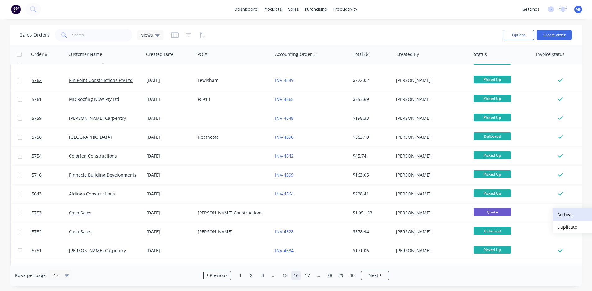
click at [564, 215] on button "Archive" at bounding box center [584, 215] width 62 height 12
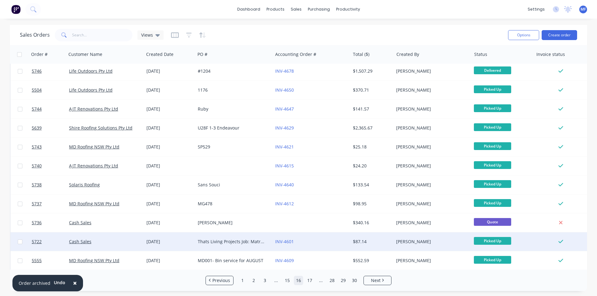
scroll to position [271, 0]
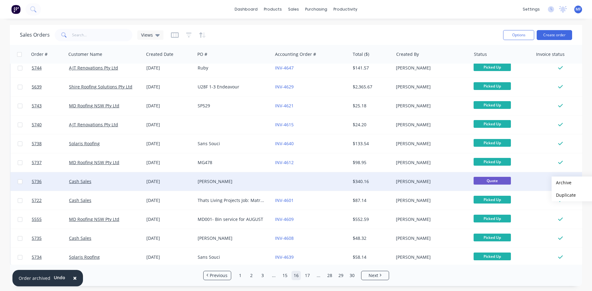
click at [562, 183] on button "Archive" at bounding box center [583, 183] width 62 height 12
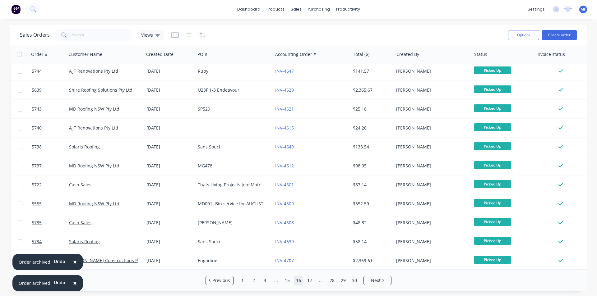
click at [73, 282] on span "×" at bounding box center [75, 283] width 4 height 9
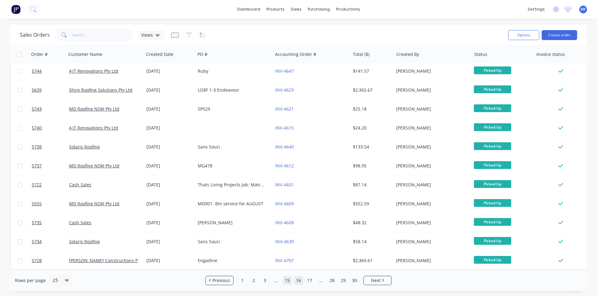
click at [288, 281] on link "15" at bounding box center [286, 280] width 9 height 9
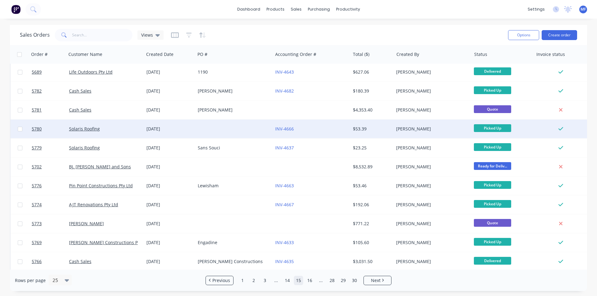
scroll to position [218, 0]
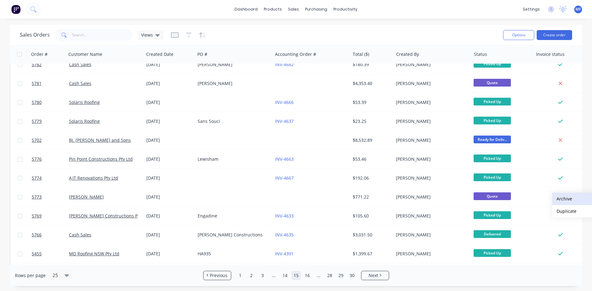
click at [562, 200] on button "Archive" at bounding box center [583, 199] width 62 height 12
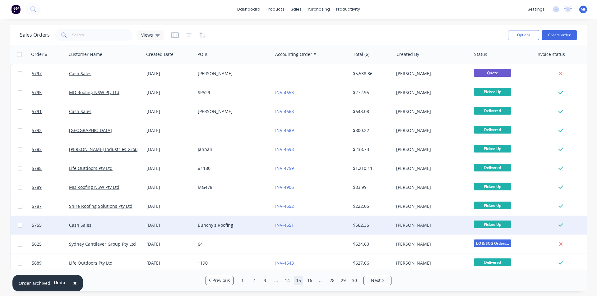
scroll to position [155, 0]
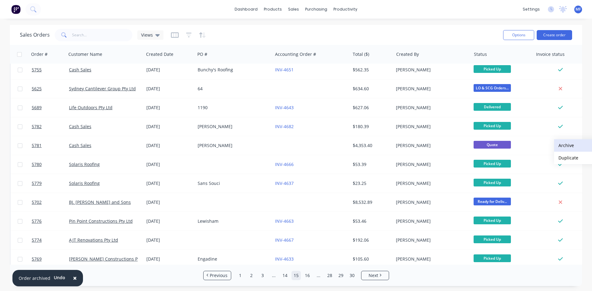
click at [567, 145] on button "Archive" at bounding box center [585, 146] width 62 height 12
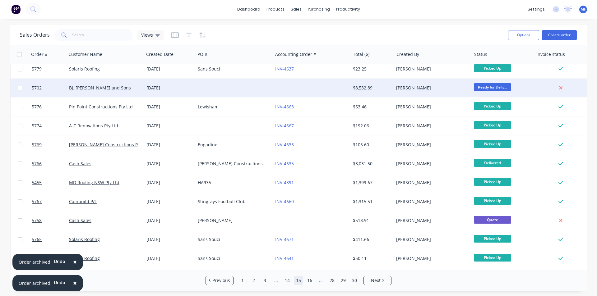
scroll to position [271, 0]
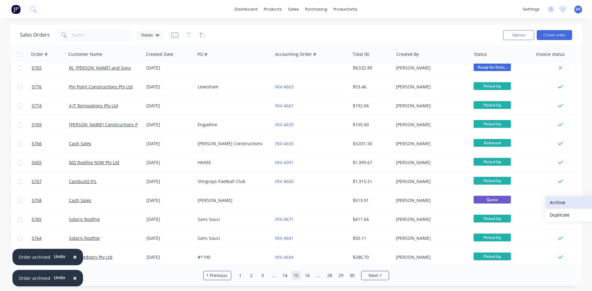
click at [556, 203] on button "Archive" at bounding box center [576, 203] width 62 height 12
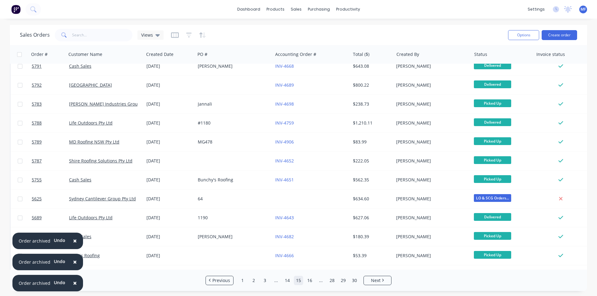
scroll to position [0, 0]
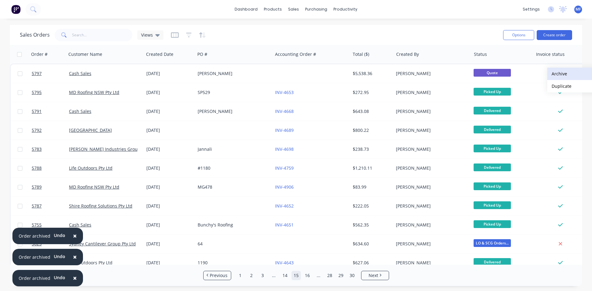
click at [559, 74] on button "Archive" at bounding box center [578, 74] width 62 height 12
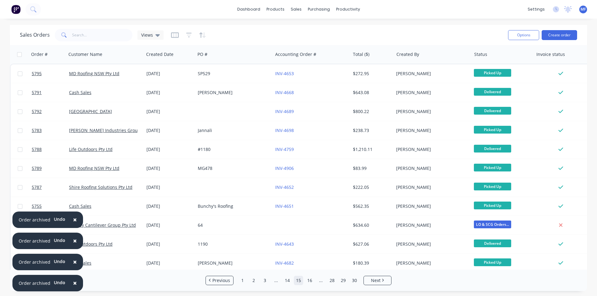
click at [73, 285] on span "×" at bounding box center [75, 283] width 4 height 9
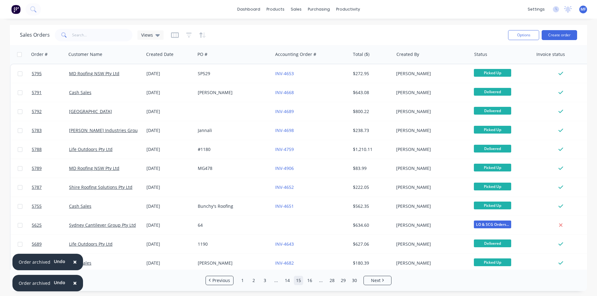
click at [73, 285] on span "×" at bounding box center [75, 283] width 4 height 9
click at [73, 266] on span "×" at bounding box center [75, 262] width 4 height 9
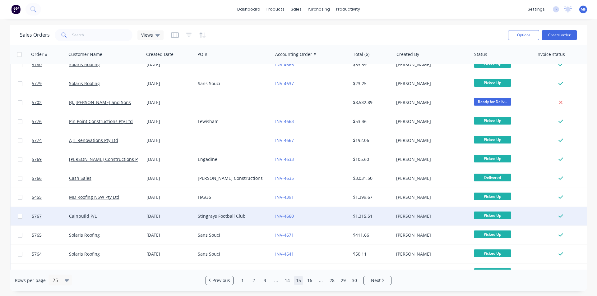
scroll to position [271, 0]
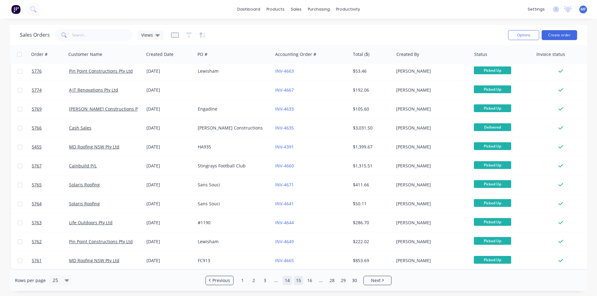
click at [287, 281] on link "14" at bounding box center [286, 280] width 9 height 9
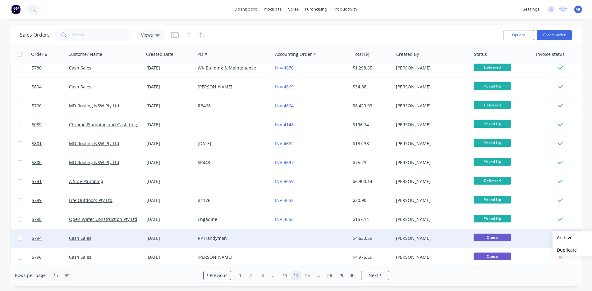
click at [562, 238] on button "Archive" at bounding box center [583, 238] width 62 height 12
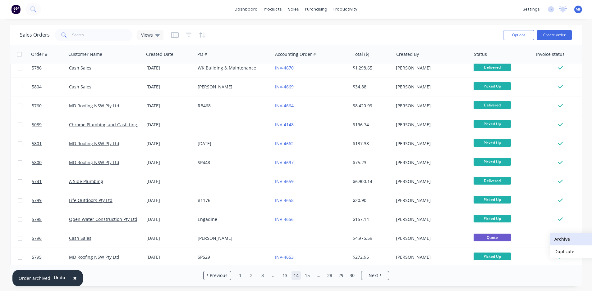
click at [561, 239] on button "Archive" at bounding box center [581, 239] width 62 height 12
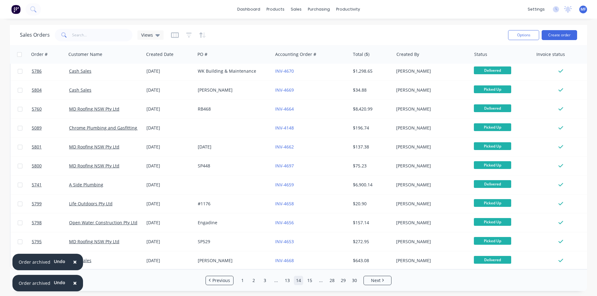
click at [73, 282] on span "×" at bounding box center [75, 283] width 4 height 9
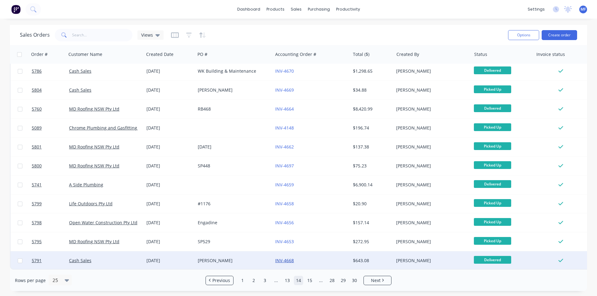
click at [290, 258] on link "INV-4668" at bounding box center [284, 261] width 19 height 6
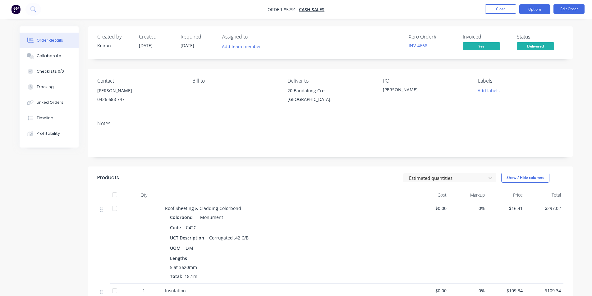
click at [535, 12] on button "Options" at bounding box center [534, 9] width 31 height 10
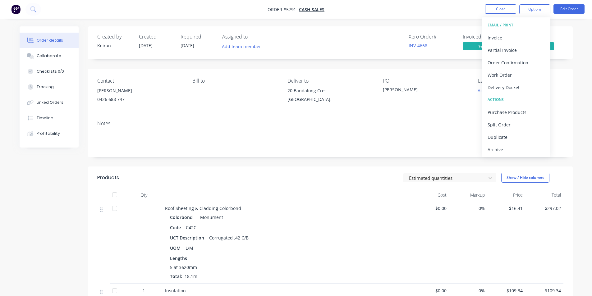
click at [505, 149] on div "Archive" at bounding box center [516, 149] width 57 height 9
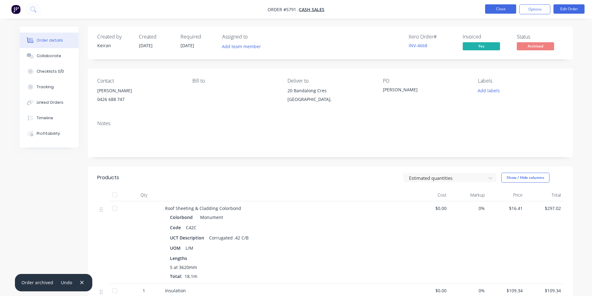
click at [503, 7] on button "Close" at bounding box center [500, 8] width 31 height 9
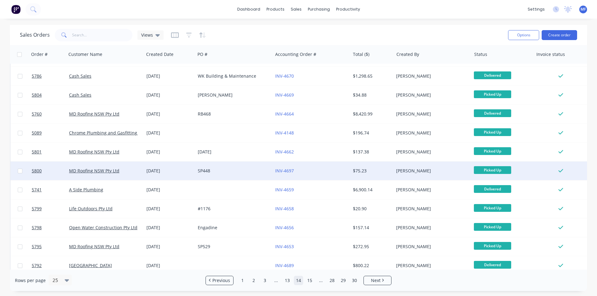
scroll to position [271, 0]
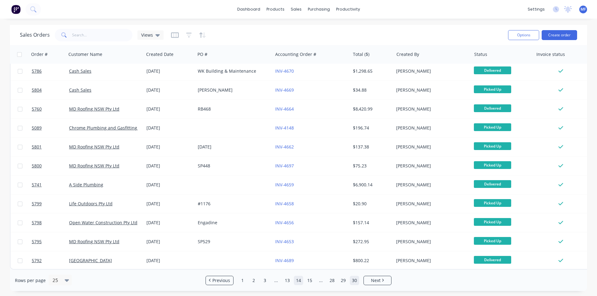
click at [355, 283] on link "30" at bounding box center [354, 280] width 9 height 9
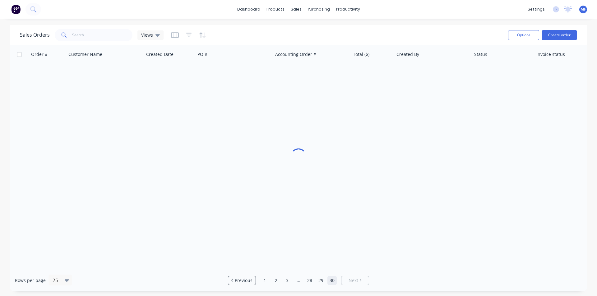
scroll to position [0, 0]
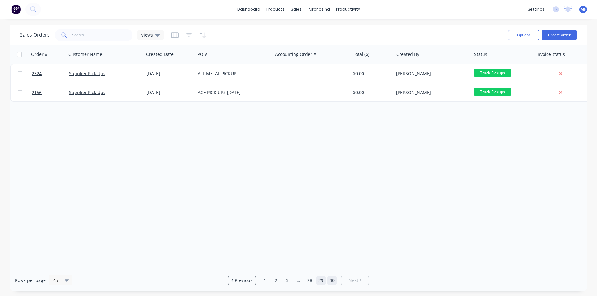
click at [321, 280] on link "29" at bounding box center [320, 280] width 9 height 9
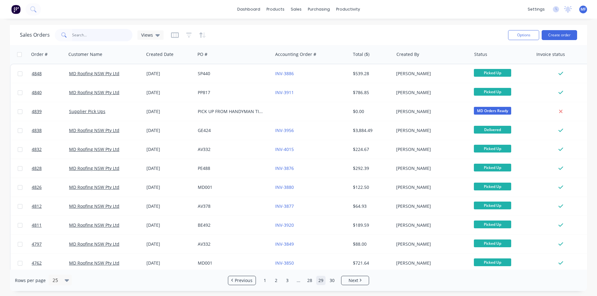
click at [97, 32] on input "text" at bounding box center [102, 35] width 61 height 12
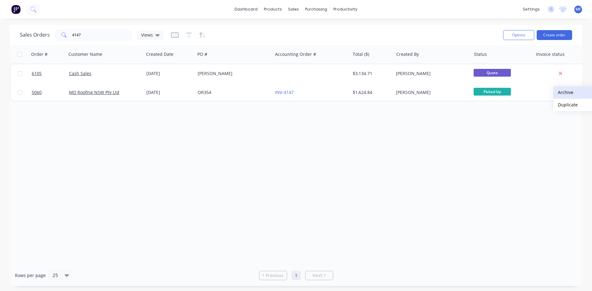
click at [564, 92] on button "Archive" at bounding box center [584, 92] width 62 height 12
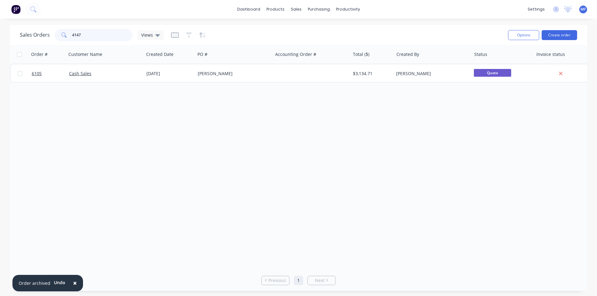
click at [94, 34] on input "4147" at bounding box center [102, 35] width 61 height 12
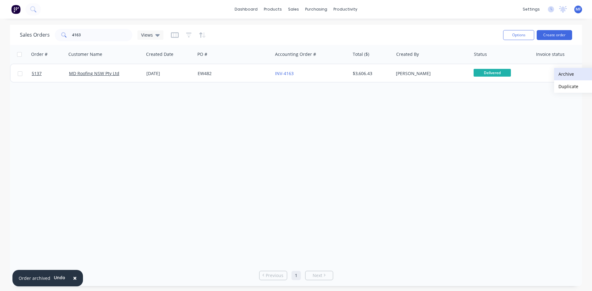
click at [576, 71] on button "Archive" at bounding box center [585, 74] width 62 height 12
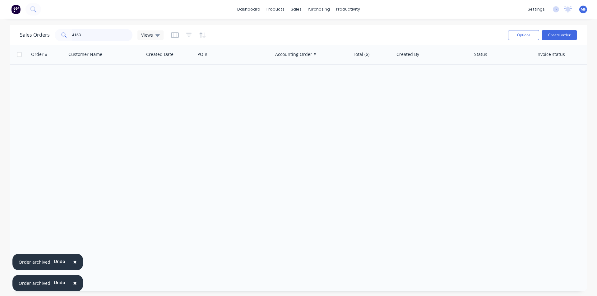
click at [101, 35] on input "4163" at bounding box center [102, 35] width 61 height 12
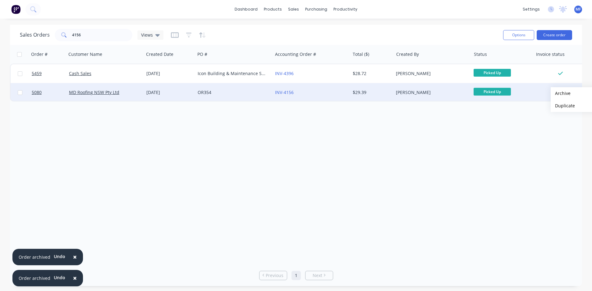
click at [561, 94] on button "Archive" at bounding box center [582, 93] width 62 height 12
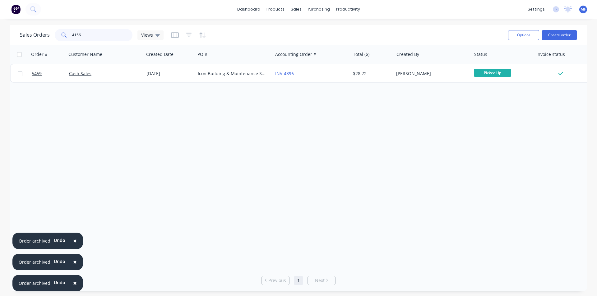
click at [98, 37] on input "4156" at bounding box center [102, 35] width 61 height 12
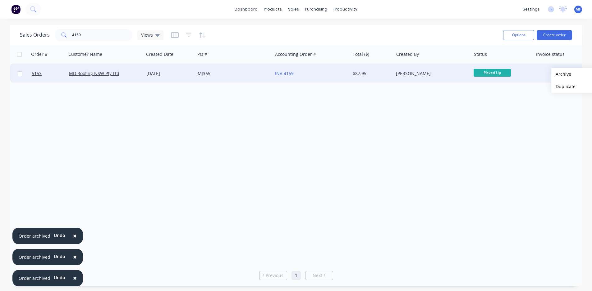
click at [562, 74] on button "Archive" at bounding box center [582, 74] width 62 height 12
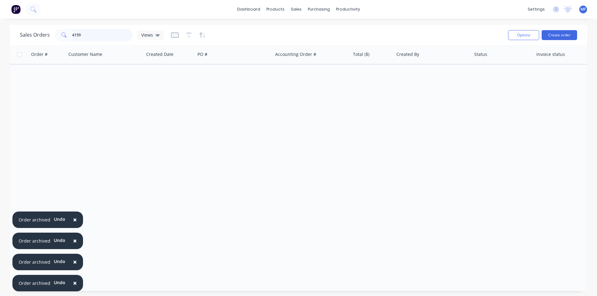
click at [89, 34] on input "4159" at bounding box center [102, 35] width 61 height 12
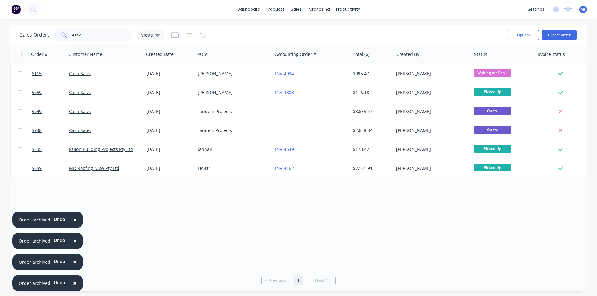
click at [74, 284] on span "×" at bounding box center [75, 283] width 4 height 9
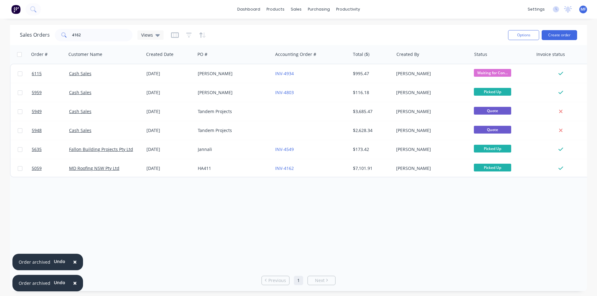
click at [74, 284] on span "×" at bounding box center [75, 283] width 4 height 9
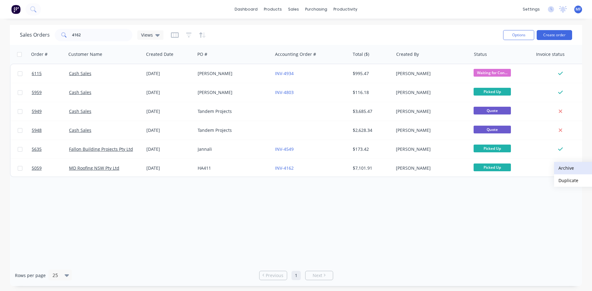
click at [568, 170] on button "Archive" at bounding box center [585, 168] width 62 height 12
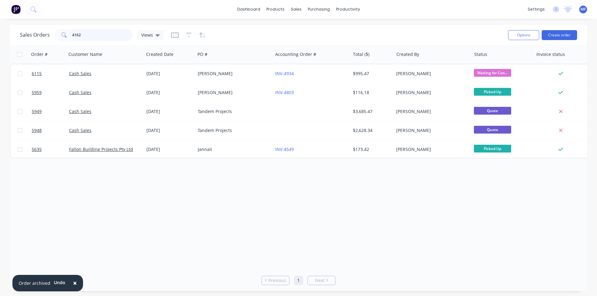
click at [93, 39] on input "4162" at bounding box center [102, 35] width 61 height 12
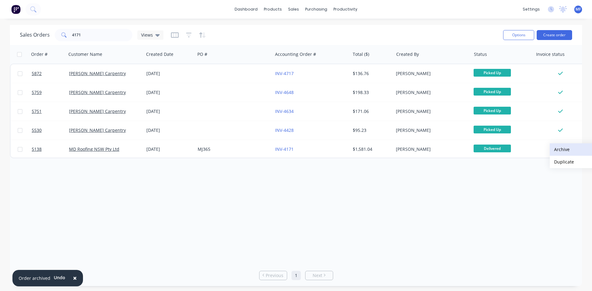
click at [562, 150] on button "Archive" at bounding box center [581, 150] width 62 height 12
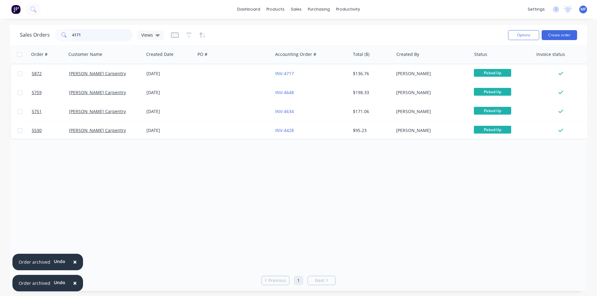
click at [86, 37] on input "4171" at bounding box center [102, 35] width 61 height 12
click at [87, 37] on input "4171" at bounding box center [102, 35] width 61 height 12
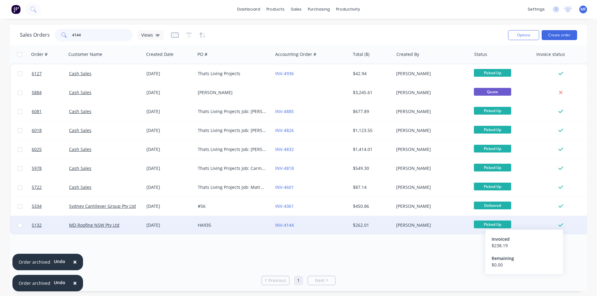
type input "4144"
click at [560, 224] on icon at bounding box center [560, 225] width 5 height 6
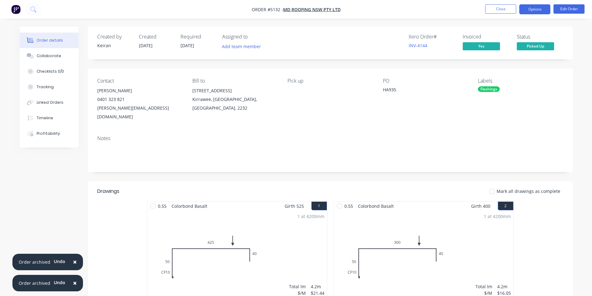
click at [535, 9] on button "Options" at bounding box center [534, 9] width 31 height 10
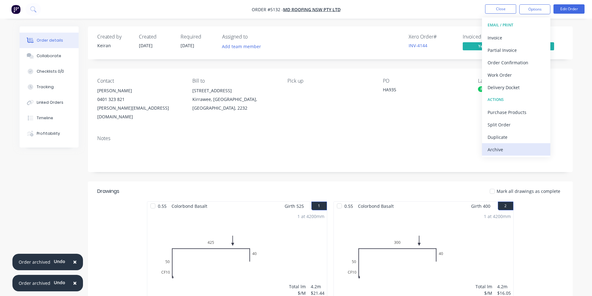
click at [511, 151] on div "Archive" at bounding box center [516, 149] width 57 height 9
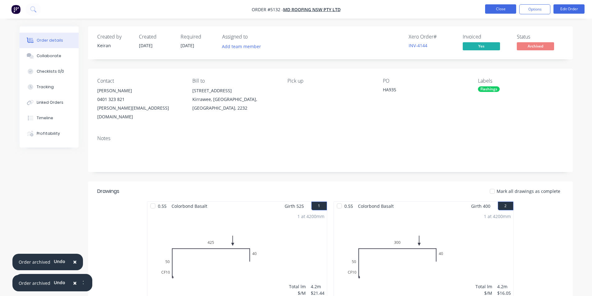
click at [500, 10] on button "Close" at bounding box center [500, 8] width 31 height 9
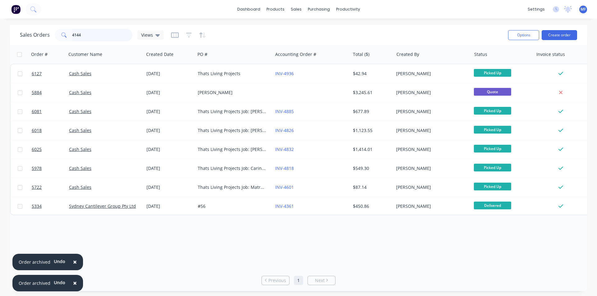
click at [89, 34] on input "4144" at bounding box center [102, 35] width 61 height 12
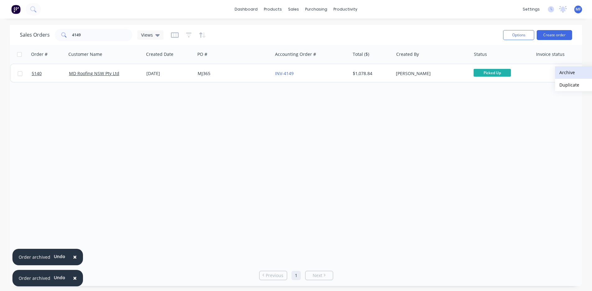
click at [565, 72] on button "Archive" at bounding box center [586, 72] width 62 height 12
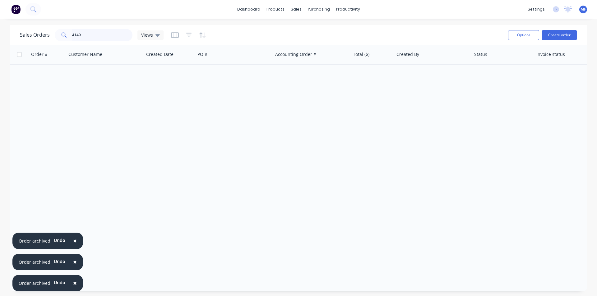
click at [82, 37] on input "4149" at bounding box center [102, 35] width 61 height 12
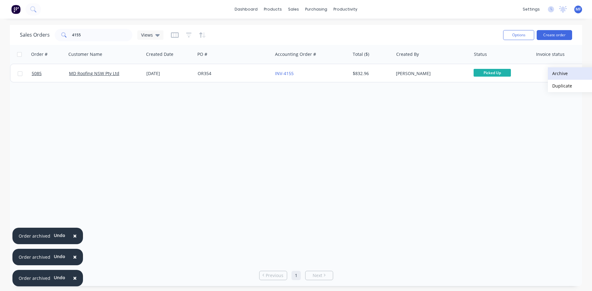
click at [562, 74] on button "Archive" at bounding box center [579, 73] width 62 height 12
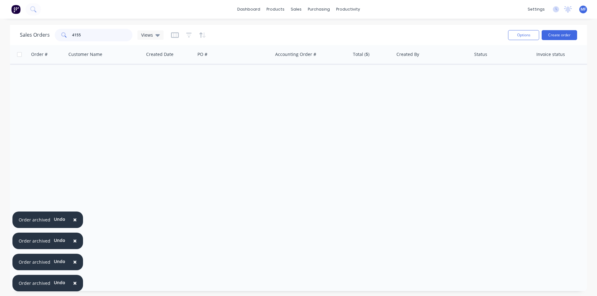
click at [93, 33] on input "4155" at bounding box center [102, 35] width 61 height 12
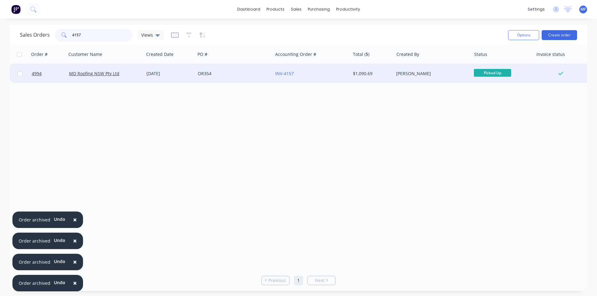
type input "4157"
click at [563, 73] on div at bounding box center [560, 74] width 50 height 6
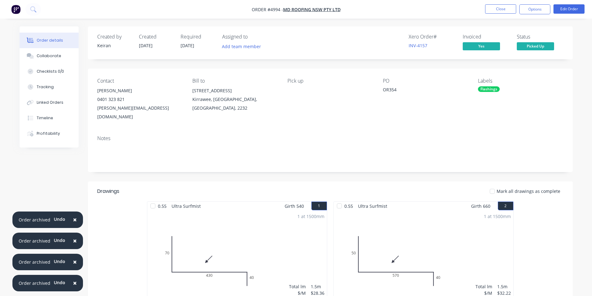
drag, startPoint x: 540, startPoint y: 7, endPoint x: 537, endPoint y: 16, distance: 9.5
click at [540, 7] on button "Options" at bounding box center [534, 9] width 31 height 10
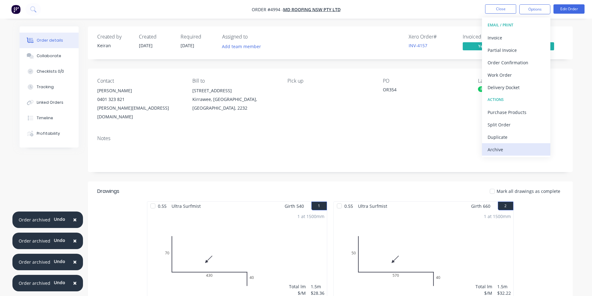
click at [523, 150] on div "Archive" at bounding box center [516, 149] width 57 height 9
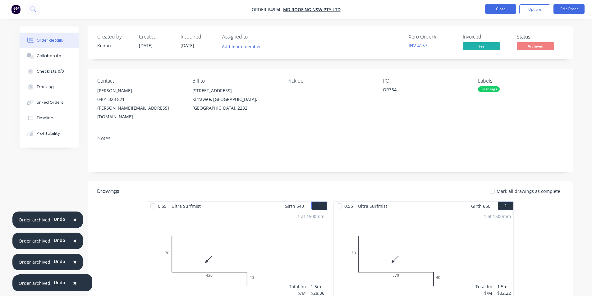
click at [494, 8] on button "Close" at bounding box center [500, 8] width 31 height 9
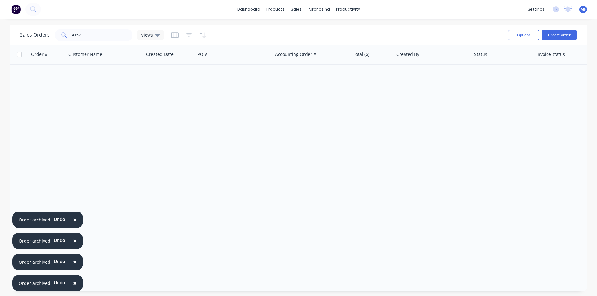
click at [74, 284] on span "×" at bounding box center [75, 283] width 4 height 9
click at [74, 266] on span "×" at bounding box center [75, 262] width 4 height 9
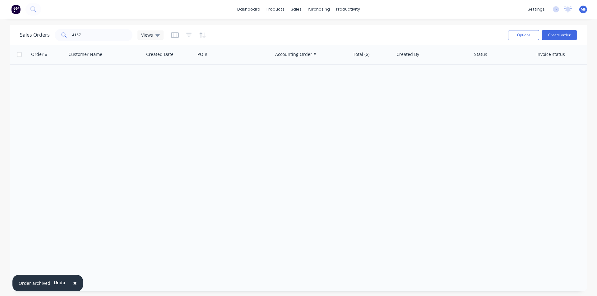
click at [74, 284] on span "×" at bounding box center [75, 283] width 4 height 9
click at [88, 36] on input "4157" at bounding box center [102, 35] width 61 height 12
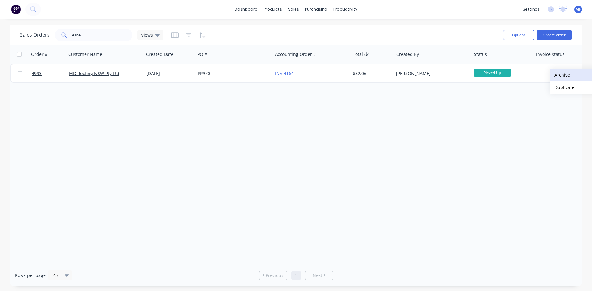
click at [560, 75] on button "Archive" at bounding box center [581, 75] width 62 height 12
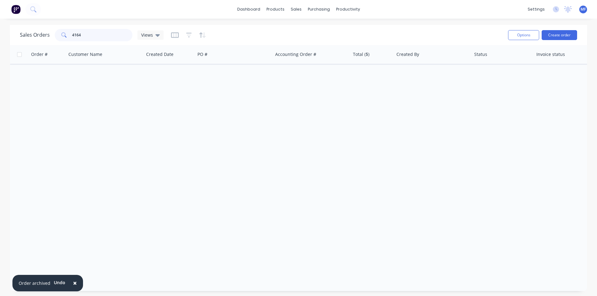
click at [89, 33] on input "4164" at bounding box center [102, 35] width 61 height 12
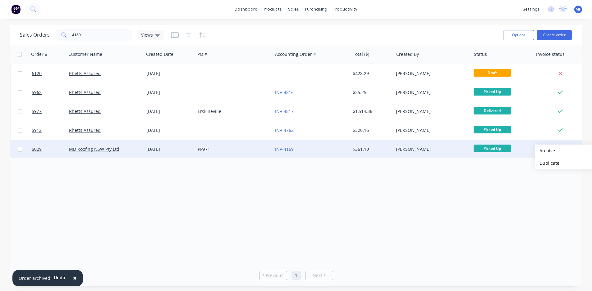
click at [545, 151] on button "Archive" at bounding box center [566, 151] width 62 height 12
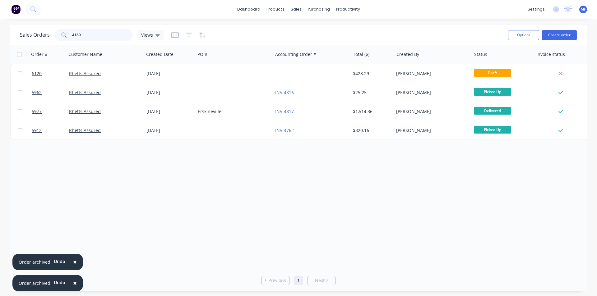
click at [93, 34] on input "4169" at bounding box center [102, 35] width 61 height 12
click at [92, 35] on input "4169" at bounding box center [102, 35] width 61 height 12
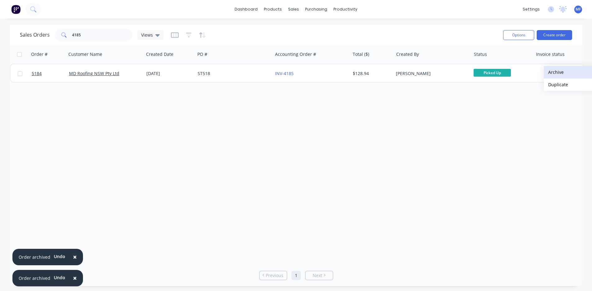
click at [559, 73] on button "Archive" at bounding box center [575, 72] width 62 height 12
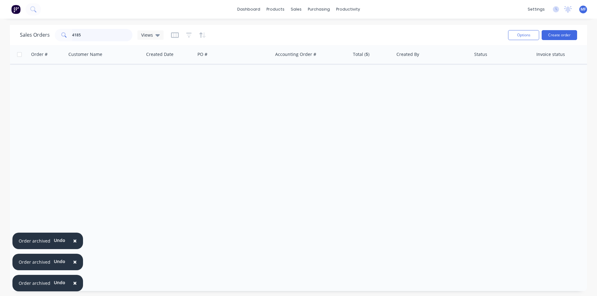
click at [93, 35] on input "4185" at bounding box center [102, 35] width 61 height 12
drag, startPoint x: 93, startPoint y: 35, endPoint x: 110, endPoint y: 39, distance: 17.1
click at [93, 35] on input "4185" at bounding box center [102, 35] width 61 height 12
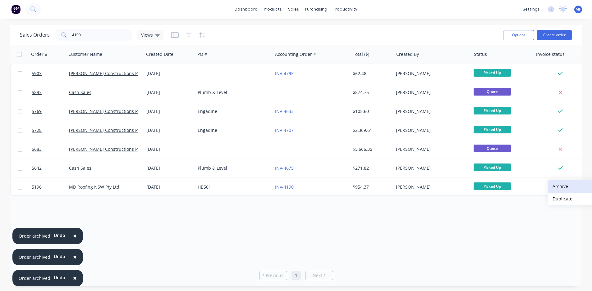
click at [562, 187] on button "Archive" at bounding box center [579, 187] width 62 height 12
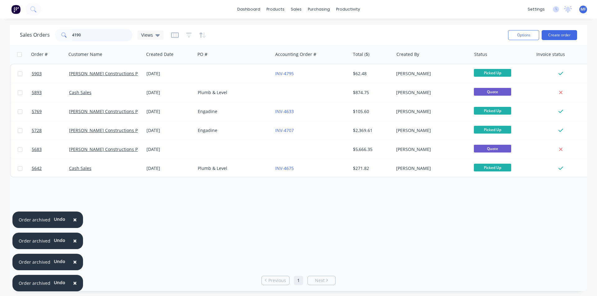
click at [94, 31] on input "4190" at bounding box center [102, 35] width 61 height 12
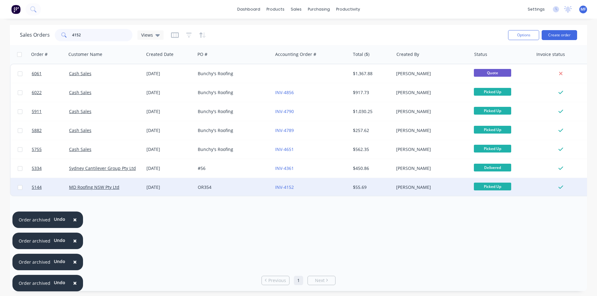
type input "4152"
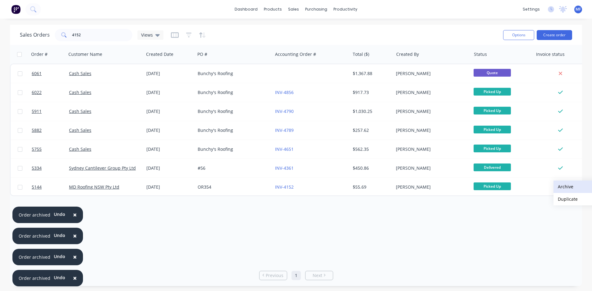
click at [566, 187] on button "Archive" at bounding box center [584, 187] width 62 height 12
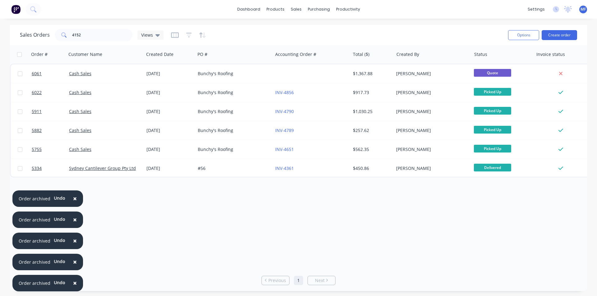
click at [75, 282] on span "×" at bounding box center [75, 283] width 4 height 9
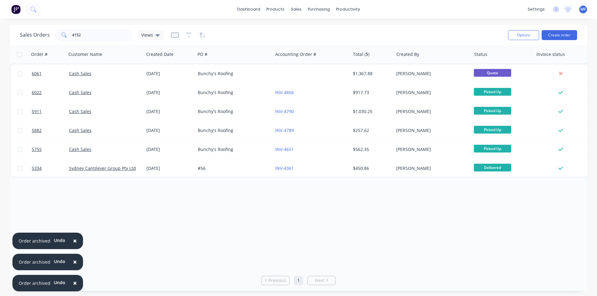
click at [75, 282] on span "×" at bounding box center [75, 283] width 4 height 9
click at [75, 266] on span "×" at bounding box center [75, 262] width 4 height 9
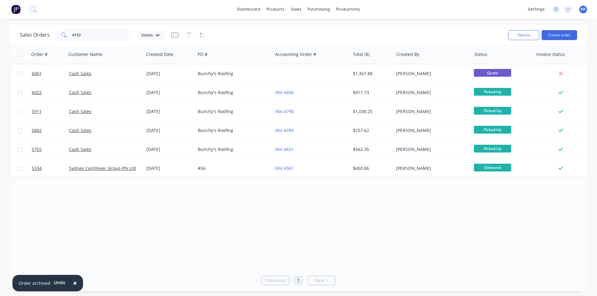
click at [75, 281] on span "×" at bounding box center [75, 283] width 4 height 9
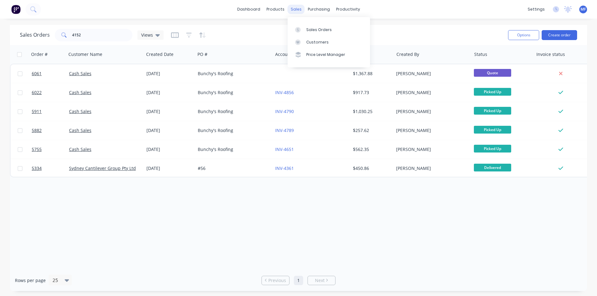
click at [292, 6] on div "sales" at bounding box center [295, 9] width 17 height 9
click at [311, 42] on div "Customers" at bounding box center [317, 42] width 22 height 6
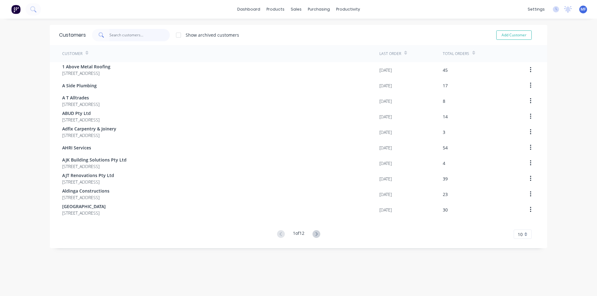
click at [140, 30] on input "text" at bounding box center [139, 35] width 61 height 12
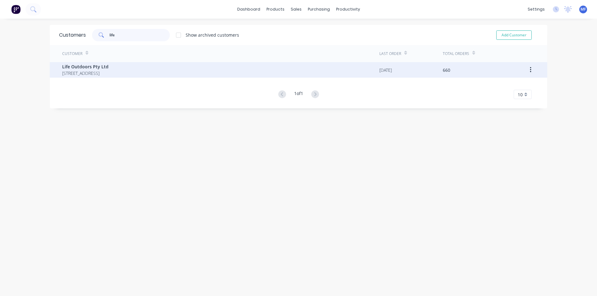
type input "life"
click at [108, 66] on span "Life Outdoors Pty Ltd" at bounding box center [85, 66] width 46 height 7
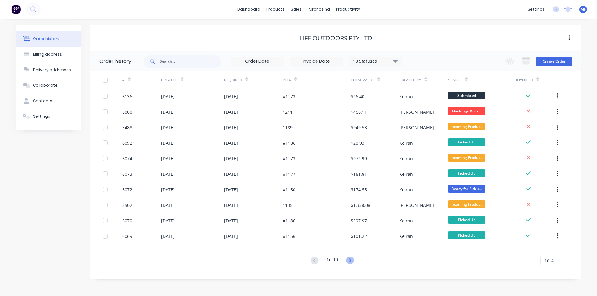
click at [351, 259] on icon at bounding box center [350, 261] width 2 height 4
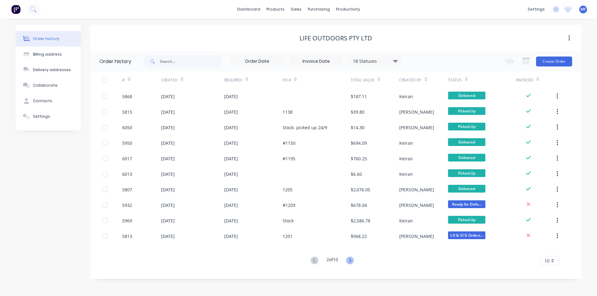
click at [353, 259] on icon at bounding box center [350, 261] width 8 height 8
click at [351, 260] on icon at bounding box center [350, 261] width 8 height 8
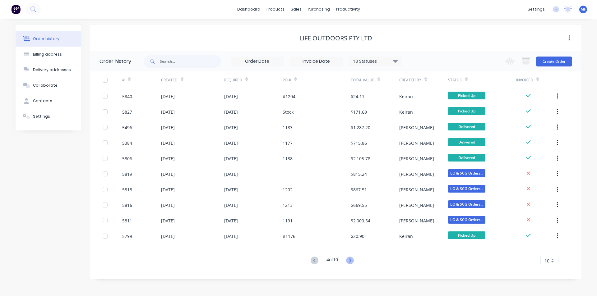
click at [351, 261] on icon at bounding box center [350, 261] width 8 height 8
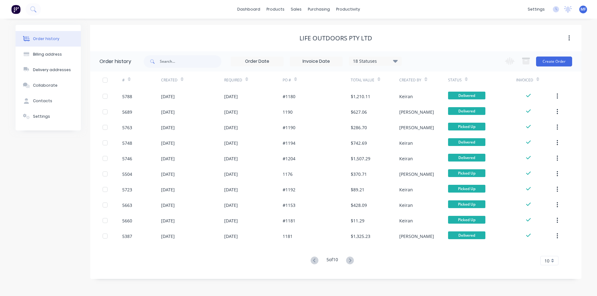
click at [351, 258] on icon at bounding box center [350, 261] width 8 height 8
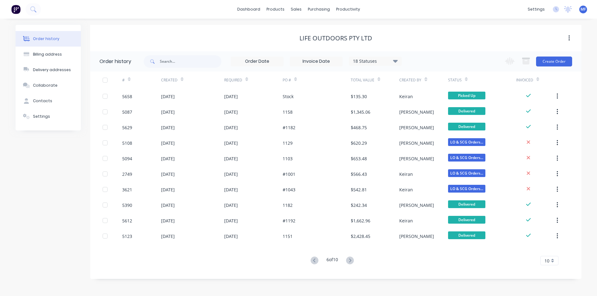
click at [350, 261] on icon at bounding box center [350, 261] width 8 height 8
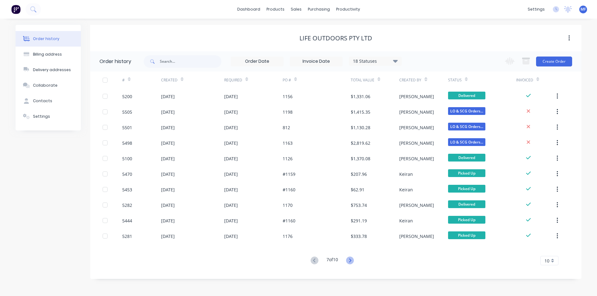
click at [354, 260] on icon at bounding box center [350, 261] width 8 height 8
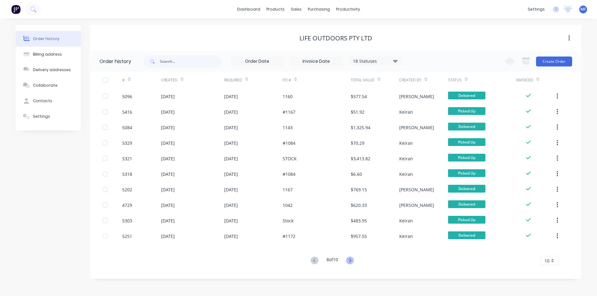
click at [353, 258] on icon at bounding box center [350, 261] width 8 height 8
click at [537, 82] on div at bounding box center [537, 79] width 3 height 9
click at [537, 80] on icon at bounding box center [537, 81] width 3 height 2
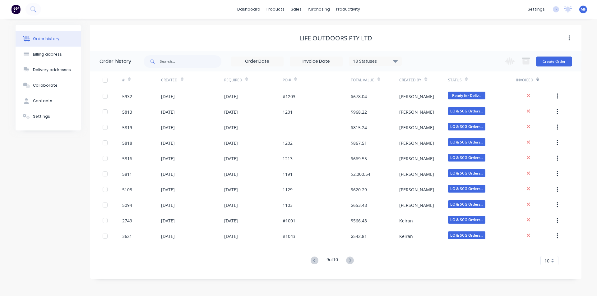
click at [551, 260] on div "10" at bounding box center [549, 260] width 18 height 9
click at [553, 252] on div "35" at bounding box center [548, 250] width 17 height 11
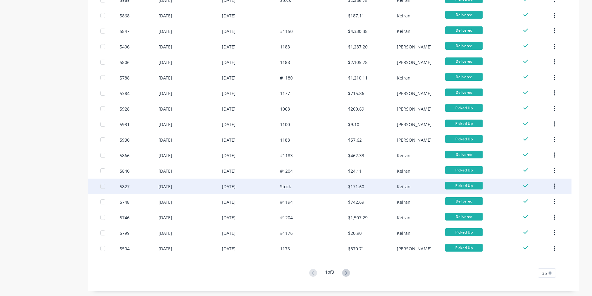
scroll to position [378, 0]
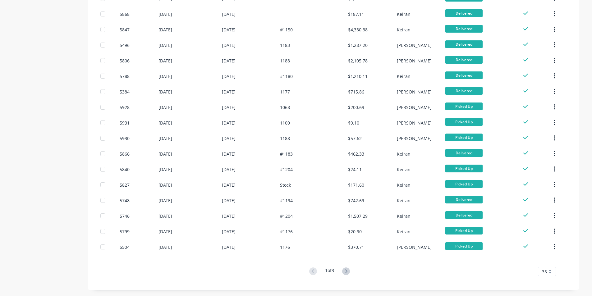
click at [346, 271] on icon at bounding box center [346, 272] width 8 height 8
click at [344, 270] on icon at bounding box center [346, 272] width 8 height 8
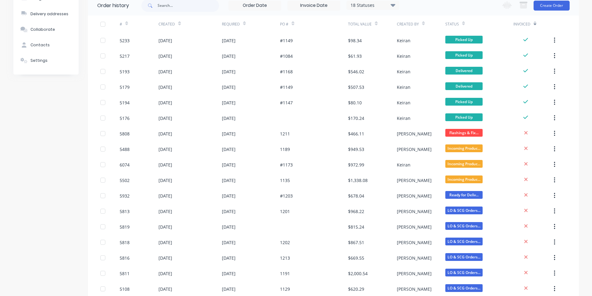
scroll to position [0, 0]
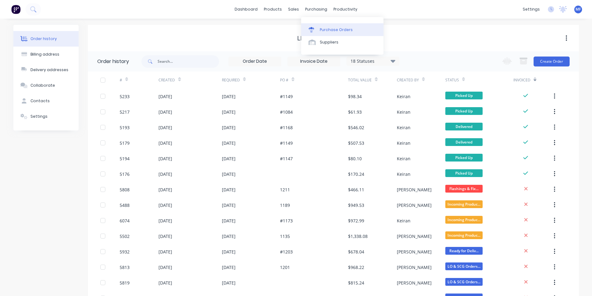
click at [320, 31] on div "Purchase Orders" at bounding box center [336, 30] width 33 height 6
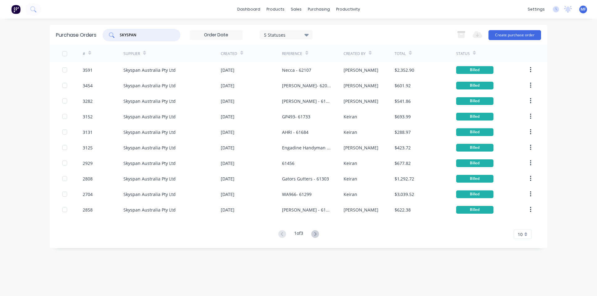
click at [162, 36] on input "SKYSPAN" at bounding box center [145, 35] width 52 height 6
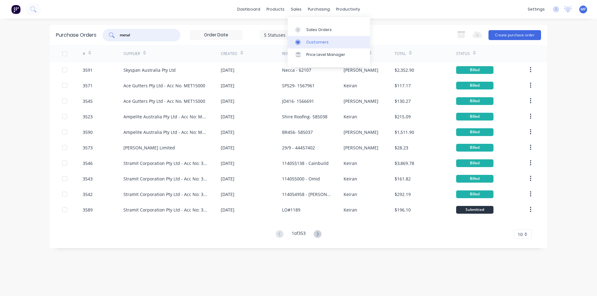
type input "metal"
click at [306, 39] on div "Customers" at bounding box center [317, 42] width 22 height 6
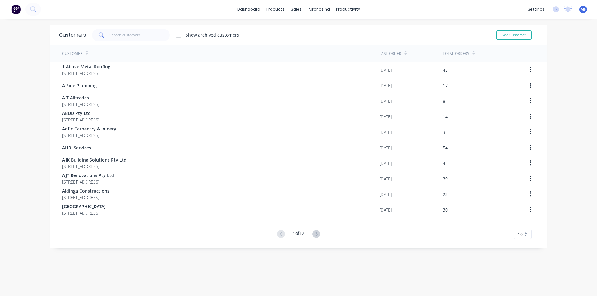
click at [131, 28] on div "Customers Show archived customers Add Customer" at bounding box center [298, 35] width 497 height 20
click at [128, 31] on input "text" at bounding box center [139, 35] width 61 height 12
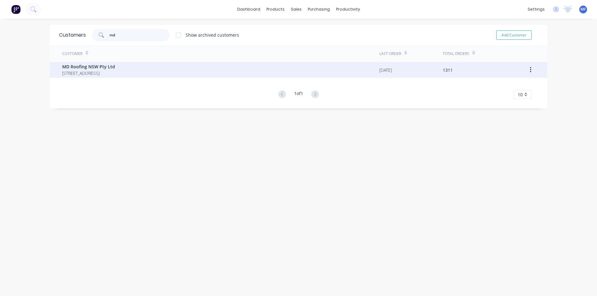
type input "md"
click at [94, 73] on span "86 Oak Road Kirrawee New South Wales Australia 2232" at bounding box center [88, 73] width 53 height 7
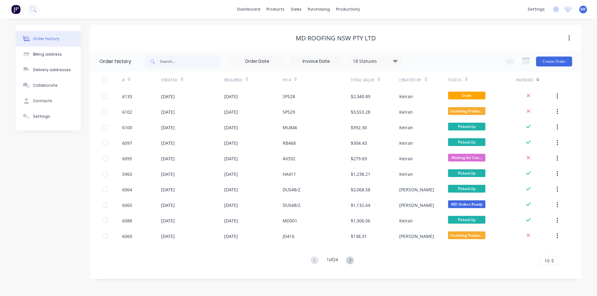
click at [539, 82] on div at bounding box center [537, 79] width 3 height 9
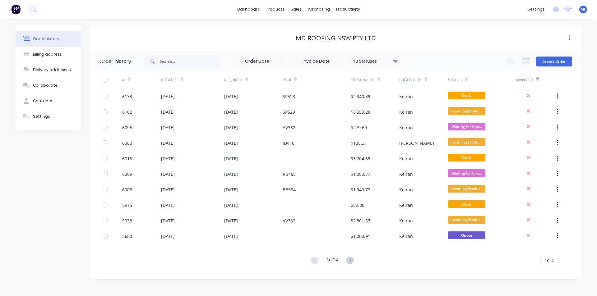
click at [552, 264] on div "10" at bounding box center [549, 260] width 18 height 9
click at [554, 254] on div "35" at bounding box center [548, 250] width 17 height 11
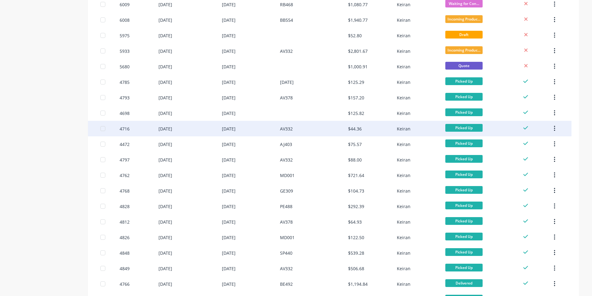
scroll to position [155, 0]
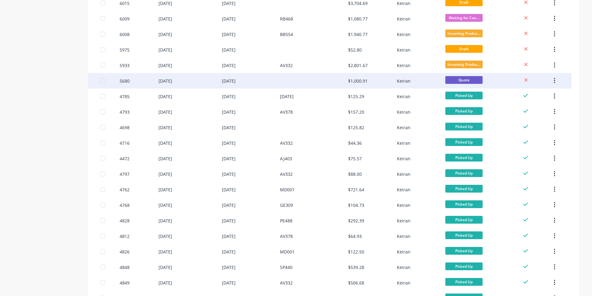
click at [553, 80] on button "button" at bounding box center [554, 80] width 15 height 11
click at [546, 100] on div "Archive" at bounding box center [532, 97] width 48 height 9
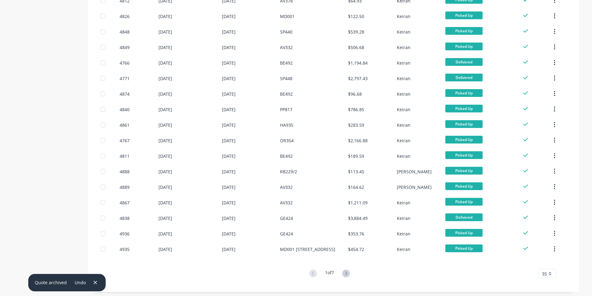
scroll to position [378, 0]
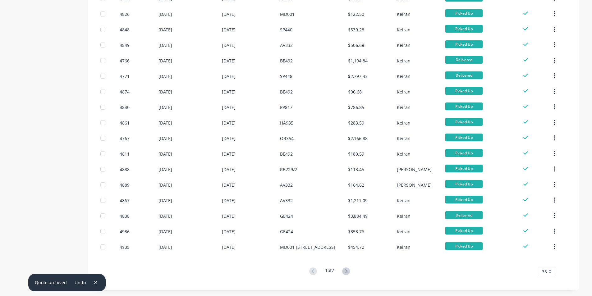
click at [343, 275] on button at bounding box center [345, 271] width 11 height 9
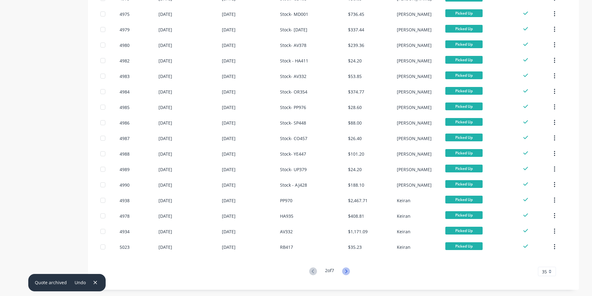
click at [348, 271] on icon at bounding box center [346, 272] width 8 height 8
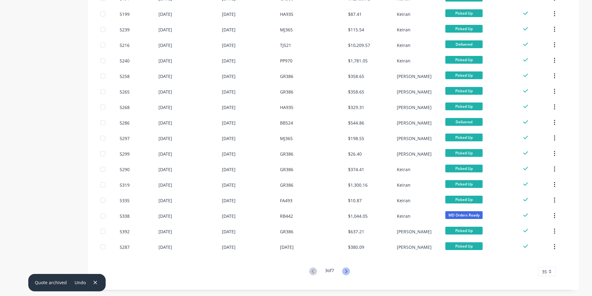
click at [349, 268] on icon at bounding box center [346, 272] width 8 height 8
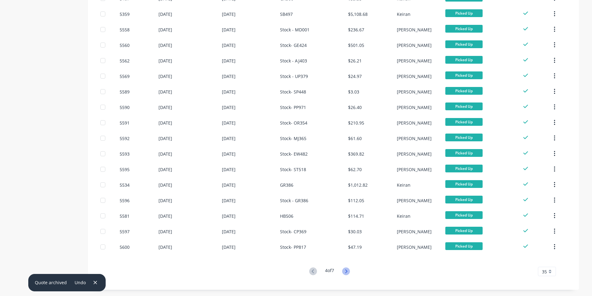
click at [348, 270] on icon at bounding box center [346, 272] width 8 height 8
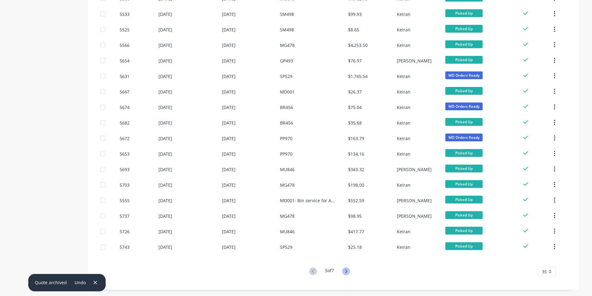
click at [348, 270] on icon at bounding box center [346, 272] width 8 height 8
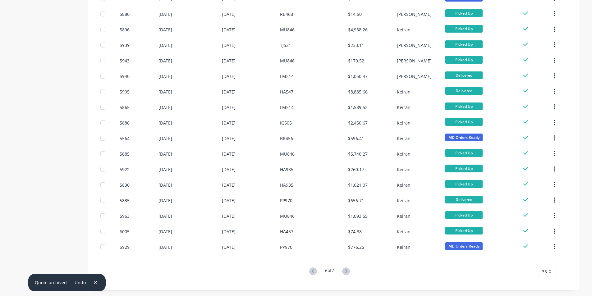
click at [353, 273] on div "6 of 7 35 5 10 15 20 25 30 35" at bounding box center [330, 271] width 484 height 9
click at [350, 273] on icon at bounding box center [346, 272] width 8 height 8
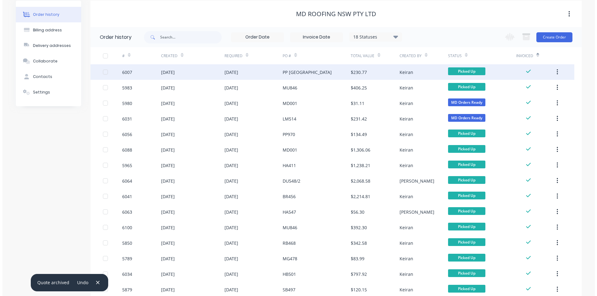
scroll to position [0, 0]
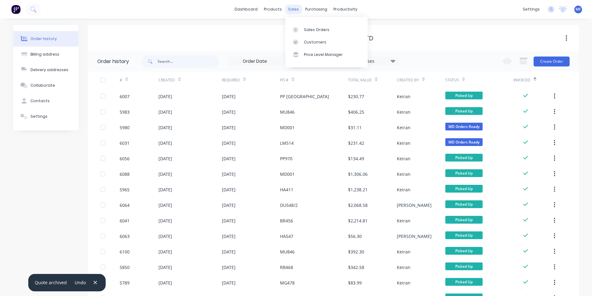
click at [294, 6] on div "sales" at bounding box center [293, 9] width 17 height 9
click at [315, 30] on div "Sales Orders" at bounding box center [316, 30] width 25 height 6
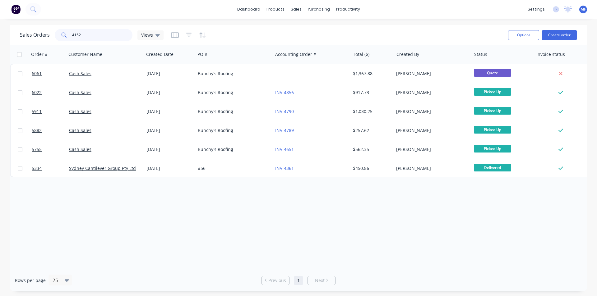
click at [90, 39] on input "4152" at bounding box center [102, 35] width 61 height 12
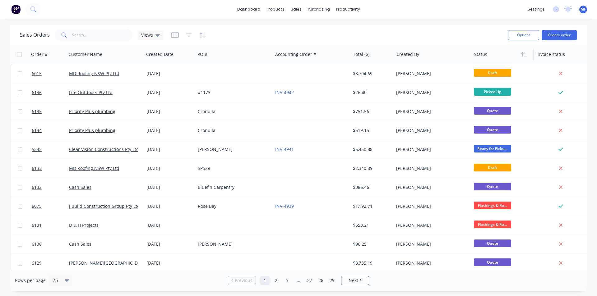
click at [489, 56] on div at bounding box center [501, 54] width 54 height 12
click at [332, 280] on link "29" at bounding box center [331, 280] width 9 height 9
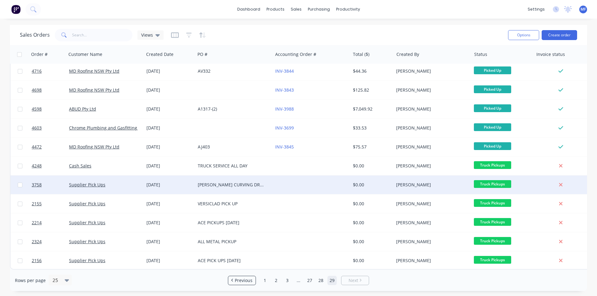
scroll to position [62, 0]
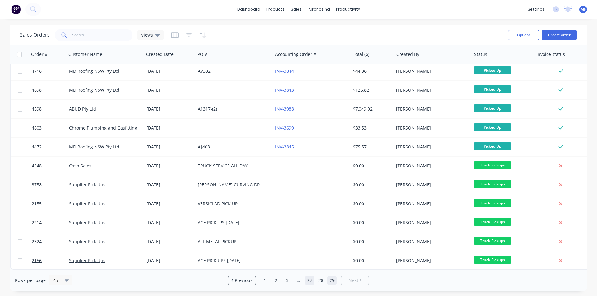
click at [306, 279] on link "27" at bounding box center [309, 280] width 9 height 9
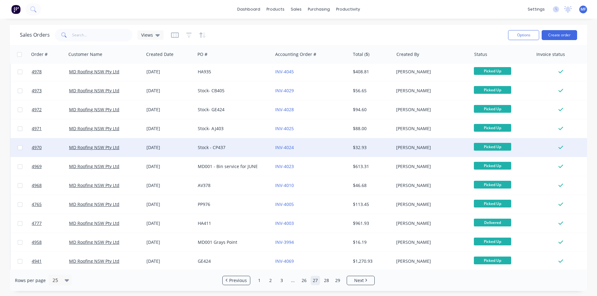
scroll to position [0, 0]
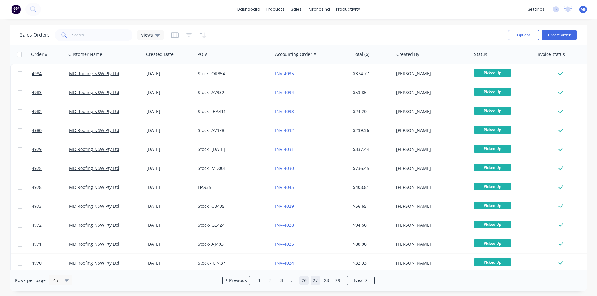
click at [305, 284] on link "26" at bounding box center [303, 280] width 9 height 9
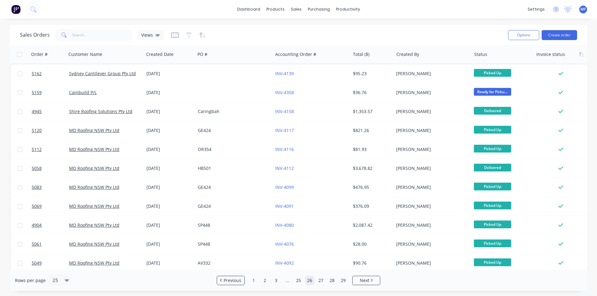
click at [547, 57] on div at bounding box center [561, 54] width 50 height 12
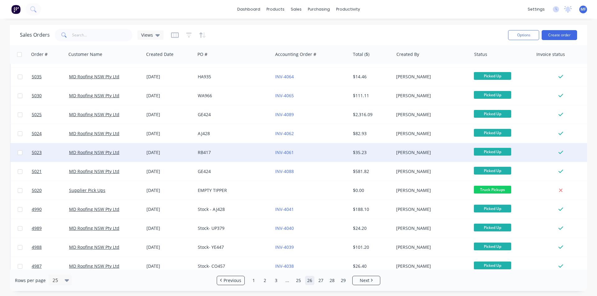
scroll to position [271, 0]
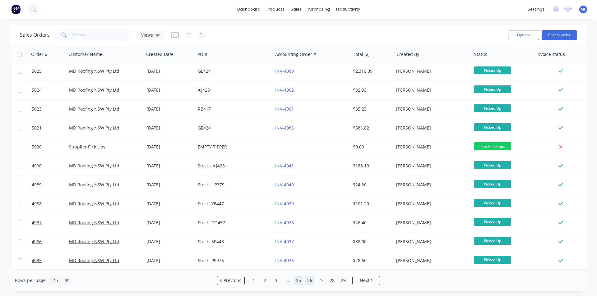
click at [299, 282] on link "25" at bounding box center [298, 280] width 9 height 9
click at [290, 280] on link "24" at bounding box center [292, 280] width 9 height 9
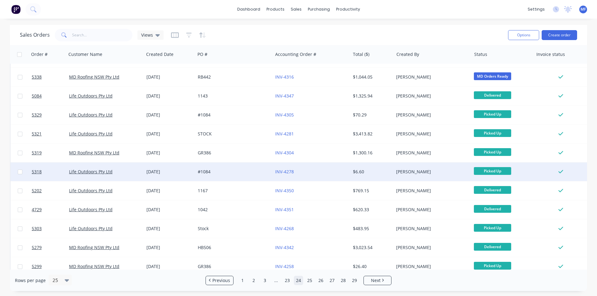
scroll to position [0, 0]
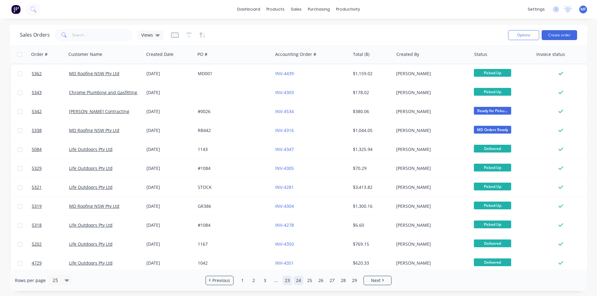
click at [287, 282] on link "23" at bounding box center [286, 280] width 9 height 9
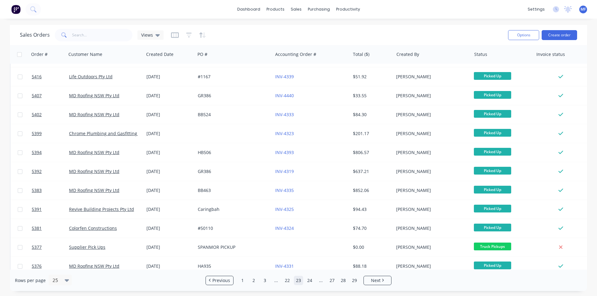
scroll to position [271, 0]
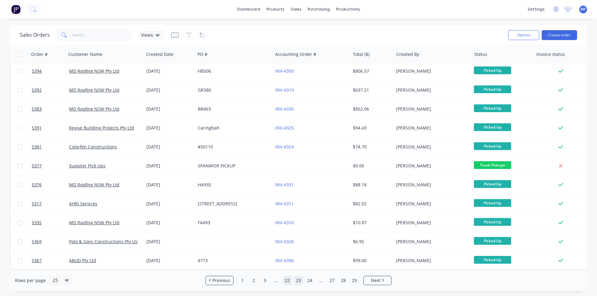
click at [286, 282] on link "22" at bounding box center [286, 280] width 9 height 9
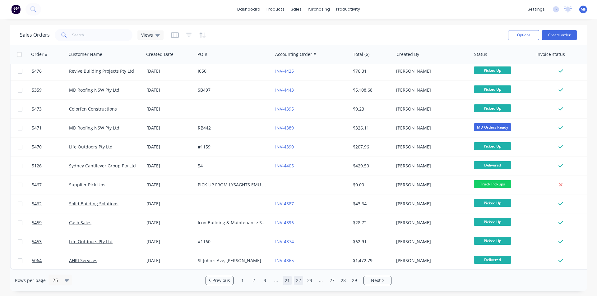
click at [285, 279] on link "21" at bounding box center [286, 280] width 9 height 9
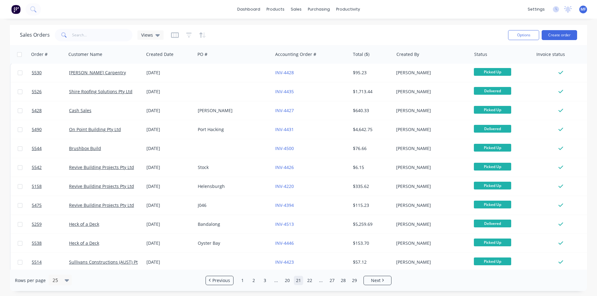
scroll to position [0, 0]
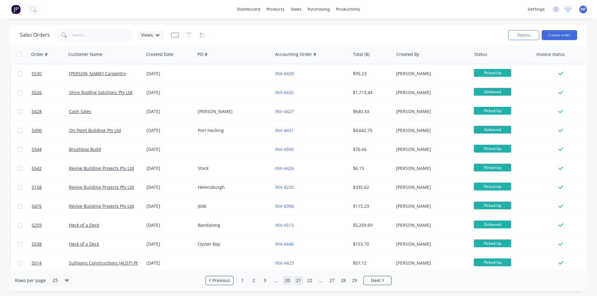
click at [283, 282] on link "20" at bounding box center [286, 280] width 9 height 9
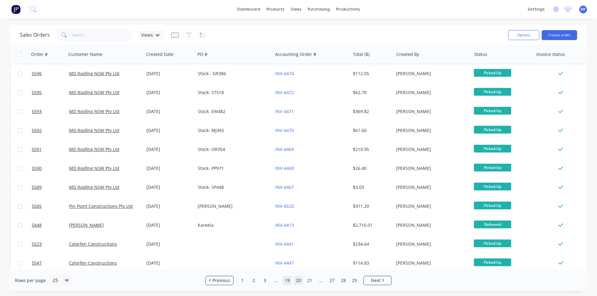
click at [287, 278] on link "19" at bounding box center [286, 280] width 9 height 9
click at [291, 281] on link "18" at bounding box center [286, 280] width 9 height 9
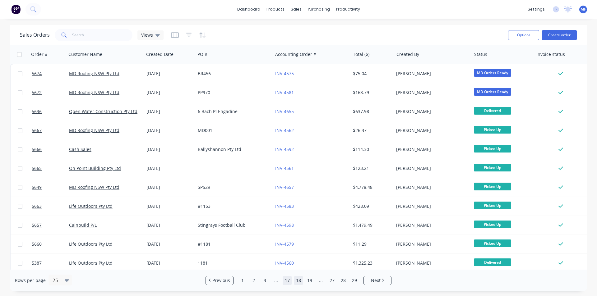
click at [288, 279] on link "17" at bounding box center [286, 280] width 9 height 9
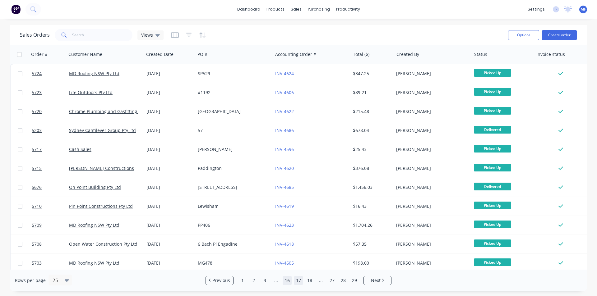
click at [289, 283] on link "16" at bounding box center [286, 280] width 9 height 9
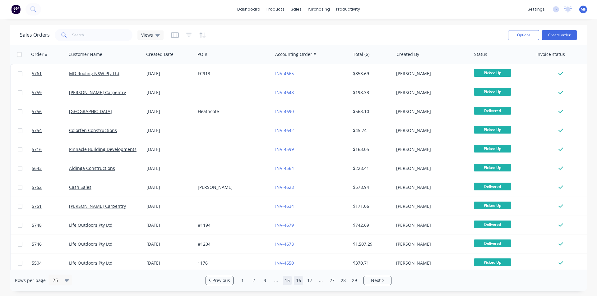
click at [287, 282] on link "15" at bounding box center [286, 280] width 9 height 9
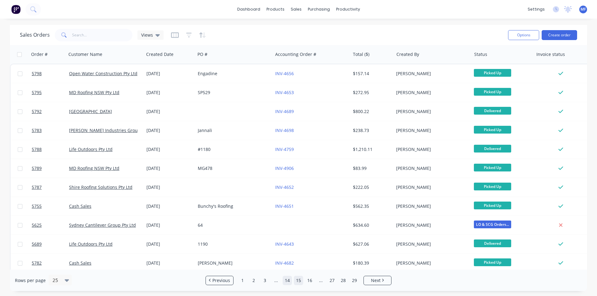
click at [285, 280] on link "14" at bounding box center [286, 280] width 9 height 9
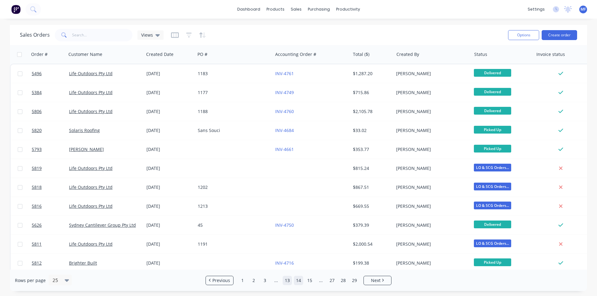
click at [289, 280] on link "13" at bounding box center [286, 280] width 9 height 9
